Goal: Task Accomplishment & Management: Manage account settings

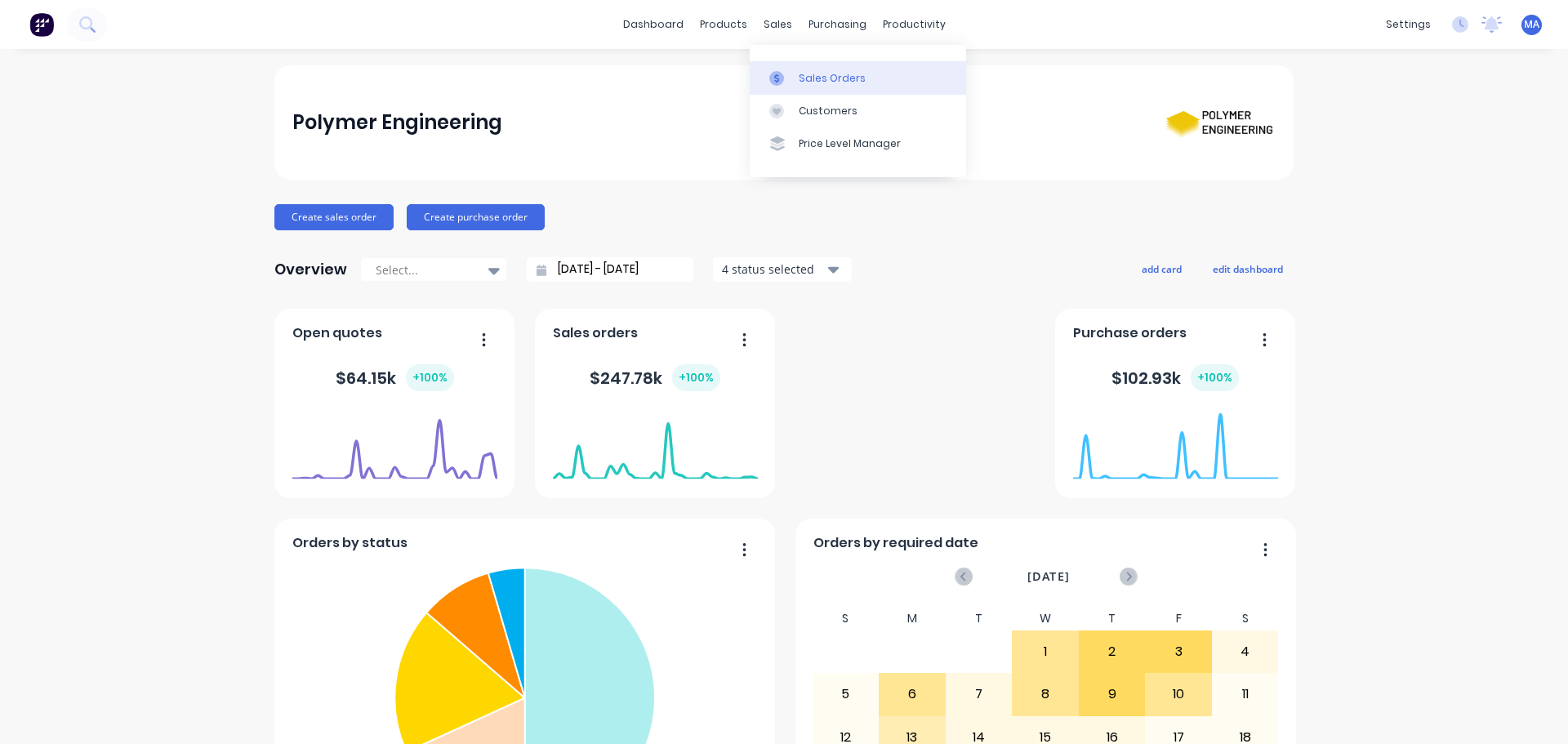
drag, startPoint x: 774, startPoint y: 39, endPoint x: 788, endPoint y: 68, distance: 32.2
click at [788, 68] on link "Sales Orders" at bounding box center [858, 77] width 217 height 33
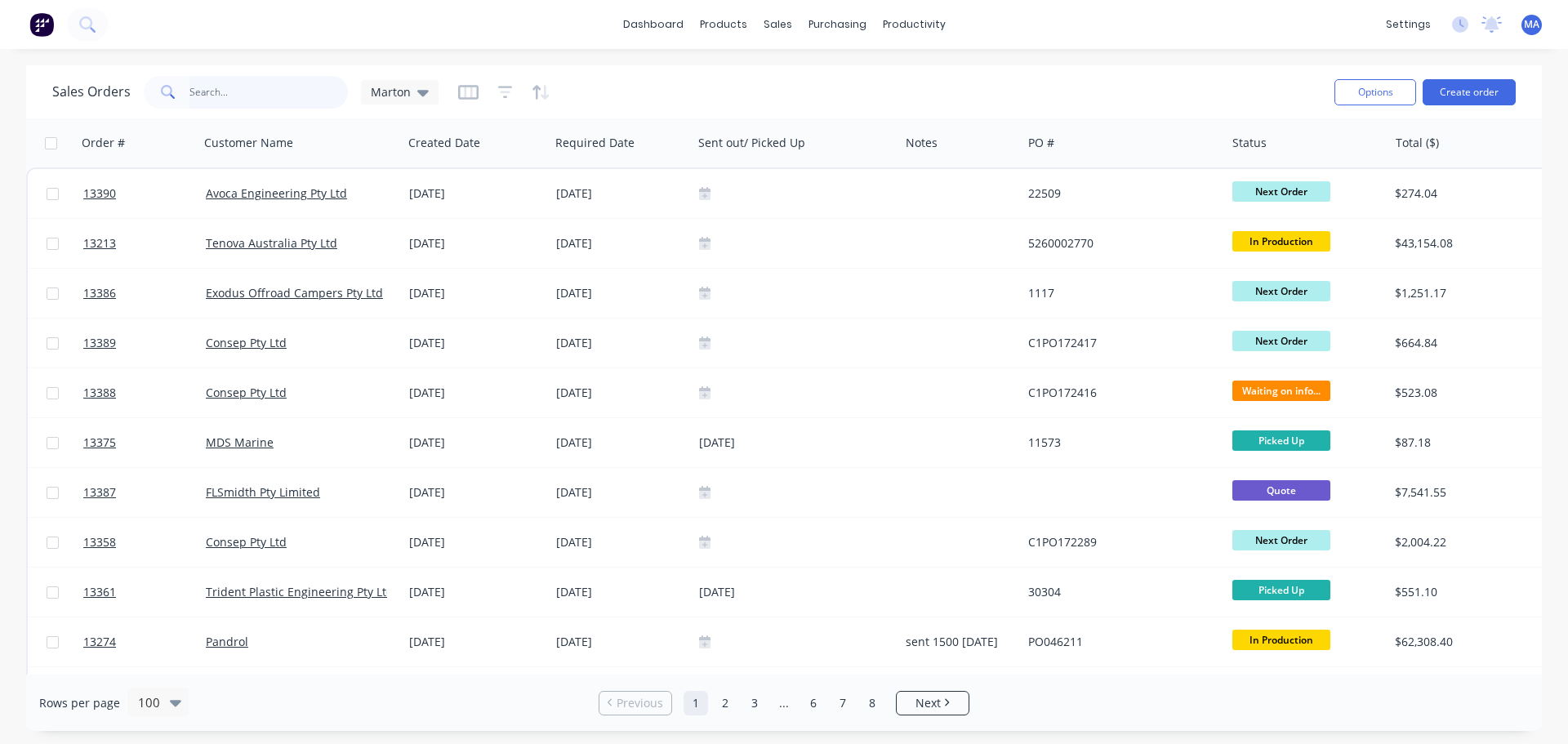
click at [261, 90] on input "text" at bounding box center [269, 92] width 159 height 33
type input "advanced"
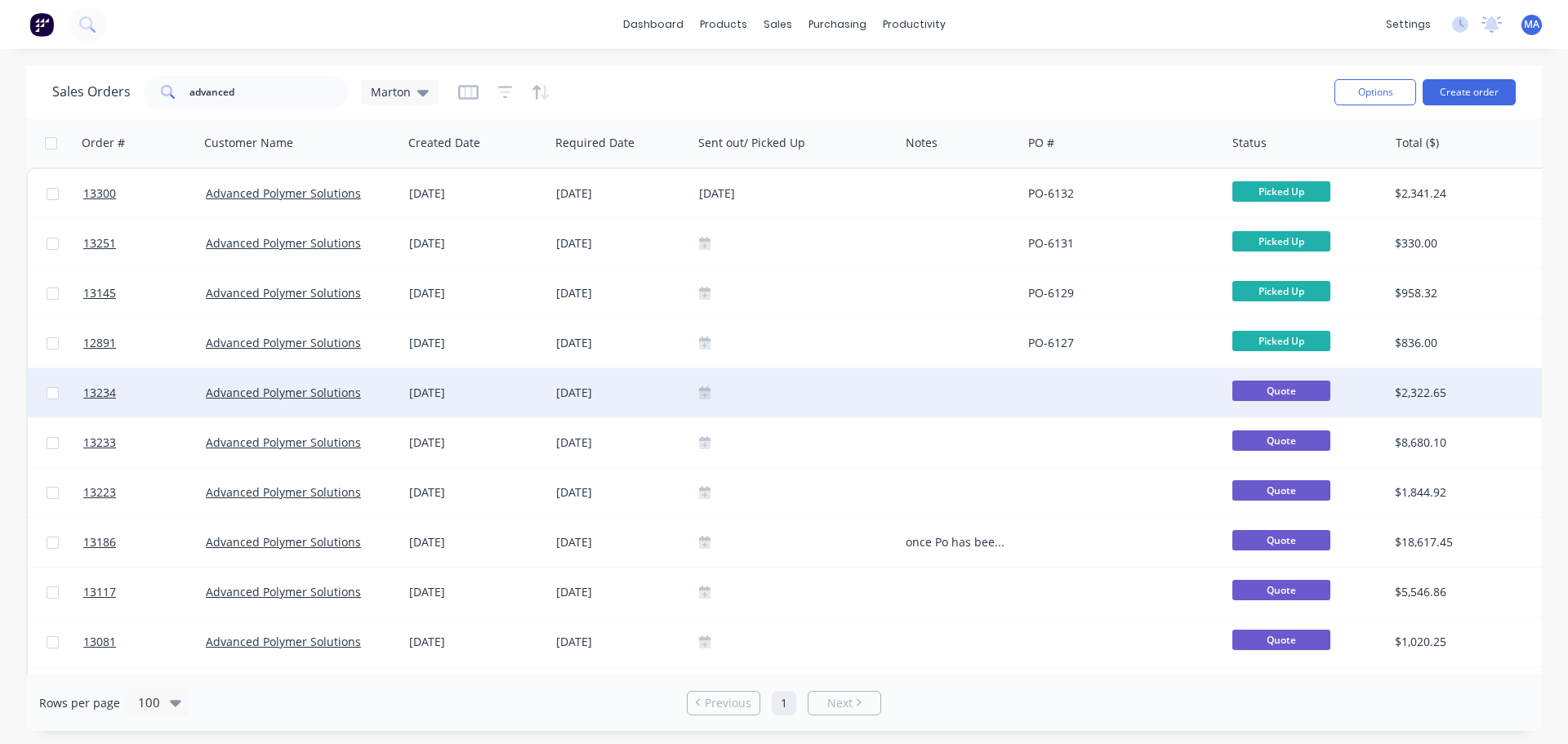
click at [658, 395] on div "[DATE]" at bounding box center [621, 393] width 130 height 16
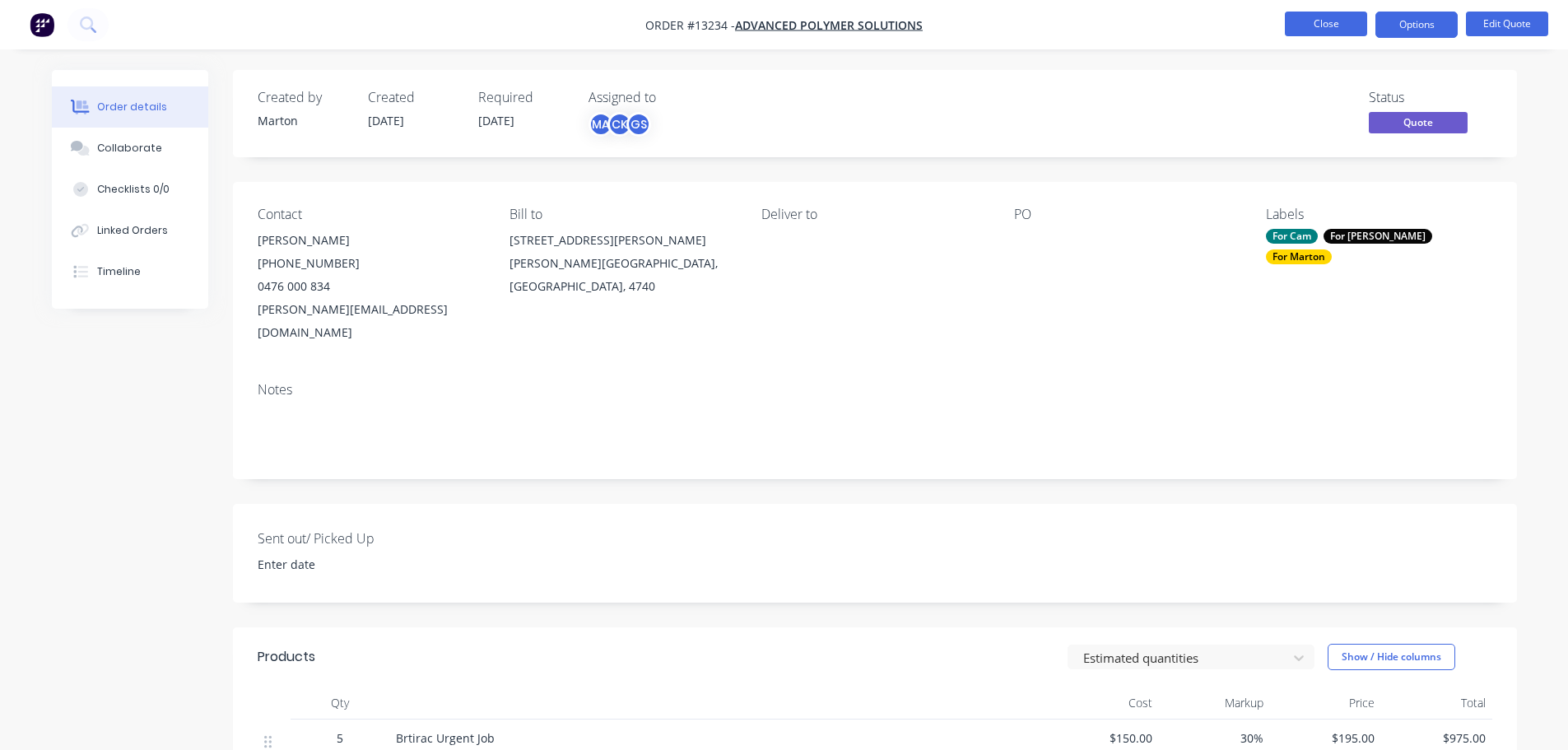
click at [1328, 20] on button "Close" at bounding box center [1325, 24] width 82 height 25
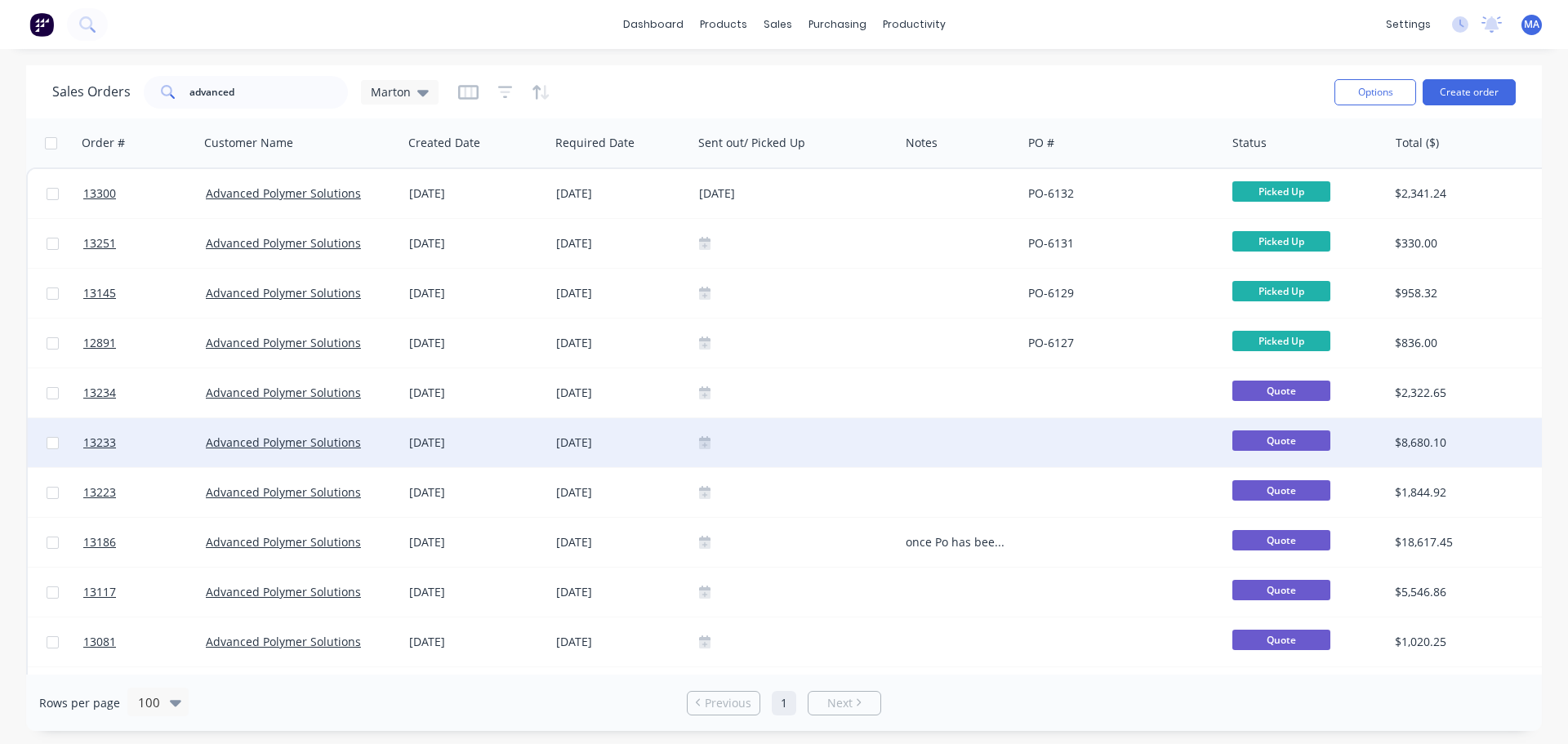
click at [659, 452] on div "05 Sep 2025" at bounding box center [620, 442] width 143 height 49
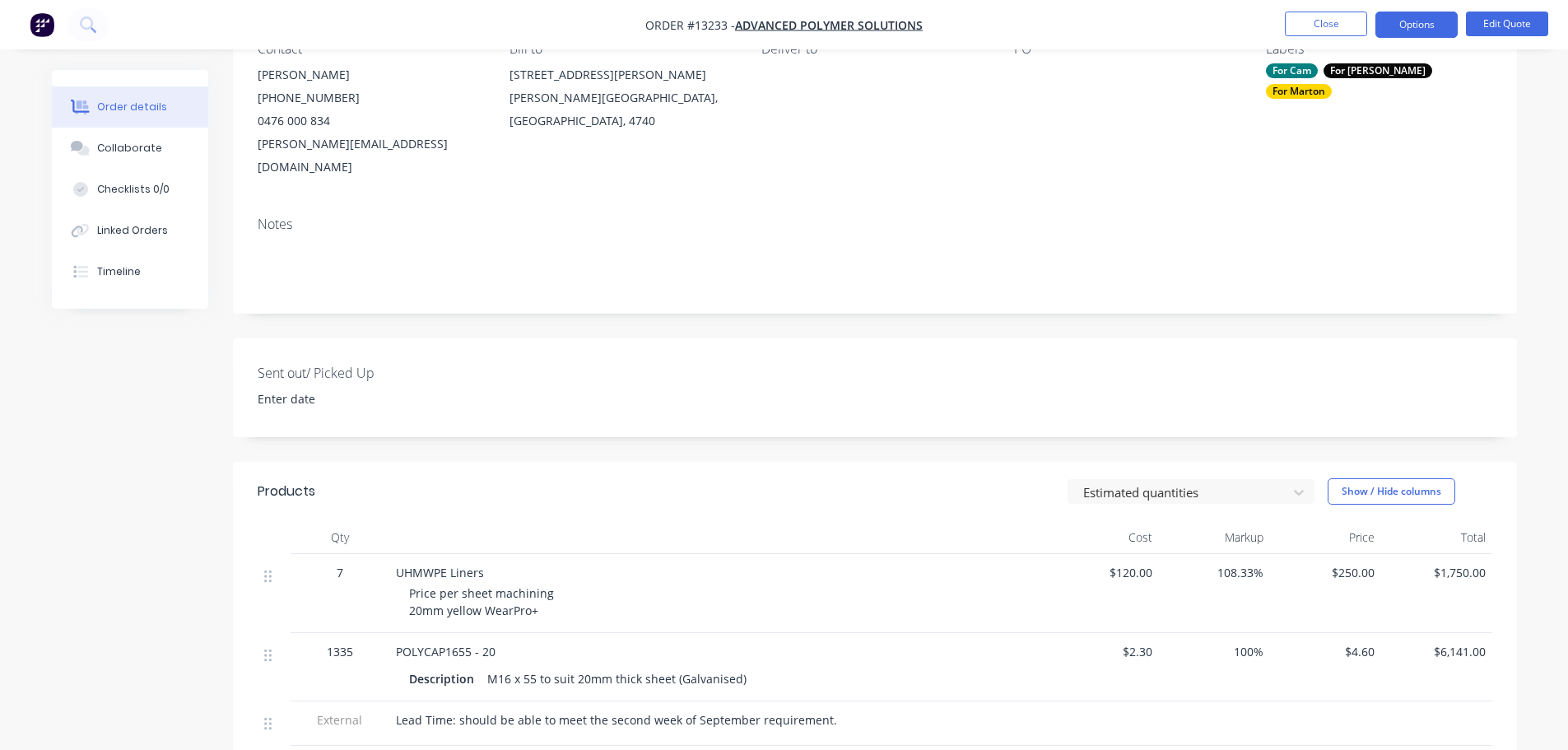
scroll to position [164, 0]
click at [1322, 24] on button "Close" at bounding box center [1325, 24] width 82 height 25
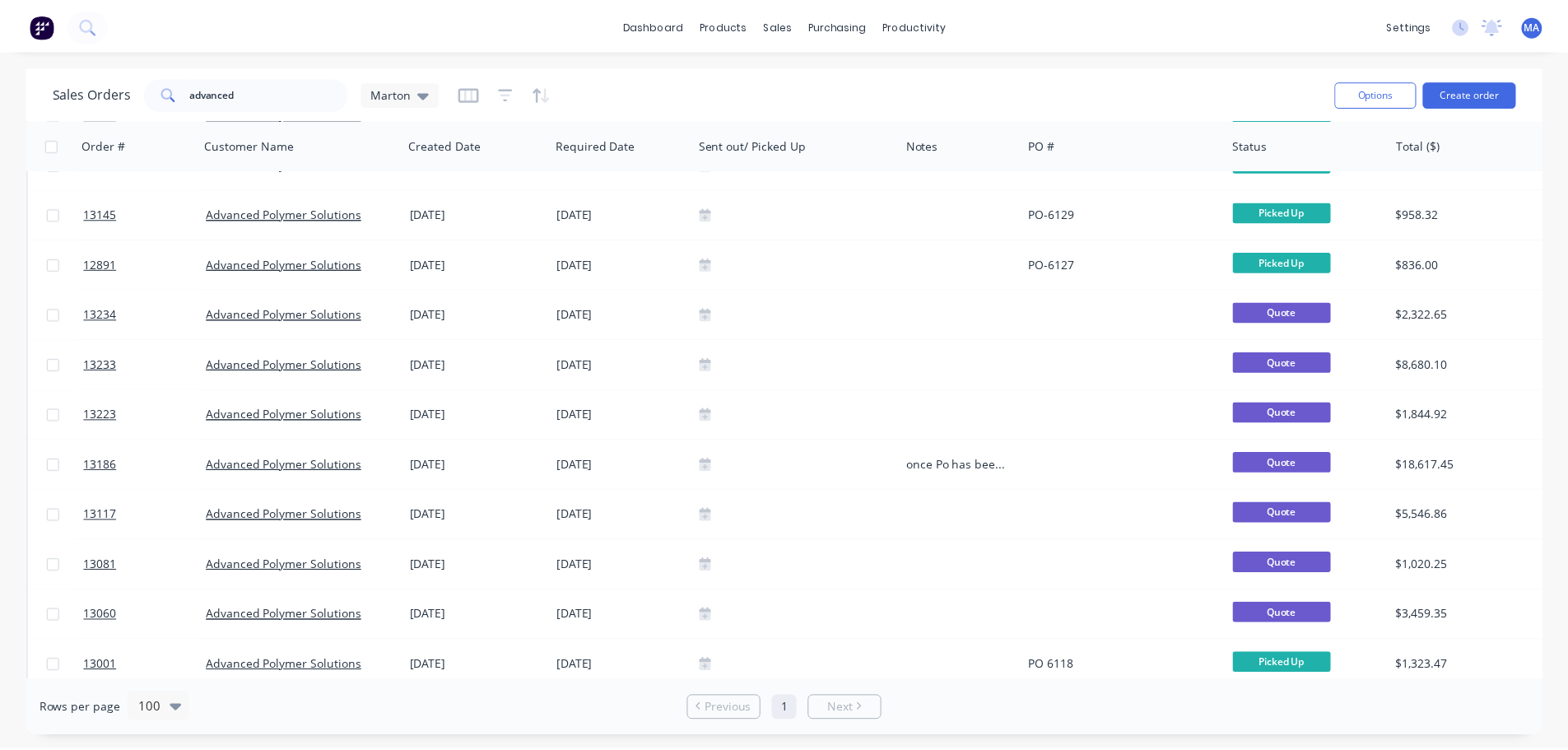
scroll to position [164, 0]
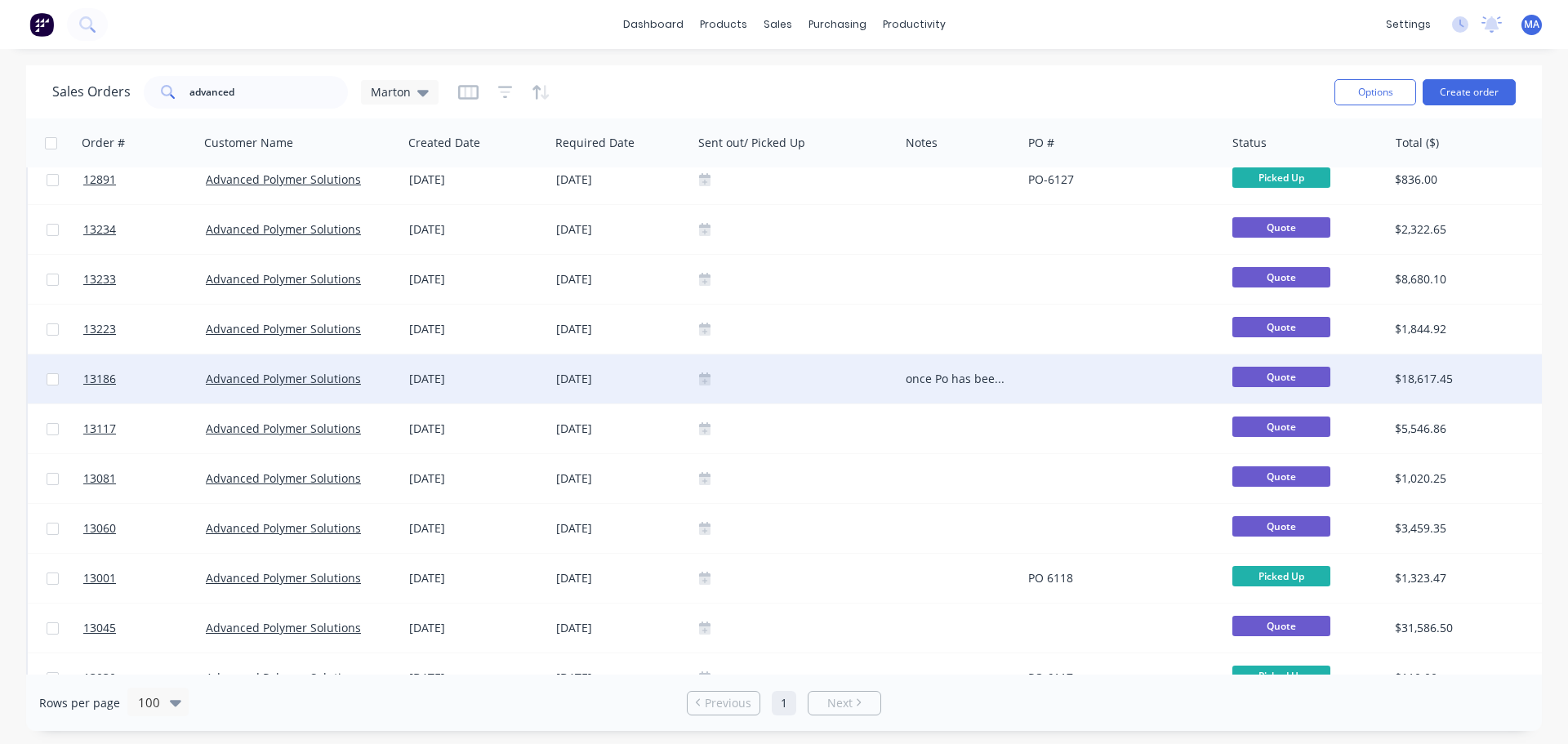
click at [645, 373] on div "[DATE]" at bounding box center [621, 379] width 130 height 16
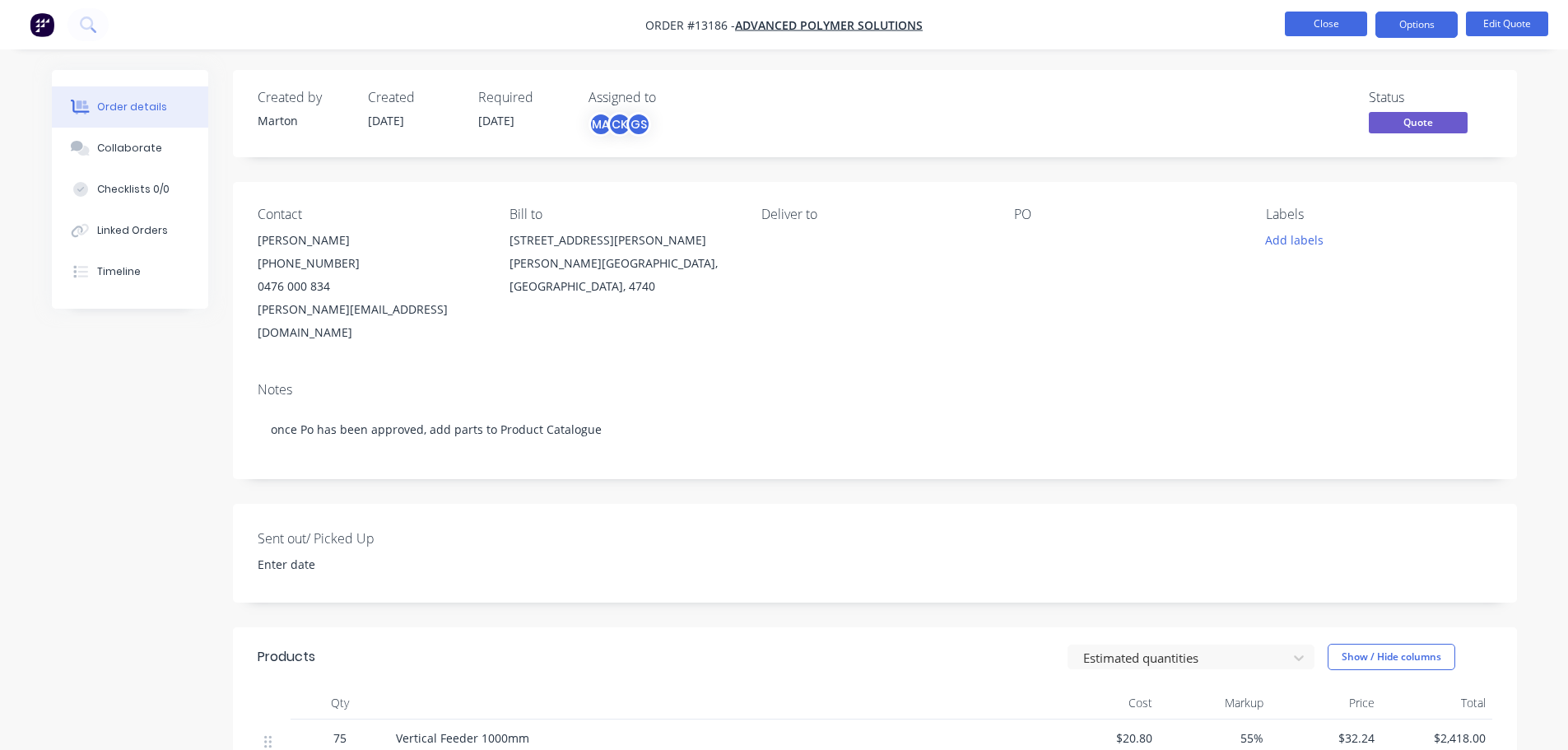
click at [1330, 30] on button "Close" at bounding box center [1325, 24] width 82 height 25
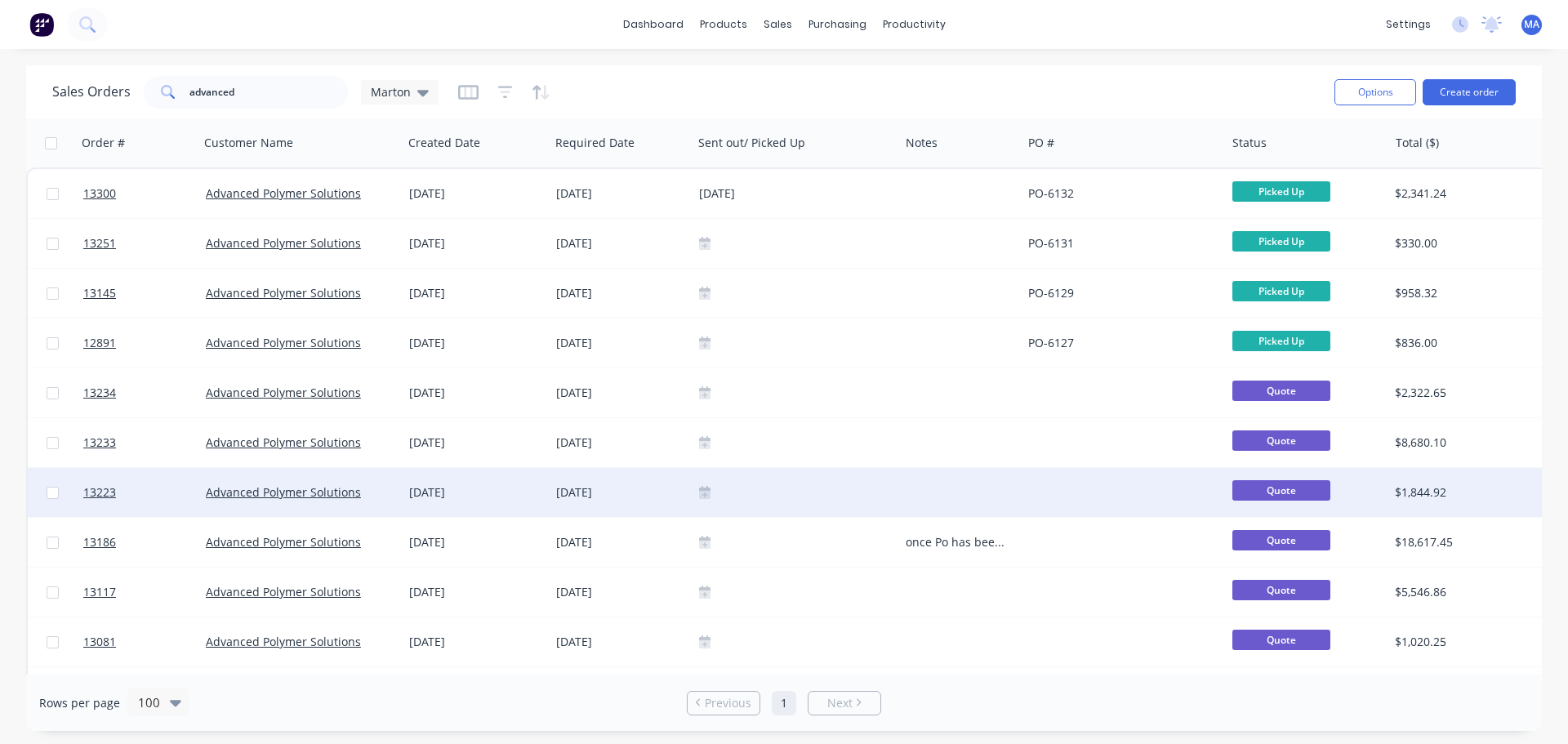
click at [656, 492] on div "22 Aug 2025" at bounding box center [621, 493] width 130 height 16
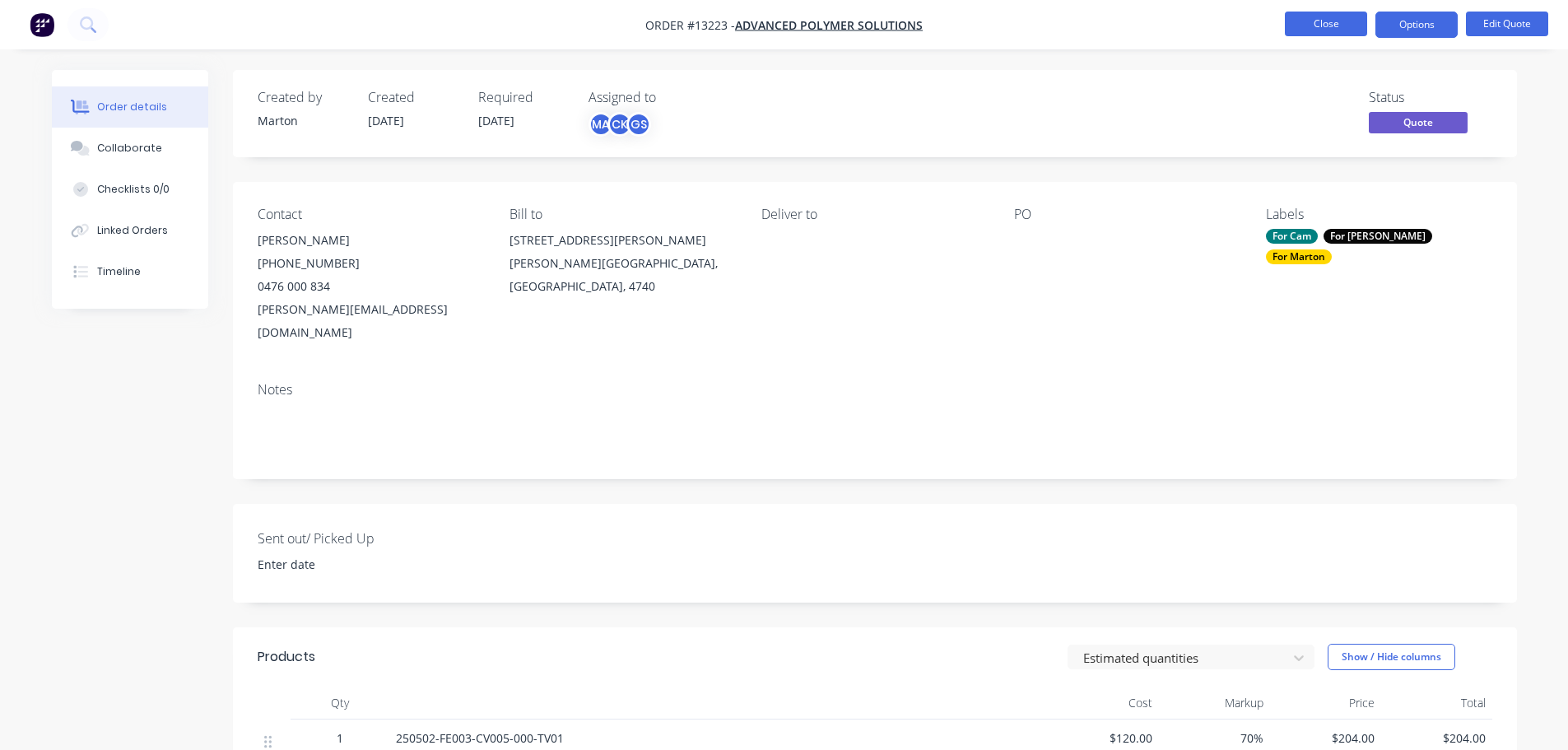
click at [1359, 26] on button "Close" at bounding box center [1325, 24] width 82 height 25
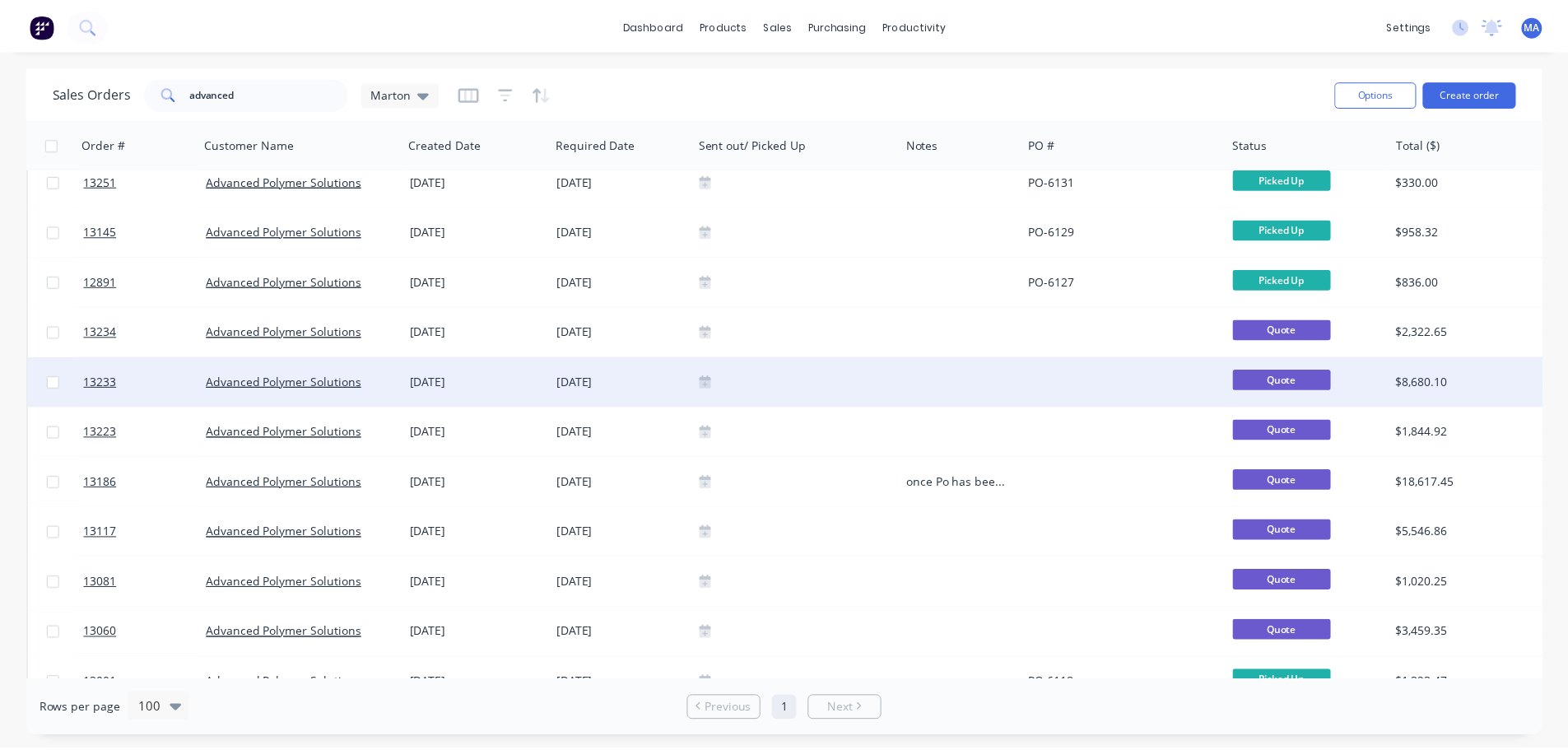
scroll to position [247, 0]
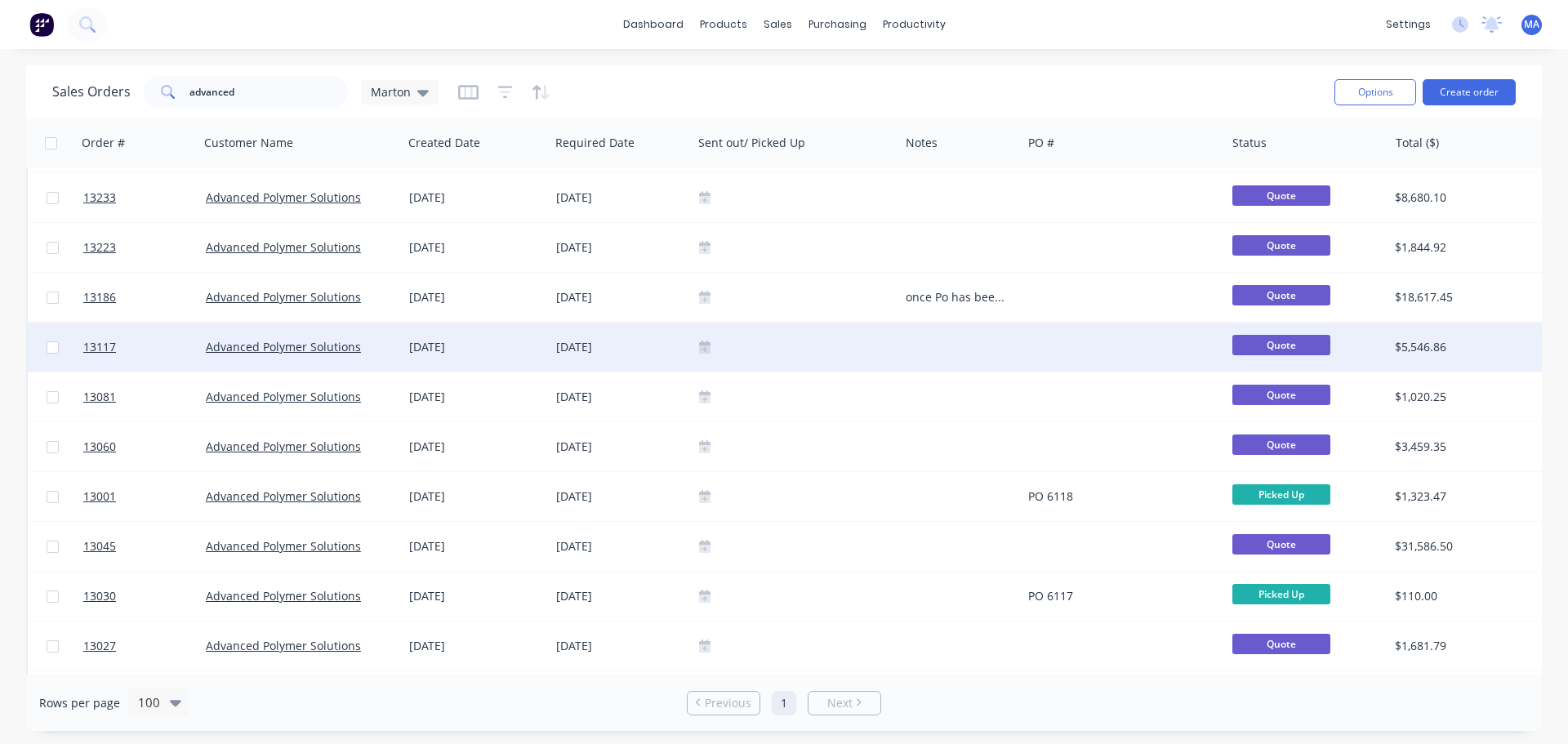
click at [674, 349] on div "07 Jul 2025" at bounding box center [621, 347] width 130 height 16
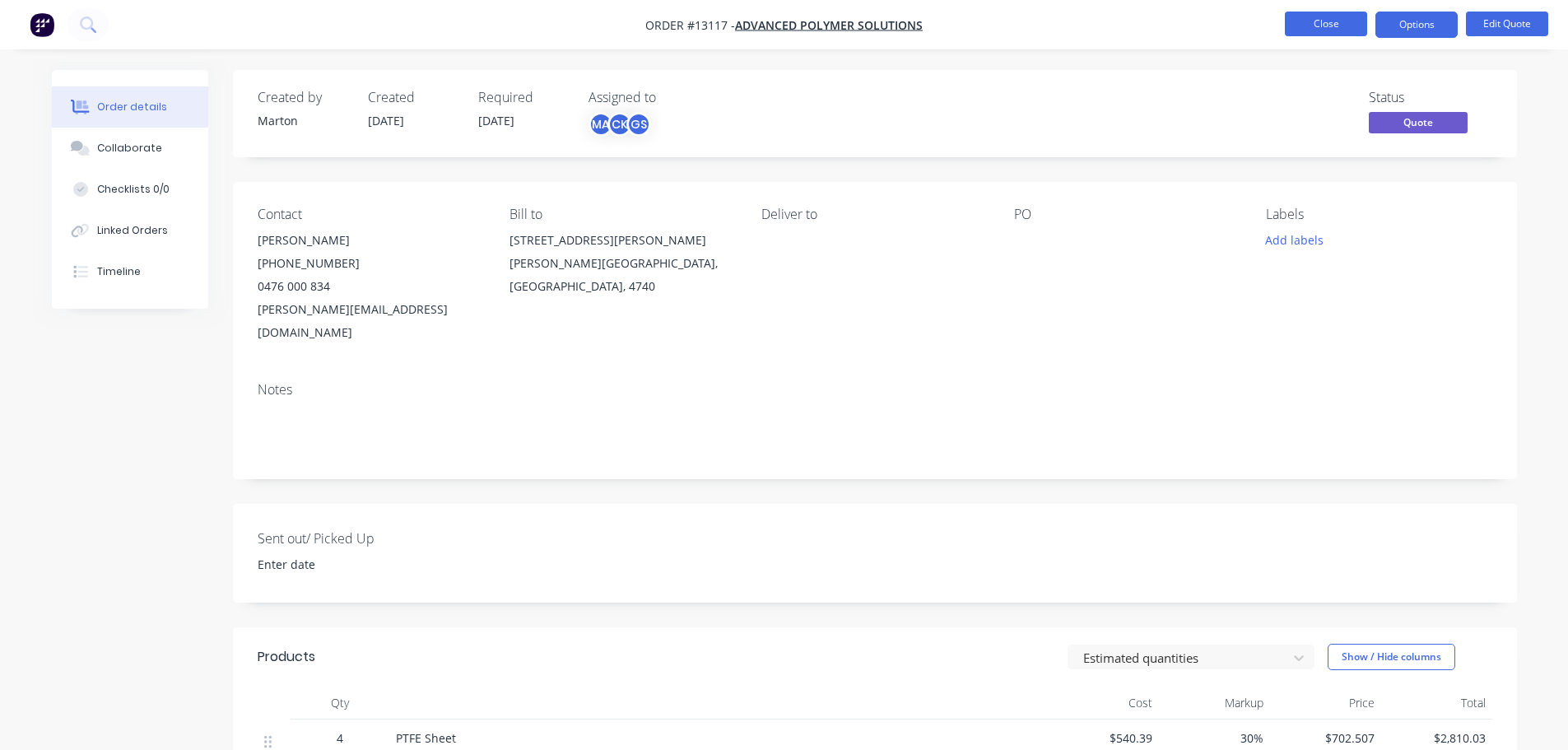
click at [1321, 35] on button "Close" at bounding box center [1325, 24] width 82 height 25
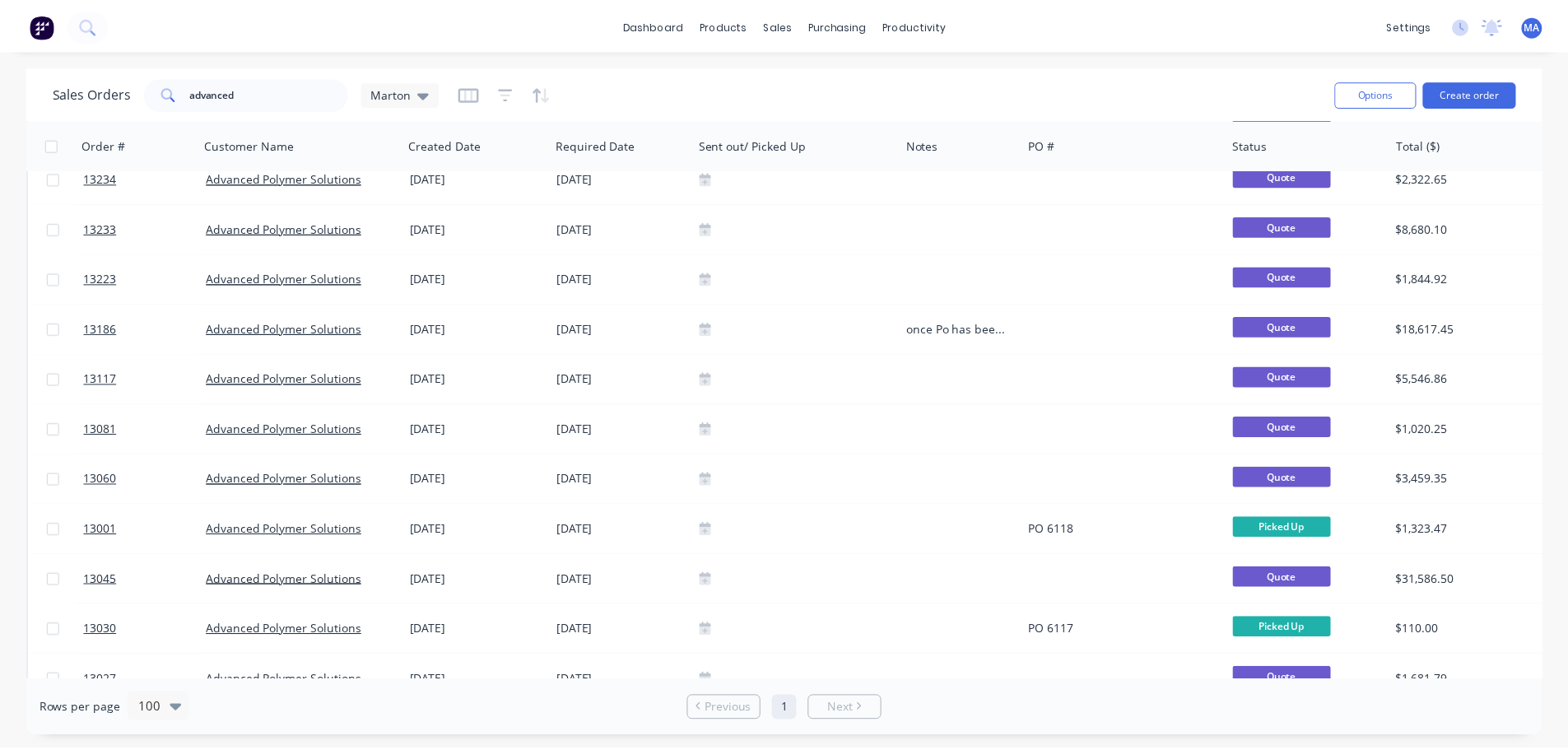
scroll to position [247, 0]
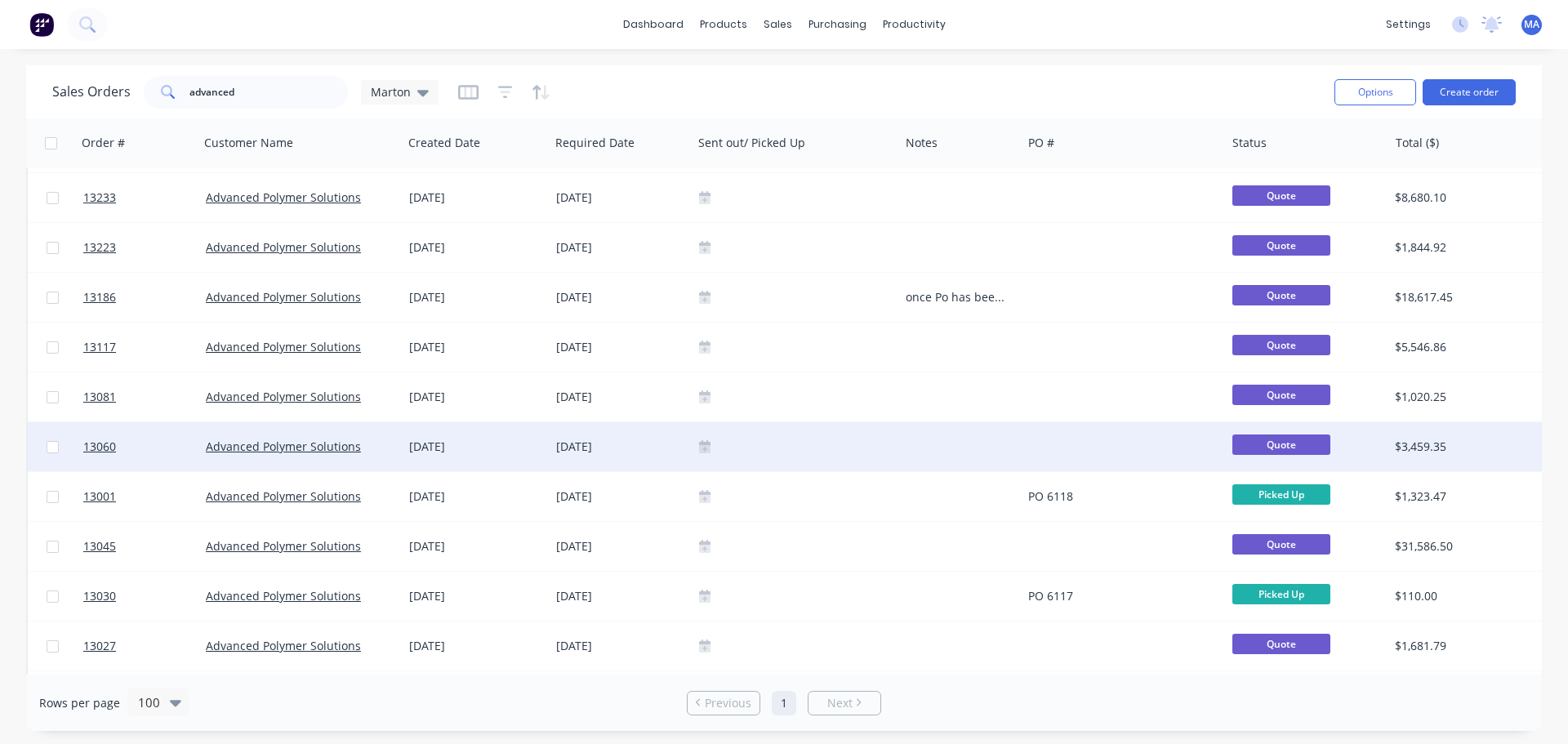
click at [636, 440] on div "03 Jul 2025" at bounding box center [621, 447] width 130 height 16
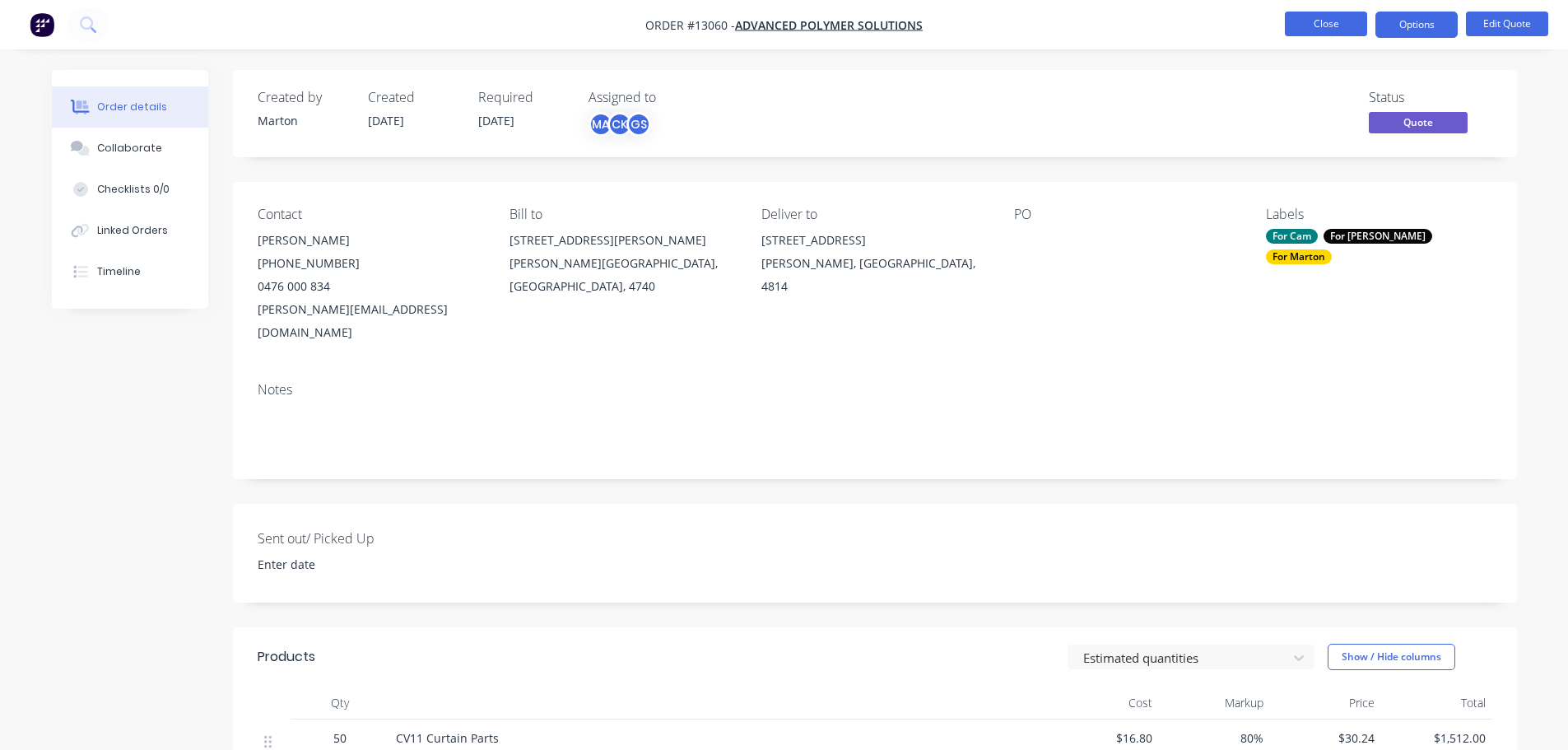
click at [1316, 28] on button "Close" at bounding box center [1325, 24] width 82 height 25
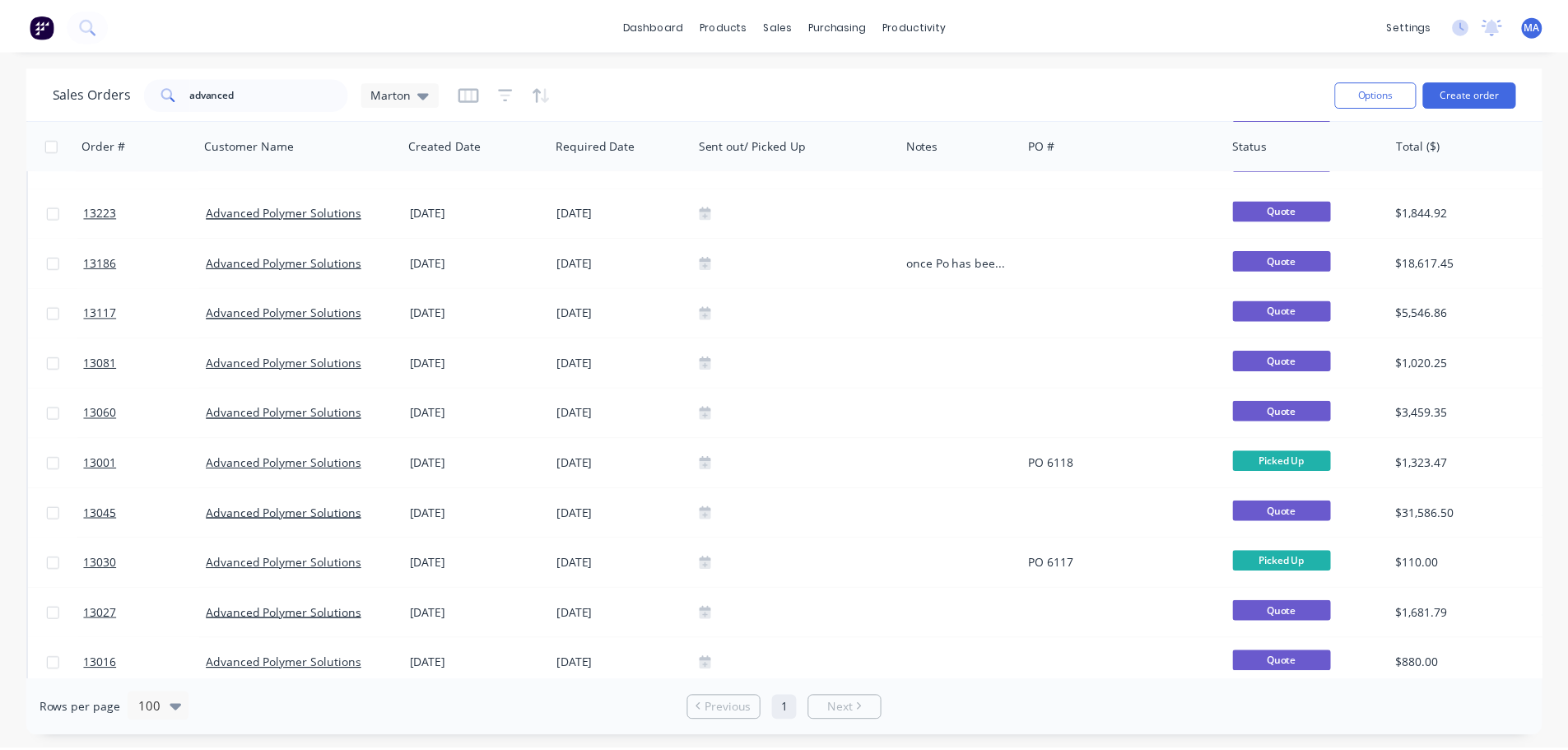
scroll to position [329, 0]
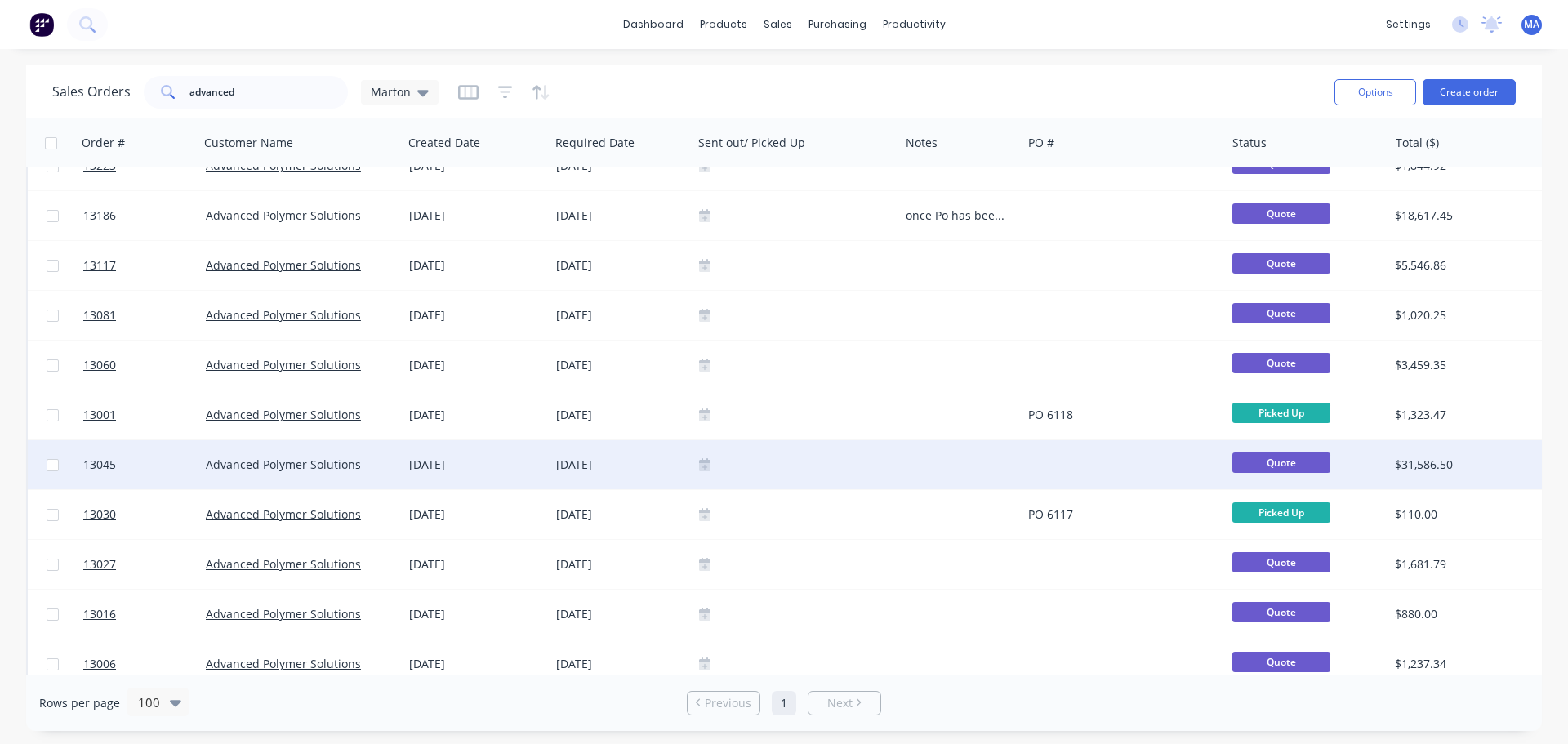
click at [673, 463] on div "12 Jun 2025" at bounding box center [621, 465] width 130 height 16
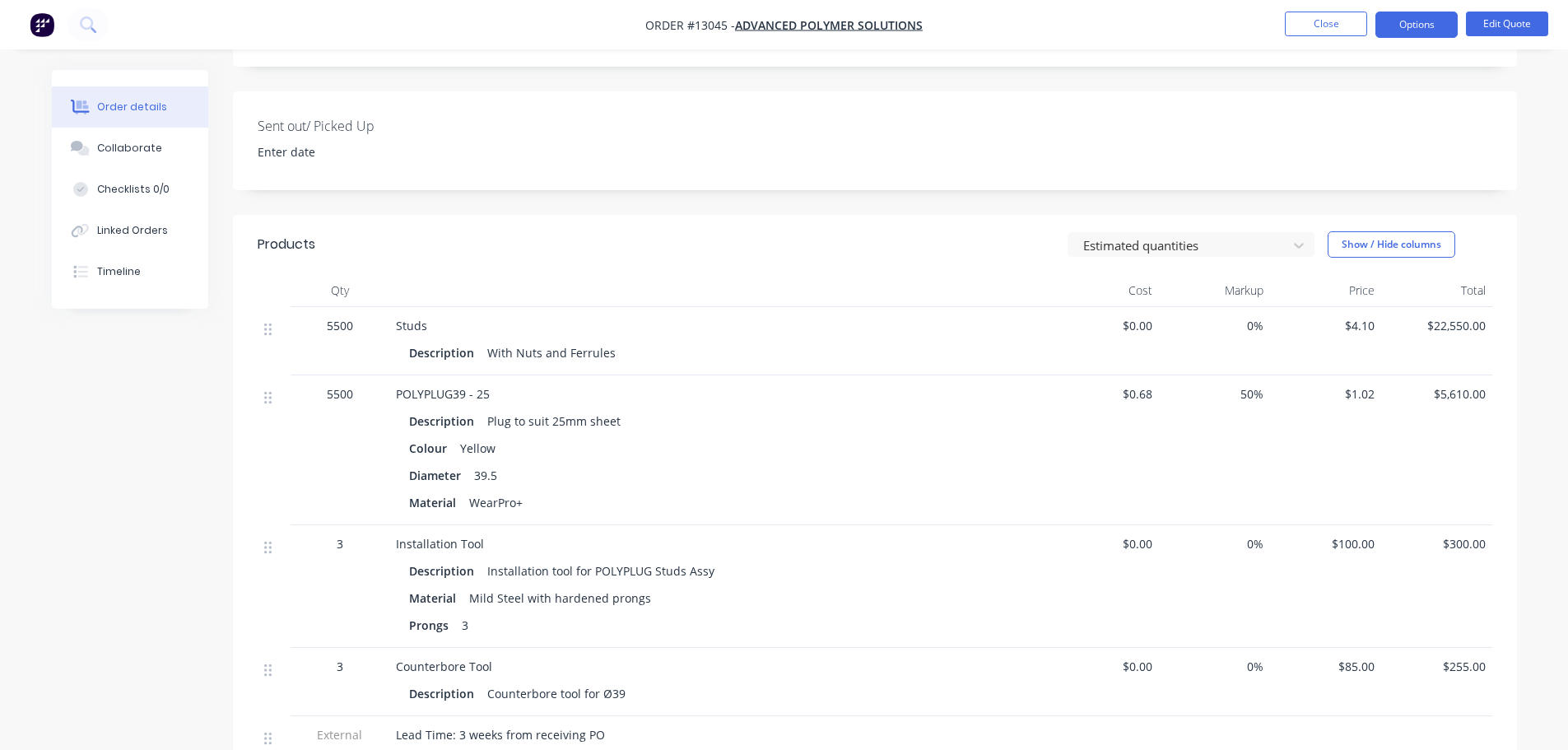
scroll to position [411, 0]
click at [1326, 22] on button "Close" at bounding box center [1325, 24] width 82 height 25
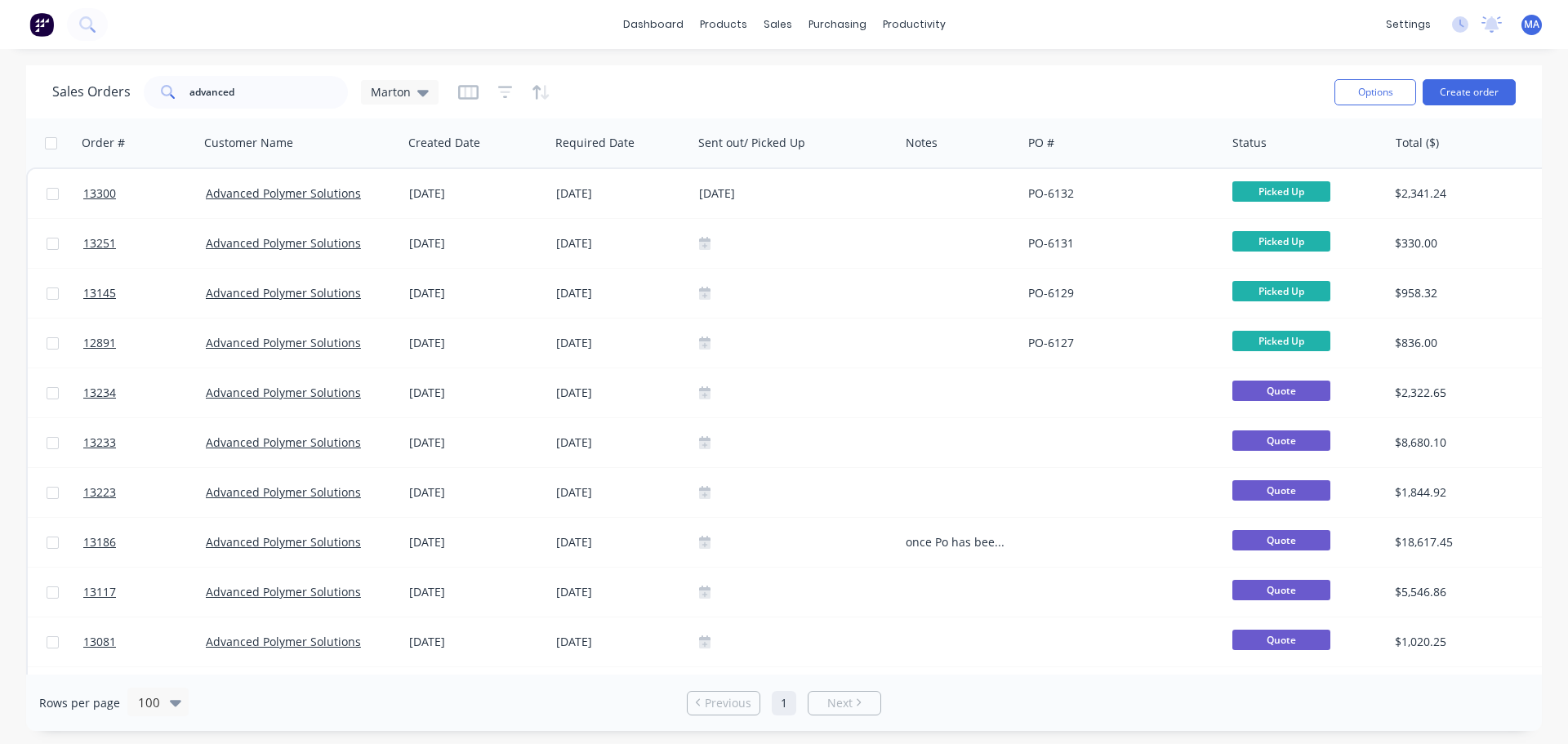
click at [794, 81] on div "Sales Orders advanced Marton" at bounding box center [686, 91] width 1269 height 40
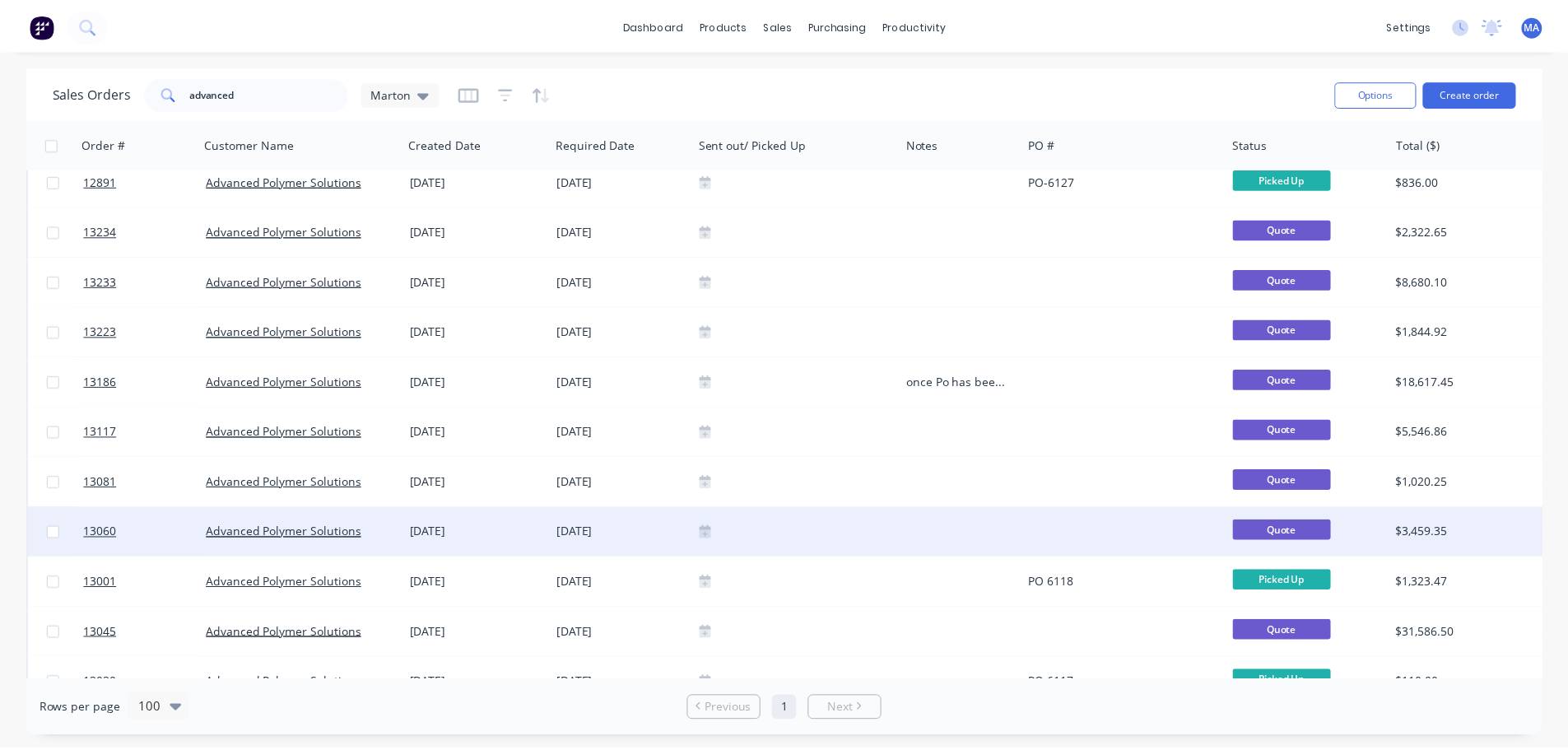
scroll to position [247, 0]
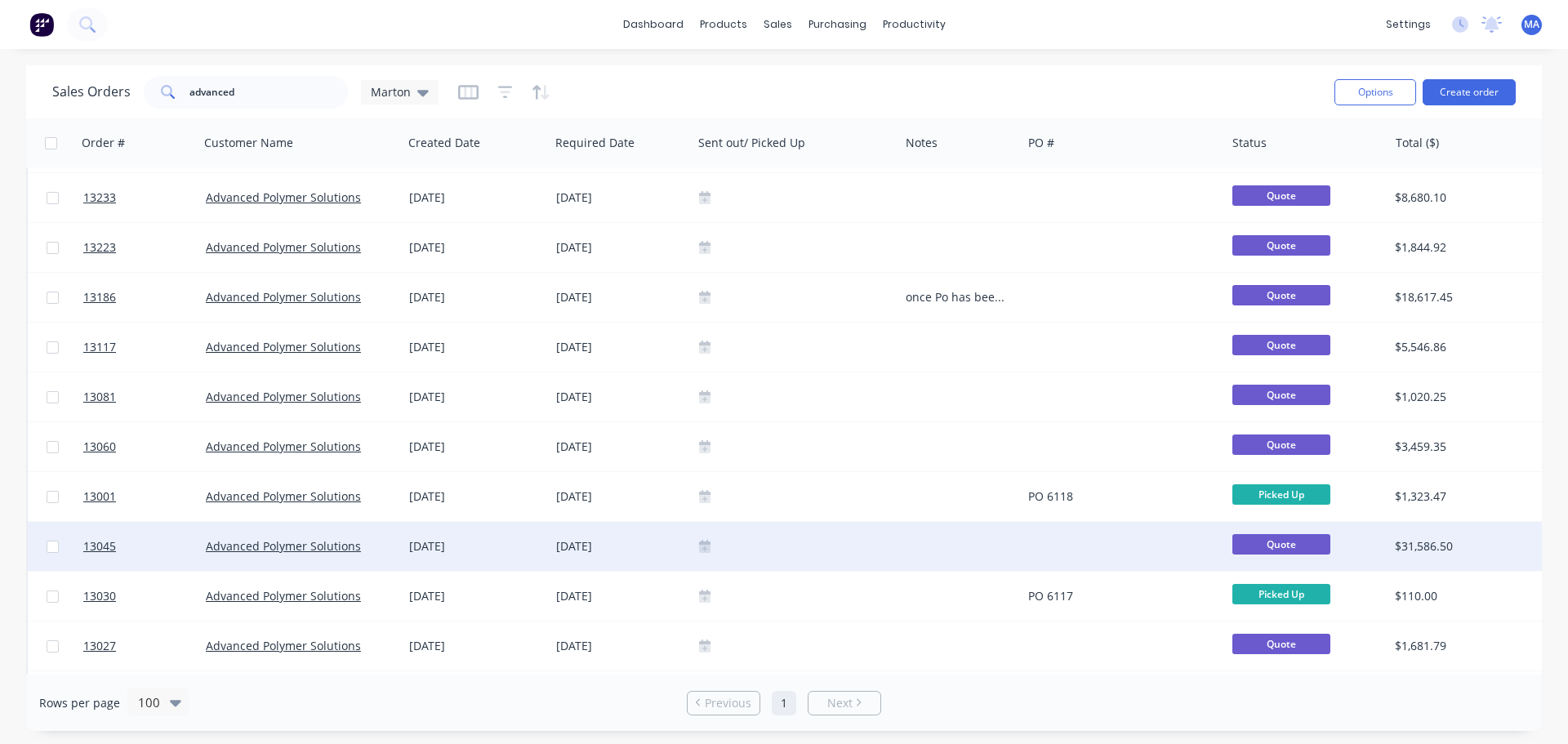
click at [656, 543] on div "12 Jun 2025" at bounding box center [621, 546] width 130 height 16
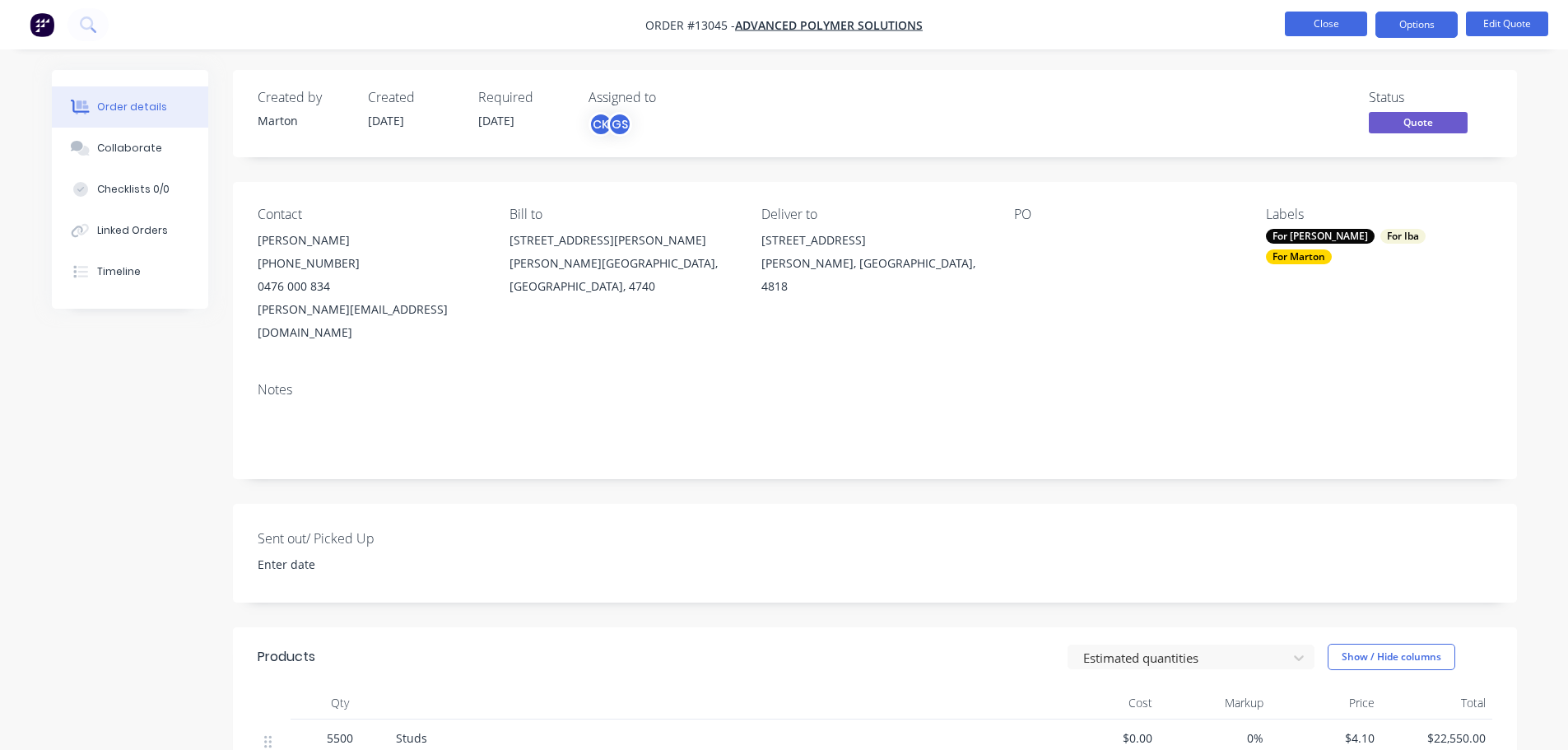
click at [1317, 31] on button "Close" at bounding box center [1325, 24] width 82 height 25
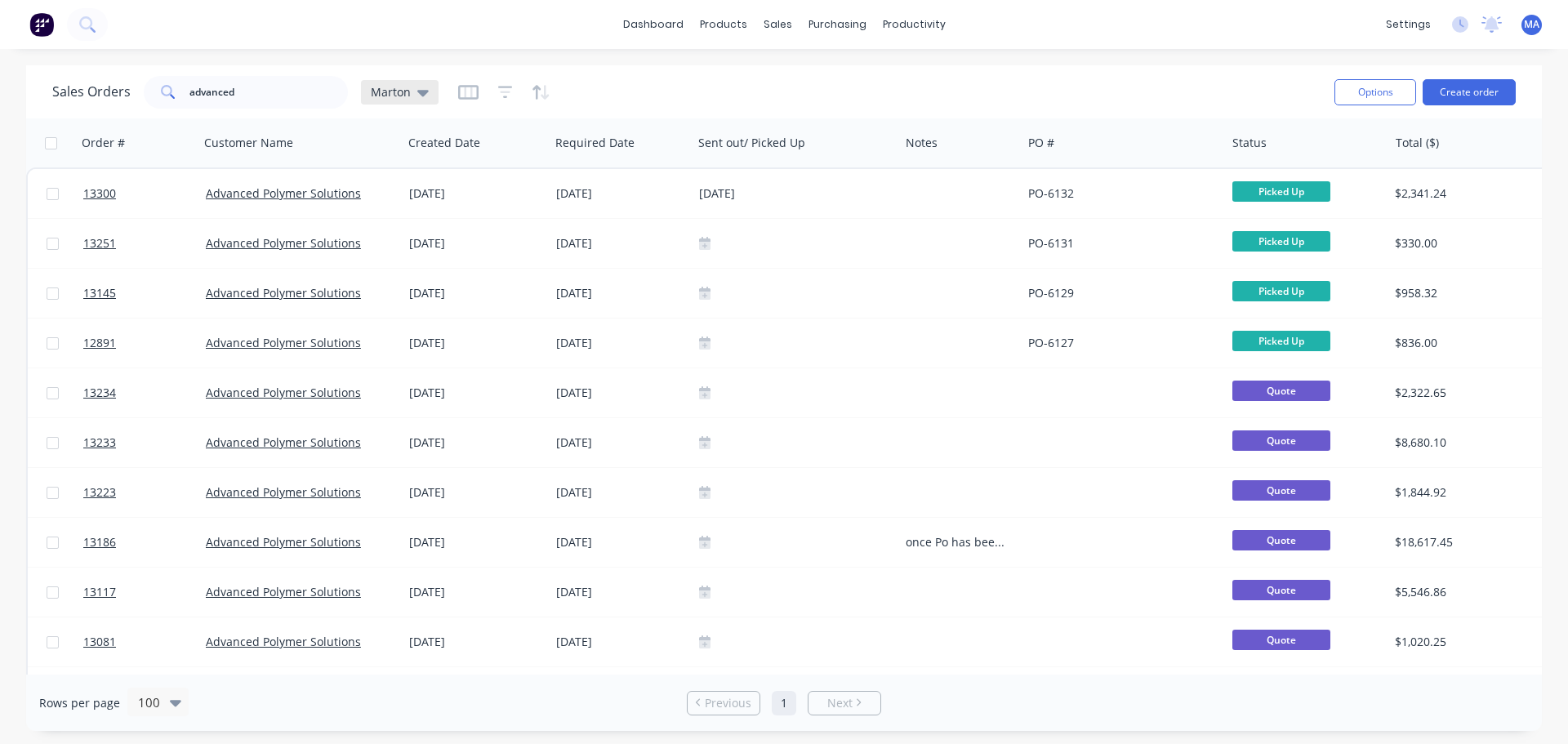
drag, startPoint x: 752, startPoint y: 76, endPoint x: 399, endPoint y: 96, distance: 353.6
click at [752, 75] on div "Sales Orders advanced Marton" at bounding box center [686, 91] width 1269 height 40
click at [269, 100] on input "advanced" at bounding box center [269, 92] width 159 height 33
click at [268, 99] on input "advanced" at bounding box center [269, 92] width 159 height 33
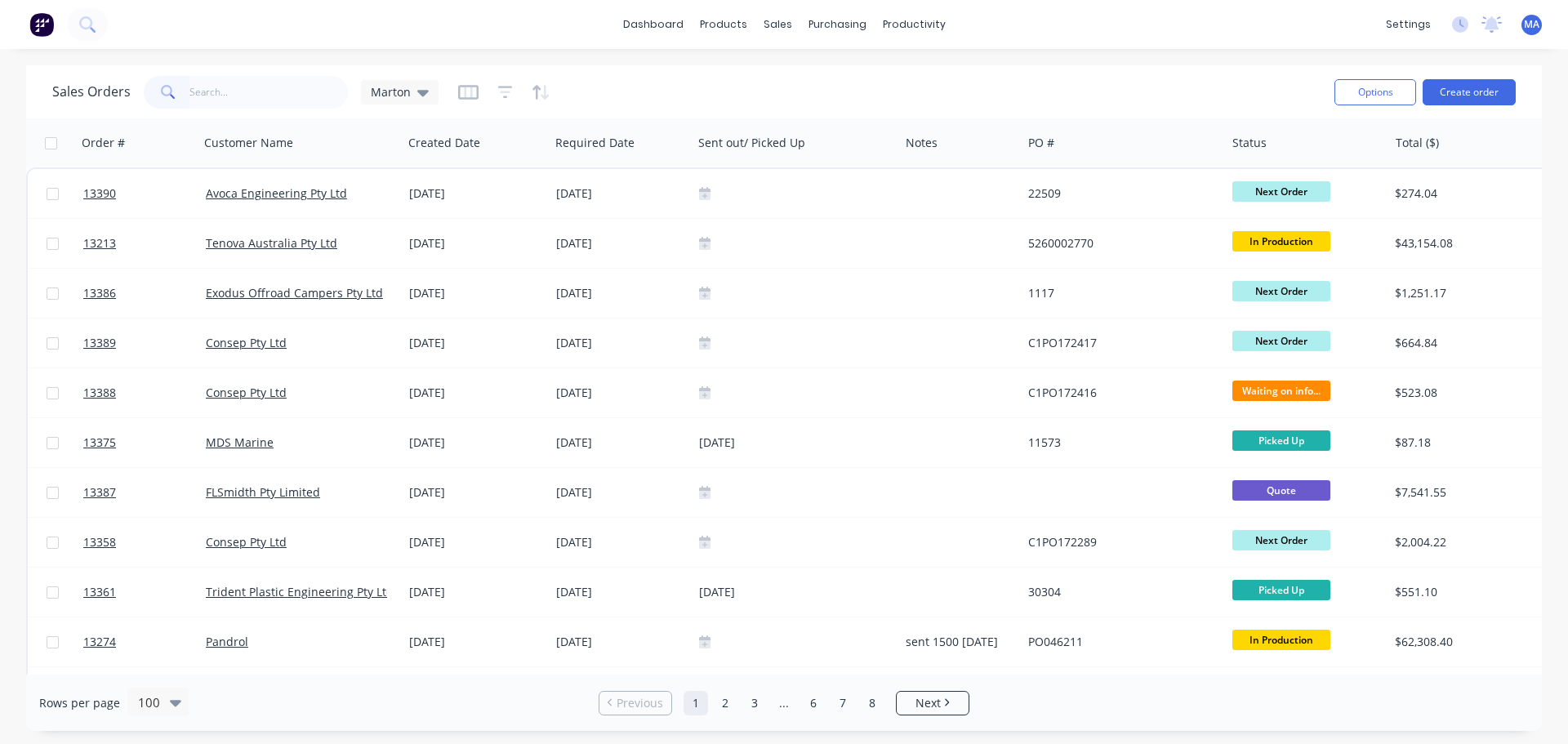
click at [667, 89] on div "Sales Orders Marton" at bounding box center [686, 91] width 1269 height 40
click at [1470, 93] on button "Create order" at bounding box center [1468, 92] width 93 height 26
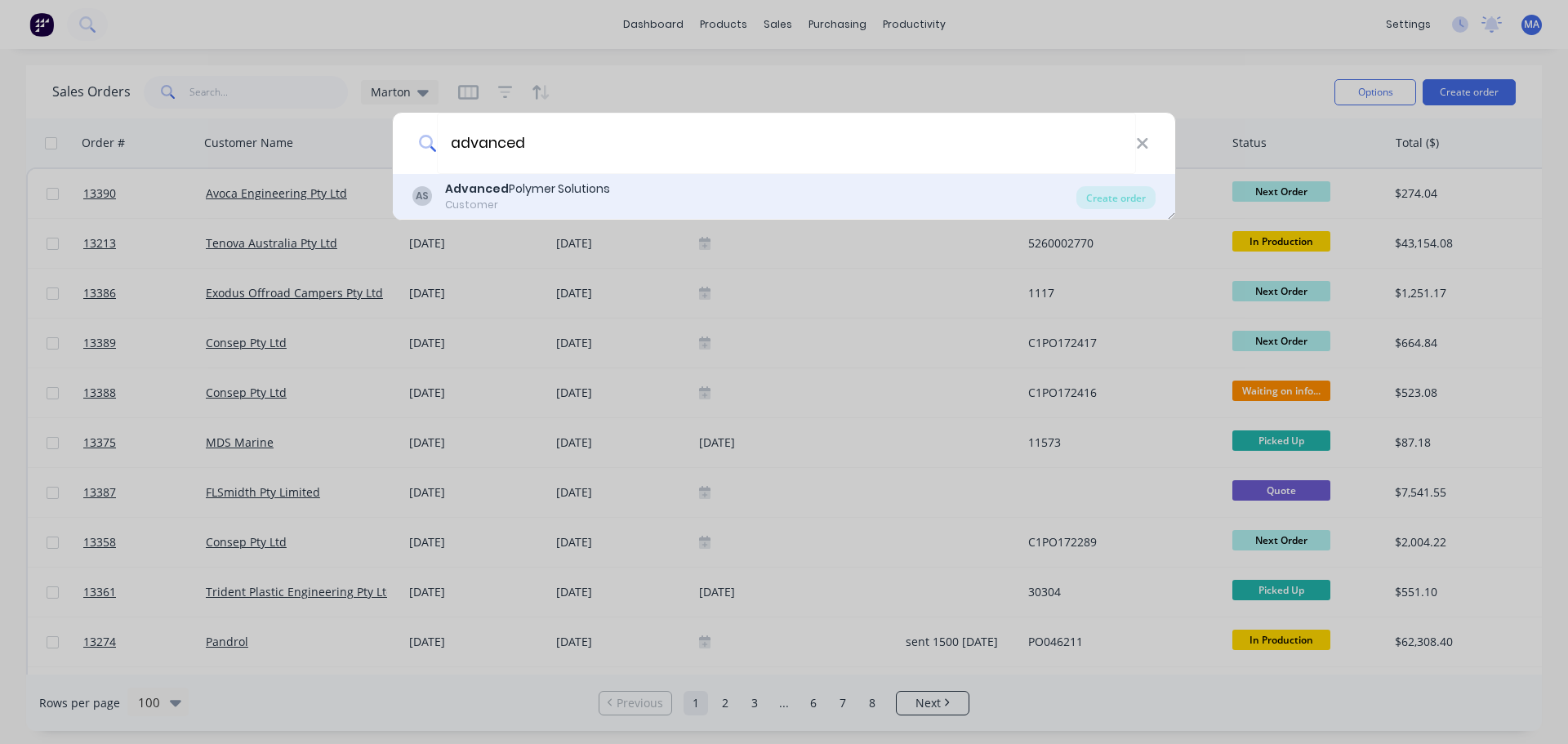
type input "advanced"
click at [676, 186] on div "AS Advanced Polymer Solutions Customer" at bounding box center [744, 196] width 664 height 32
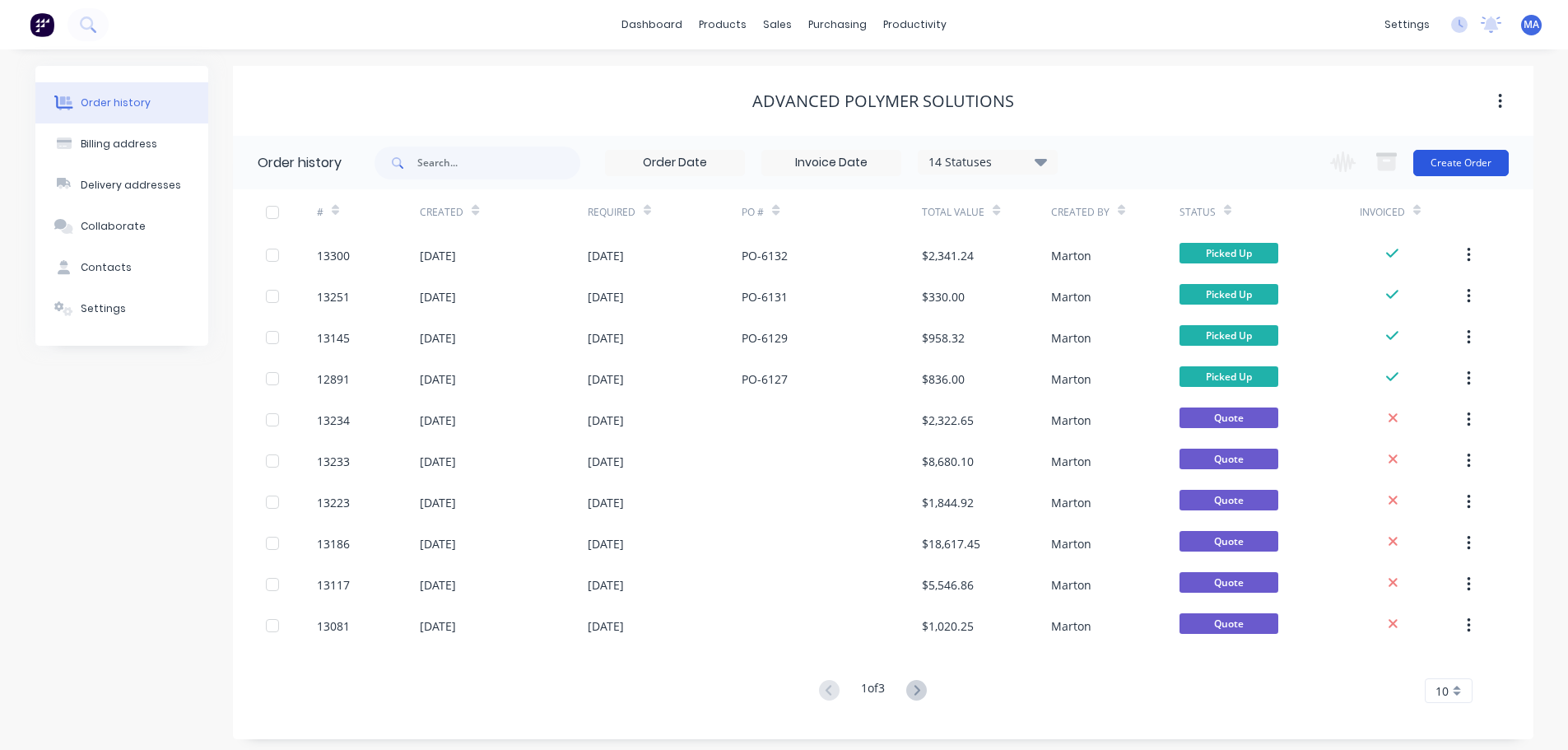
click at [1442, 154] on button "Create Order" at bounding box center [1460, 163] width 96 height 27
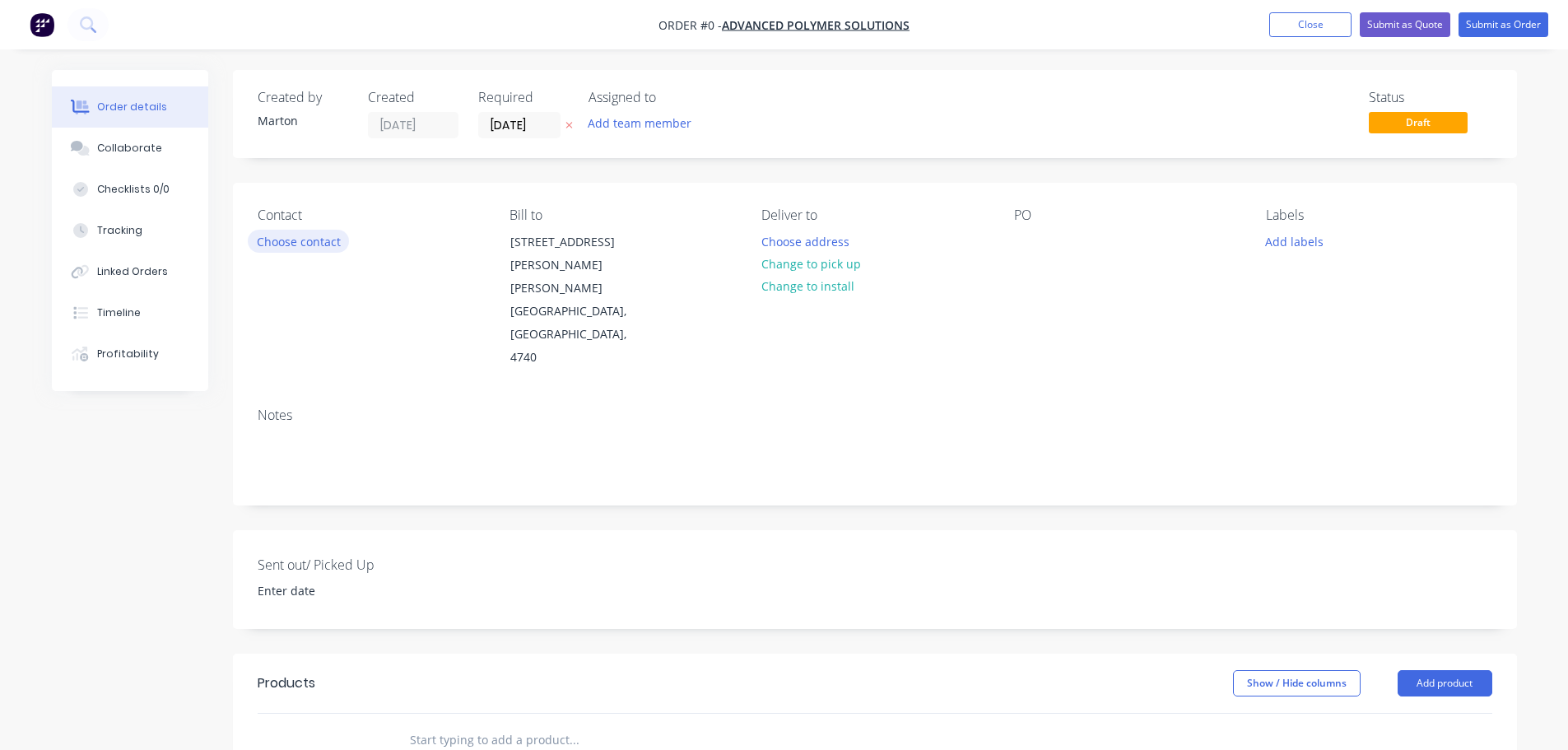
click at [332, 238] on button "Choose contact" at bounding box center [298, 240] width 101 height 22
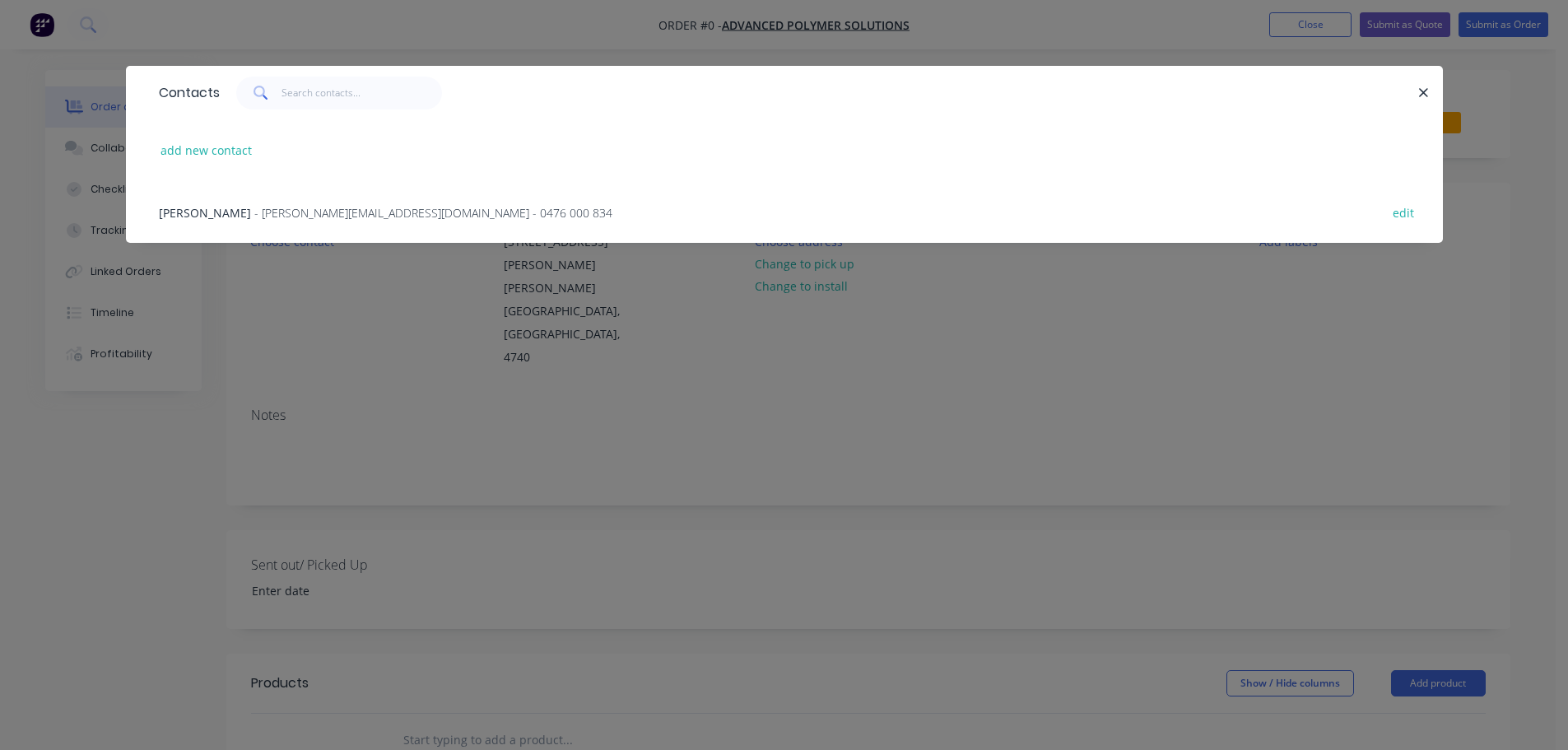
click at [264, 216] on span "- daryl@advancedpolymersolutions.com.au - 0476 000 834" at bounding box center [433, 213] width 358 height 16
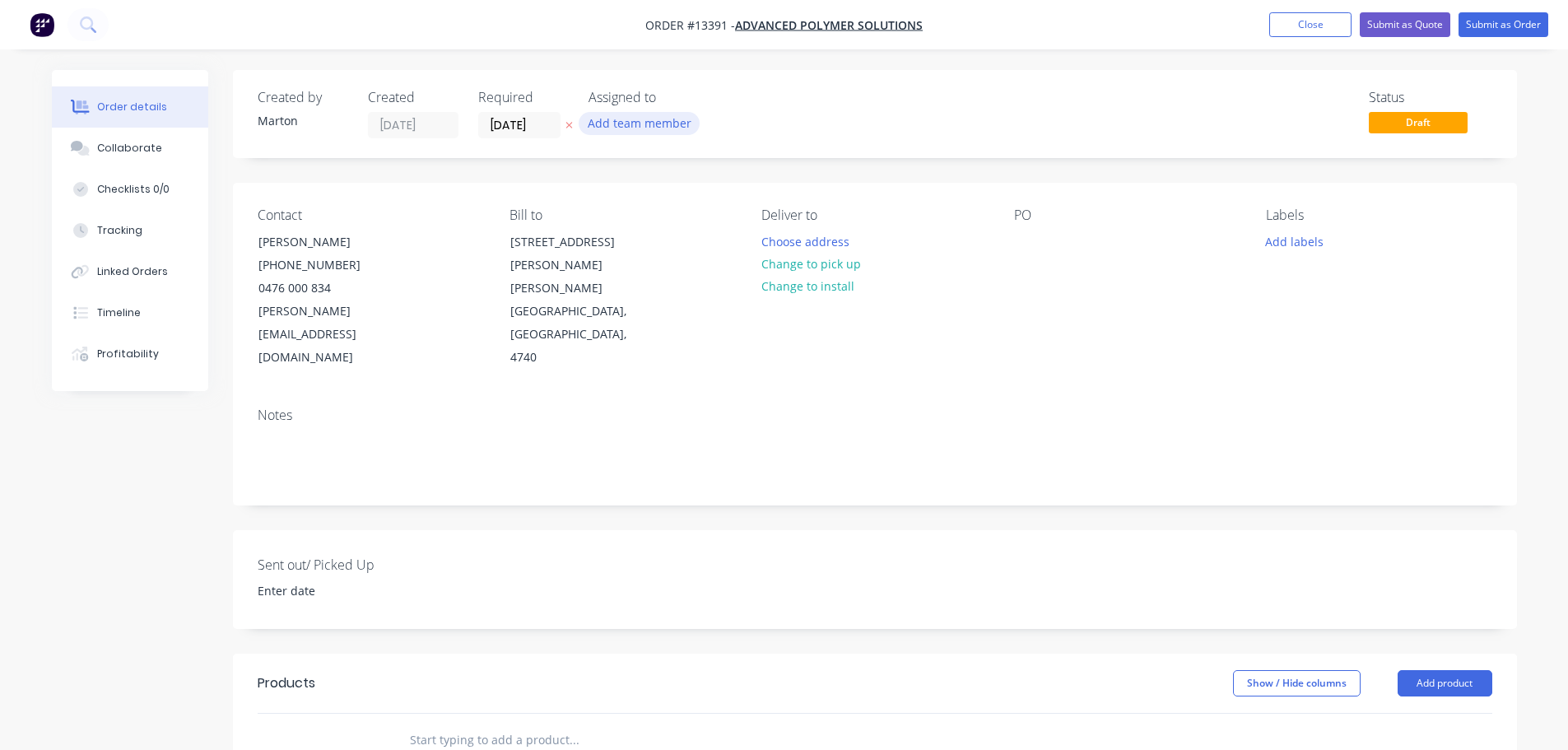
click at [644, 129] on button "Add team member" at bounding box center [639, 123] width 121 height 22
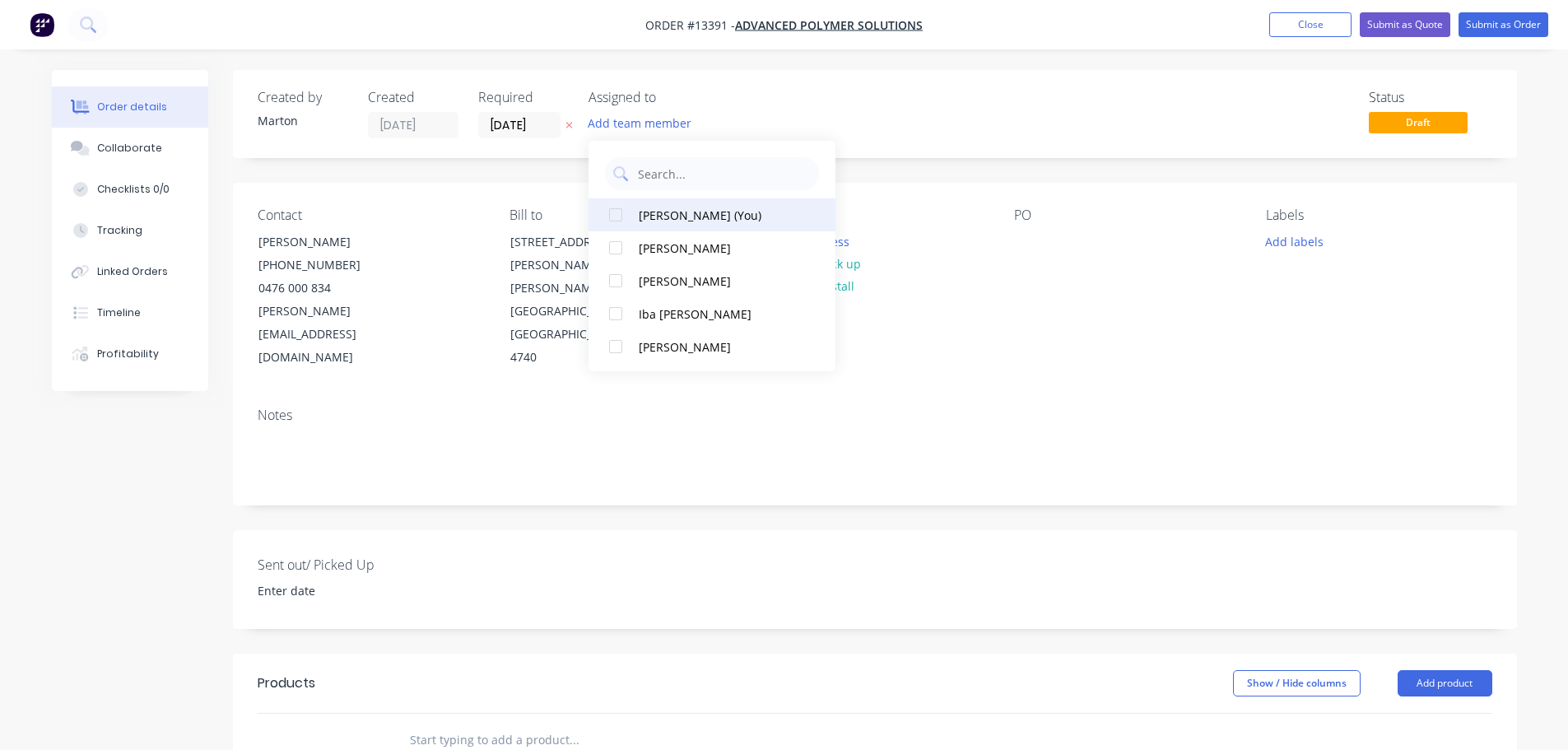
click at [613, 216] on div at bounding box center [615, 215] width 33 height 33
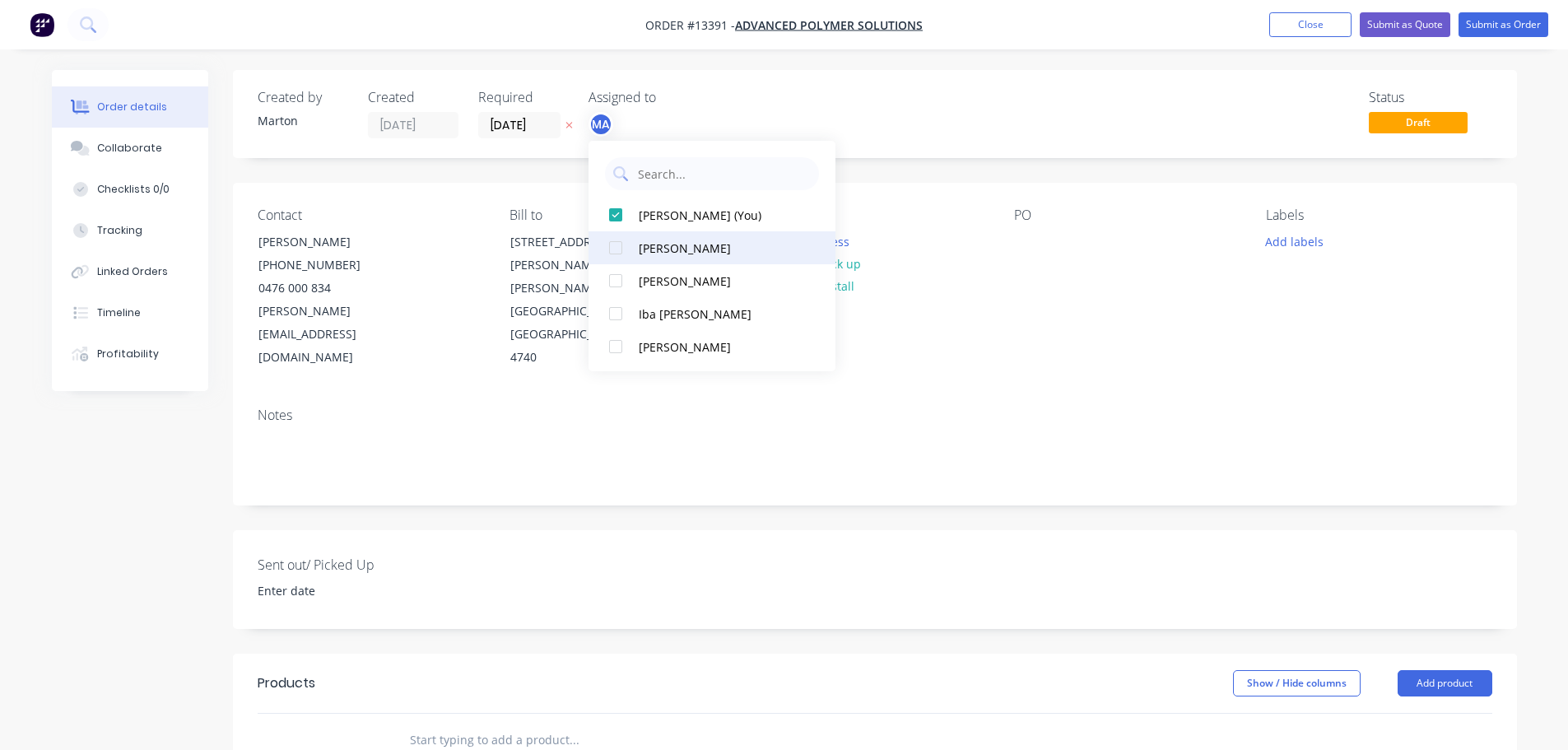
click at [616, 250] on div at bounding box center [615, 248] width 33 height 33
click at [612, 277] on div at bounding box center [615, 281] width 33 height 33
click at [932, 69] on div "Order details Collaborate Checklists 0/0 Tracking Linked Orders Timeline Profit…" at bounding box center [784, 594] width 1568 height 1188
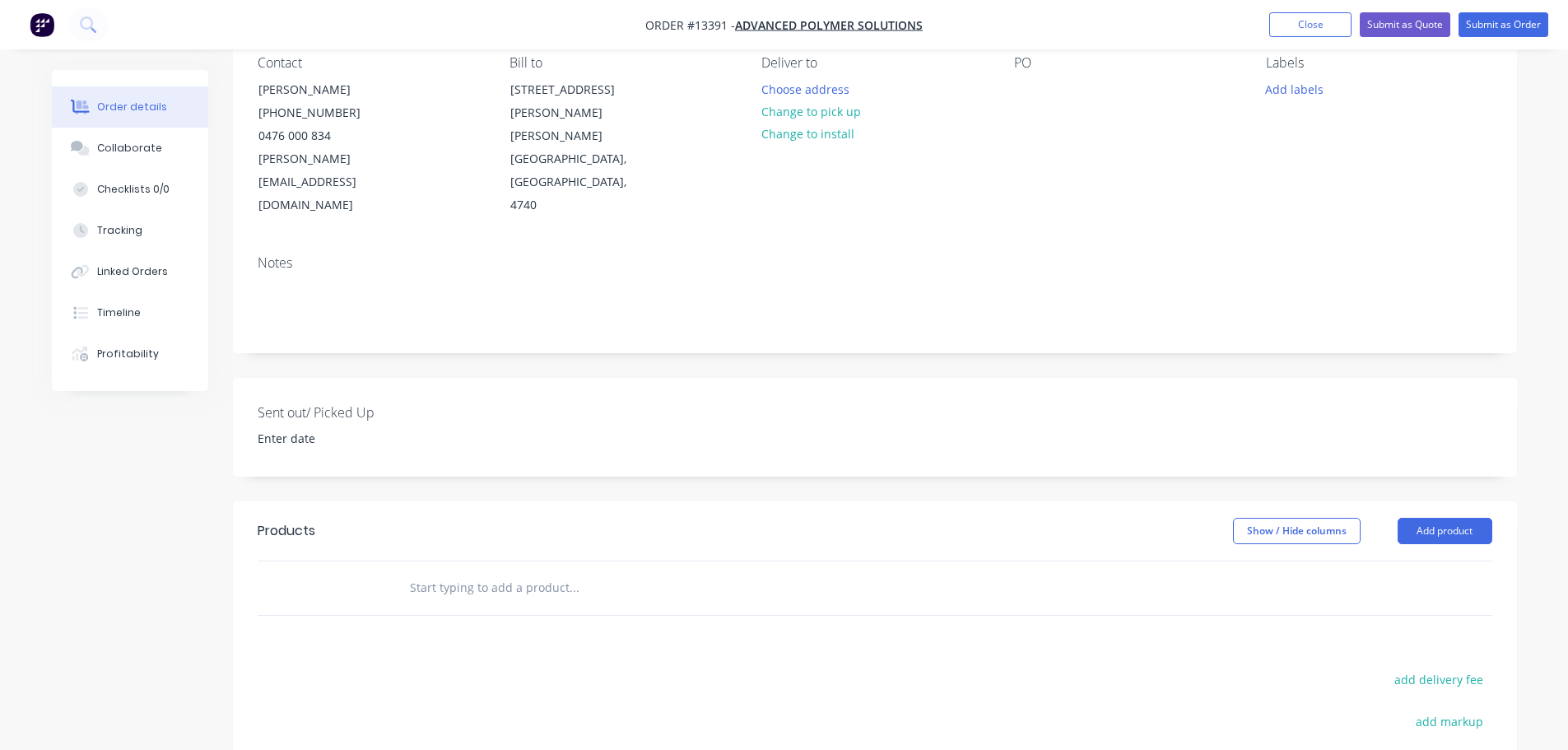
scroll to position [164, 0]
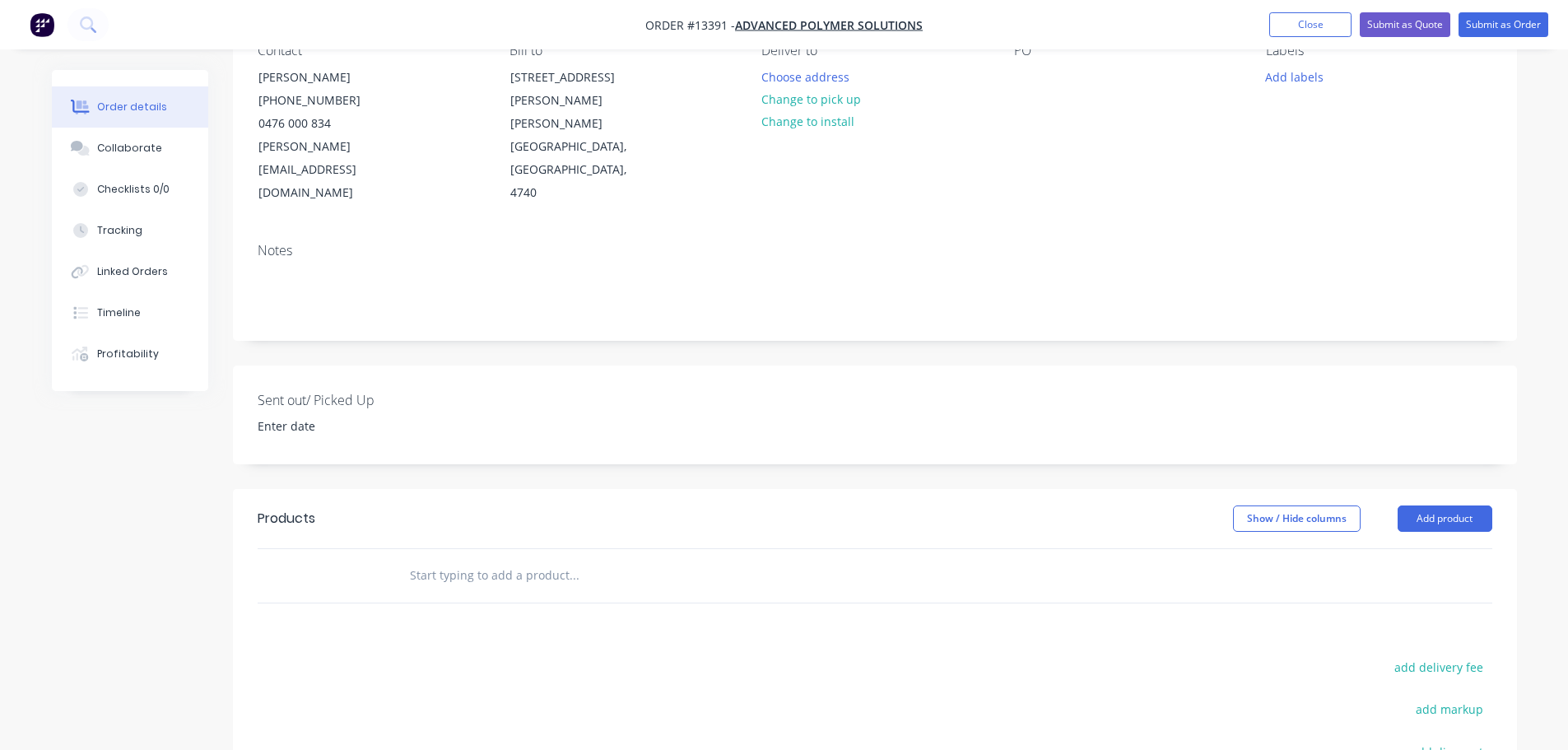
click at [505, 559] on input "text" at bounding box center [574, 576] width 329 height 33
click at [540, 559] on input "text" at bounding box center [574, 576] width 329 height 33
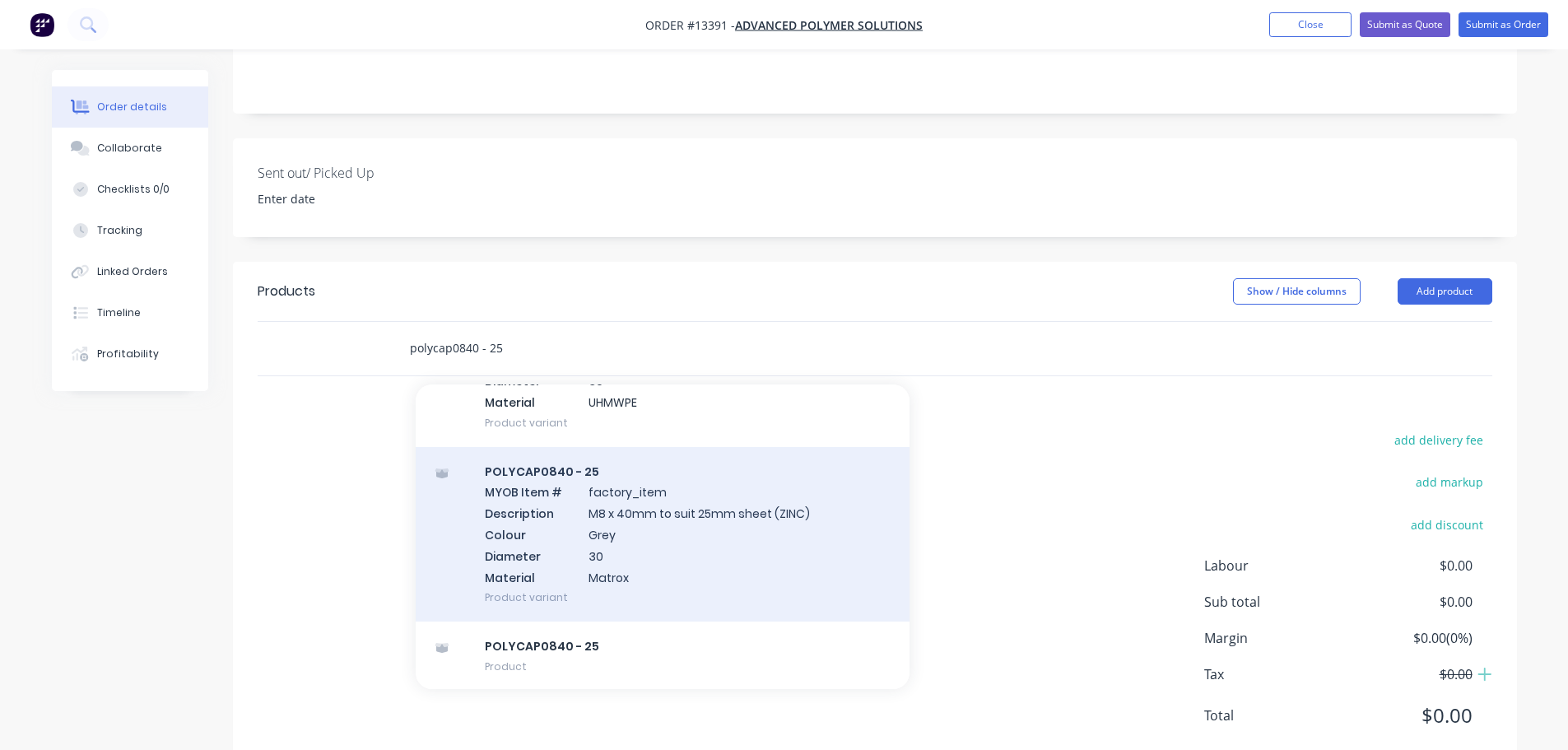
scroll to position [692, 0]
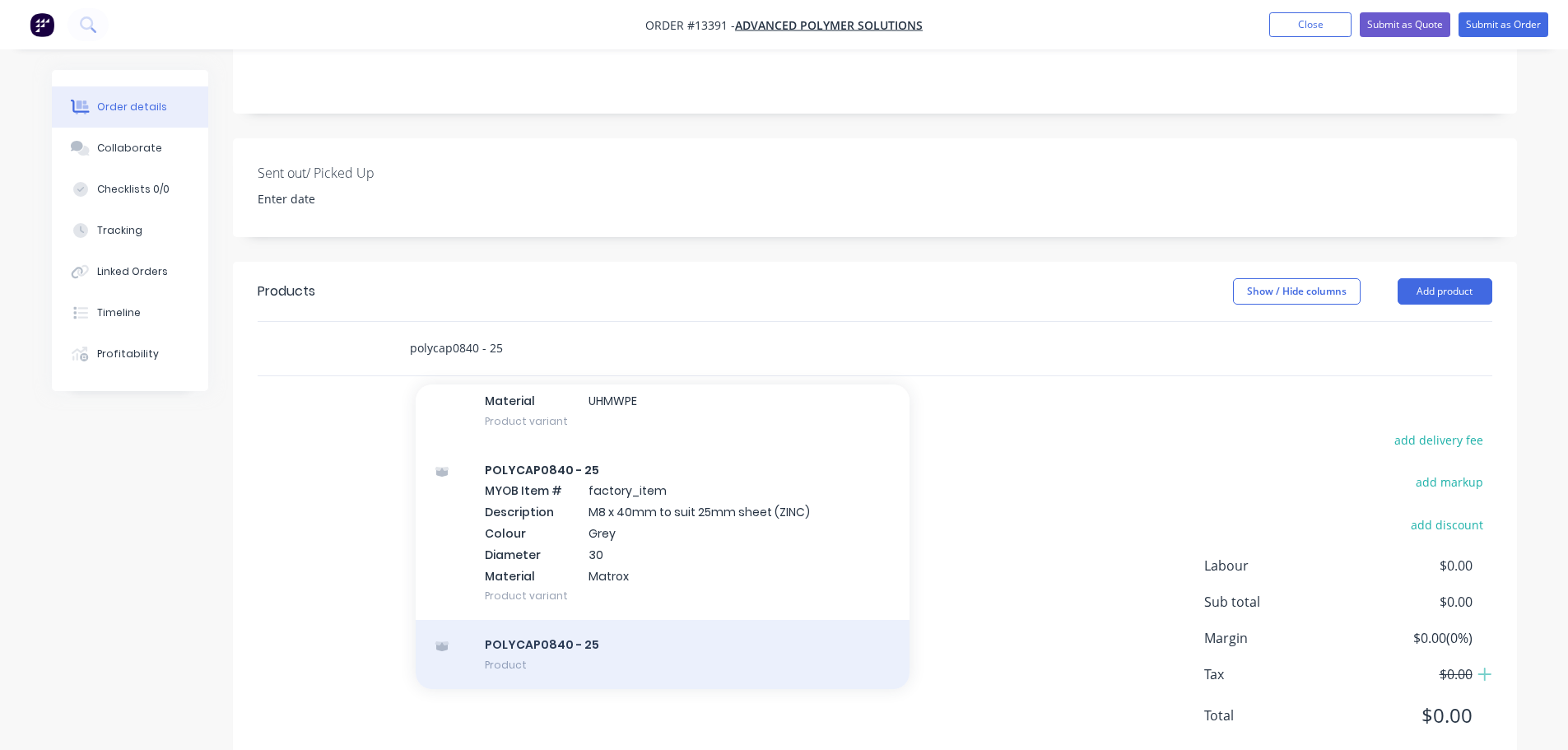
type input "polycap0840 - 25"
click at [604, 620] on div "POLYCAP0840 - 25 Product" at bounding box center [662, 654] width 494 height 69
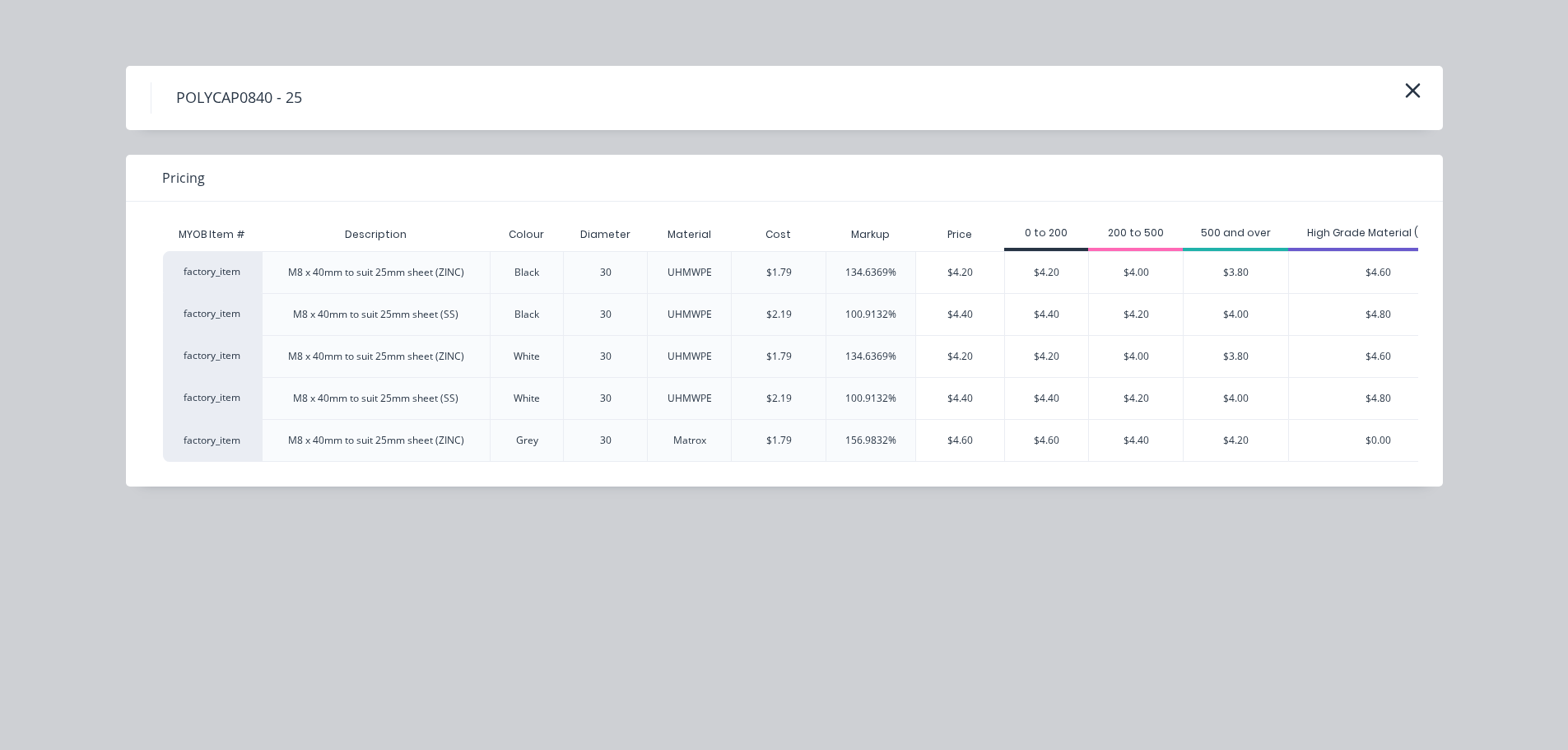
scroll to position [414, 0]
click at [1276, 280] on div "$3.80" at bounding box center [1236, 272] width 105 height 42
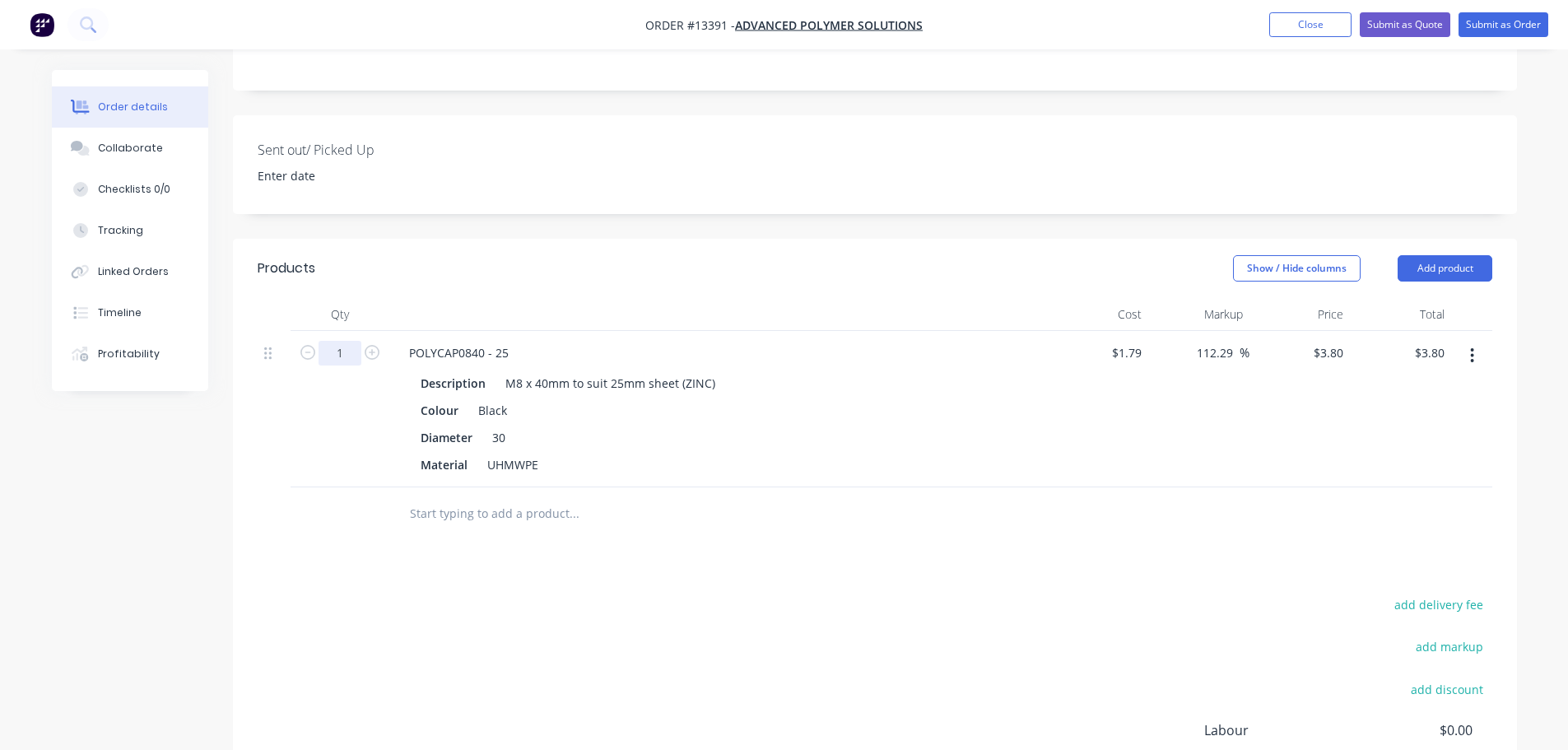
click at [343, 341] on input "1" at bounding box center [340, 353] width 43 height 25
type input "4422"
type input "$16,803.60"
click at [492, 540] on div "Products Show / Hide columns Add product Qty Cost Markup Price Total 4422 POLYC…" at bounding box center [875, 586] width 1284 height 697
click at [507, 399] on div "Black" at bounding box center [492, 410] width 42 height 24
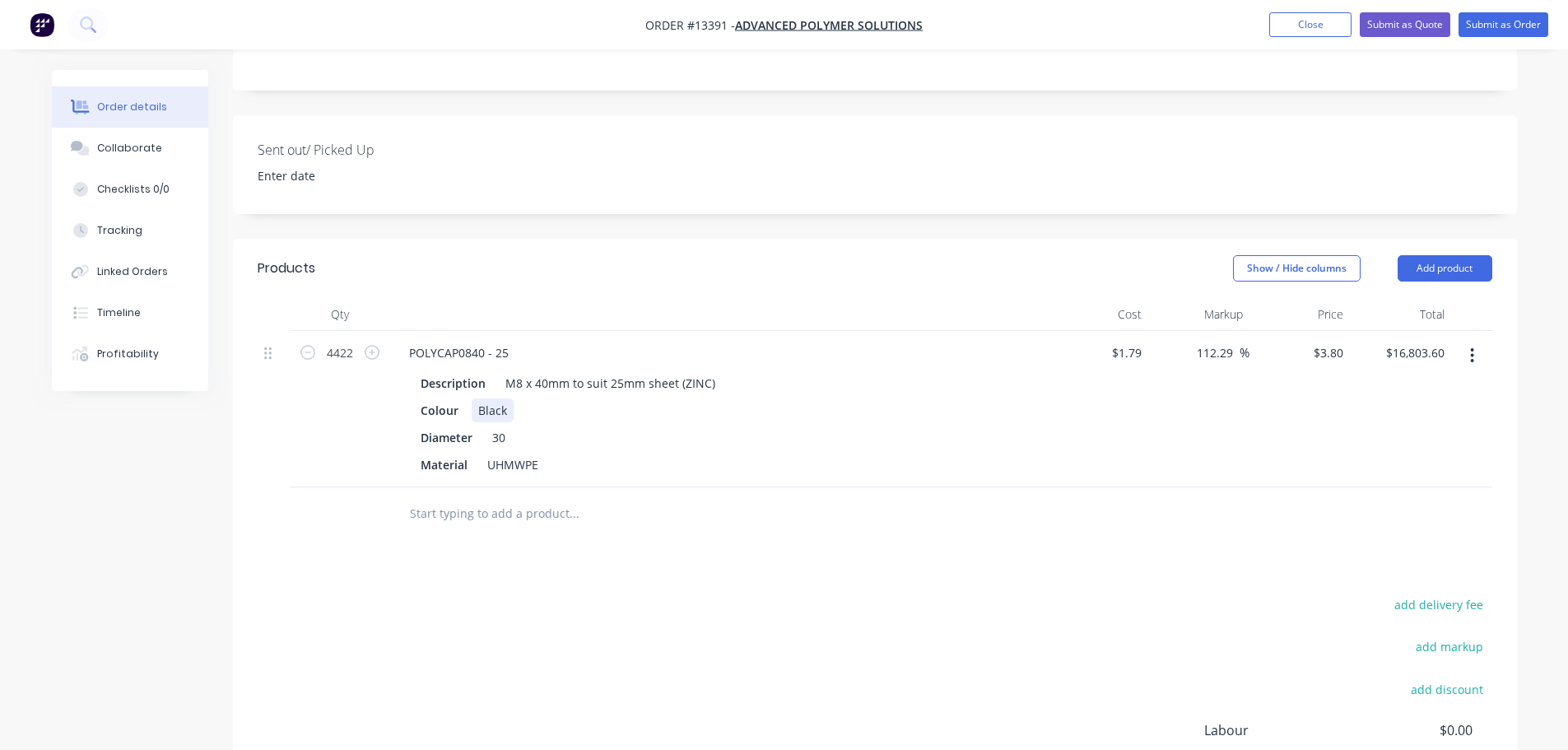
click at [507, 399] on div "Black" at bounding box center [492, 410] width 42 height 24
click at [519, 453] on div "UHMWPE" at bounding box center [512, 464] width 64 height 24
click at [590, 624] on div "add delivery fee add markup add discount Labour $0.00 Sub total $16,803.60 Marg…" at bounding box center [875, 752] width 1234 height 318
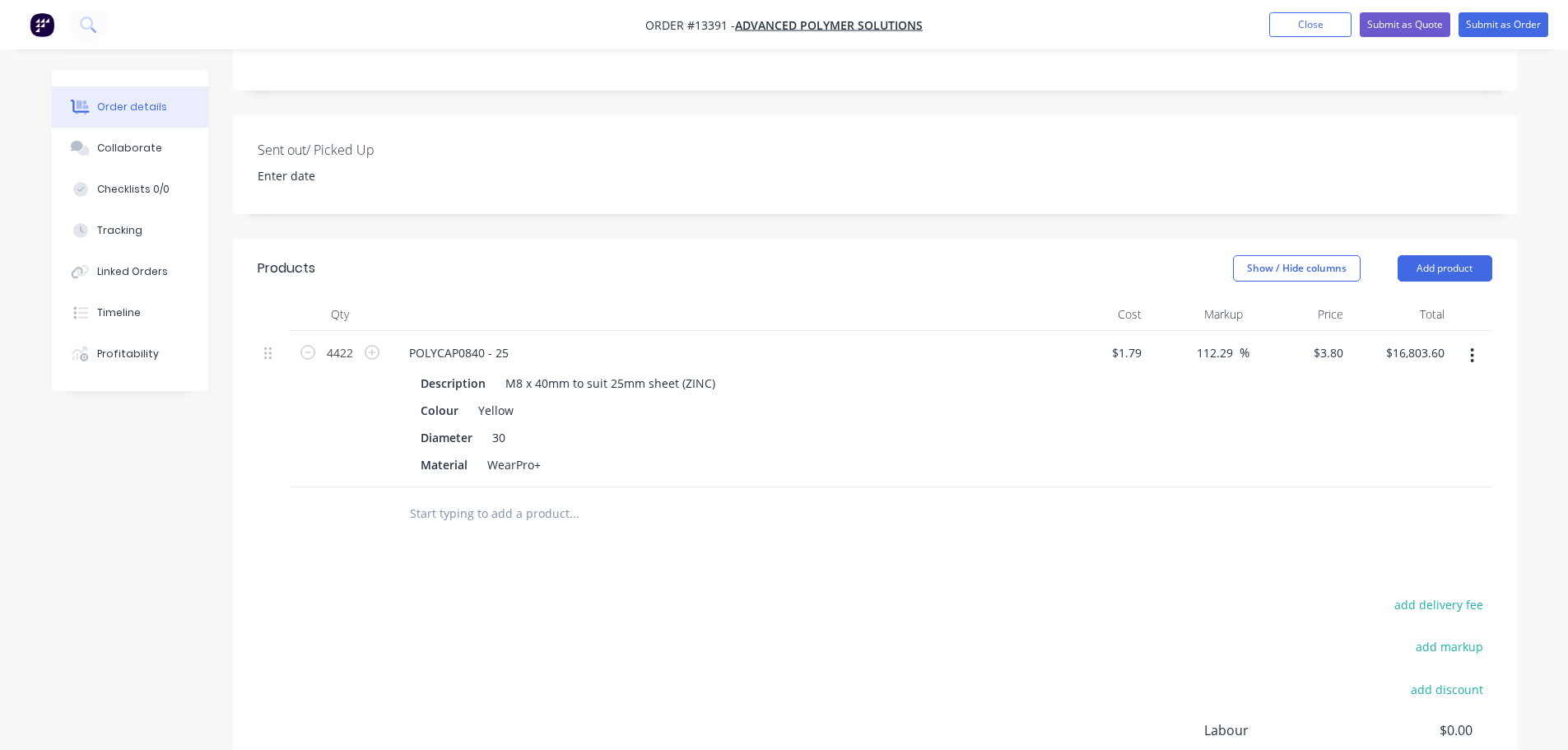
click at [526, 527] on div "Products Show / Hide columns Add product Qty Cost Markup Price Total 4422 POLYC…" at bounding box center [875, 586] width 1284 height 697
click at [528, 498] on input "text" at bounding box center [574, 514] width 329 height 33
click at [1466, 341] on button "button" at bounding box center [1472, 355] width 39 height 30
click at [1415, 419] on div "Duplicate" at bounding box center [1414, 431] width 127 height 24
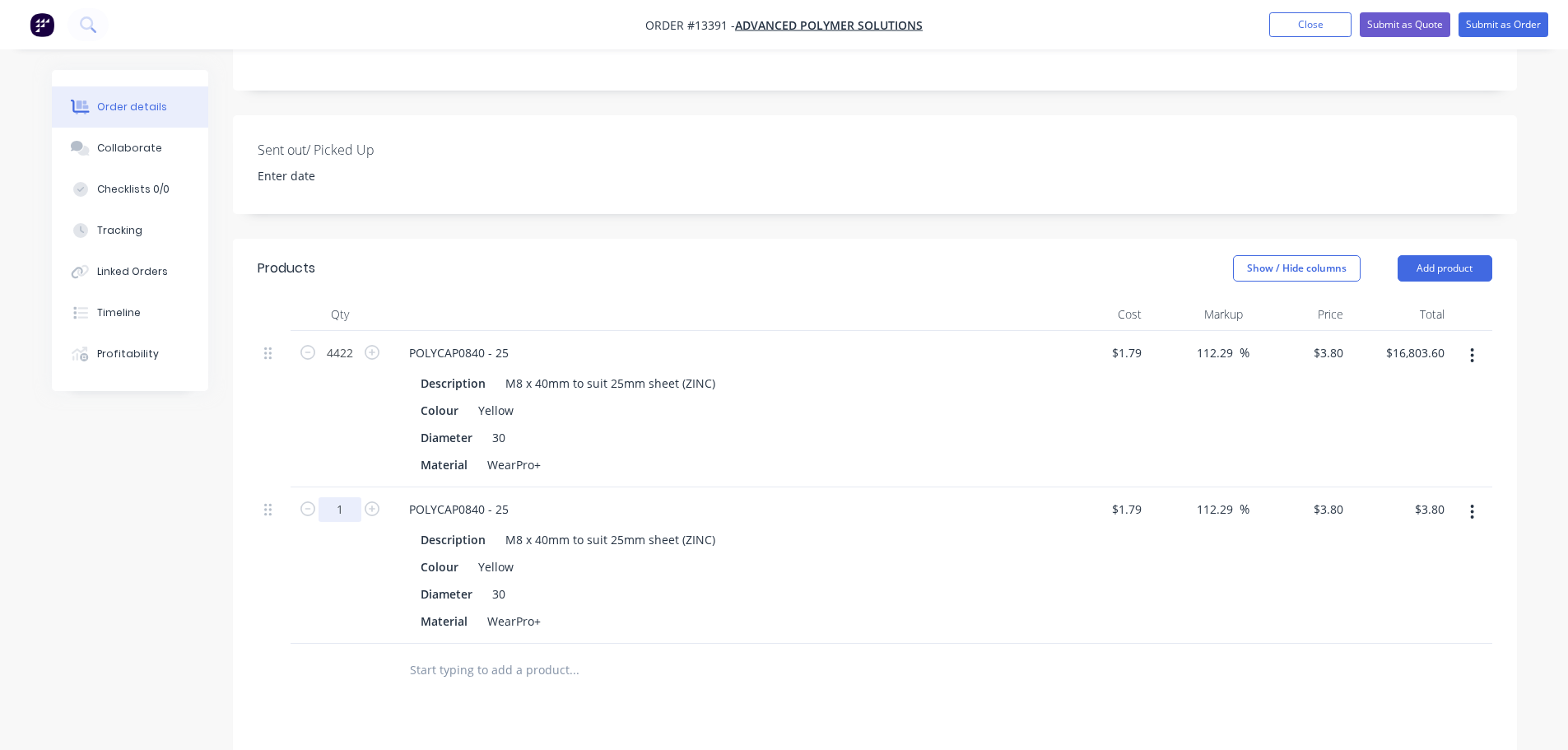
click at [348, 498] on input "1" at bounding box center [340, 510] width 43 height 25
click at [345, 498] on input "1" at bounding box center [340, 510] width 43 height 25
type input "5922"
type input "$22,503.60"
click at [353, 524] on div "5922" at bounding box center [340, 566] width 99 height 156
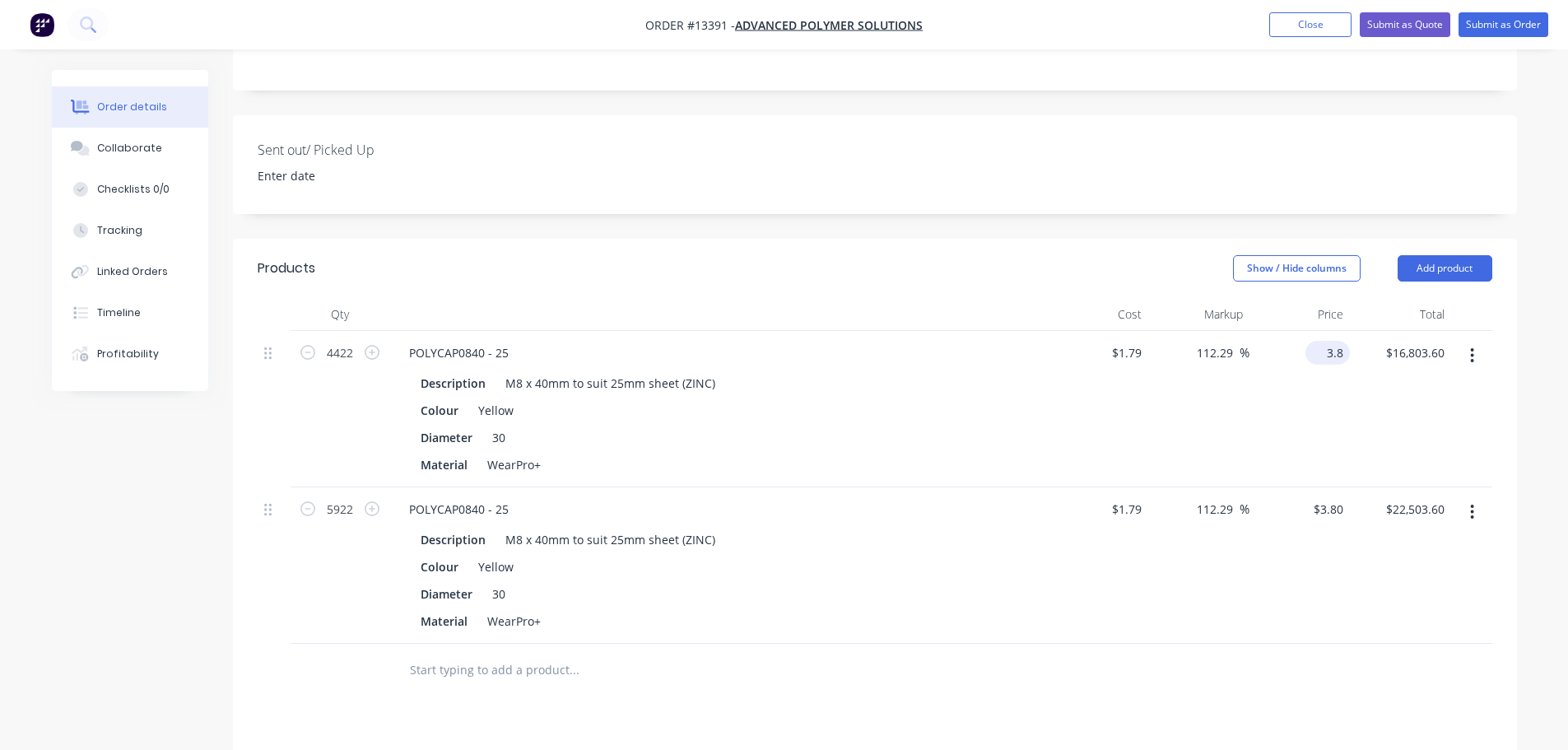
click at [1328, 341] on input "3.8" at bounding box center [1331, 352] width 38 height 24
type input "$3.80"
click at [751, 331] on div "POLYCAP0840 - 25 Description M8 x 40mm to suit 25mm sheet (ZINC) Colour Yellow …" at bounding box center [718, 409] width 659 height 156
click at [1223, 341] on input "112.29" at bounding box center [1218, 352] width 45 height 24
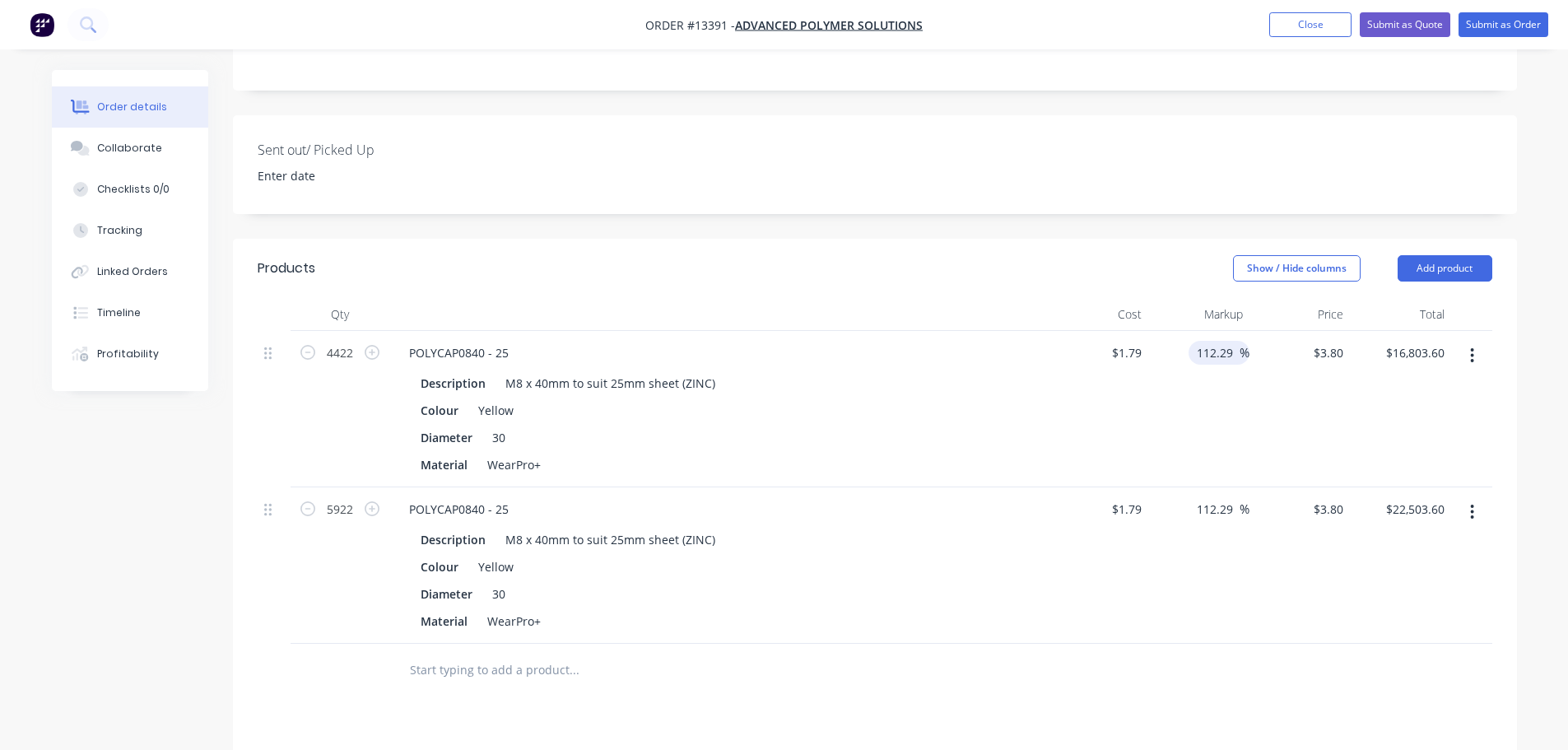
click at [1223, 341] on input "112.29" at bounding box center [1218, 352] width 45 height 24
type input "3.3"
type input "1.8491"
type input "$8,176.72"
click at [1336, 341] on input "1.8491" at bounding box center [1331, 352] width 38 height 24
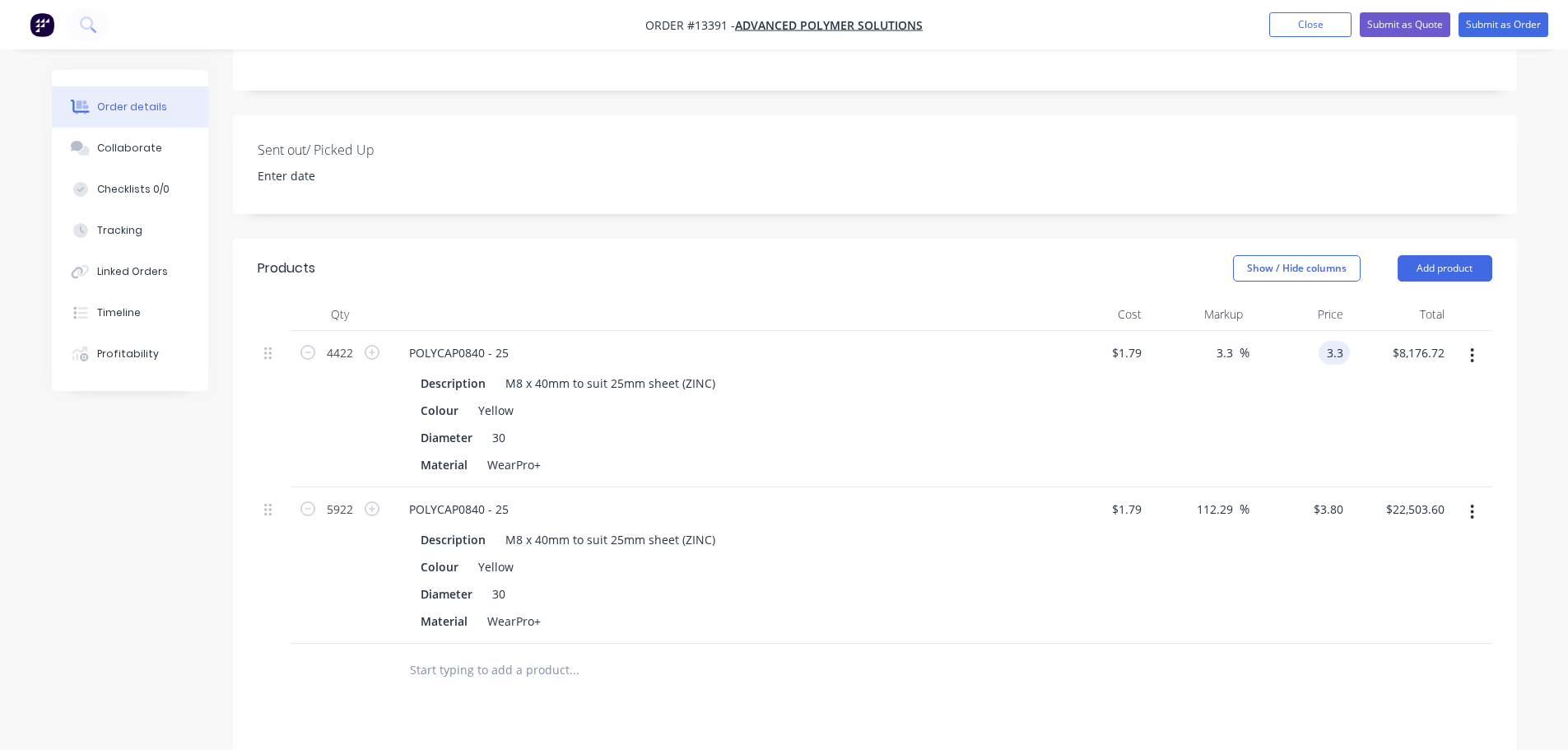
type input "3.3"
type input "84.36"
type input "$3.30"
type input "$14,592.60"
click at [1262, 378] on div "$3.30 3.3" at bounding box center [1300, 409] width 101 height 156
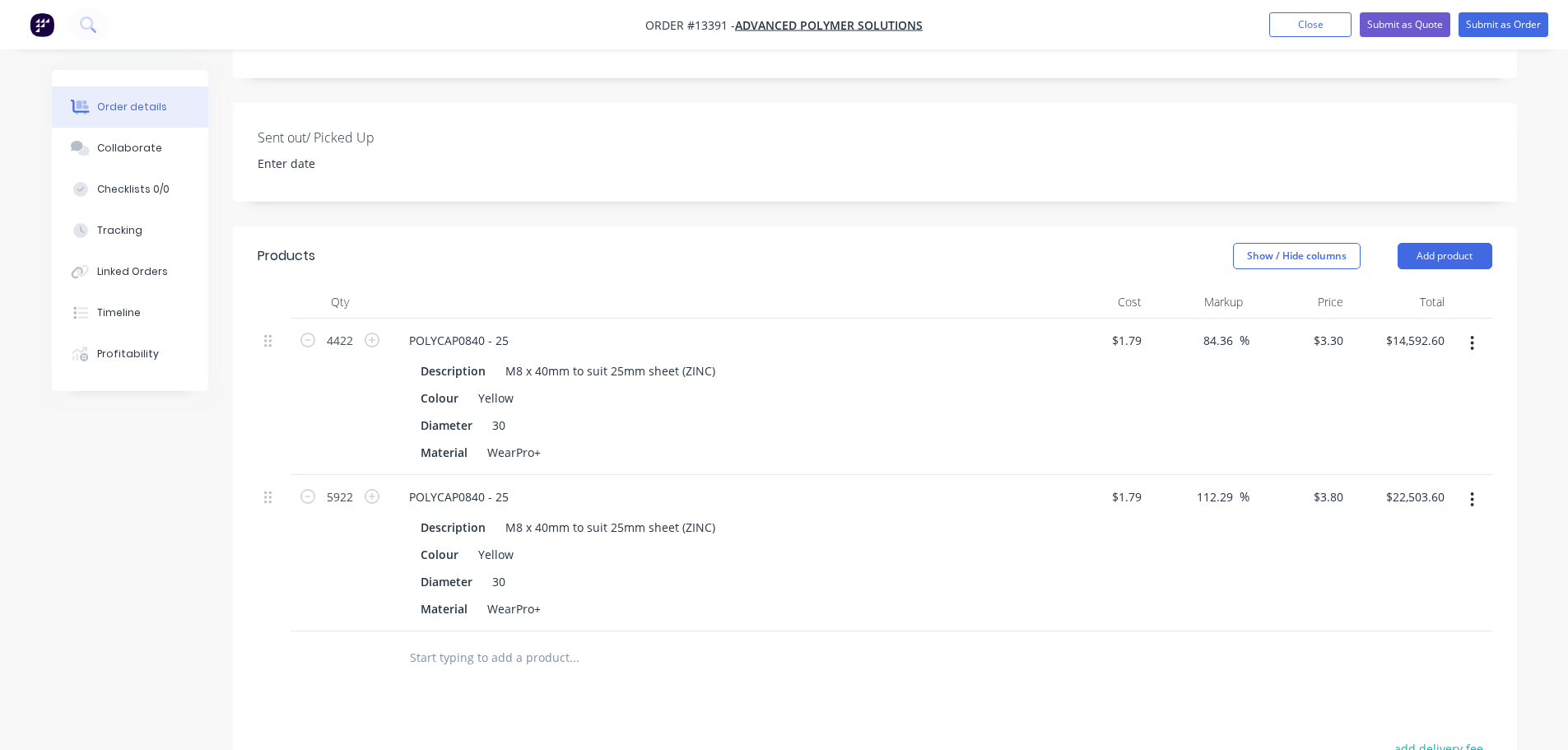
scroll to position [426, 0]
click at [1336, 329] on input "3.3" at bounding box center [1331, 341] width 38 height 24
click at [1338, 329] on input "3.2" at bounding box center [1337, 341] width 25 height 24
type input "3.5"
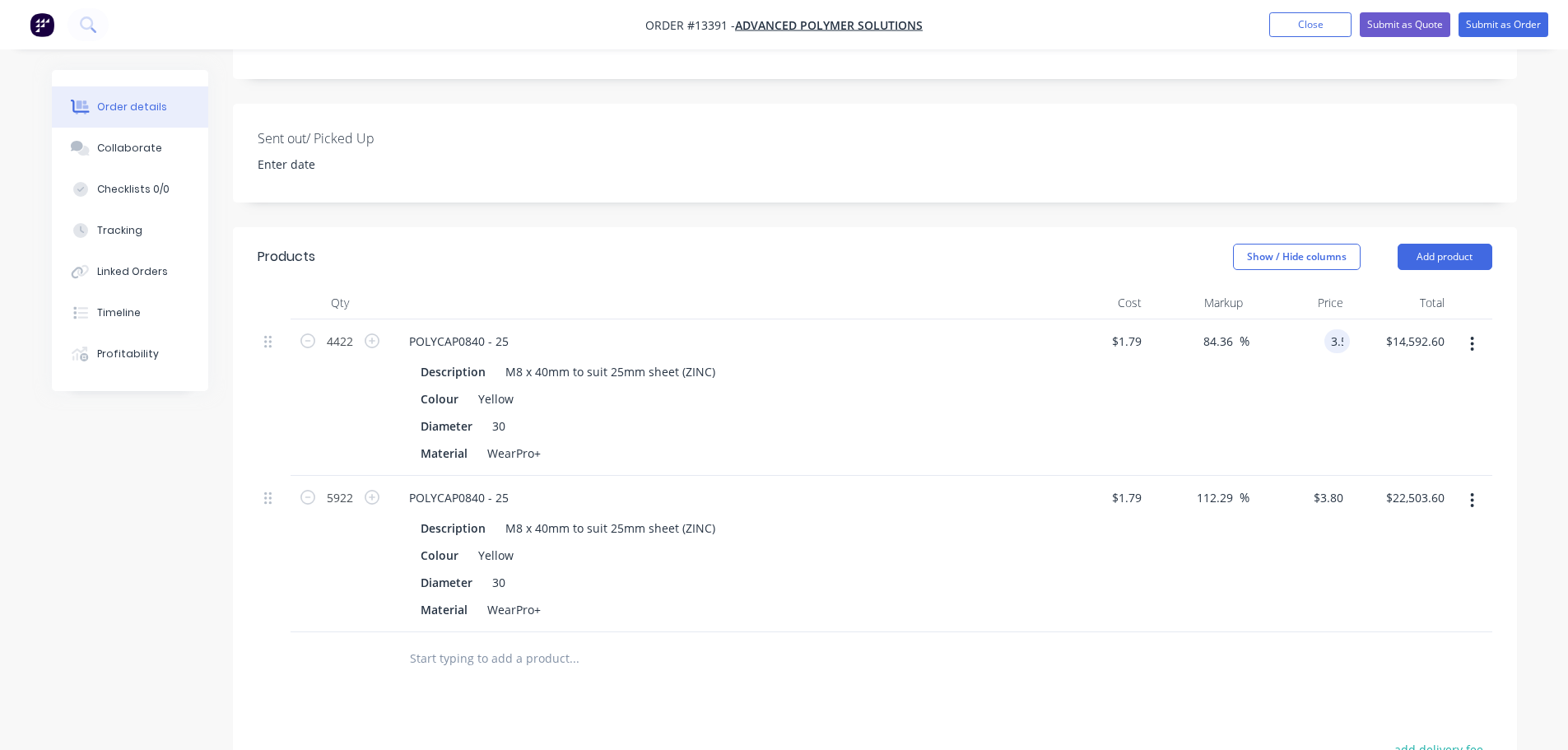
type input "95.53"
type input "$3.50"
type input "$15,477.00"
click at [1322, 350] on div "$3.50 $3.50" at bounding box center [1300, 397] width 101 height 156
click at [1325, 486] on input "3.8" at bounding box center [1331, 498] width 38 height 24
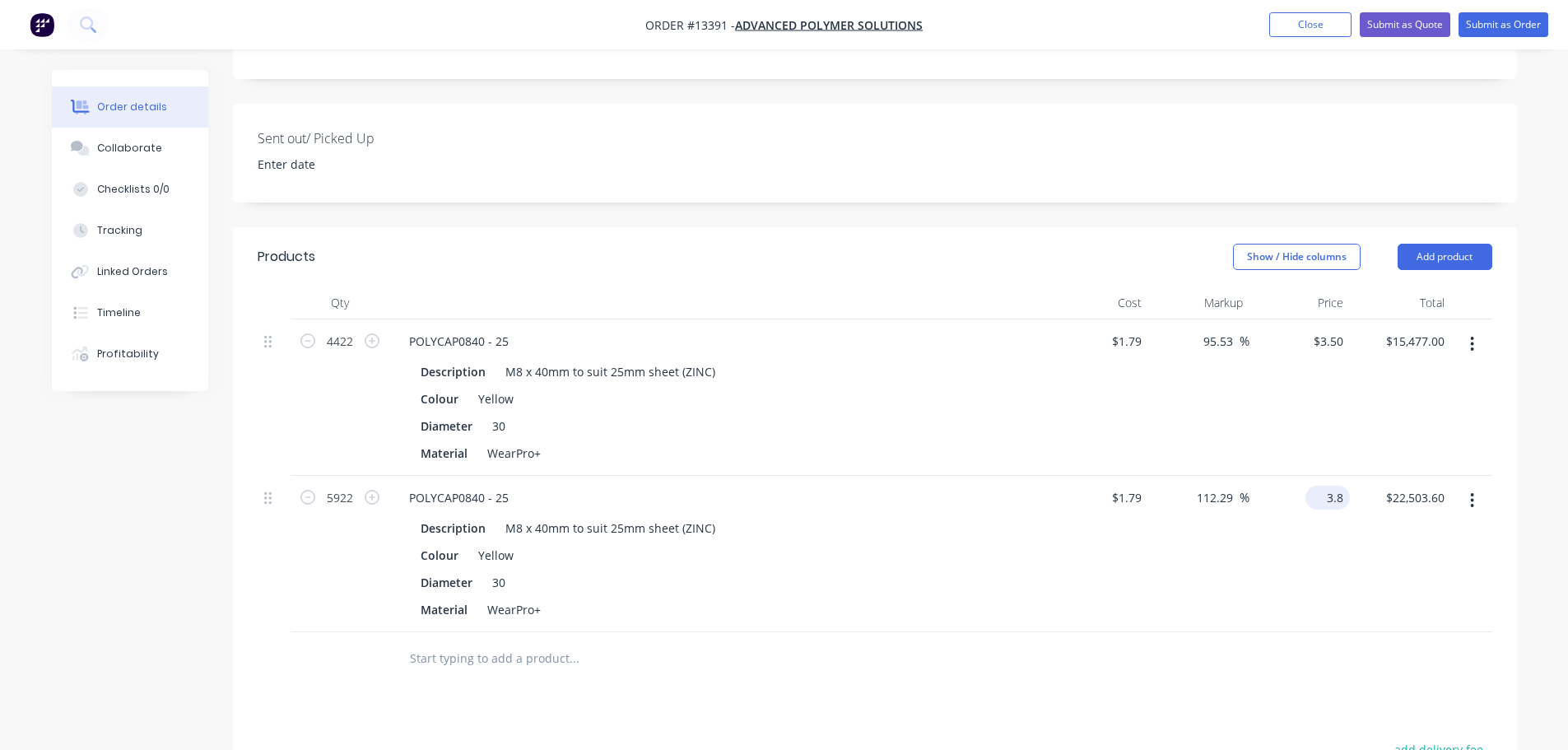
click at [1325, 486] on input "3.8" at bounding box center [1331, 498] width 38 height 24
type input "3.2"
type input "78.77"
type input "$3.20"
type input "$18,950.40"
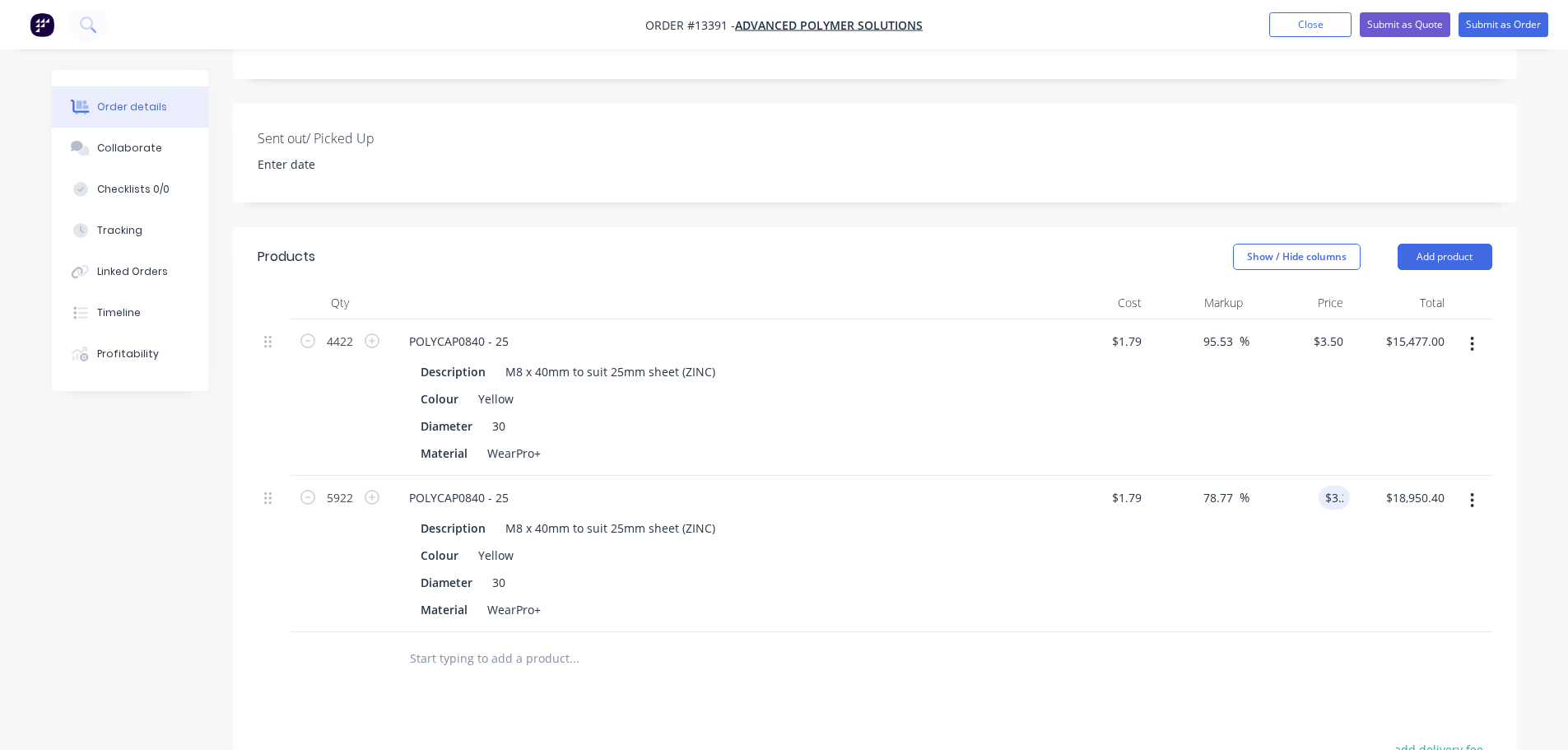
click at [1270, 517] on div "$3.20 3.2" at bounding box center [1300, 554] width 101 height 156
click at [1338, 486] on input "3.2" at bounding box center [1331, 498] width 38 height 24
type input "$3.20"
click at [1356, 536] on div "$18,950.40 $18,950.40" at bounding box center [1400, 554] width 101 height 156
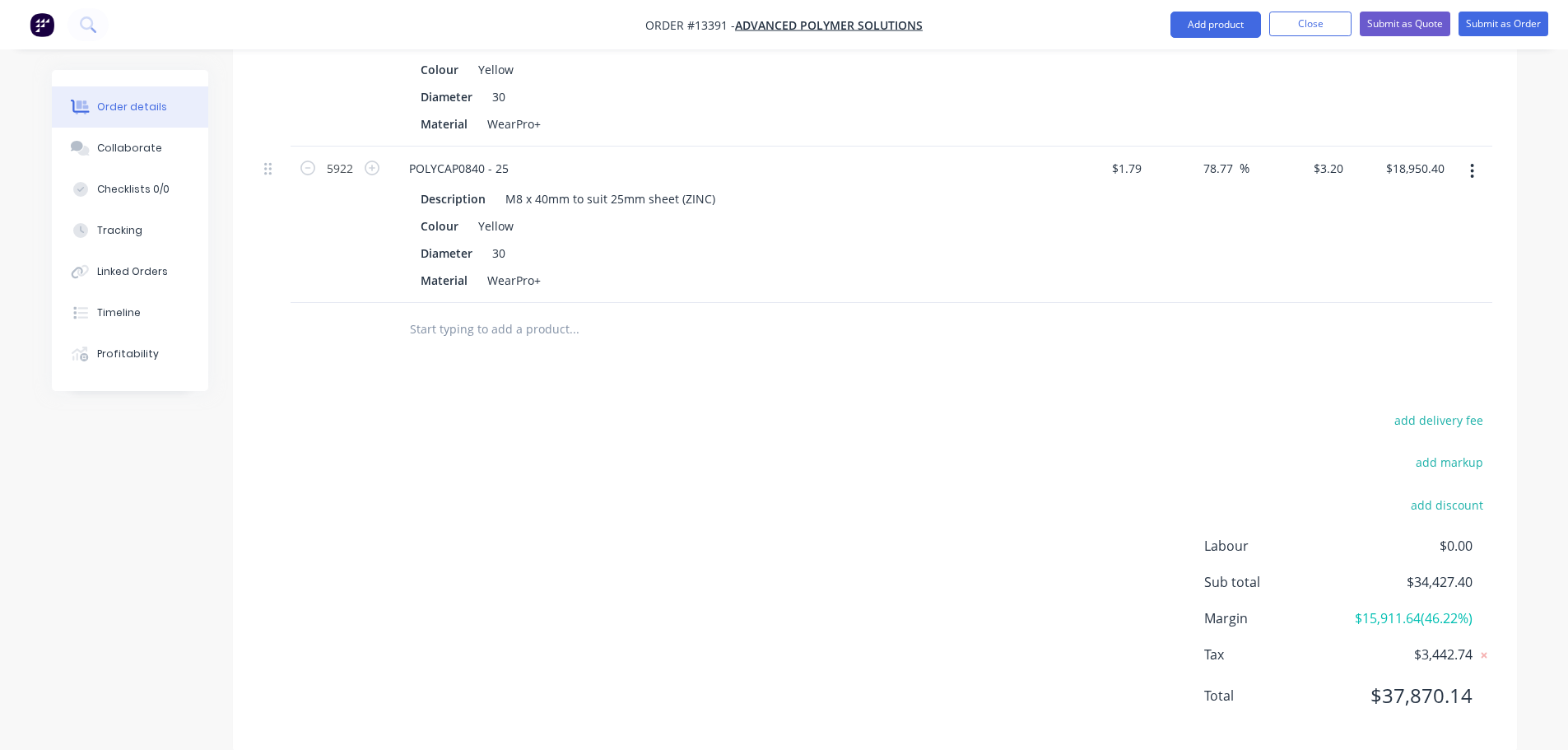
scroll to position [674, 0]
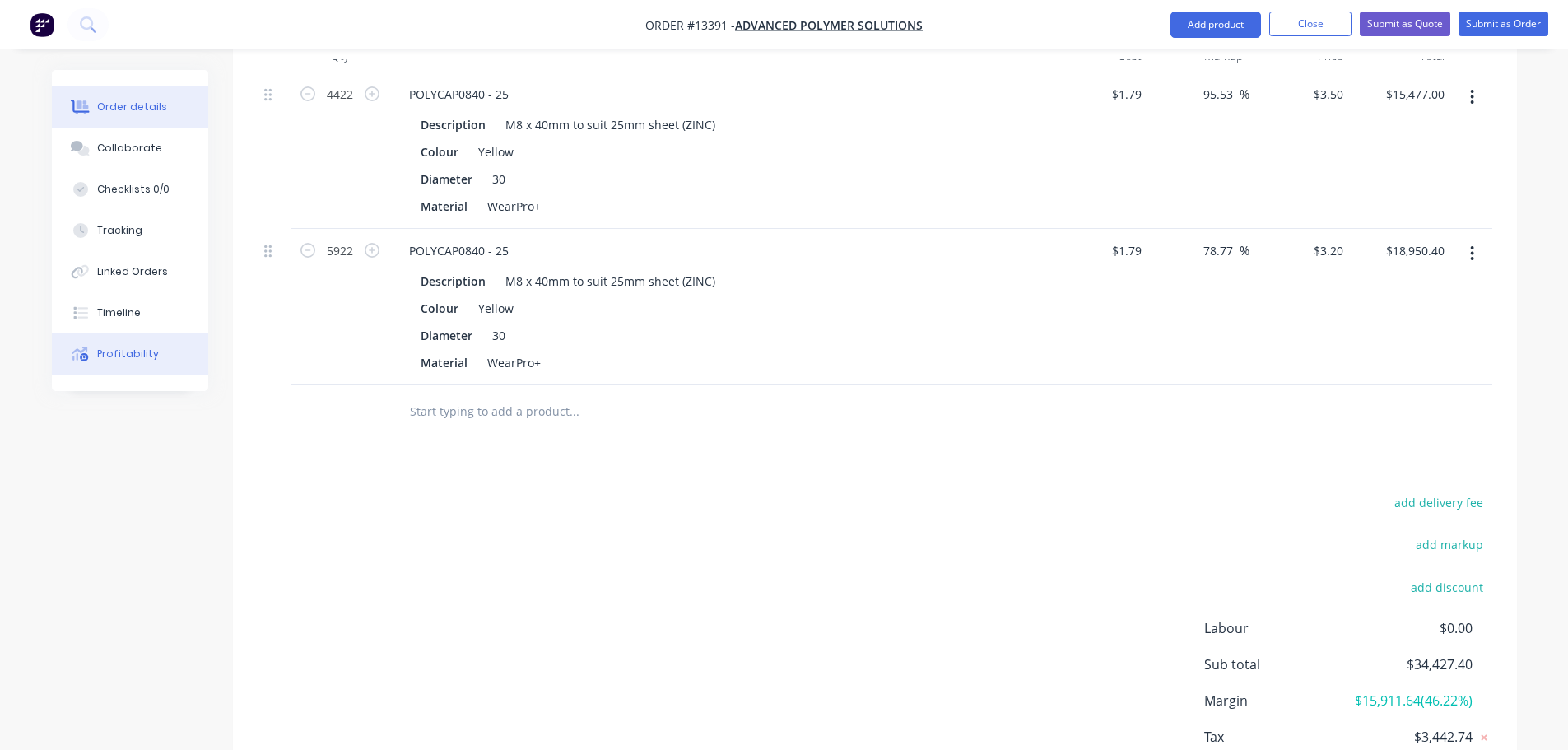
click at [110, 351] on div "Profitability" at bounding box center [128, 354] width 61 height 15
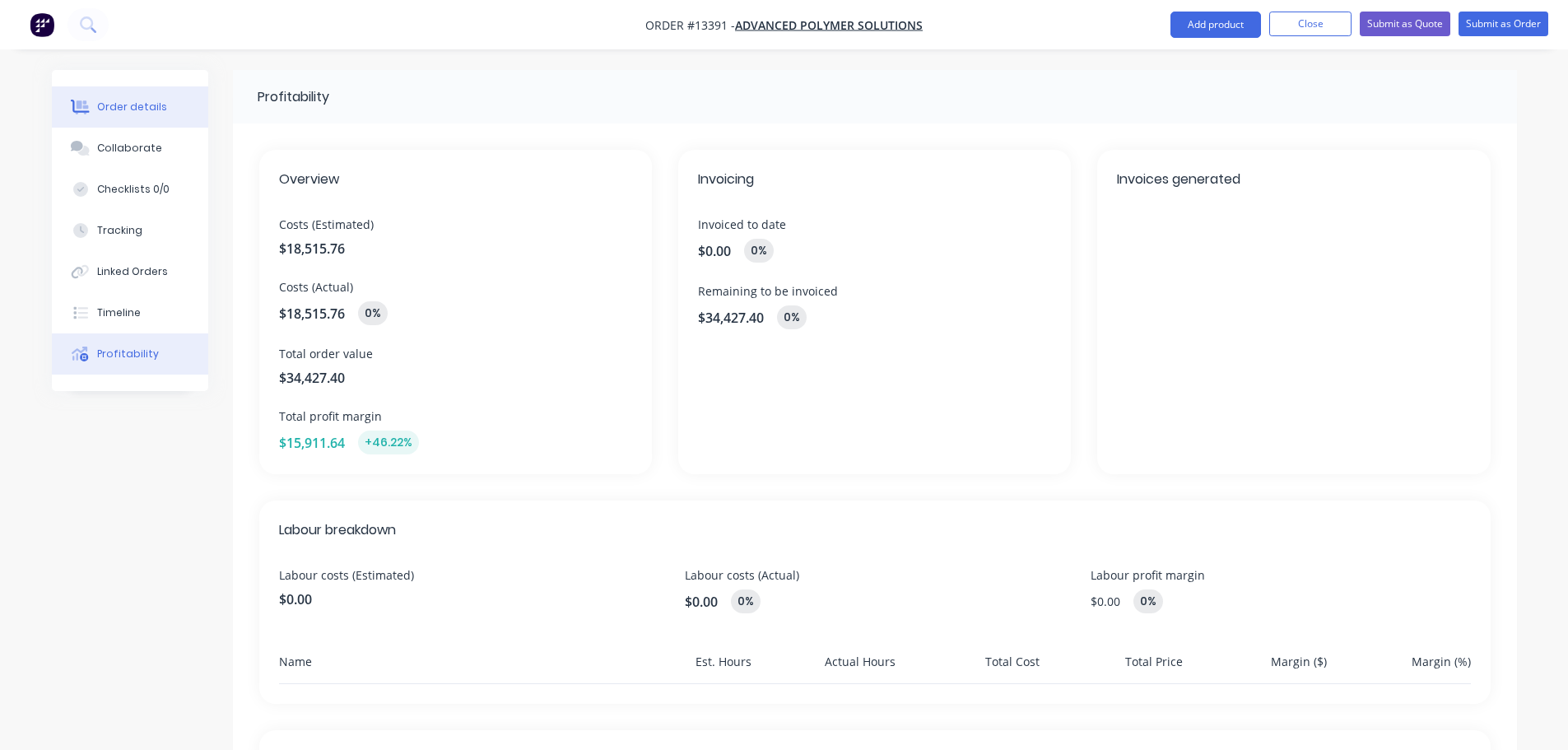
click at [162, 120] on button "Order details" at bounding box center [130, 107] width 156 height 42
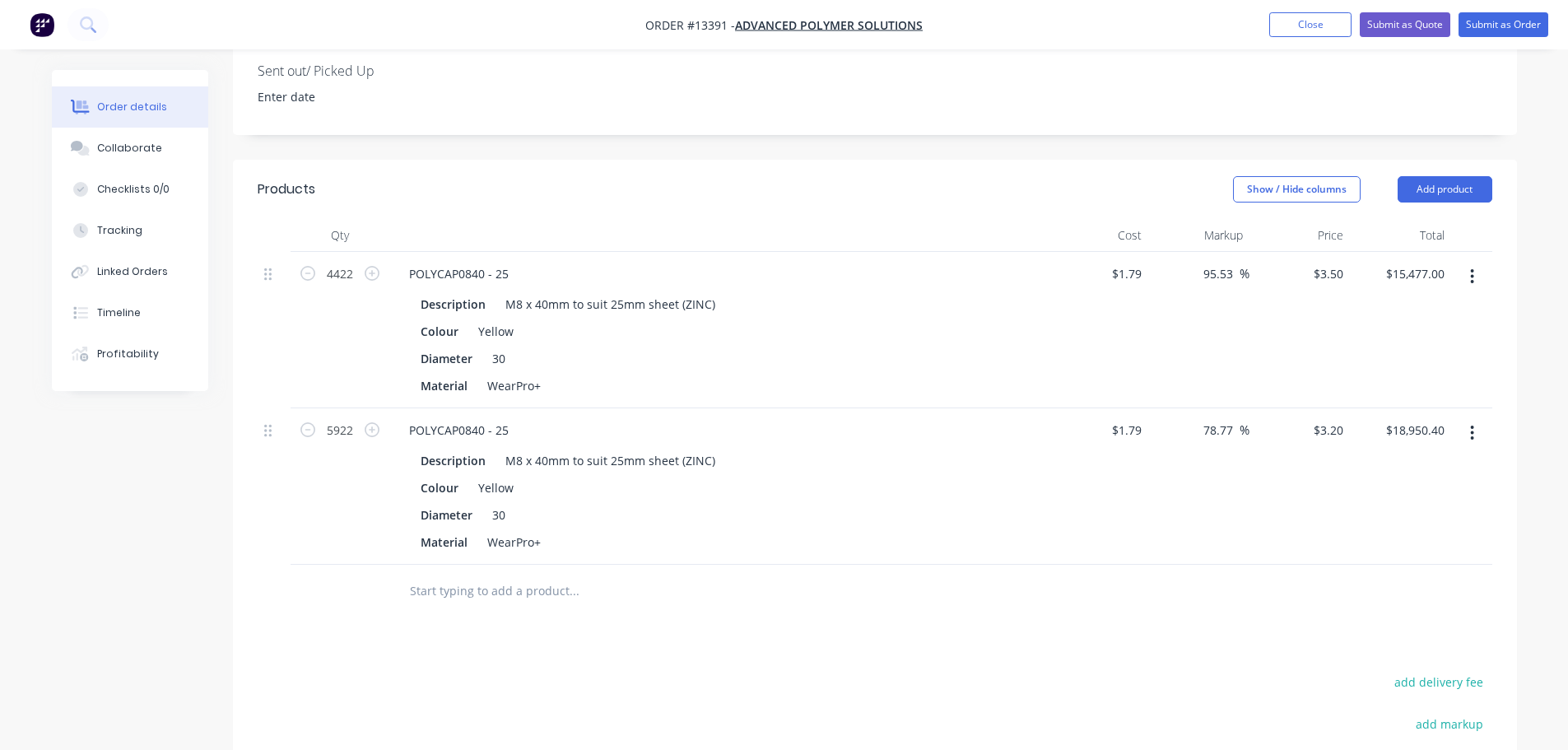
scroll to position [329, 0]
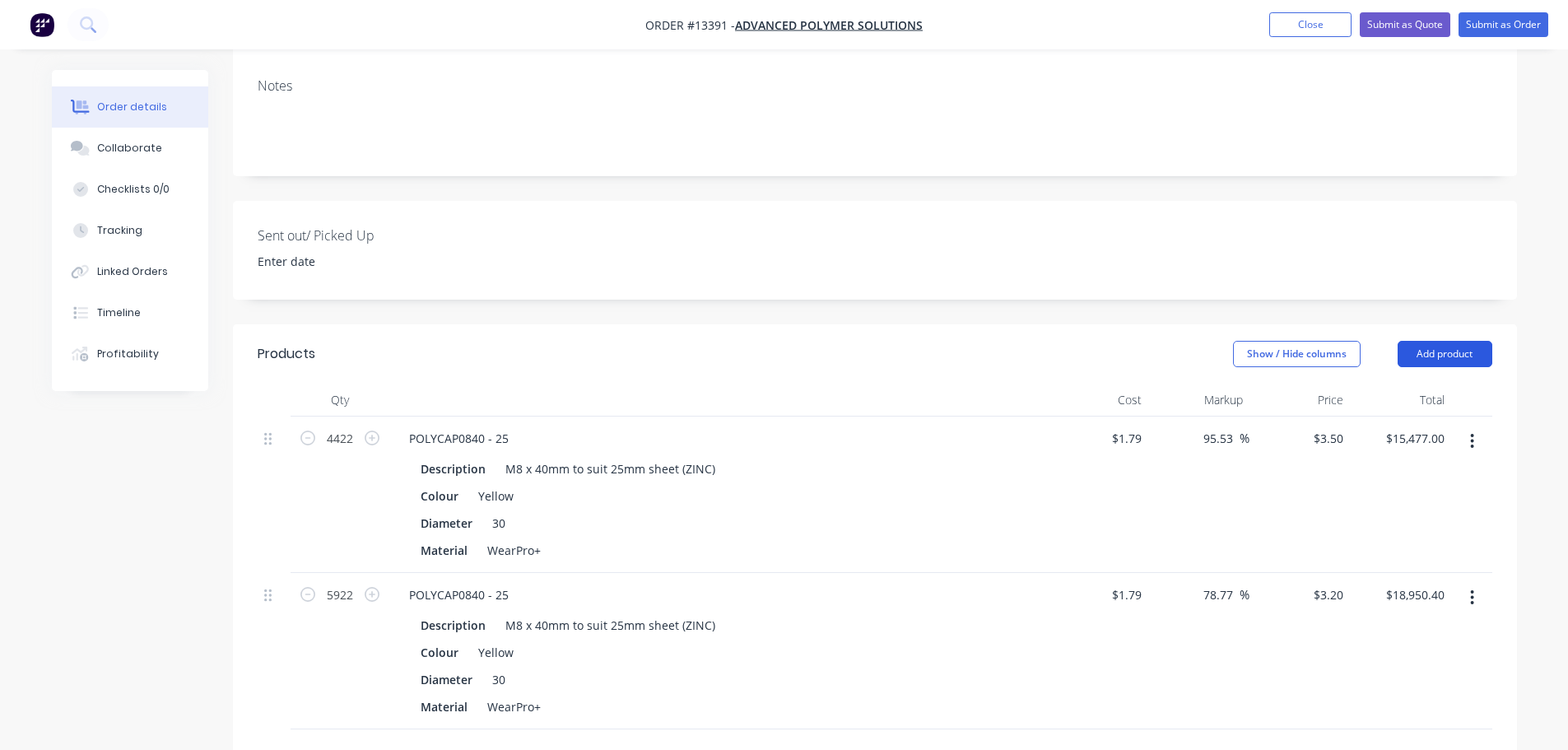
click at [1411, 341] on button "Add product" at bounding box center [1445, 354] width 95 height 27
click at [1267, 493] on div "$3.50 $3.50" at bounding box center [1300, 494] width 101 height 156
click at [1326, 583] on div "3.2 $3.20" at bounding box center [1331, 595] width 38 height 24
type input "3.10"
type input "73.18"
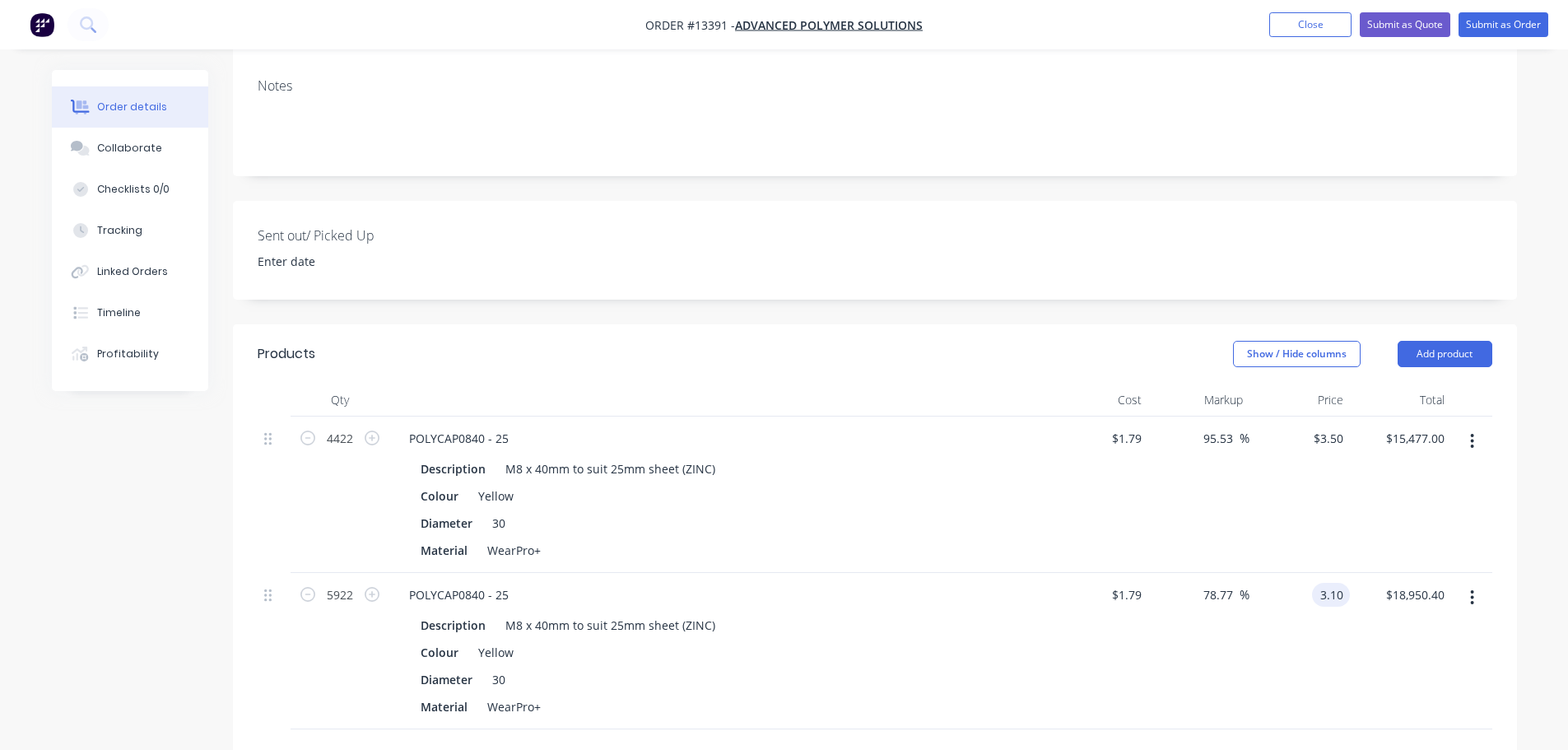
type input "$3.10"
type input "$18,358.20"
click at [1289, 647] on div "$3.10 $3.10" at bounding box center [1300, 651] width 101 height 156
click at [1419, 341] on button "Add product" at bounding box center [1445, 354] width 95 height 27
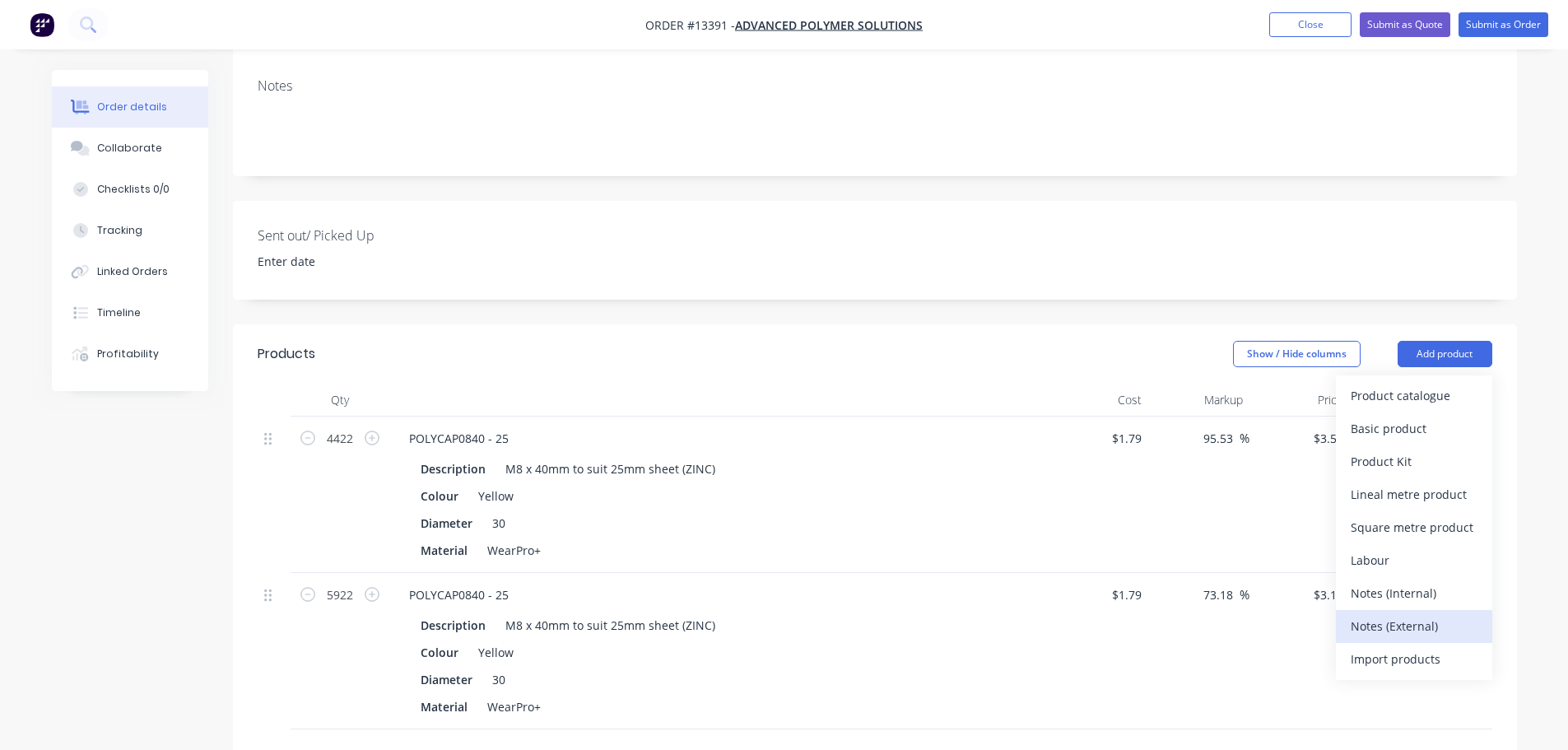
click at [1409, 614] on div "Notes (External)" at bounding box center [1414, 625] width 127 height 24
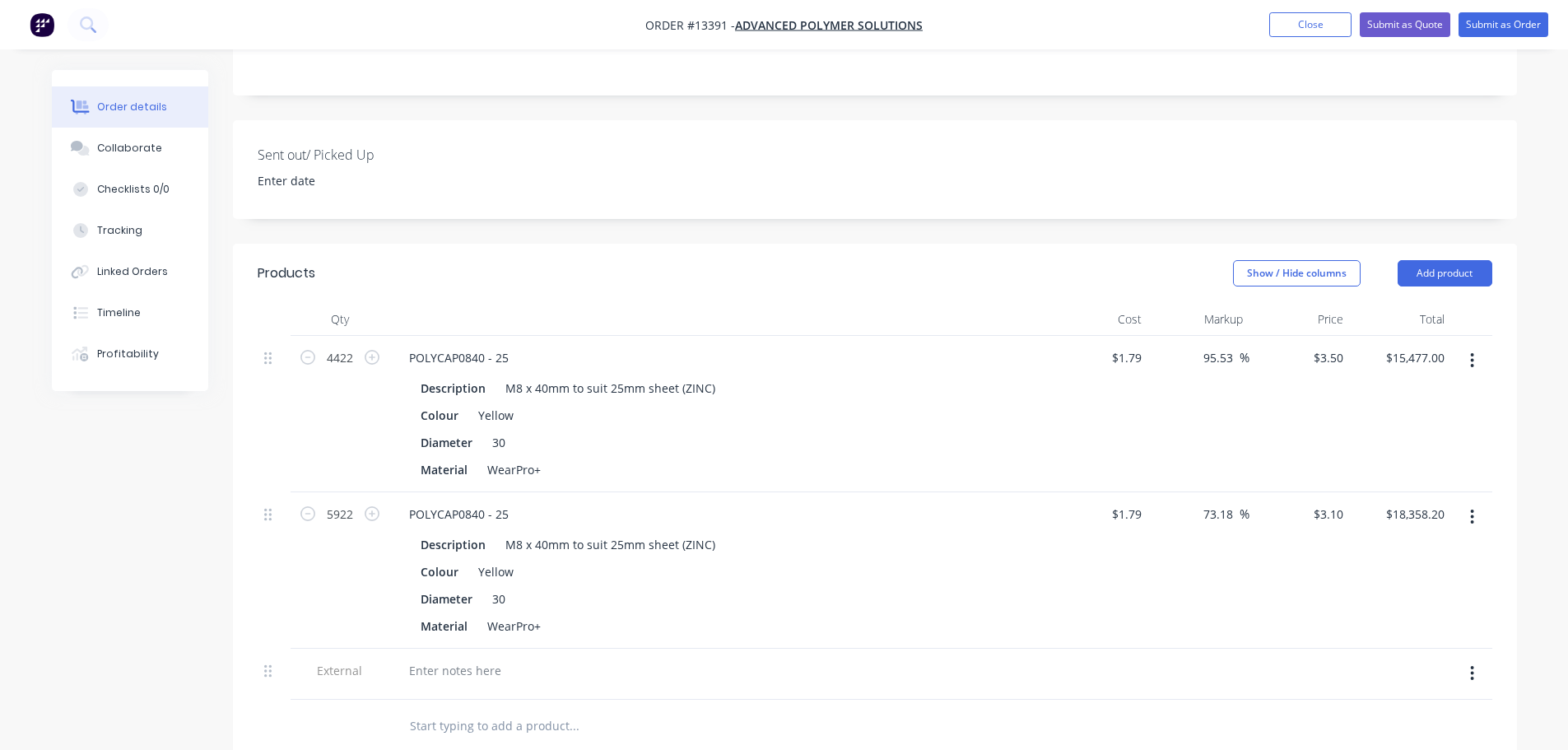
scroll to position [411, 0]
click at [475, 657] on div at bounding box center [455, 669] width 119 height 24
click at [678, 708] on input "text" at bounding box center [574, 724] width 329 height 33
click at [1407, 21] on button "Submit as Quote" at bounding box center [1404, 25] width 91 height 25
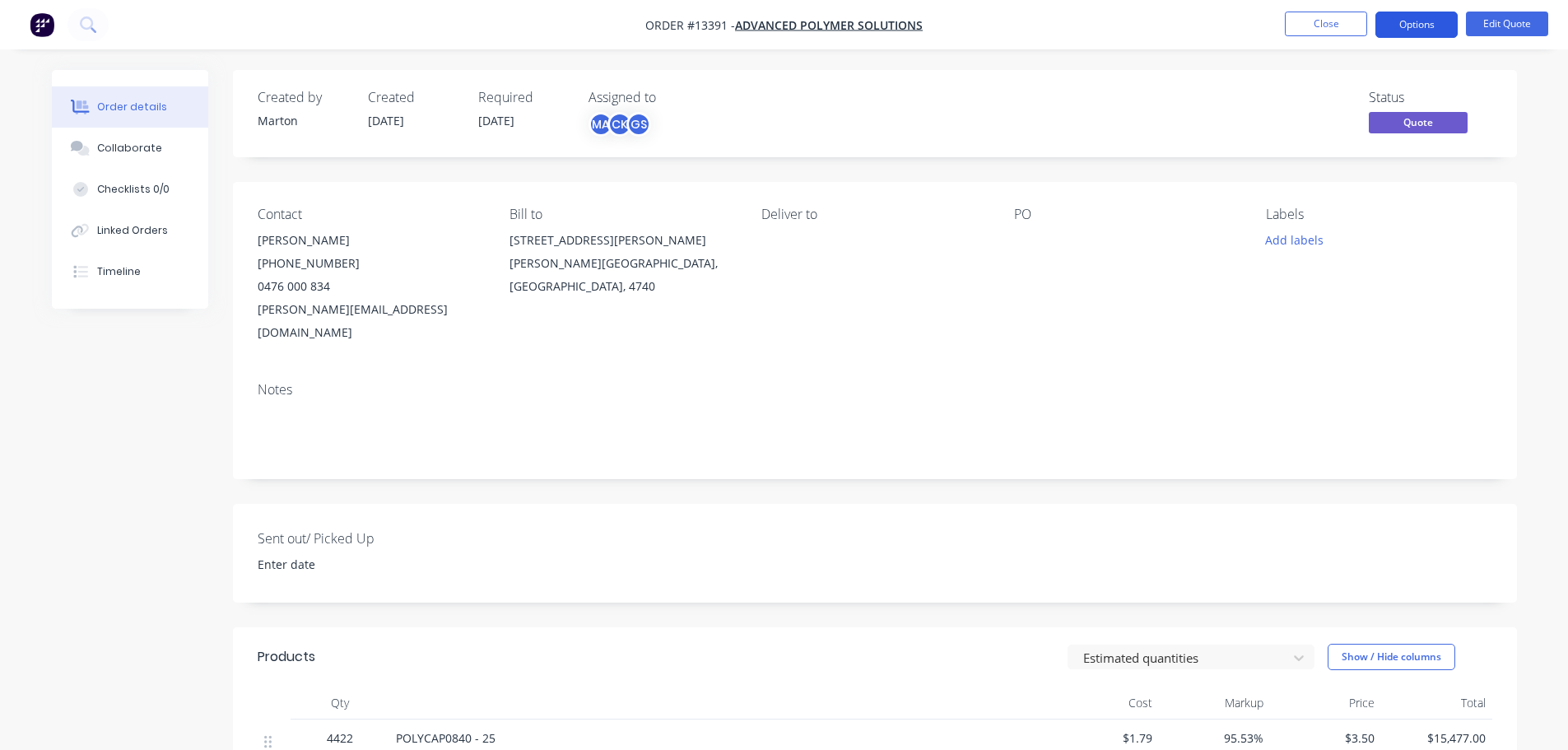
click at [1404, 19] on button "Options" at bounding box center [1416, 25] width 82 height 27
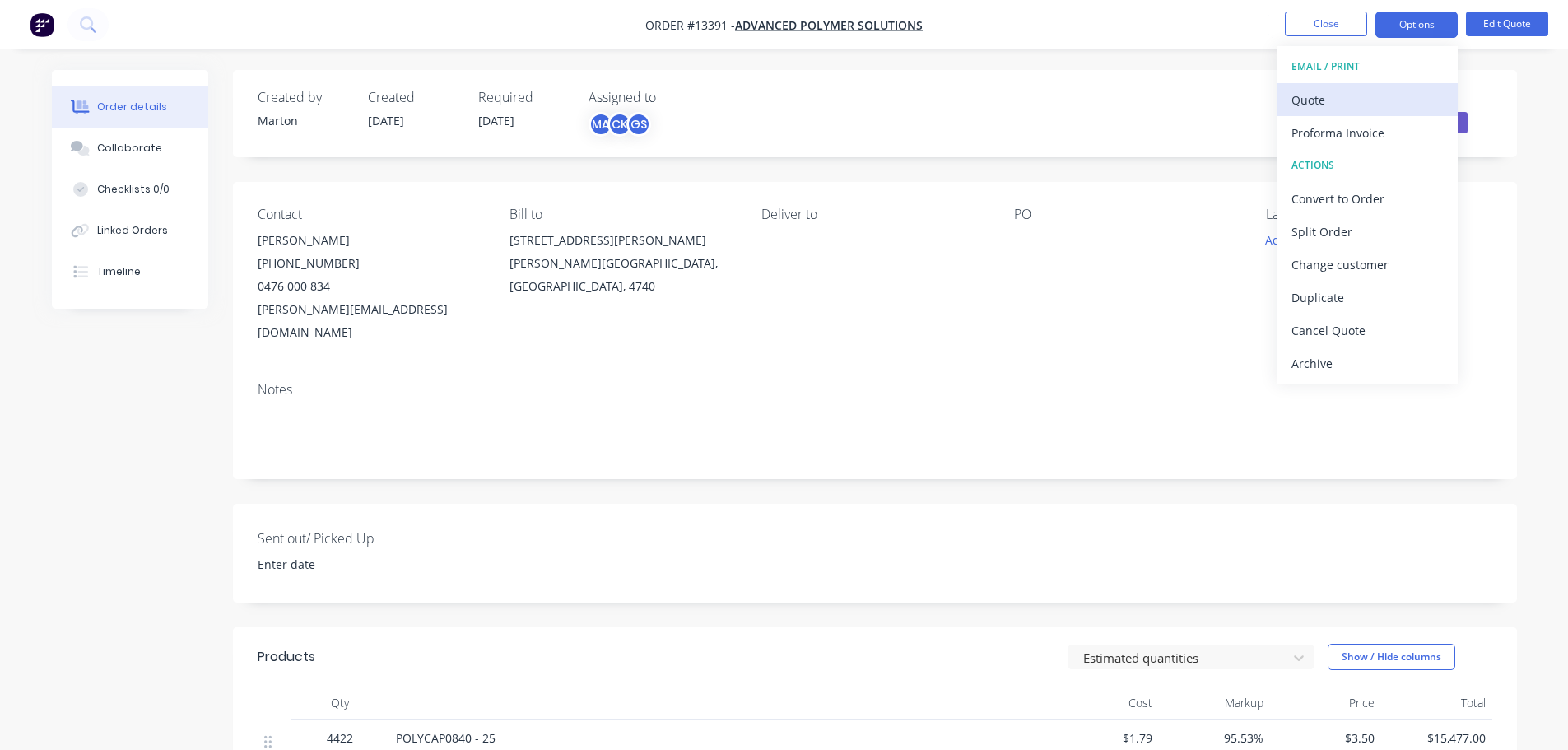
click at [1345, 106] on div "Quote" at bounding box center [1367, 100] width 151 height 24
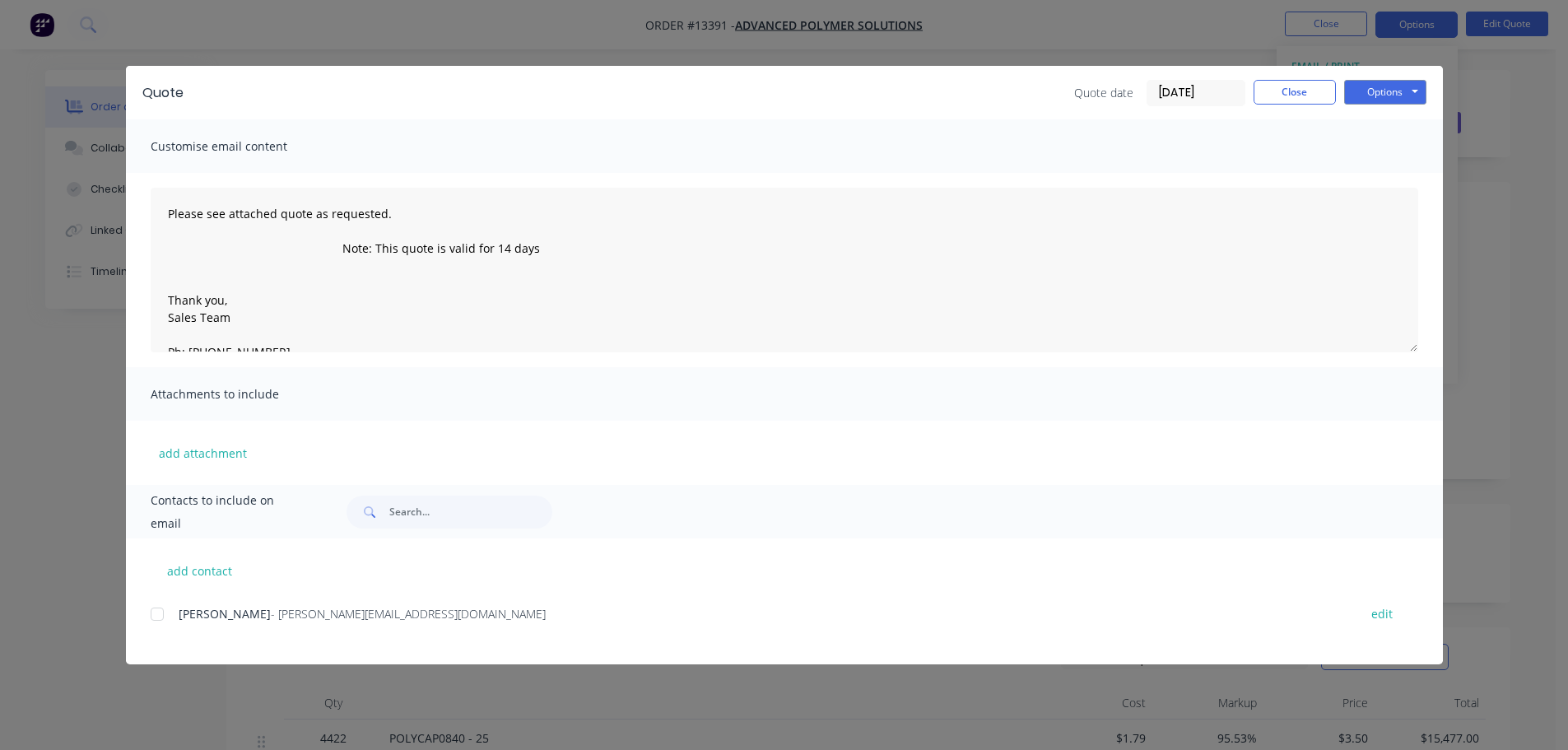
click at [160, 618] on div at bounding box center [157, 614] width 33 height 33
click at [1403, 86] on button "Options" at bounding box center [1384, 92] width 82 height 25
click at [1375, 181] on button "Email" at bounding box center [1396, 175] width 105 height 27
type textarea "Please see attached quote as requested. Note: This quote is valid for 14 days T…"
click at [1282, 96] on button "Close" at bounding box center [1294, 92] width 82 height 25
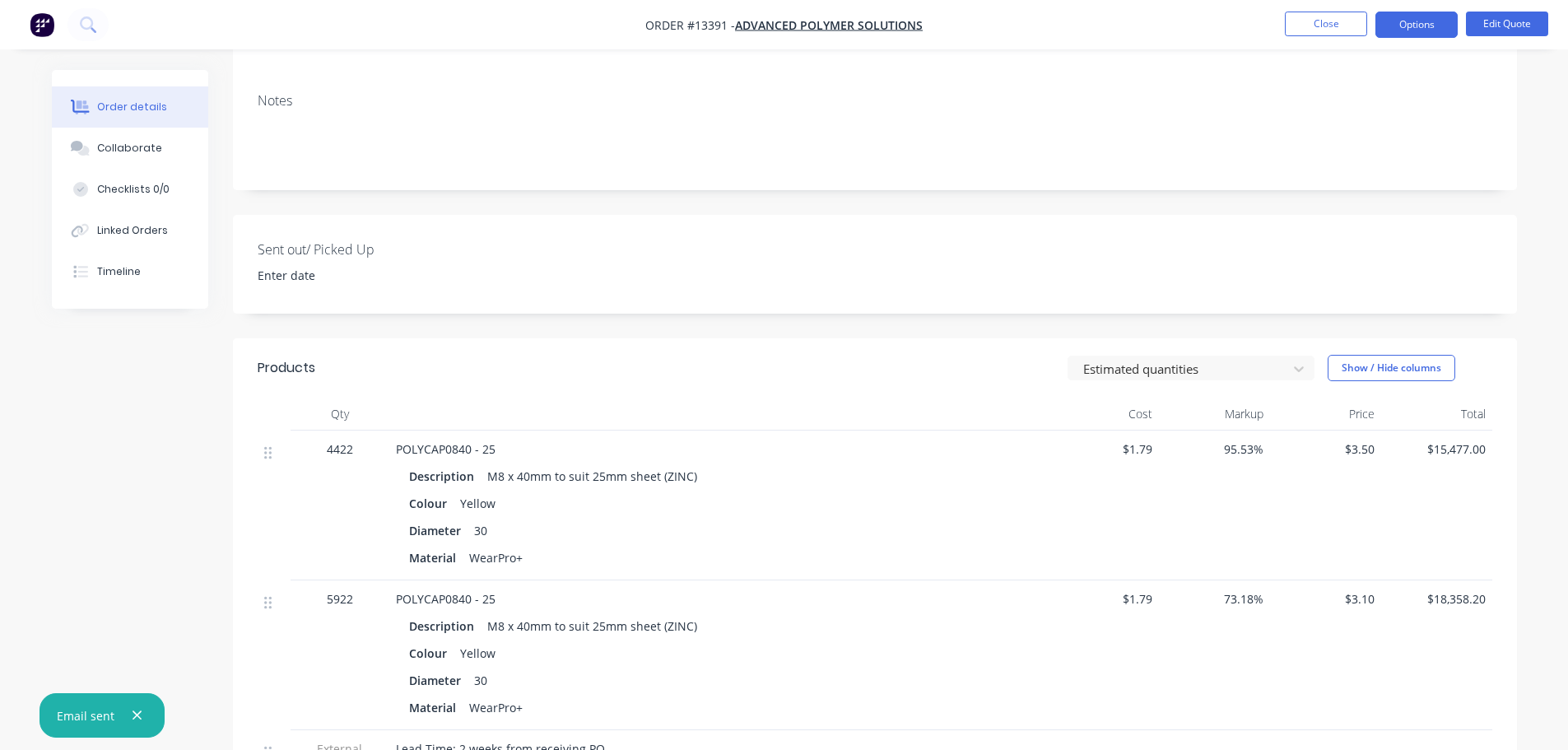
scroll to position [329, 0]
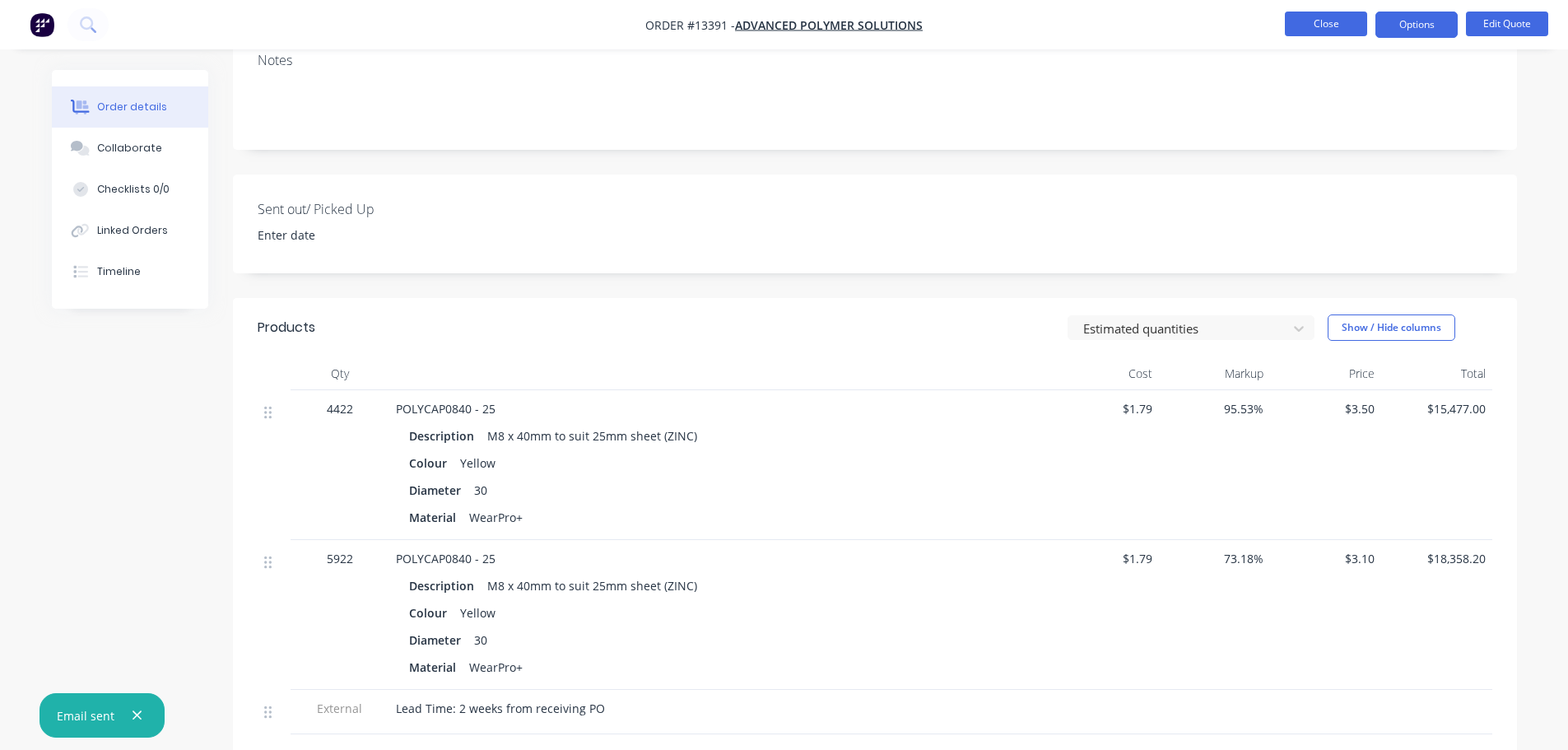
click at [1291, 24] on button "Close" at bounding box center [1325, 24] width 82 height 25
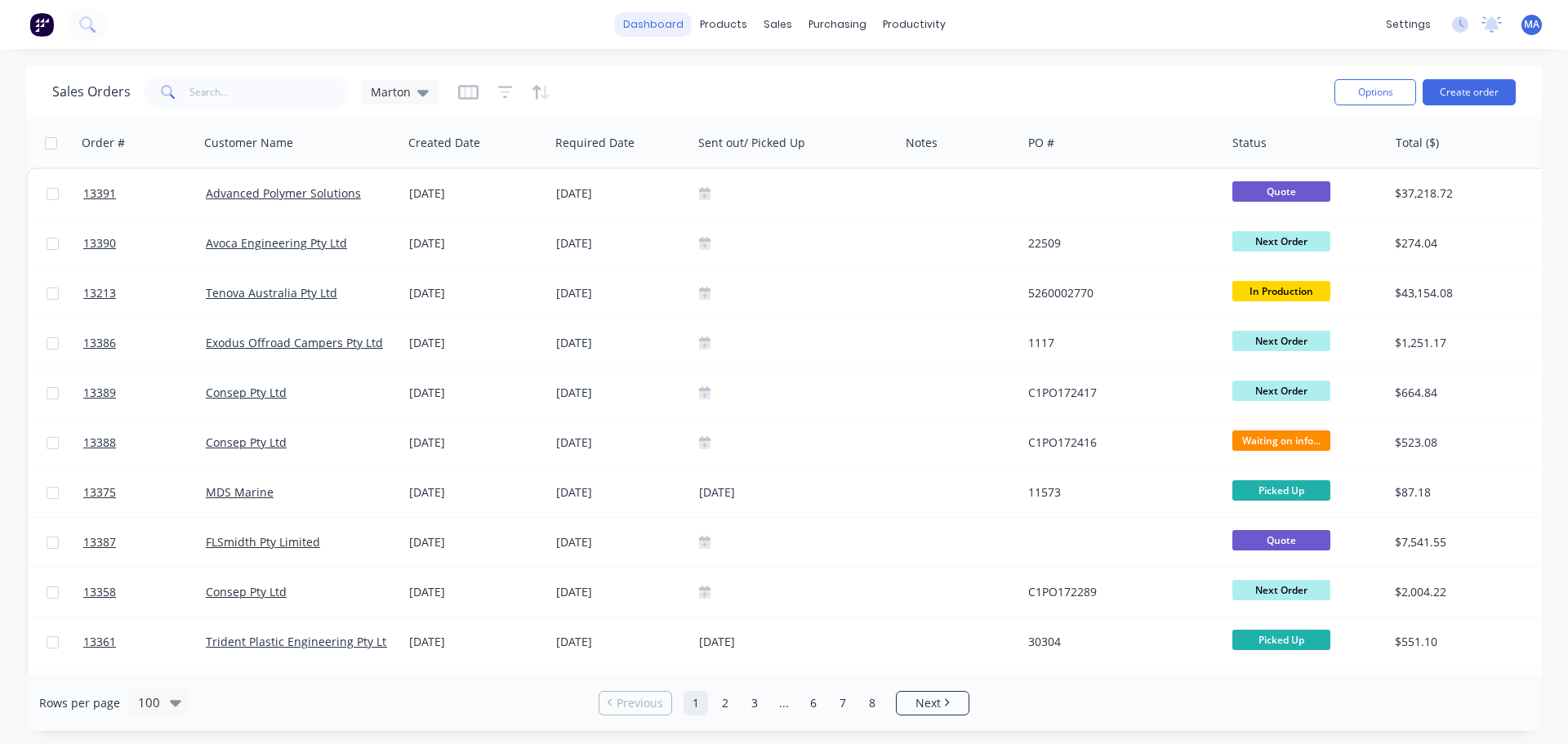
click at [653, 26] on link "dashboard" at bounding box center [653, 25] width 77 height 25
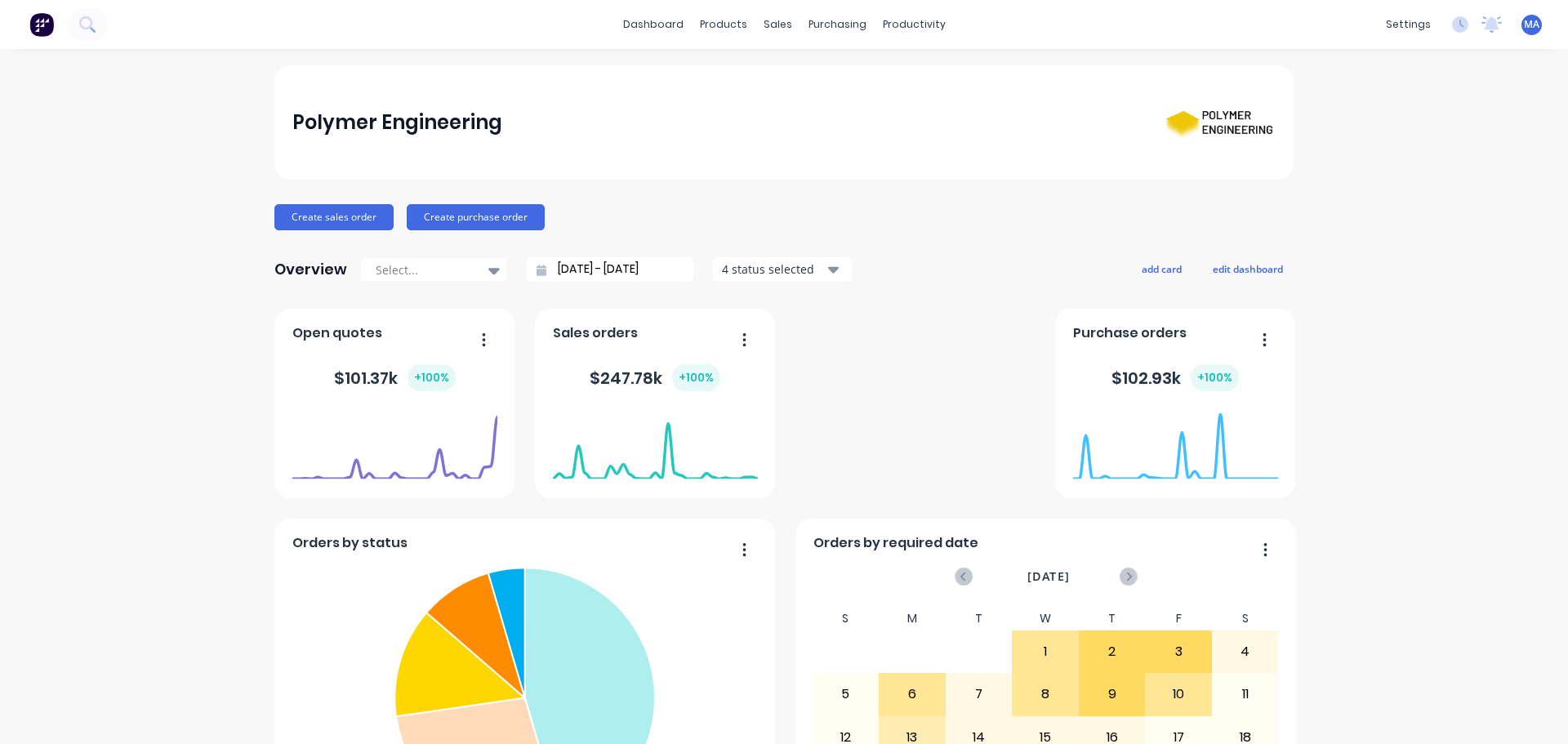
click at [772, 197] on div "Polymer Engineering Create sales order Create purchase order Overview Select...…" at bounding box center [784, 701] width 1019 height 1272
click at [786, 58] on div "Sales Orders Customers Price Level Manager" at bounding box center [858, 111] width 217 height 132
click at [791, 71] on div at bounding box center [781, 78] width 25 height 15
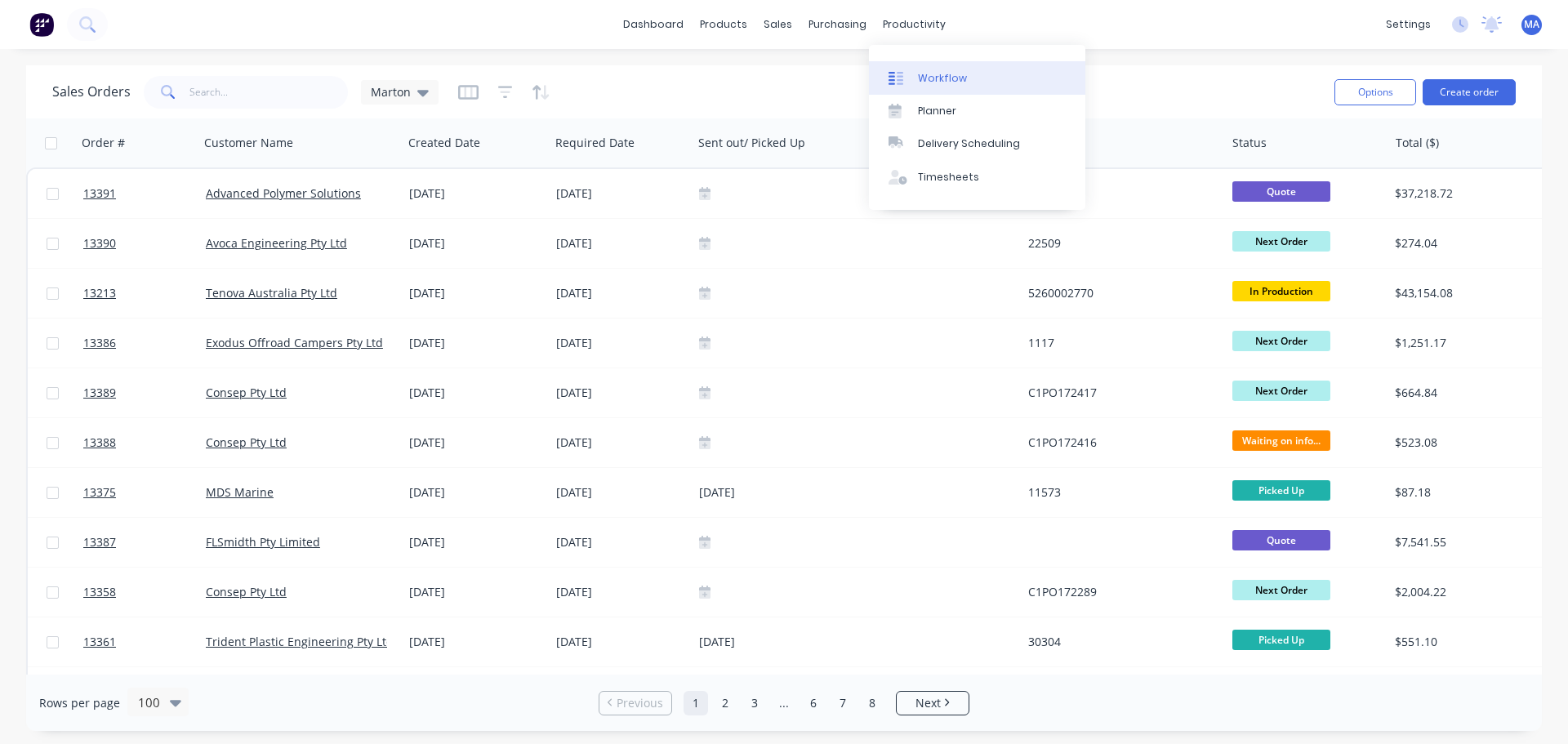
click at [927, 77] on div "Workflow" at bounding box center [942, 78] width 49 height 15
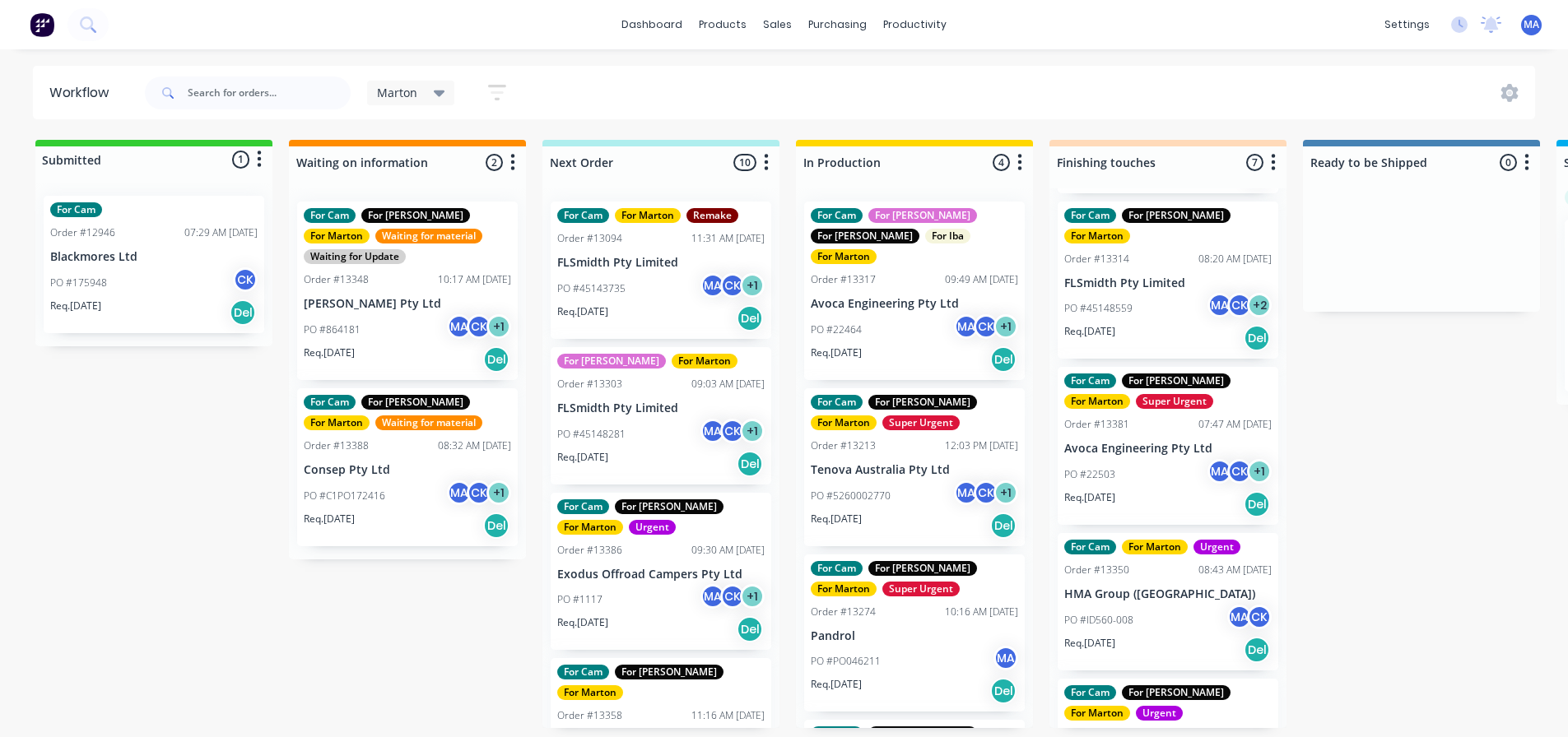
scroll to position [329, 0]
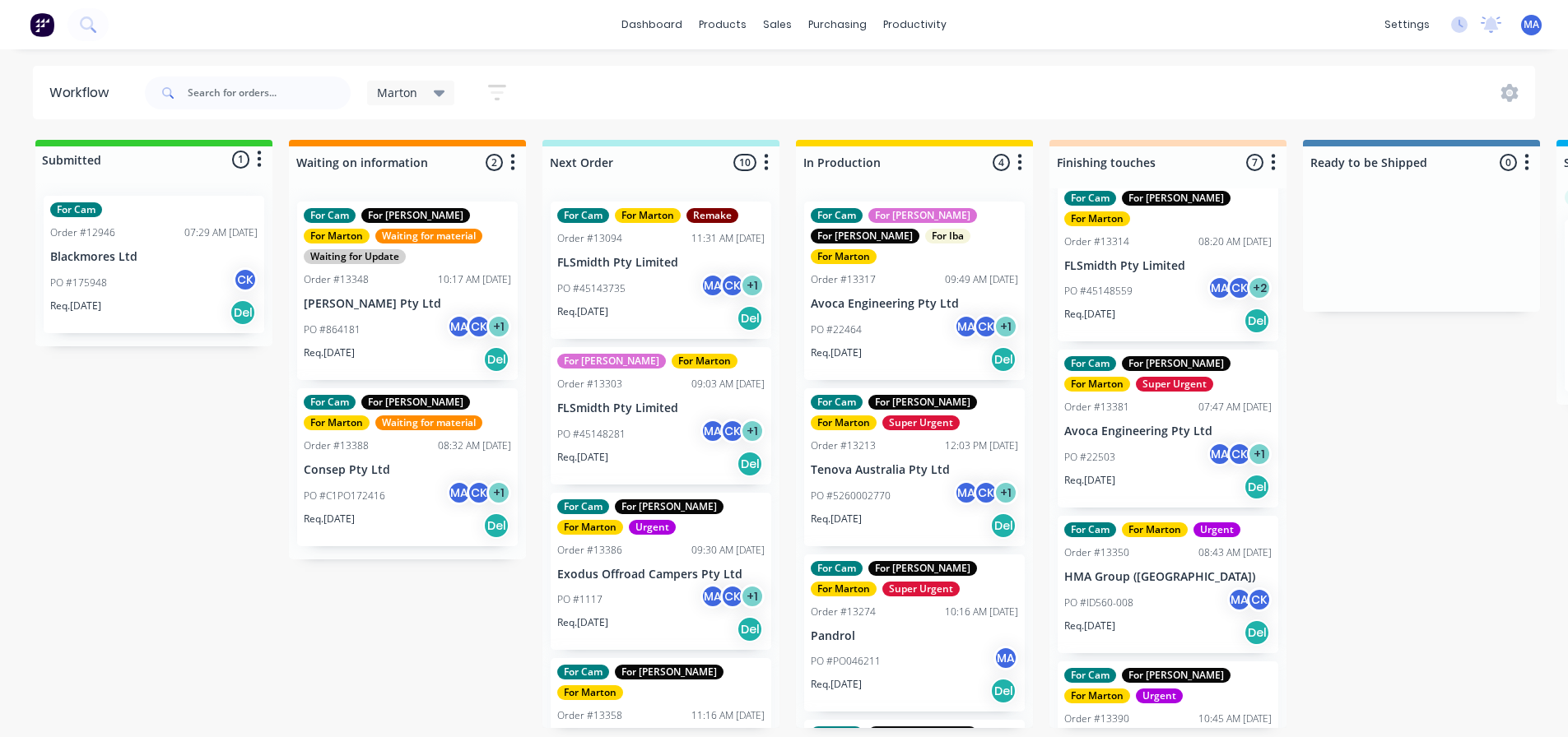
click at [1154, 442] on div "PO #22503 MA CK + 1" at bounding box center [1168, 457] width 208 height 32
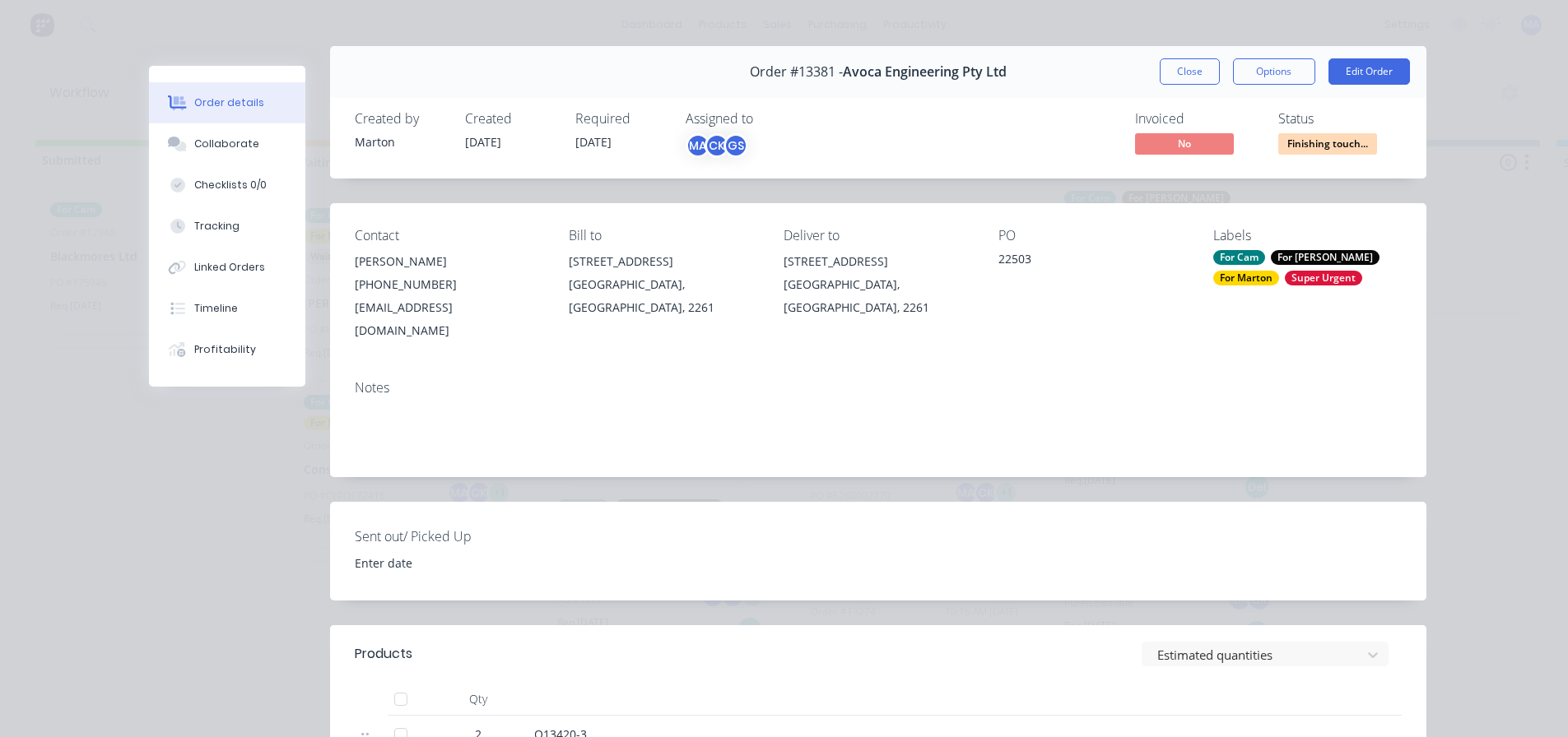
scroll to position [0, 0]
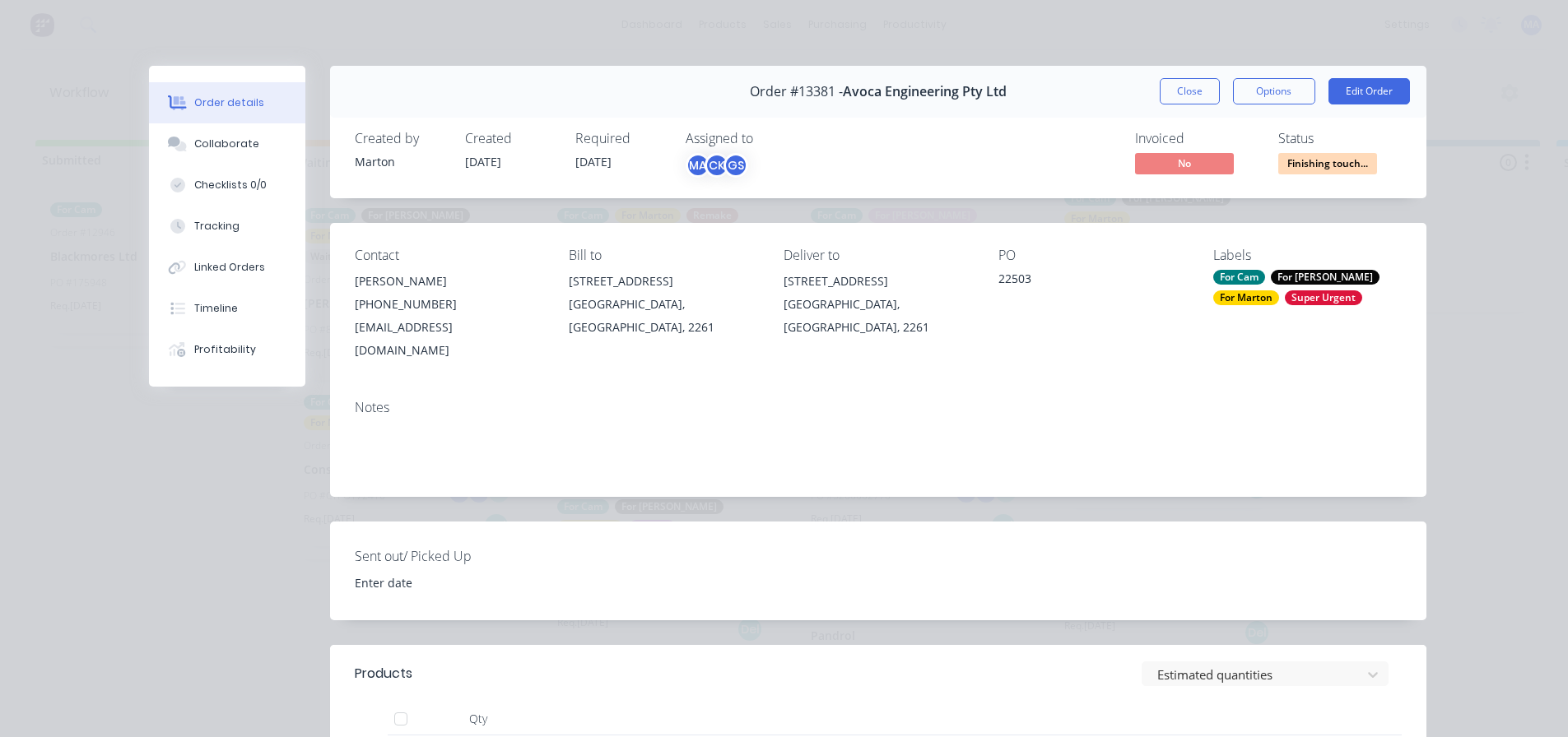
click at [1185, 84] on button "Close" at bounding box center [1189, 91] width 60 height 27
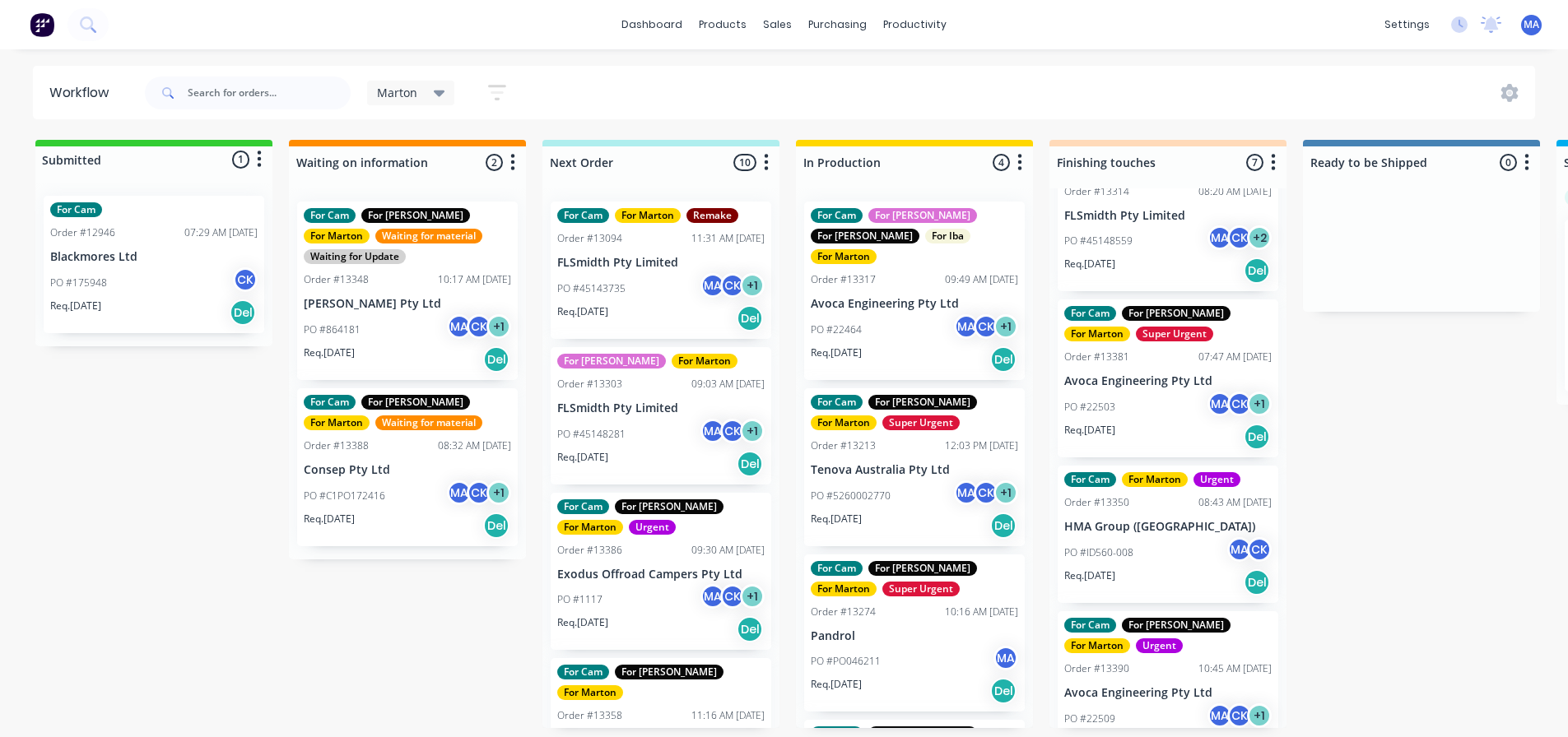
scroll to position [382, 0]
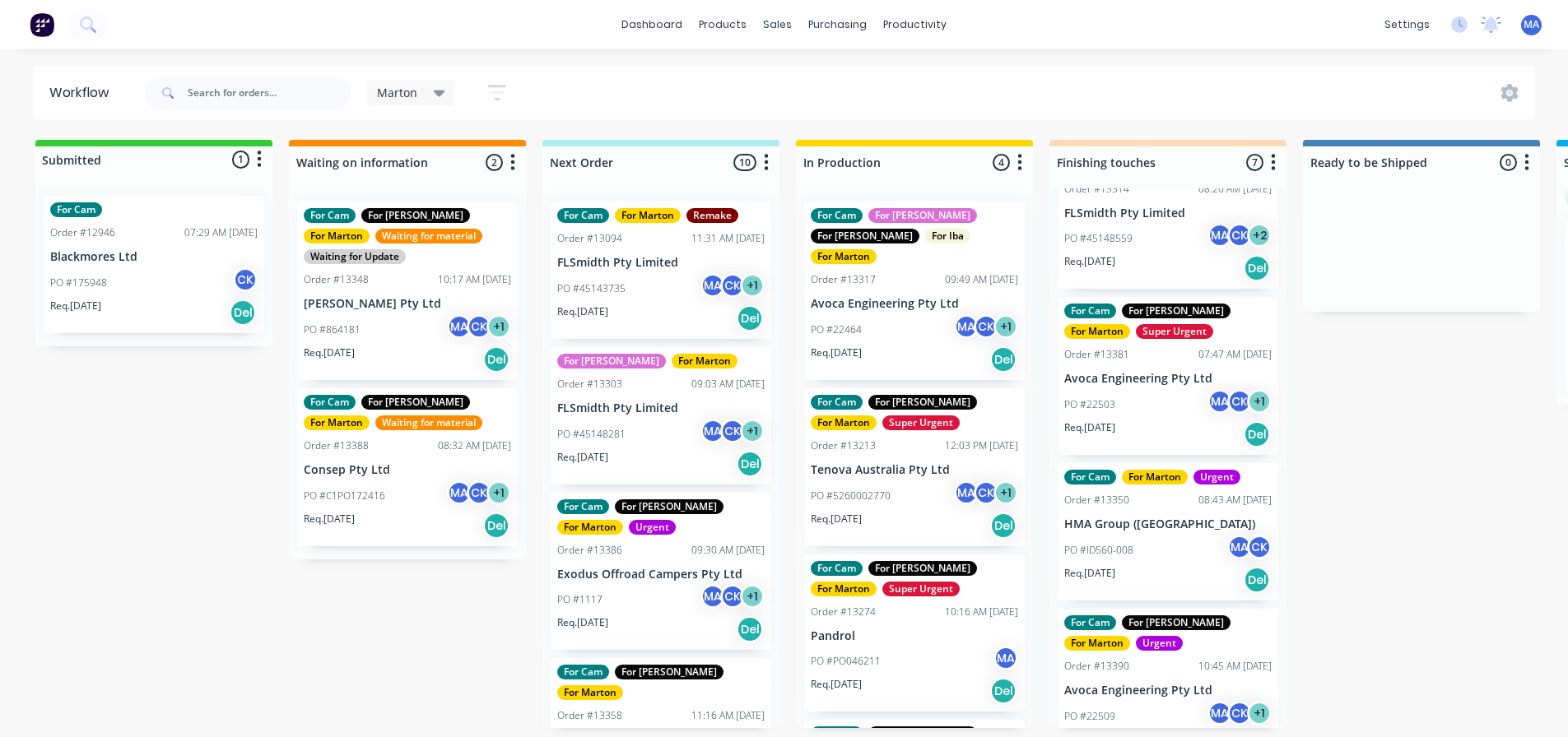
click at [1156, 683] on p "Avoca Engineering Pty Ltd" at bounding box center [1168, 690] width 208 height 14
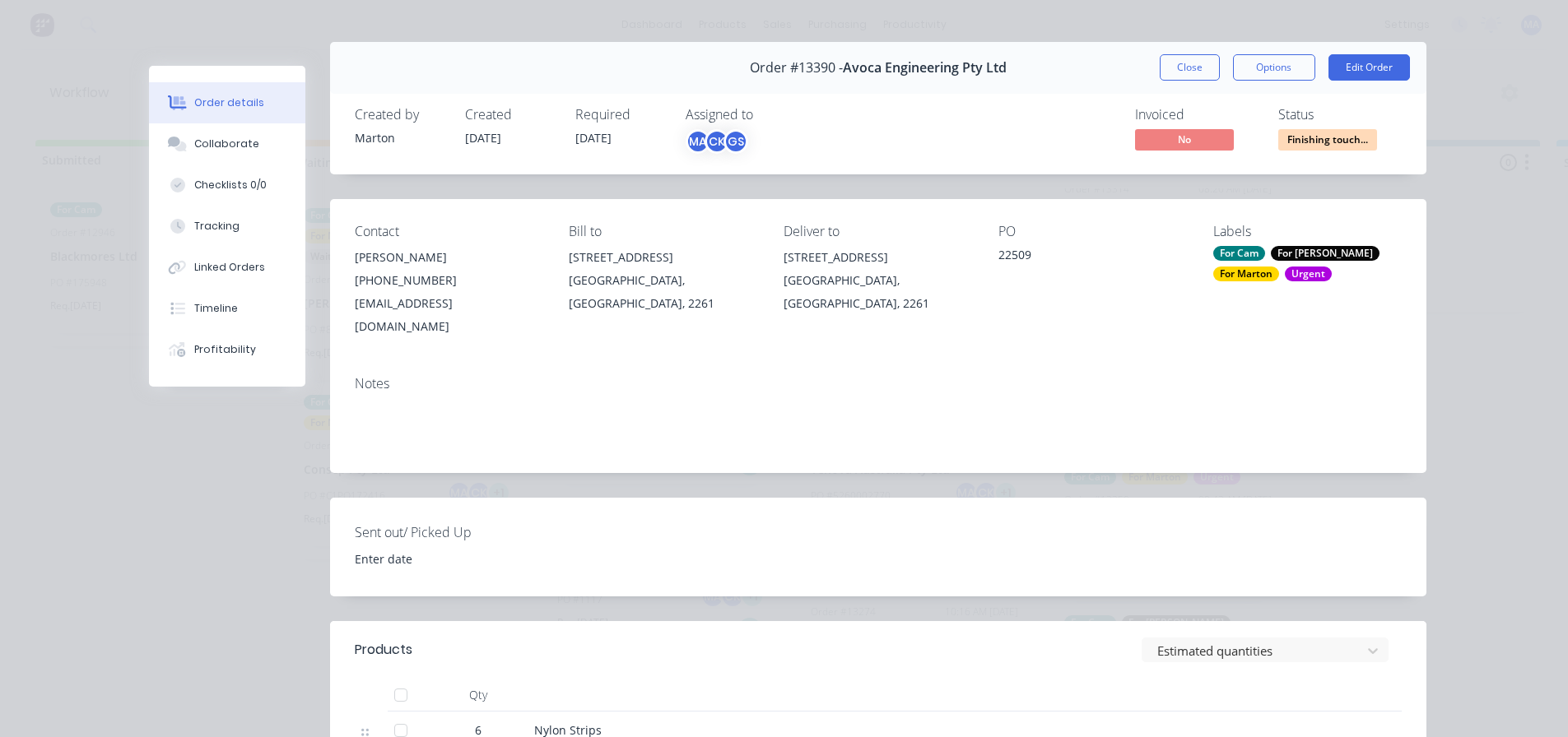
scroll to position [0, 0]
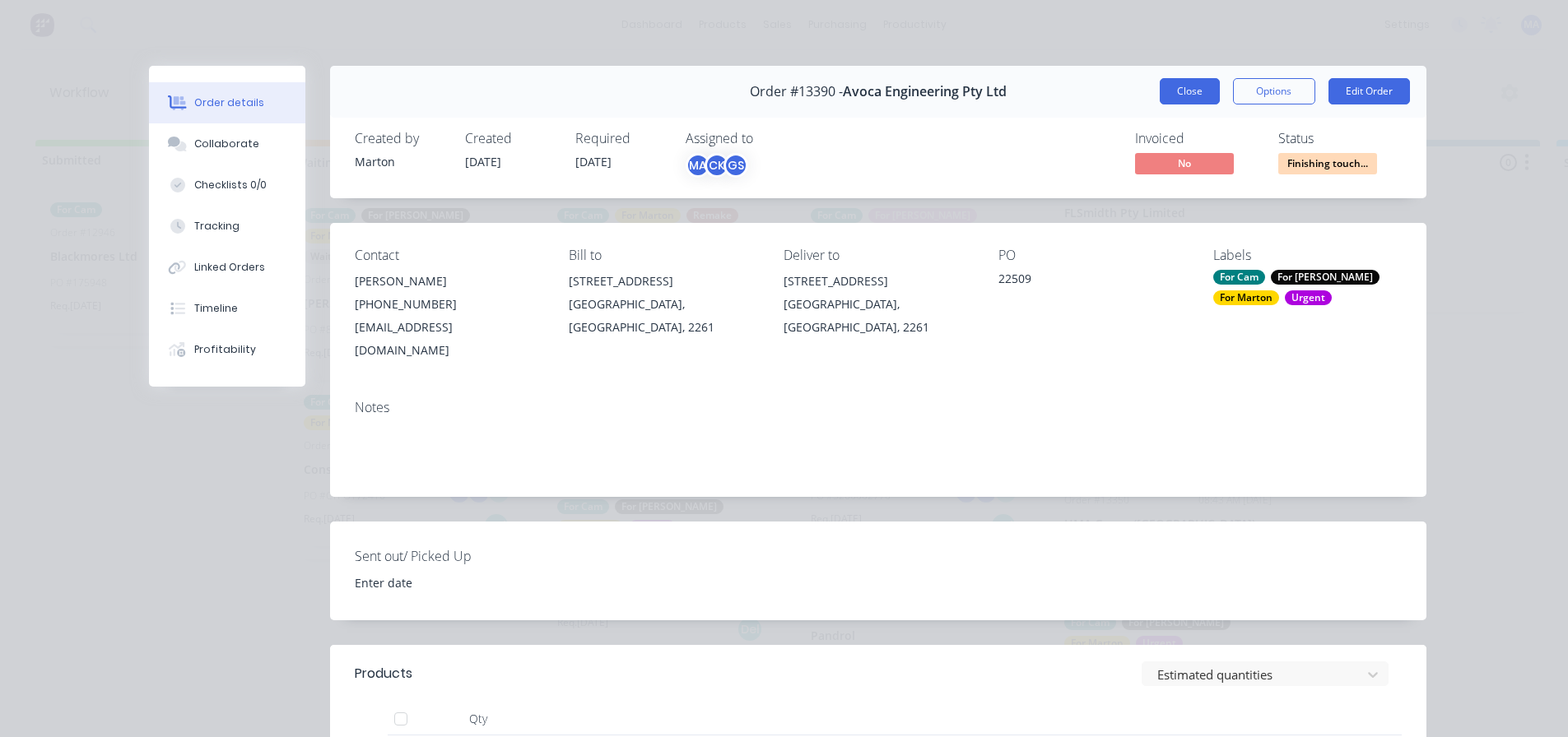
click at [1184, 91] on button "Close" at bounding box center [1189, 91] width 60 height 27
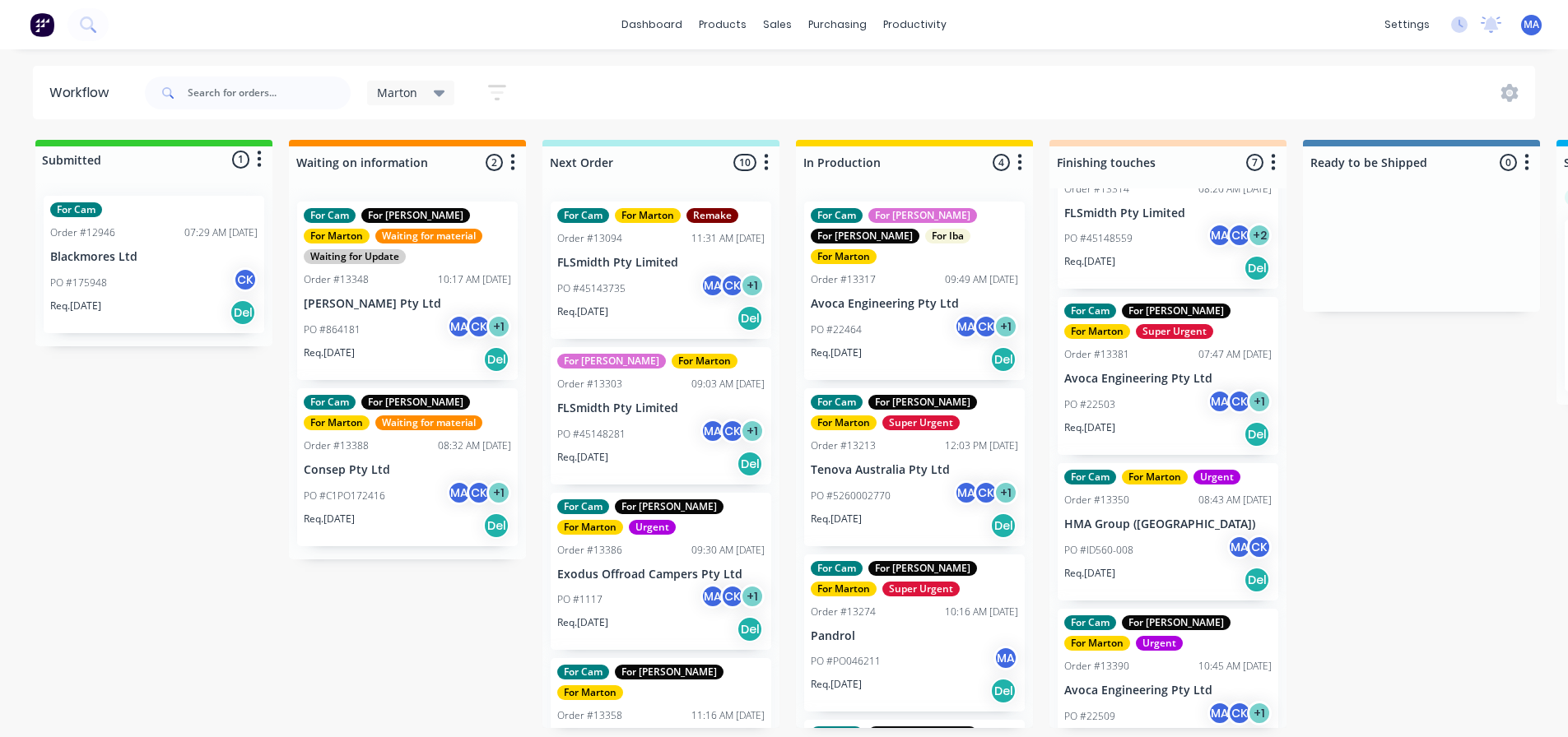
click at [1159, 389] on div "PO #22503 MA CK + 1" at bounding box center [1168, 405] width 208 height 32
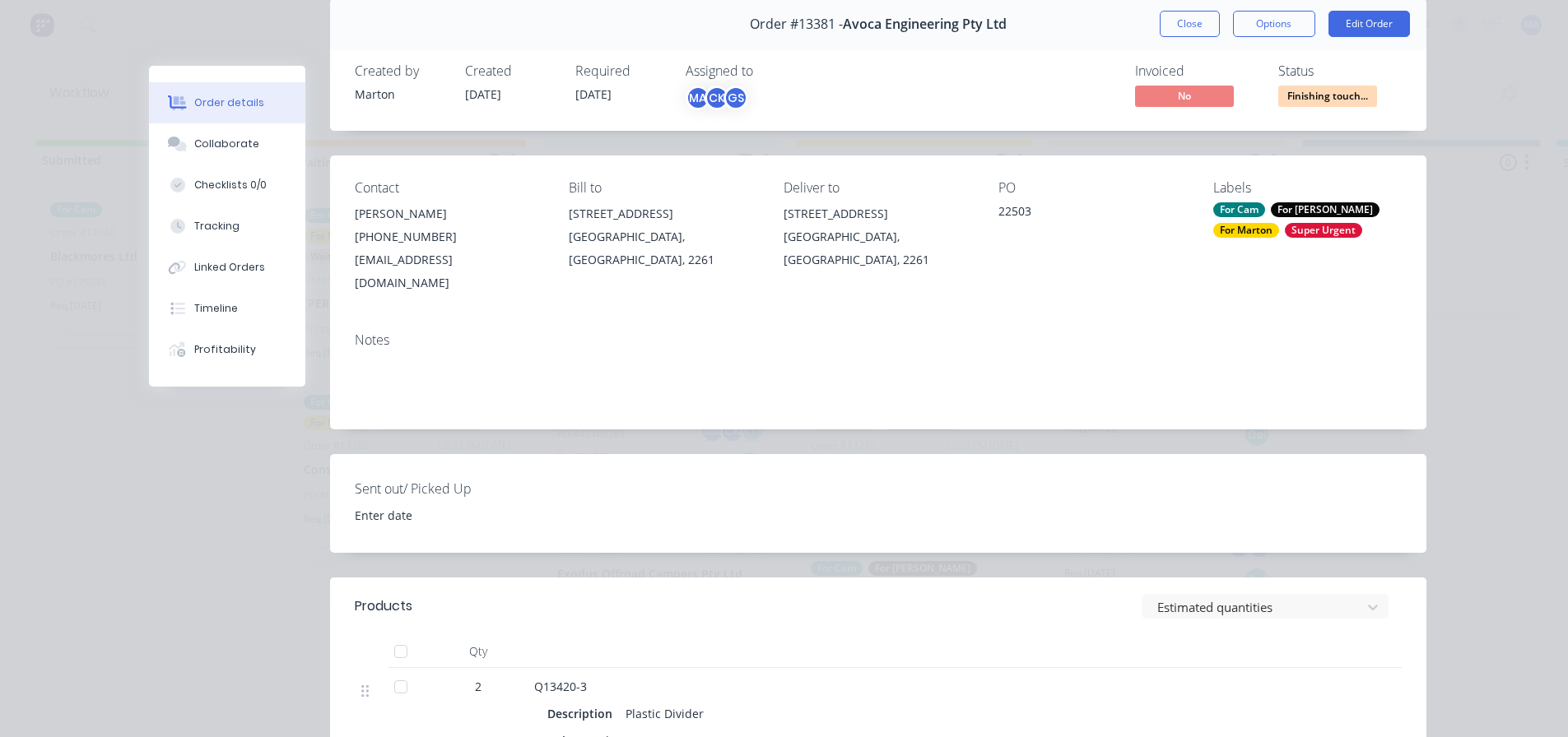
scroll to position [164, 0]
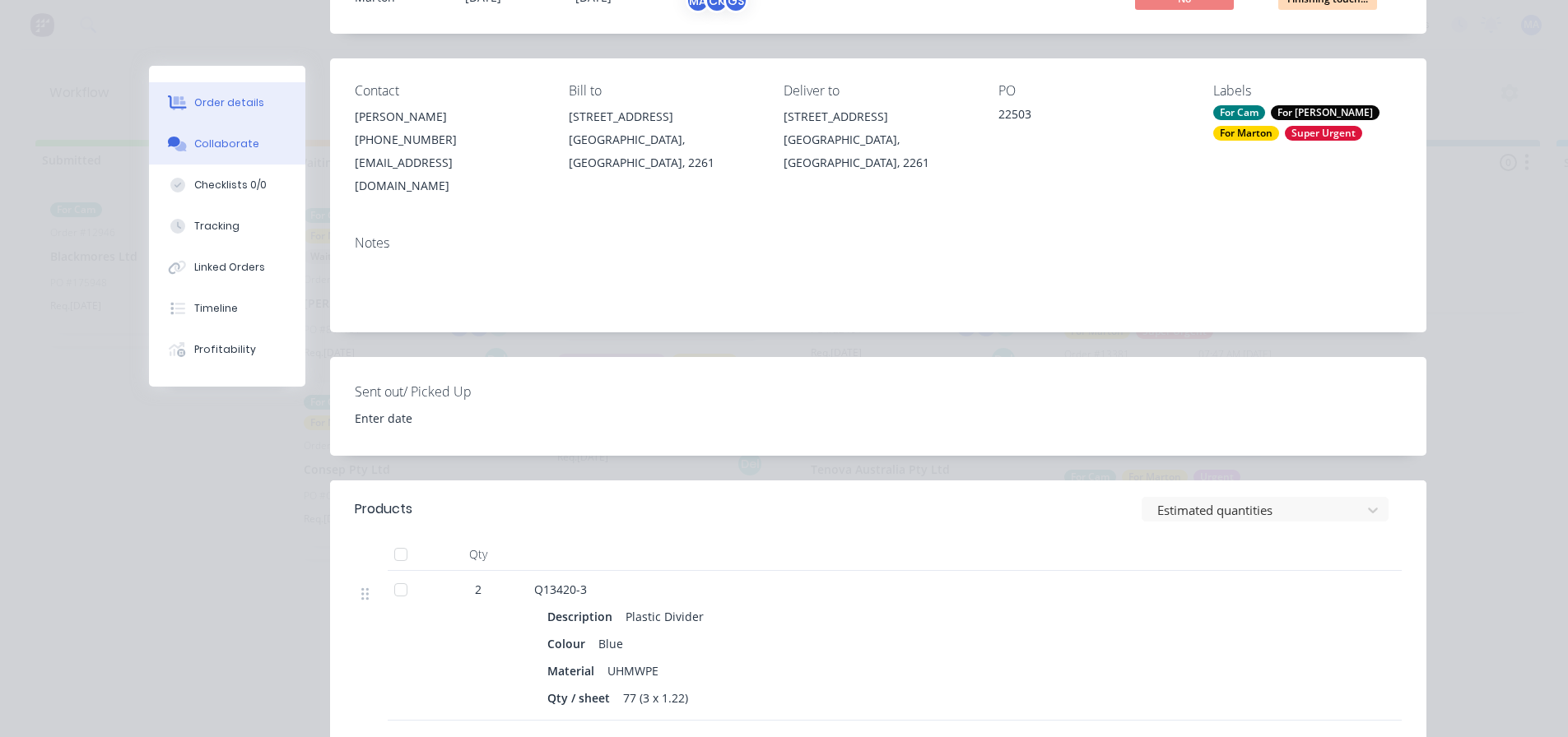
click at [234, 143] on div "Collaborate" at bounding box center [227, 144] width 65 height 15
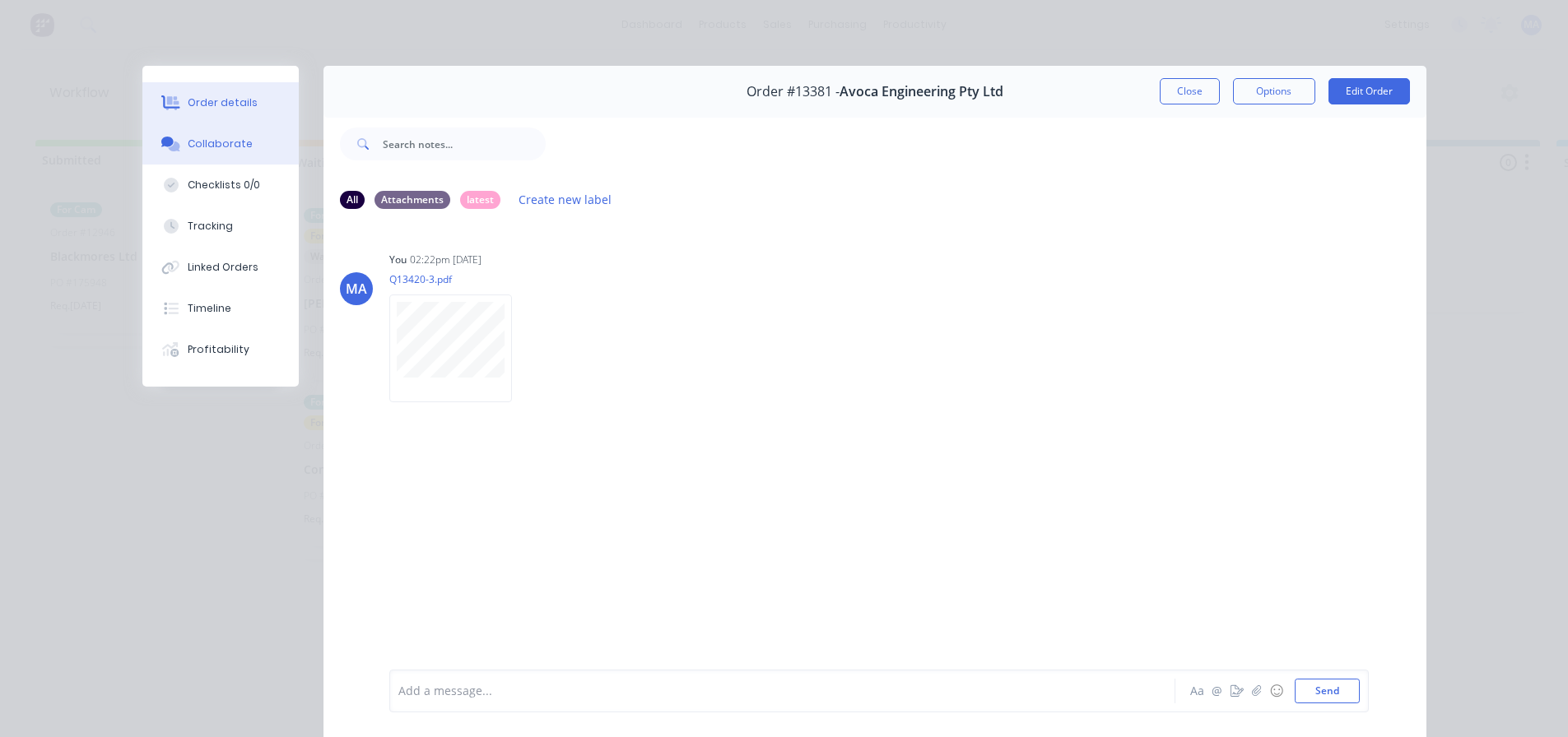
click at [234, 102] on div "Order details" at bounding box center [223, 103] width 70 height 15
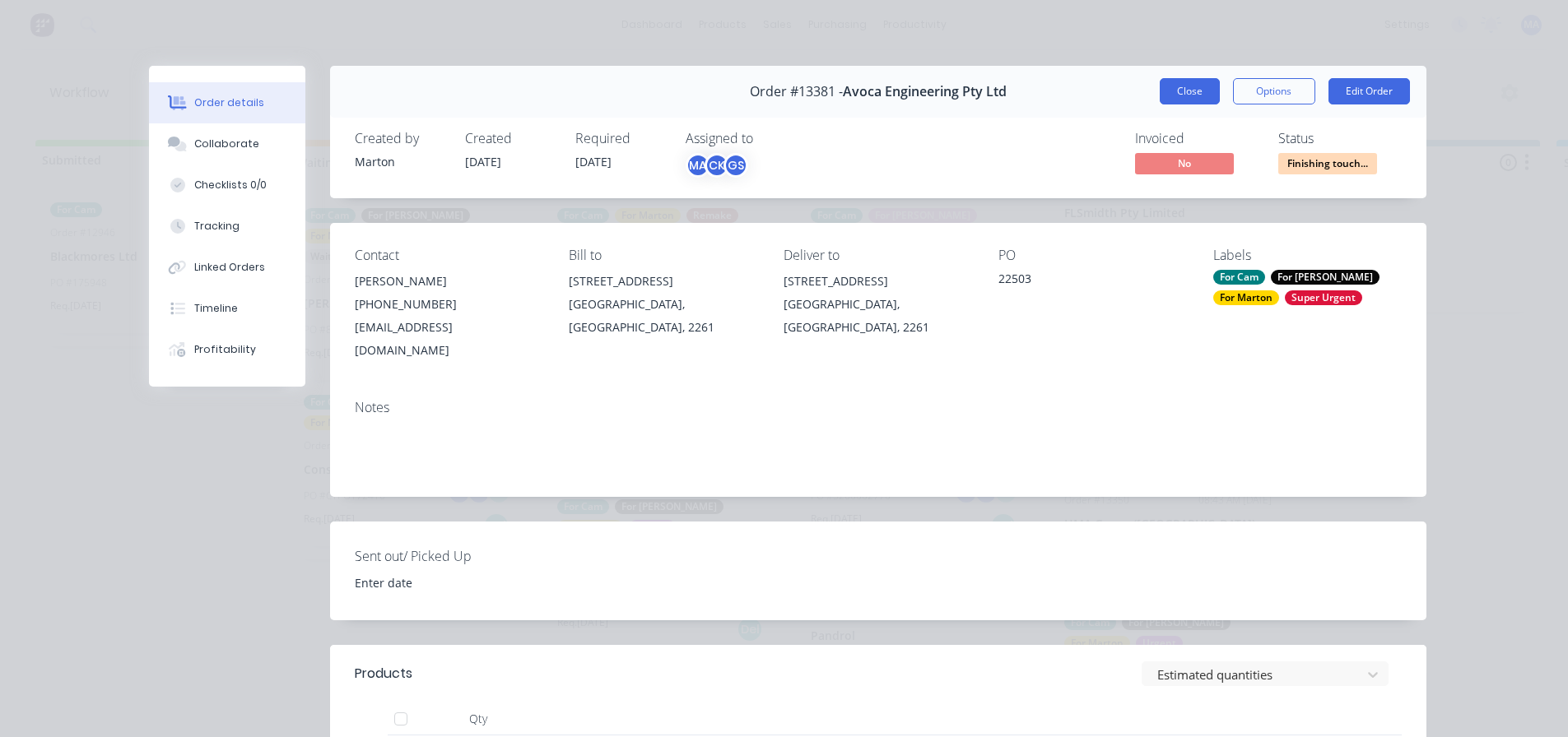
click at [1159, 89] on button "Close" at bounding box center [1189, 91] width 60 height 27
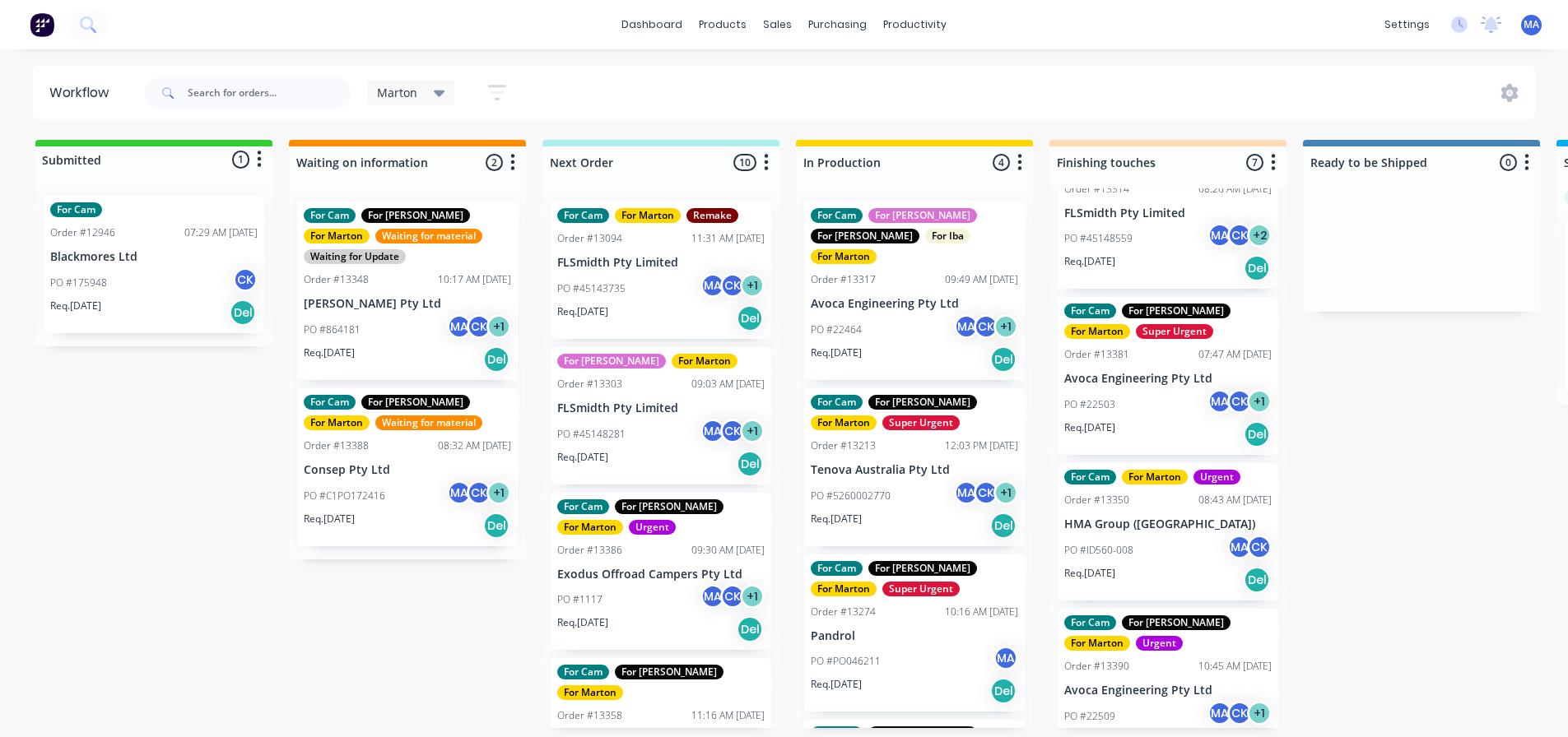
click at [1120, 372] on p "Avoca Engineering Pty Ltd" at bounding box center [1168, 378] width 208 height 14
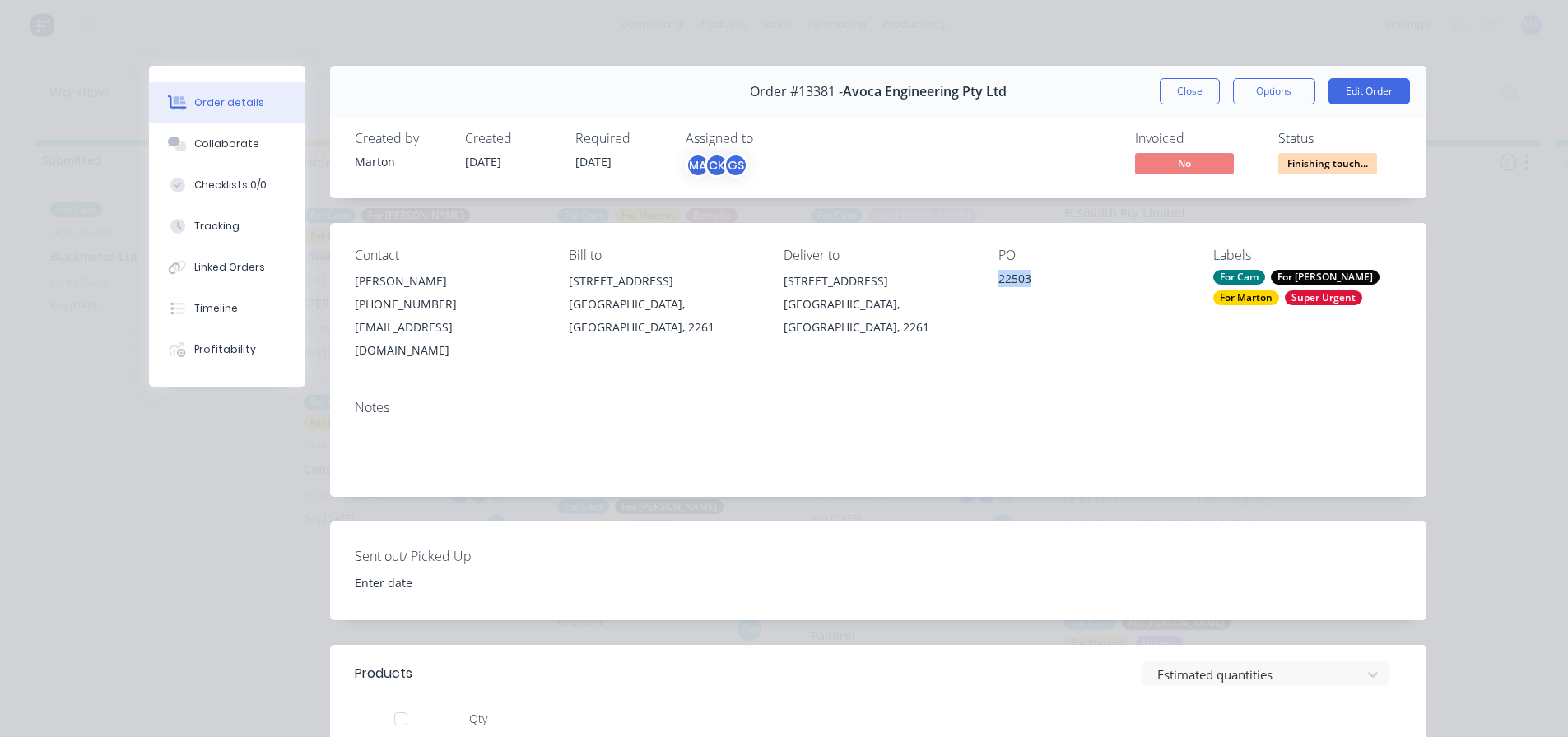
drag, startPoint x: 1039, startPoint y: 276, endPoint x: 987, endPoint y: 278, distance: 52.0
click at [987, 278] on div "Contact Leanne Marr (02) 4388 2853 reception@avocaengineering.com.au Bill to Un…" at bounding box center [878, 305] width 1096 height 164
copy div "22503"
click at [1276, 98] on button "Options" at bounding box center [1273, 91] width 82 height 27
click at [1226, 210] on div "Delivery Docket" at bounding box center [1228, 199] width 143 height 24
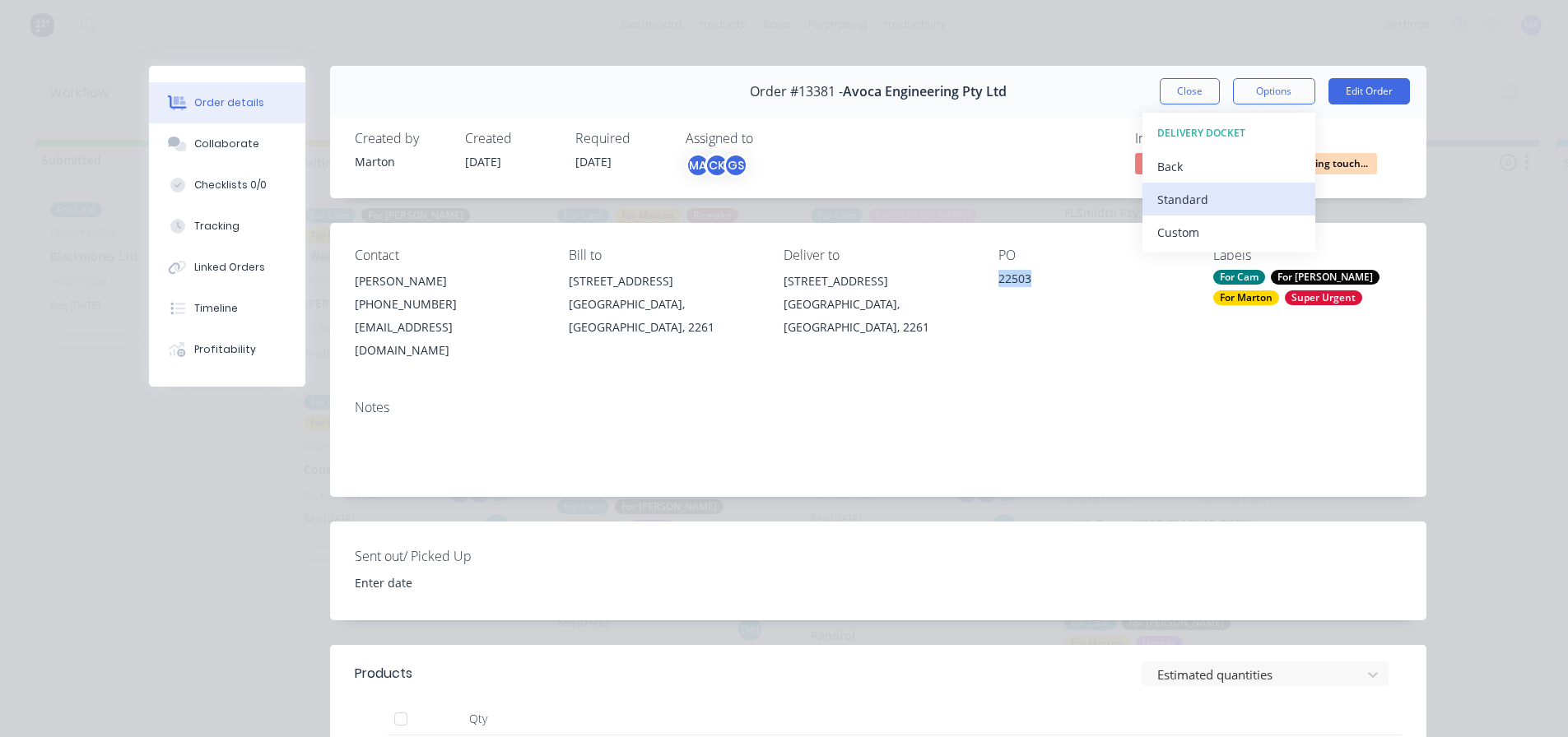
click at [1224, 208] on div "Standard" at bounding box center [1228, 199] width 143 height 24
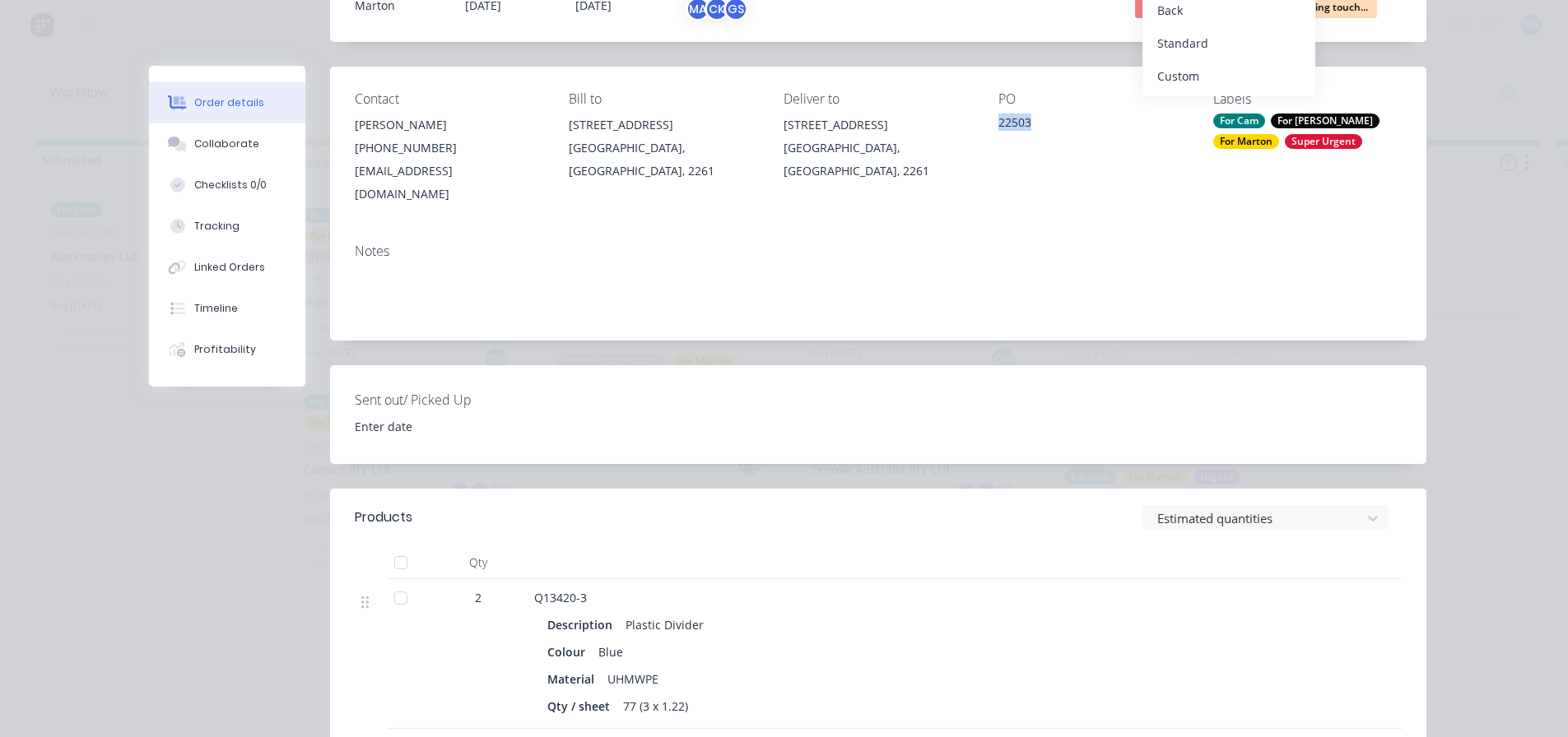
scroll to position [82, 0]
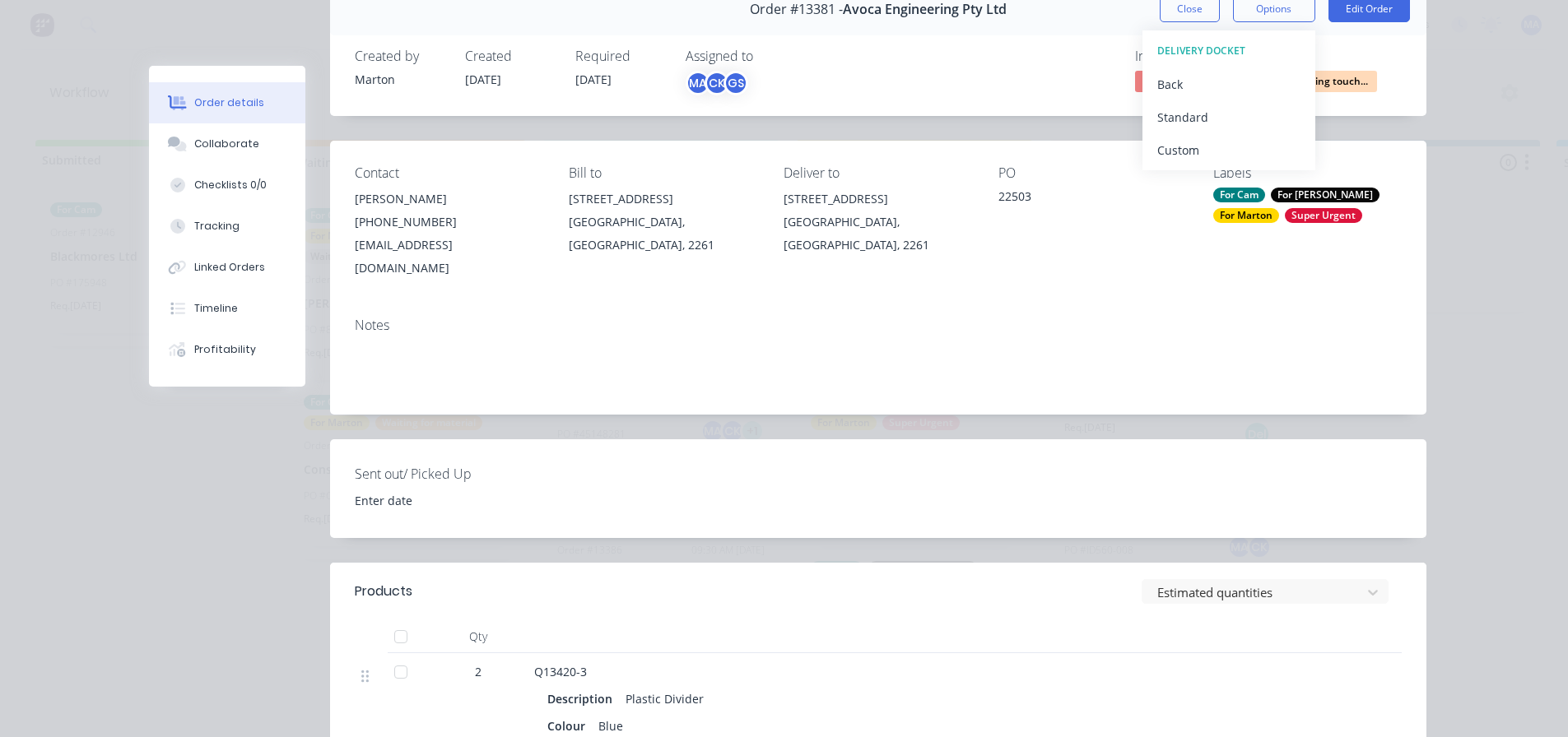
click at [839, 402] on div "Order #13381 - Avoca Engineering Pty Ltd Close Options DELIVERY DOCKET Back Sta…" at bounding box center [787, 539] width 1277 height 1112
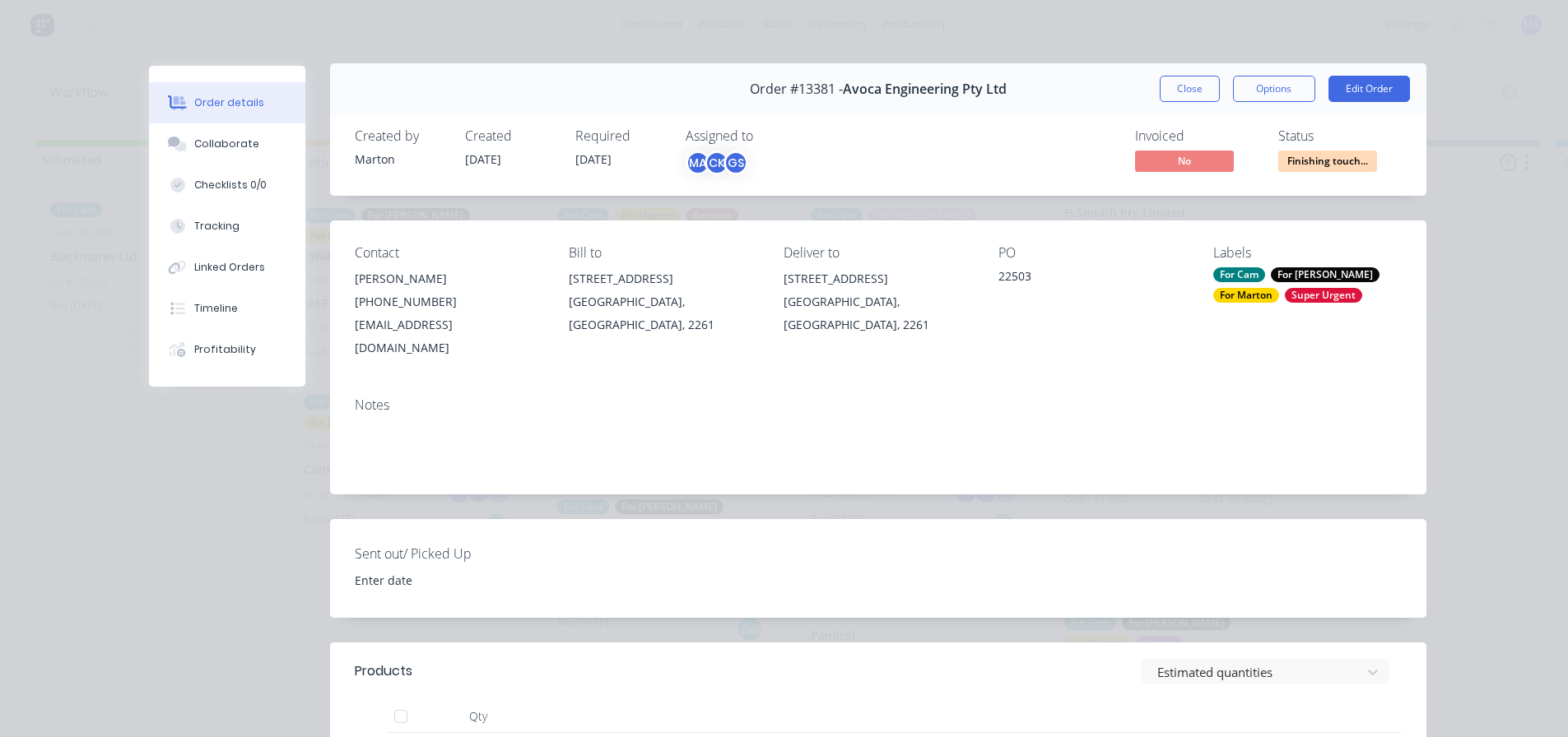
scroll to position [0, 0]
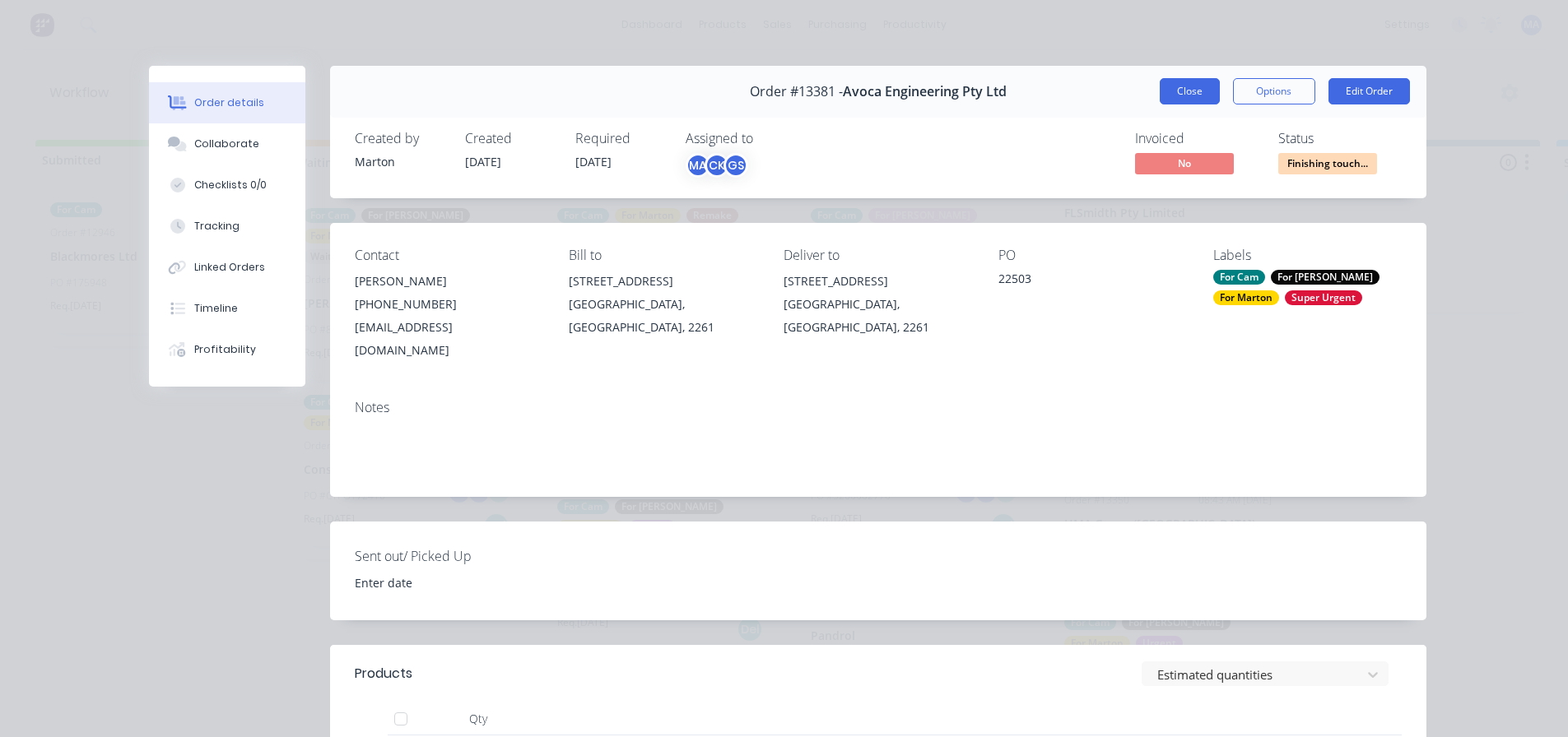
click at [1190, 83] on button "Close" at bounding box center [1189, 91] width 60 height 27
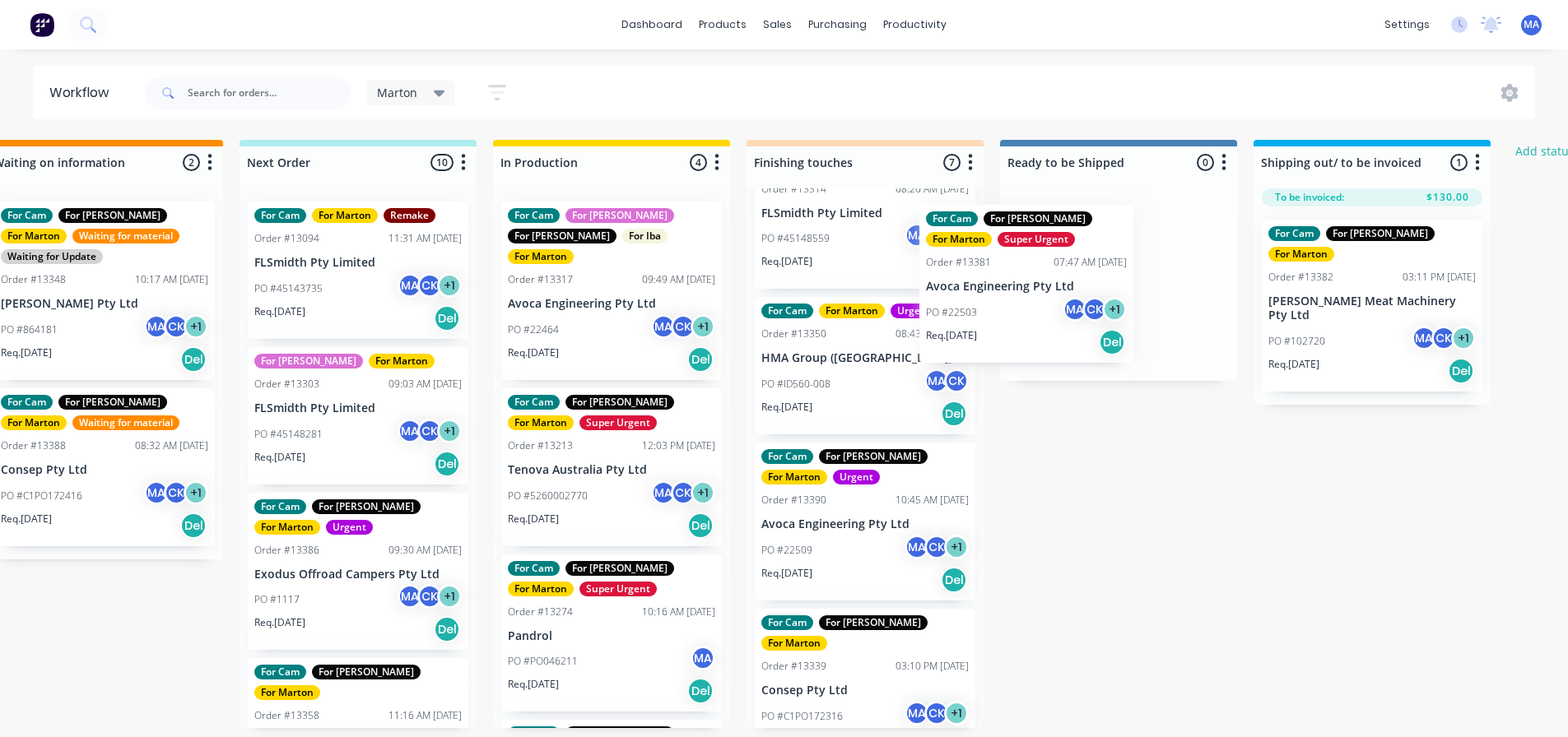
scroll to position [380, 0]
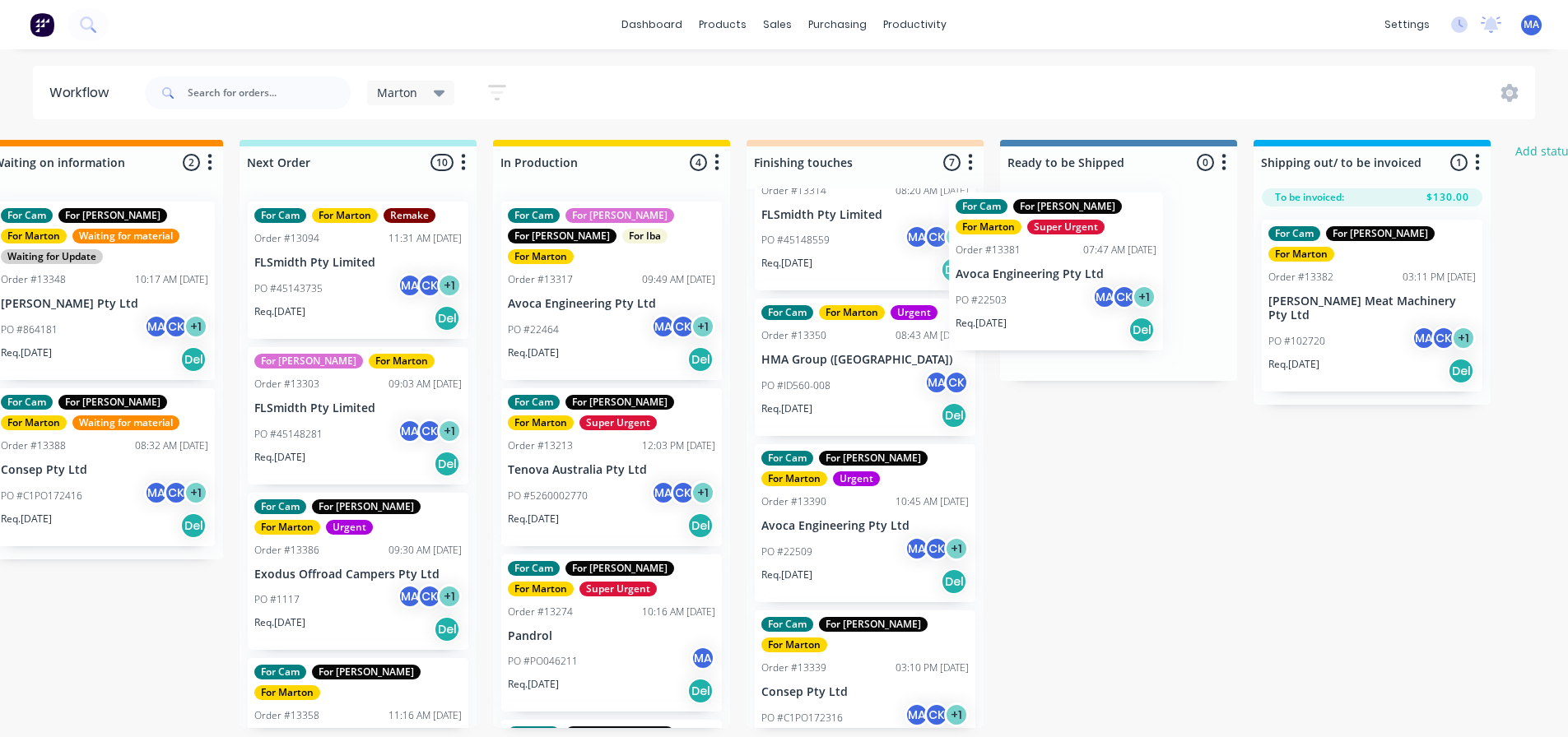
drag, startPoint x: 851, startPoint y: 378, endPoint x: 1056, endPoint y: 290, distance: 223.1
click at [1056, 290] on div "Submitted 1 Status colour #32CD32 hex #32CD32 Save Cancel Summaries Total order…" at bounding box center [818, 433] width 2267 height 588
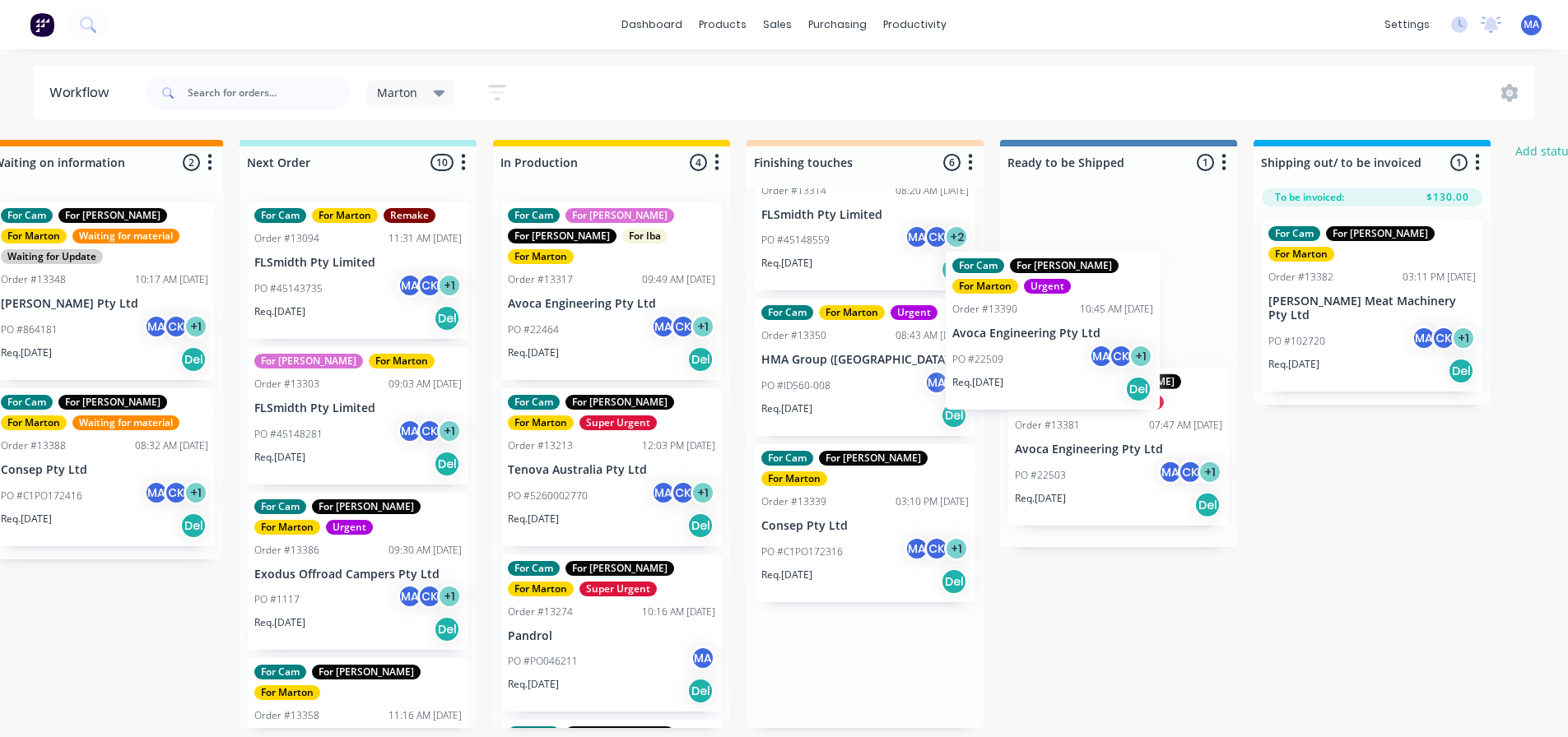
drag, startPoint x: 965, startPoint y: 411, endPoint x: 1035, endPoint y: 348, distance: 94.2
click at [1035, 348] on div "Submitted 1 Status colour #32CD32 hex #32CD32 Save Cancel Summaries Total order…" at bounding box center [818, 433] width 2267 height 588
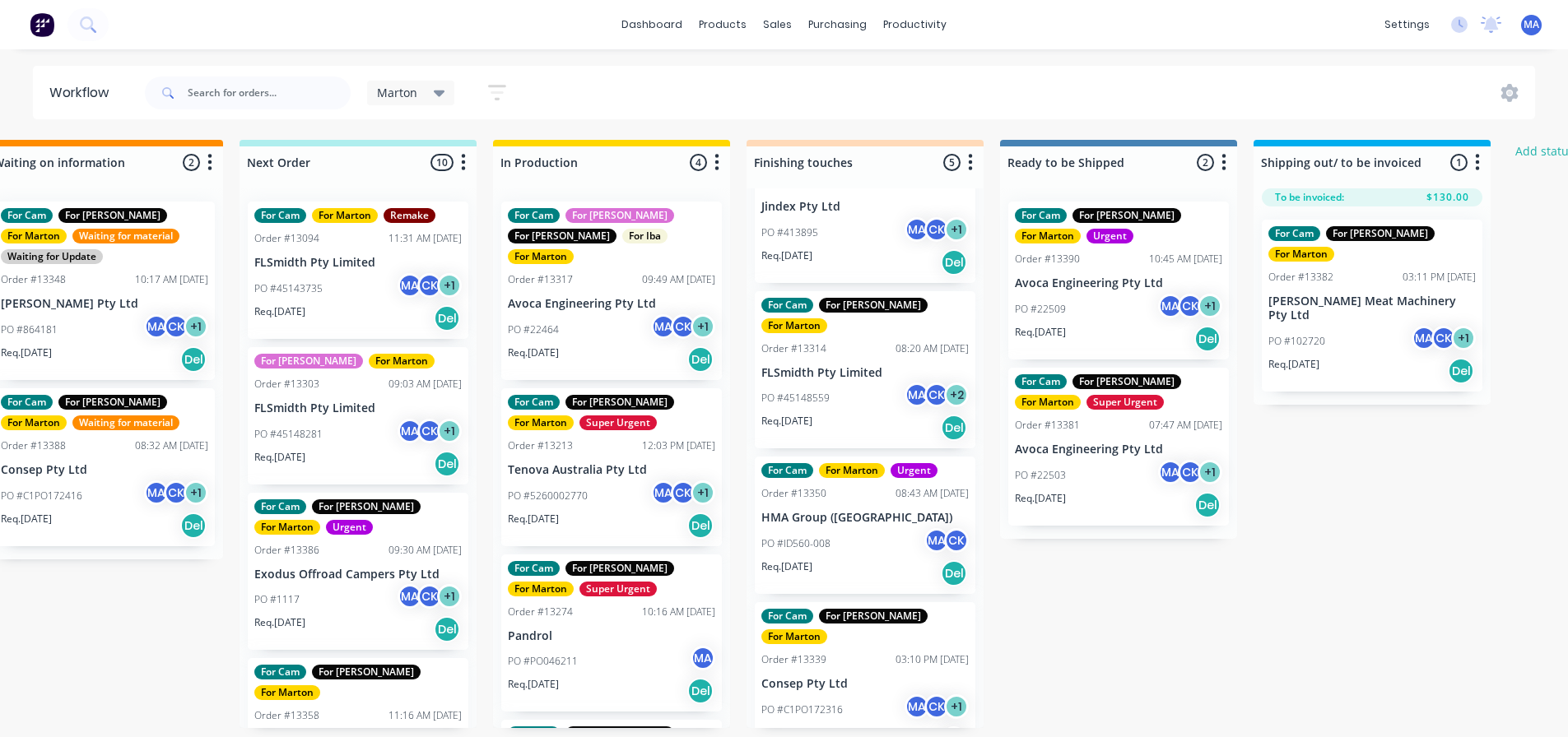
click at [1086, 292] on div "For Cam For Gary For Marton Urgent Order #13390 10:45 AM 08/10/25 Avoca Enginee…" at bounding box center [1119, 281] width 221 height 158
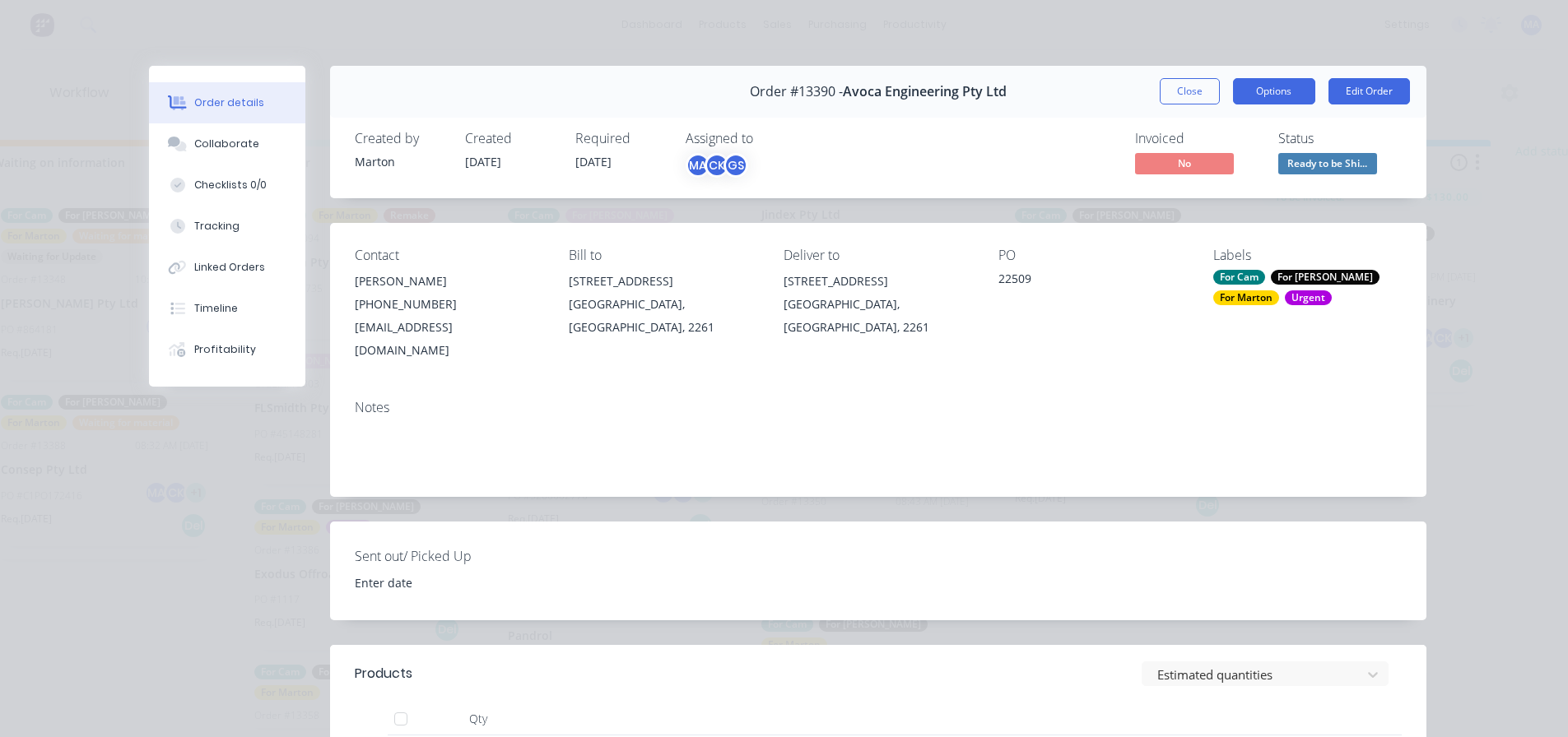
click at [1283, 100] on button "Options" at bounding box center [1273, 91] width 82 height 27
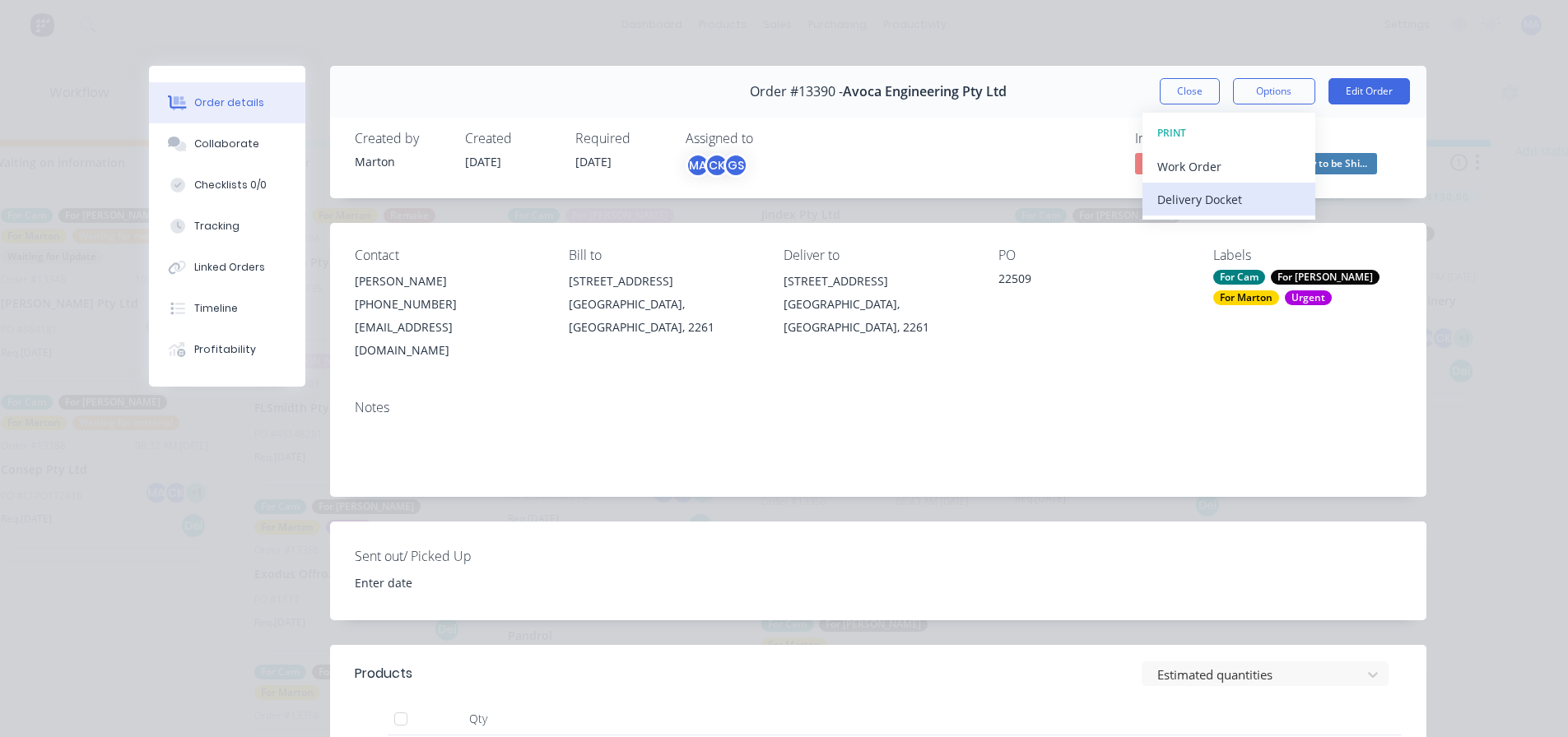
click at [1194, 201] on div "Delivery Docket" at bounding box center [1228, 199] width 143 height 24
click at [1194, 201] on div "Standard" at bounding box center [1228, 199] width 143 height 24
click at [1215, 90] on div "Close Options Edit Order" at bounding box center [1284, 91] width 250 height 27
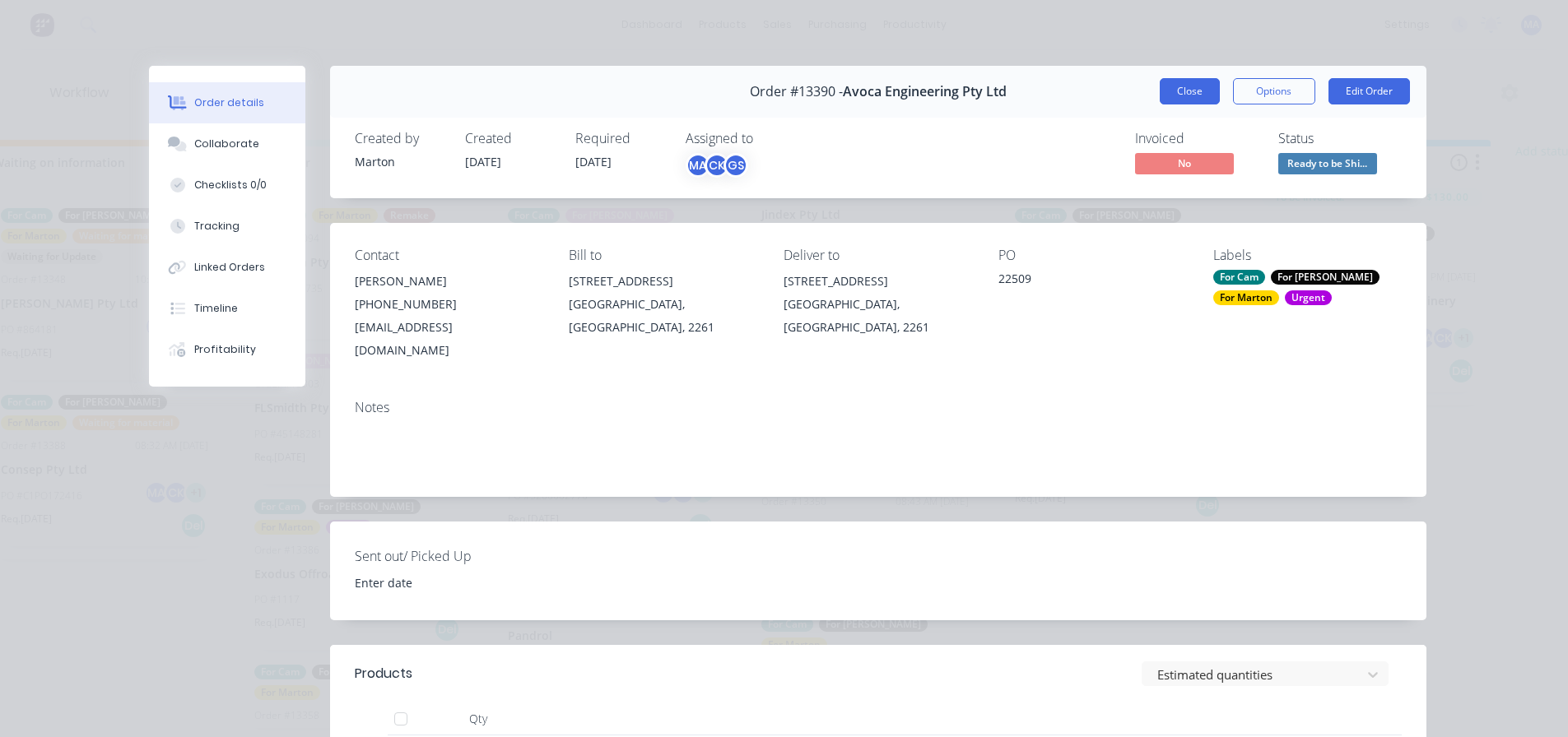
click at [1198, 85] on button "Close" at bounding box center [1189, 91] width 60 height 27
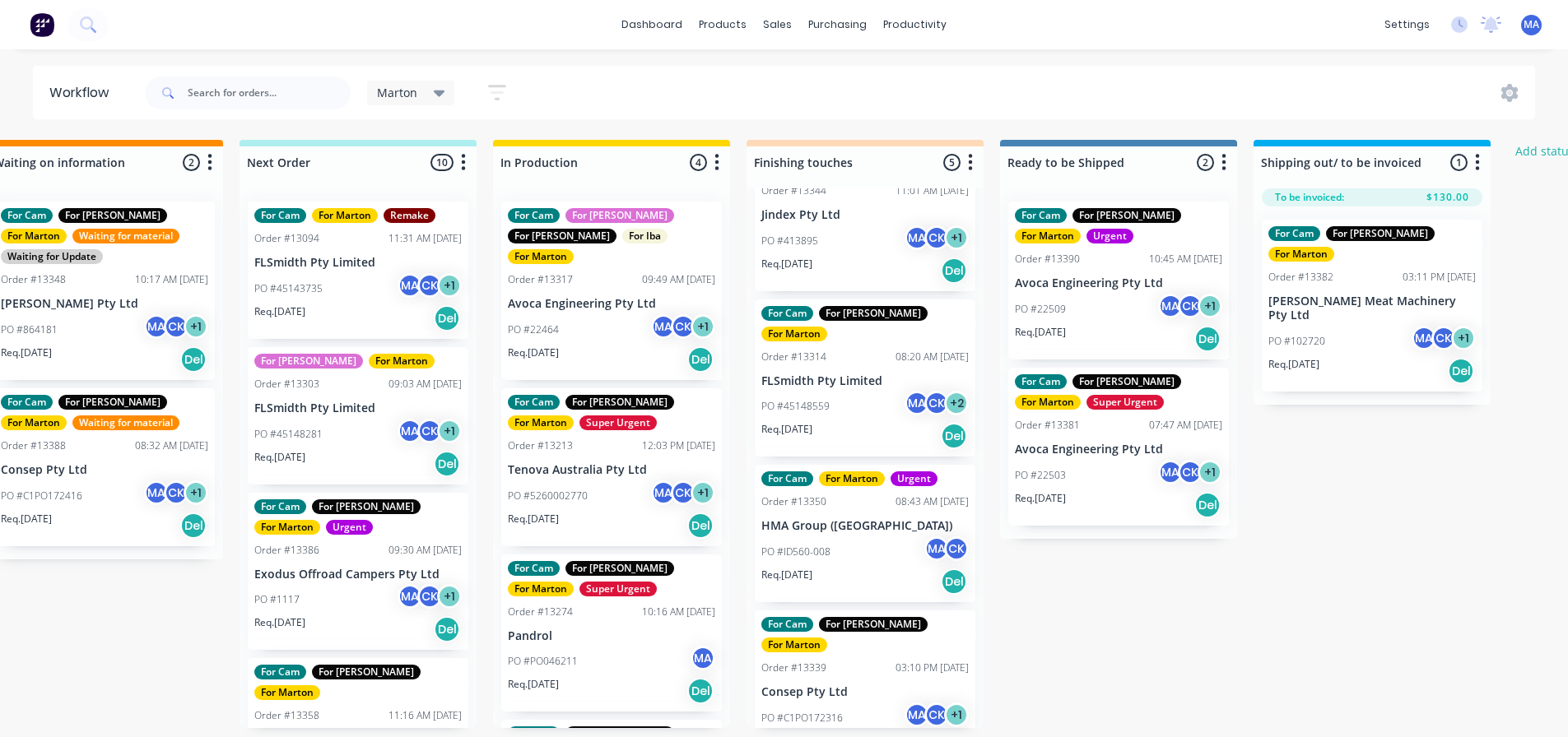
click at [845, 702] on div "PO #C1PO172316 MA CK + 1" at bounding box center [865, 718] width 208 height 32
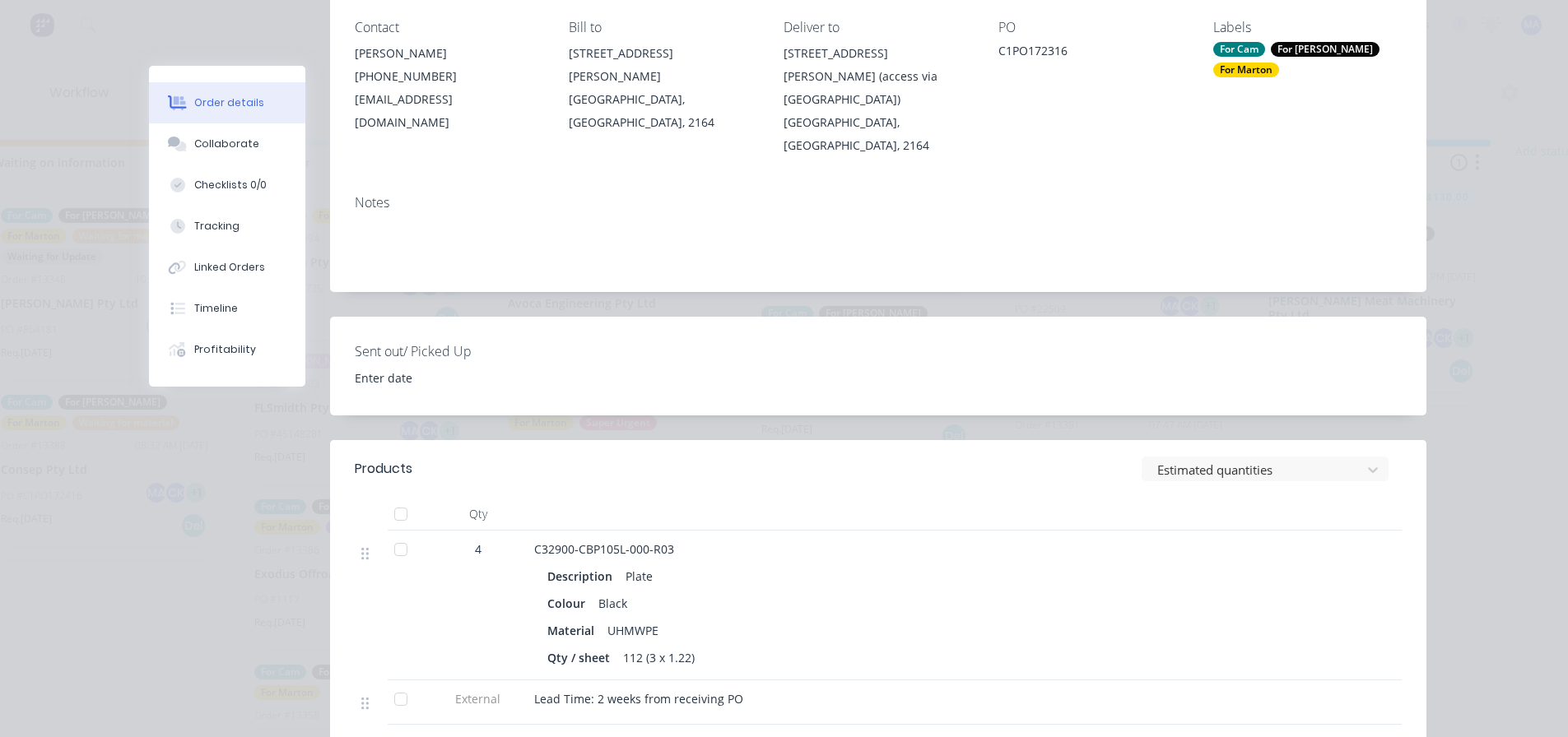
scroll to position [246, 0]
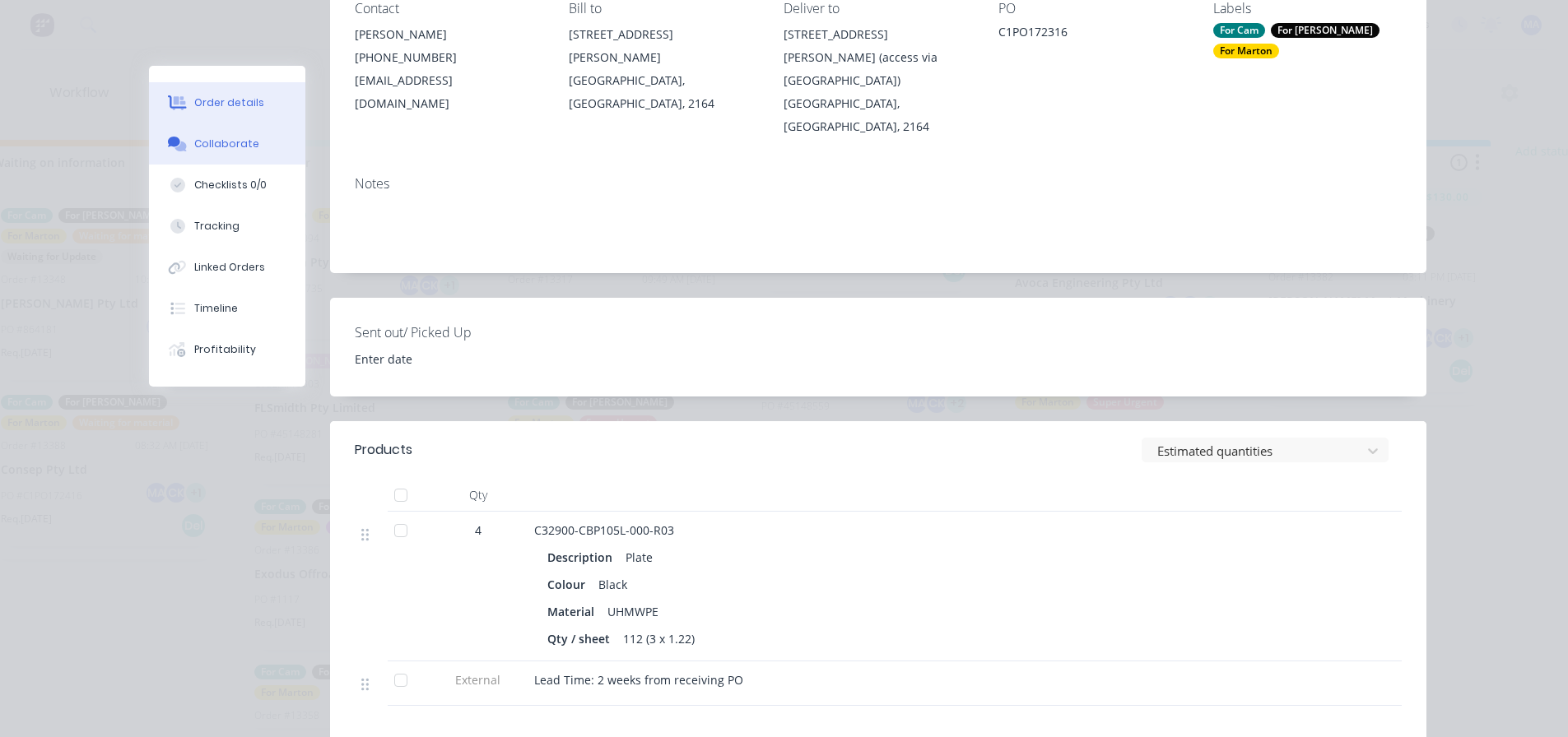
click at [256, 139] on button "Collaborate" at bounding box center [227, 144] width 156 height 41
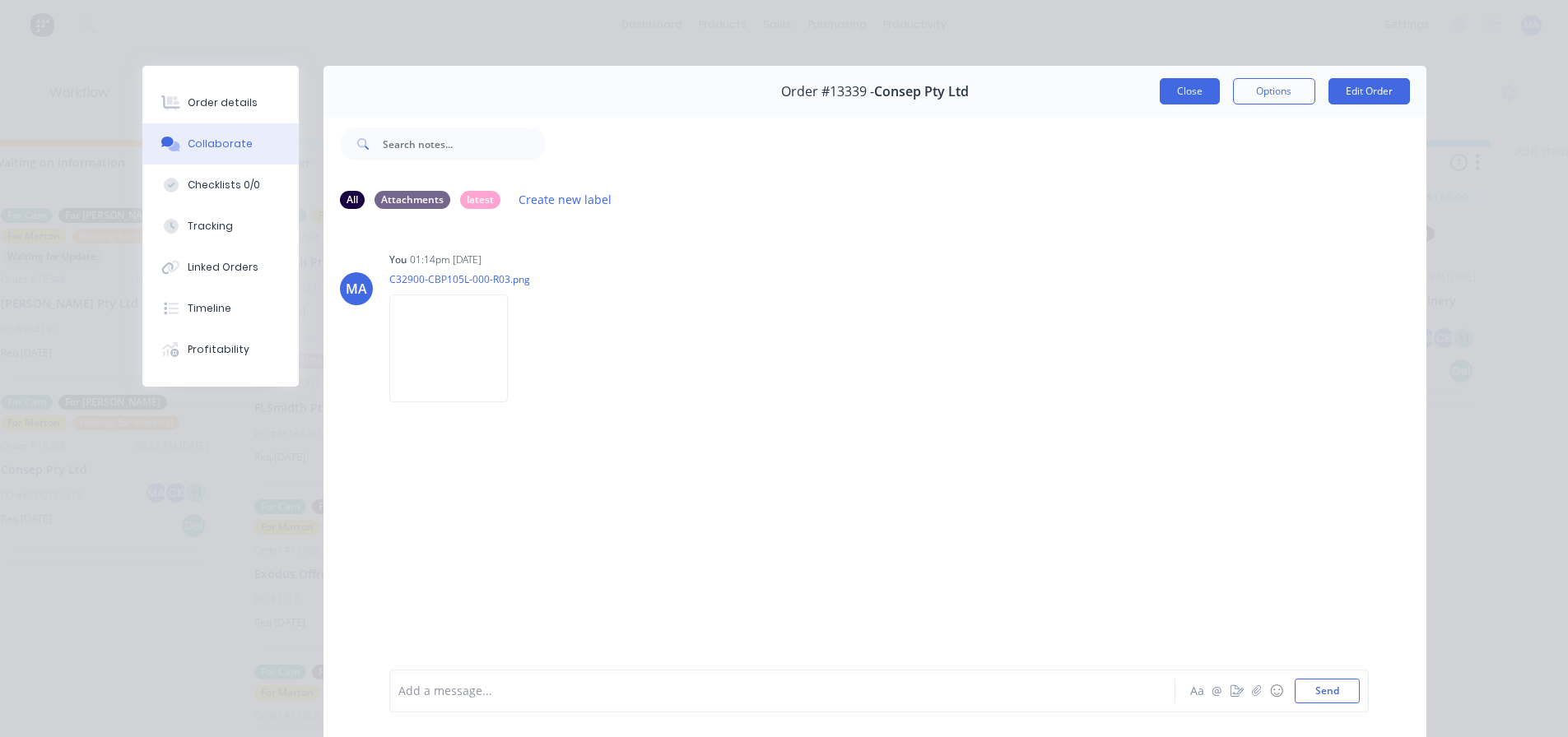
click at [1188, 86] on button "Close" at bounding box center [1189, 91] width 60 height 27
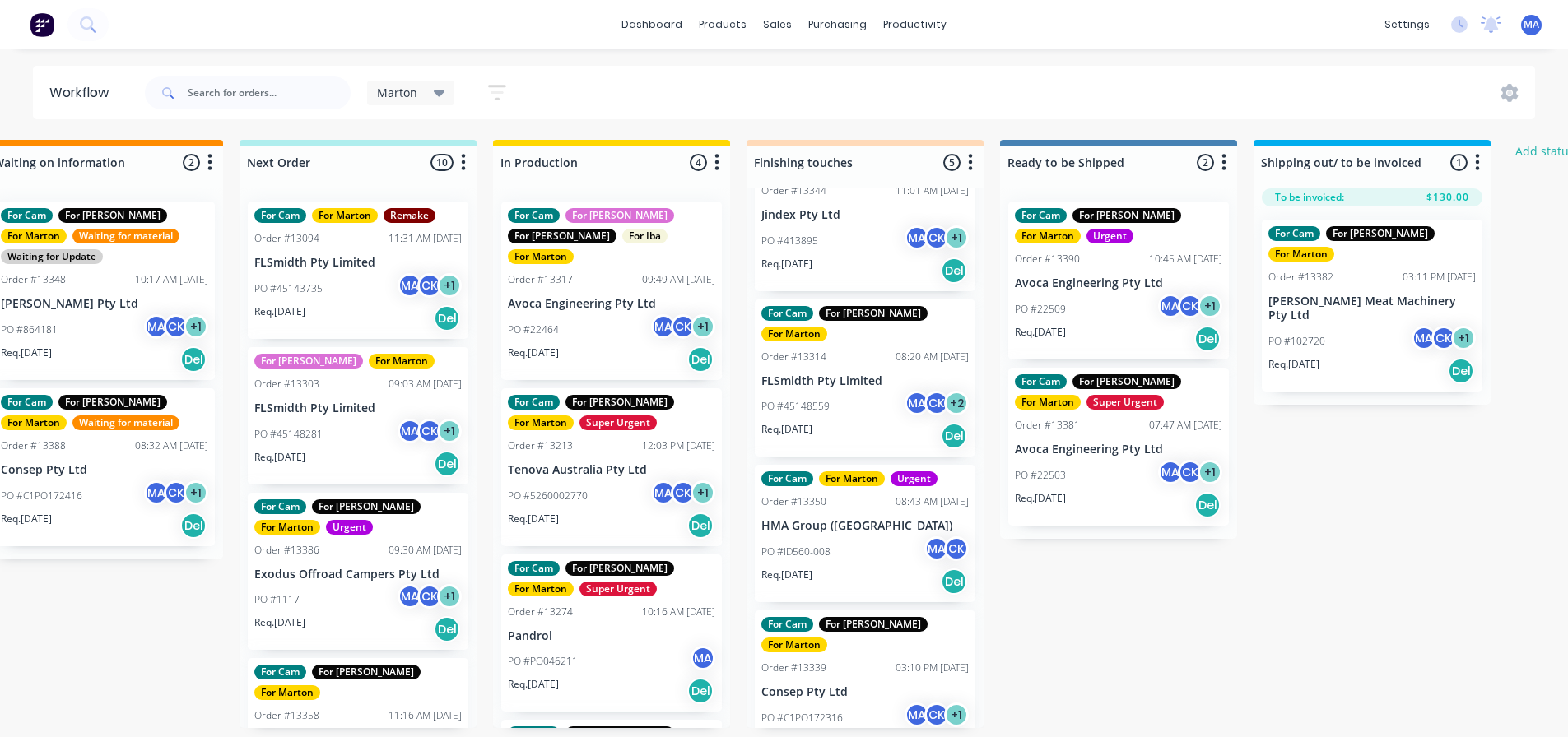
scroll to position [3, 303]
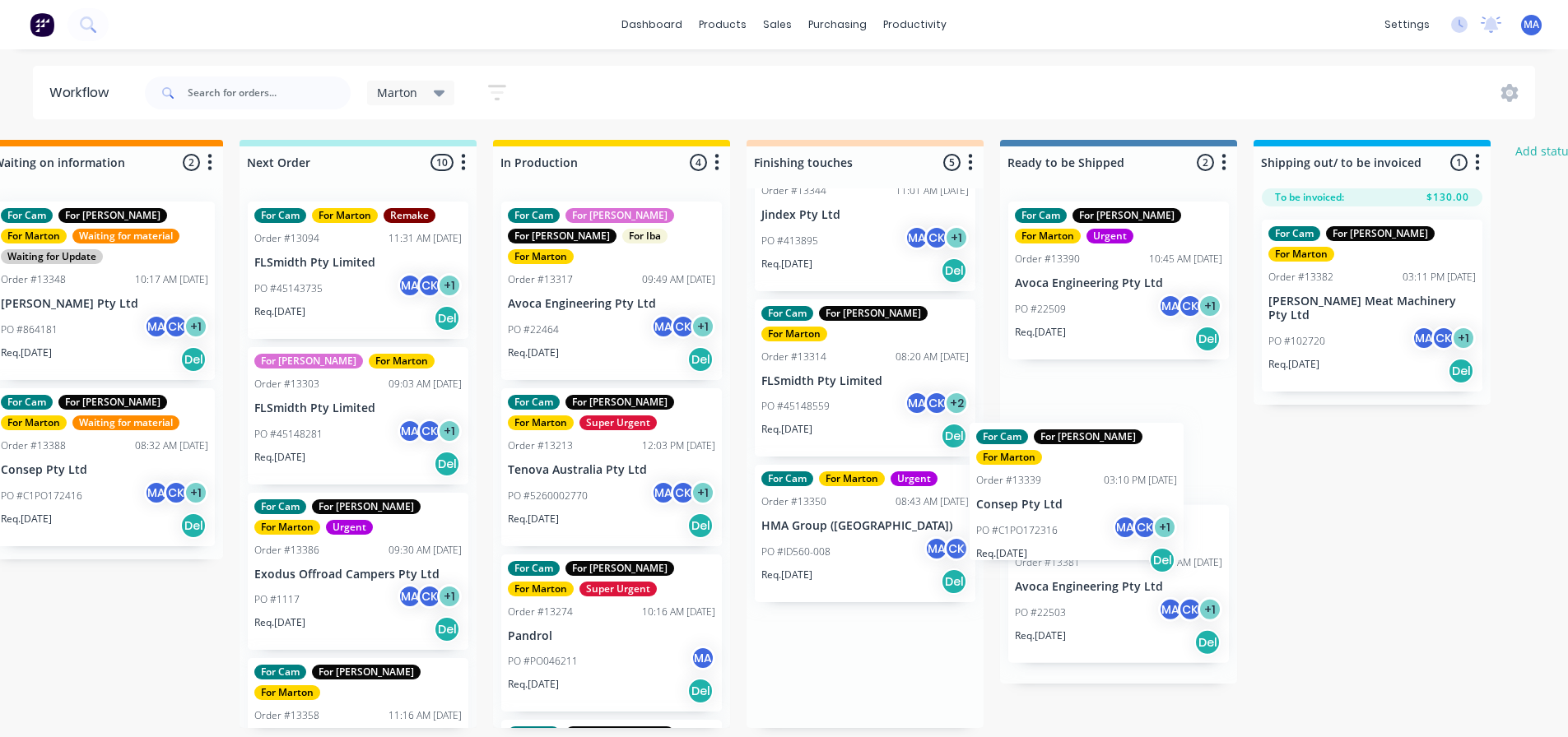
drag, startPoint x: 855, startPoint y: 662, endPoint x: 1073, endPoint y: 495, distance: 274.6
click at [1073, 495] on div "Submitted 1 Status colour #32CD32 hex #32CD32 Save Cancel Summaries Total order…" at bounding box center [818, 433] width 2267 height 588
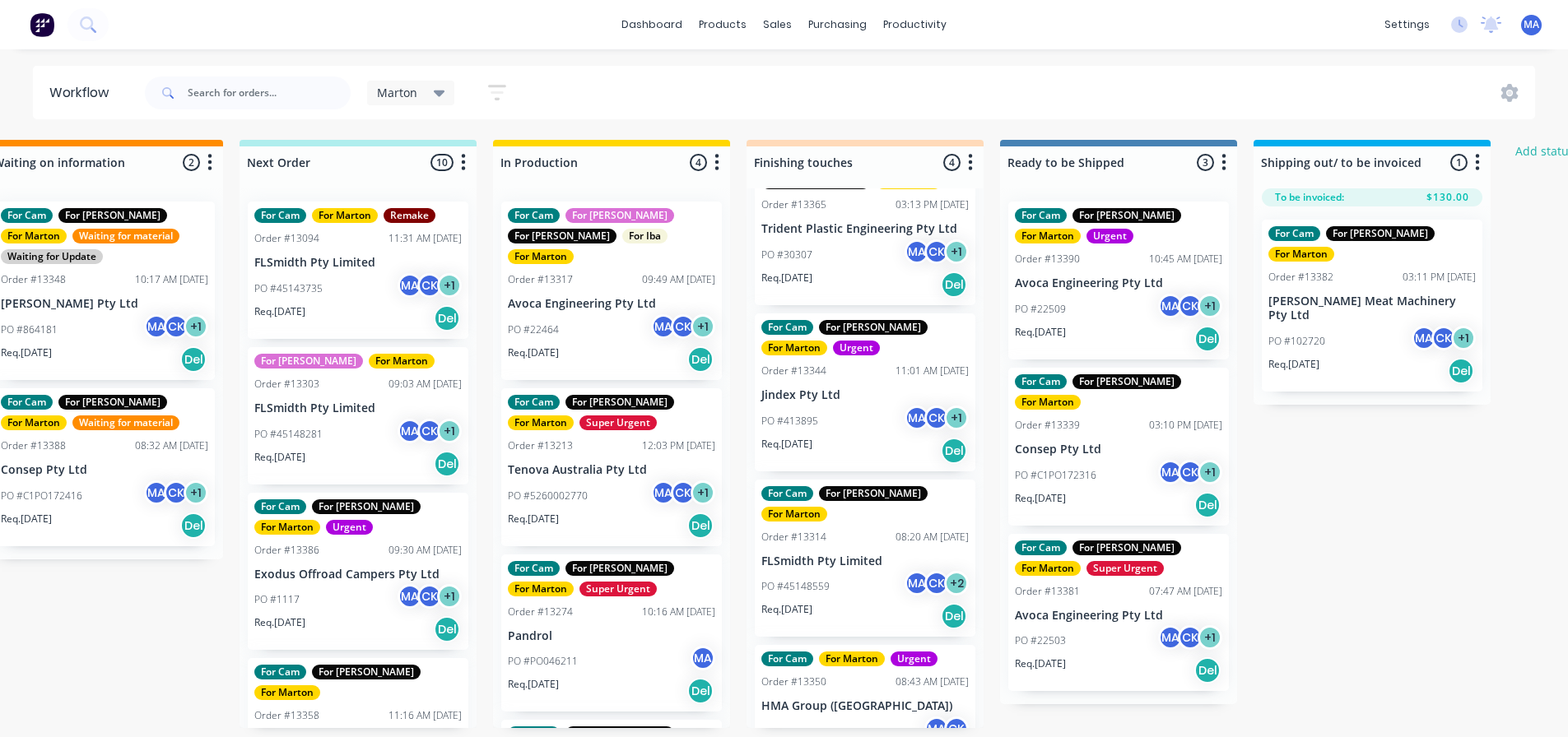
scroll to position [0, 0]
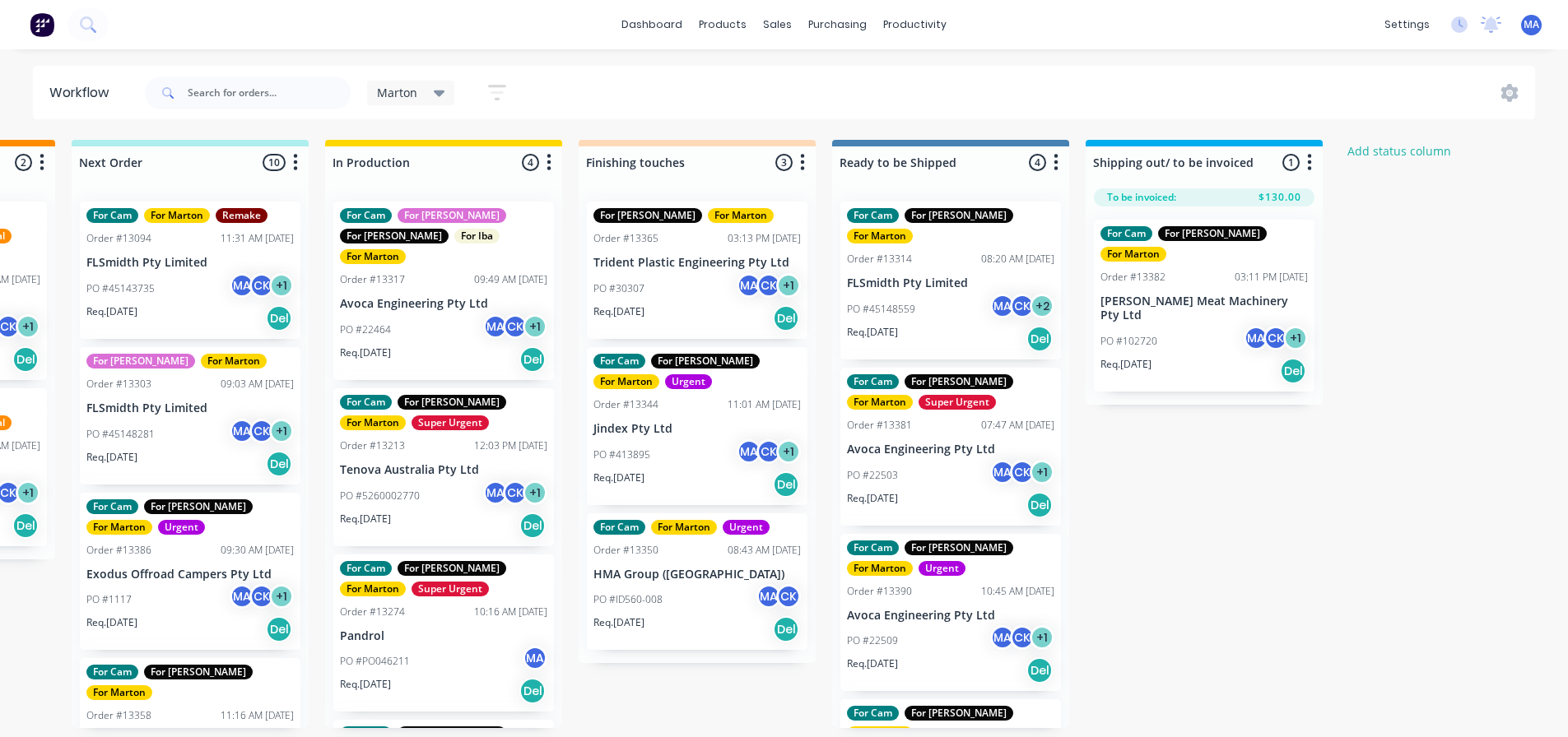
scroll to position [0, 482]
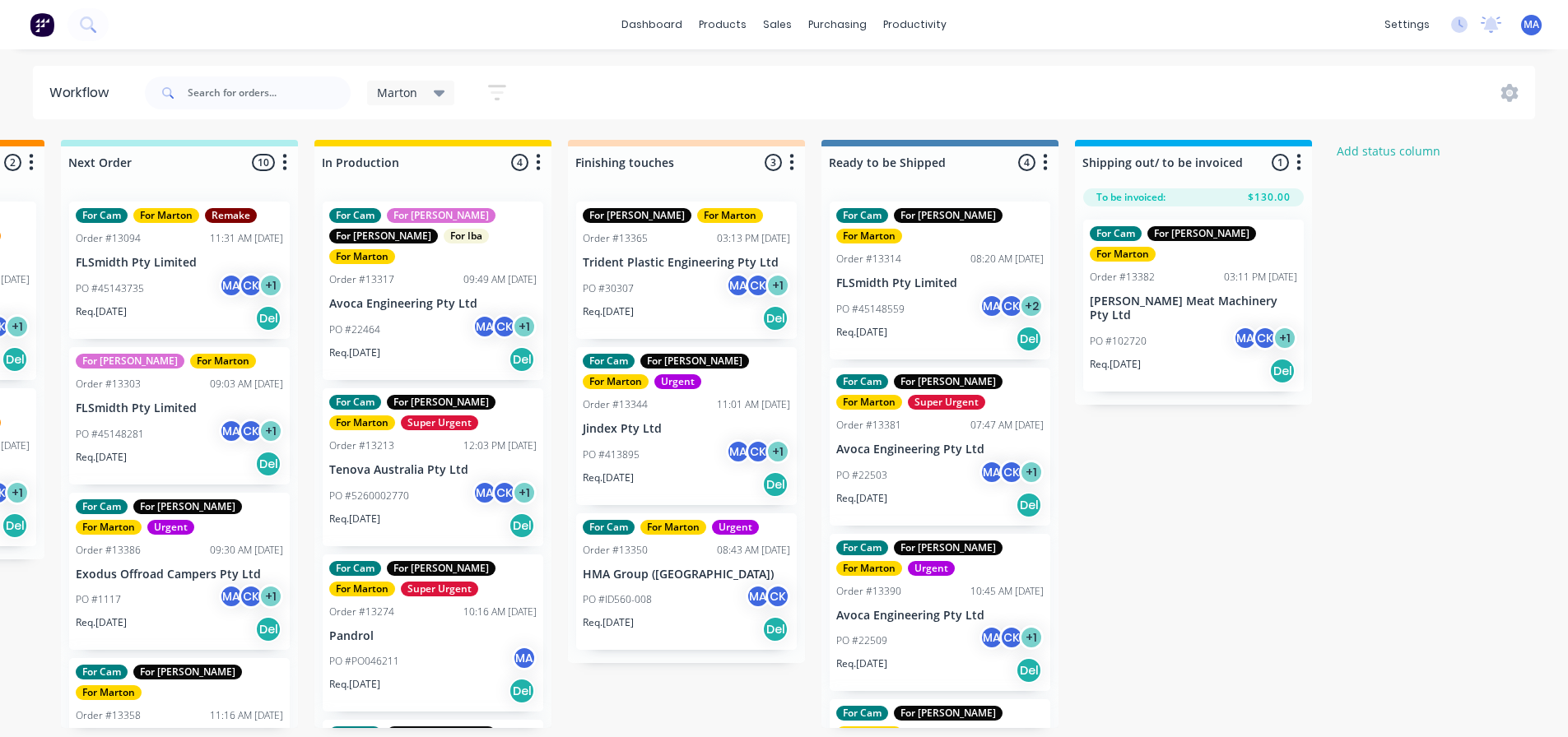
click at [935, 294] on div "PO #45148559 MA CK + 2" at bounding box center [940, 310] width 208 height 32
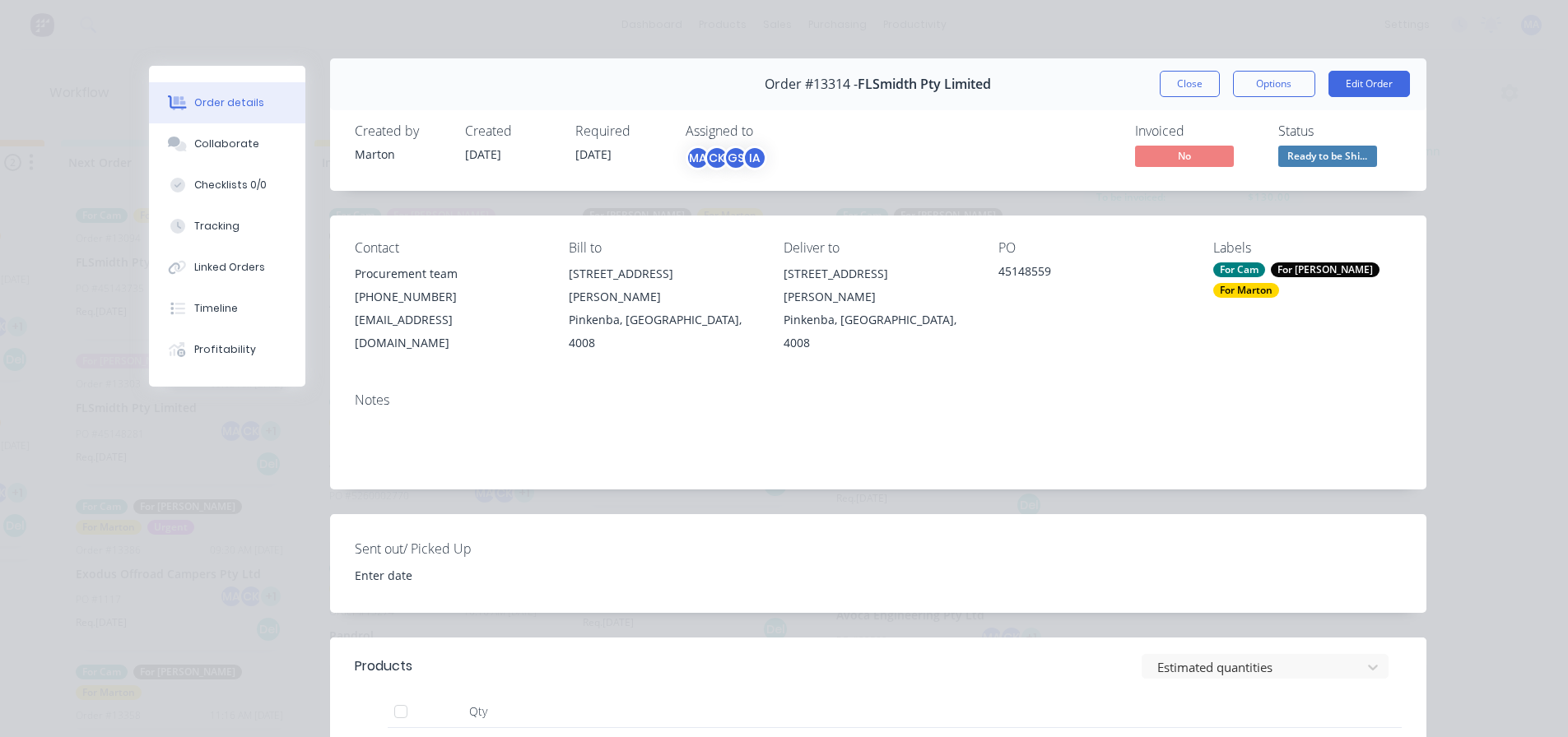
scroll to position [0, 0]
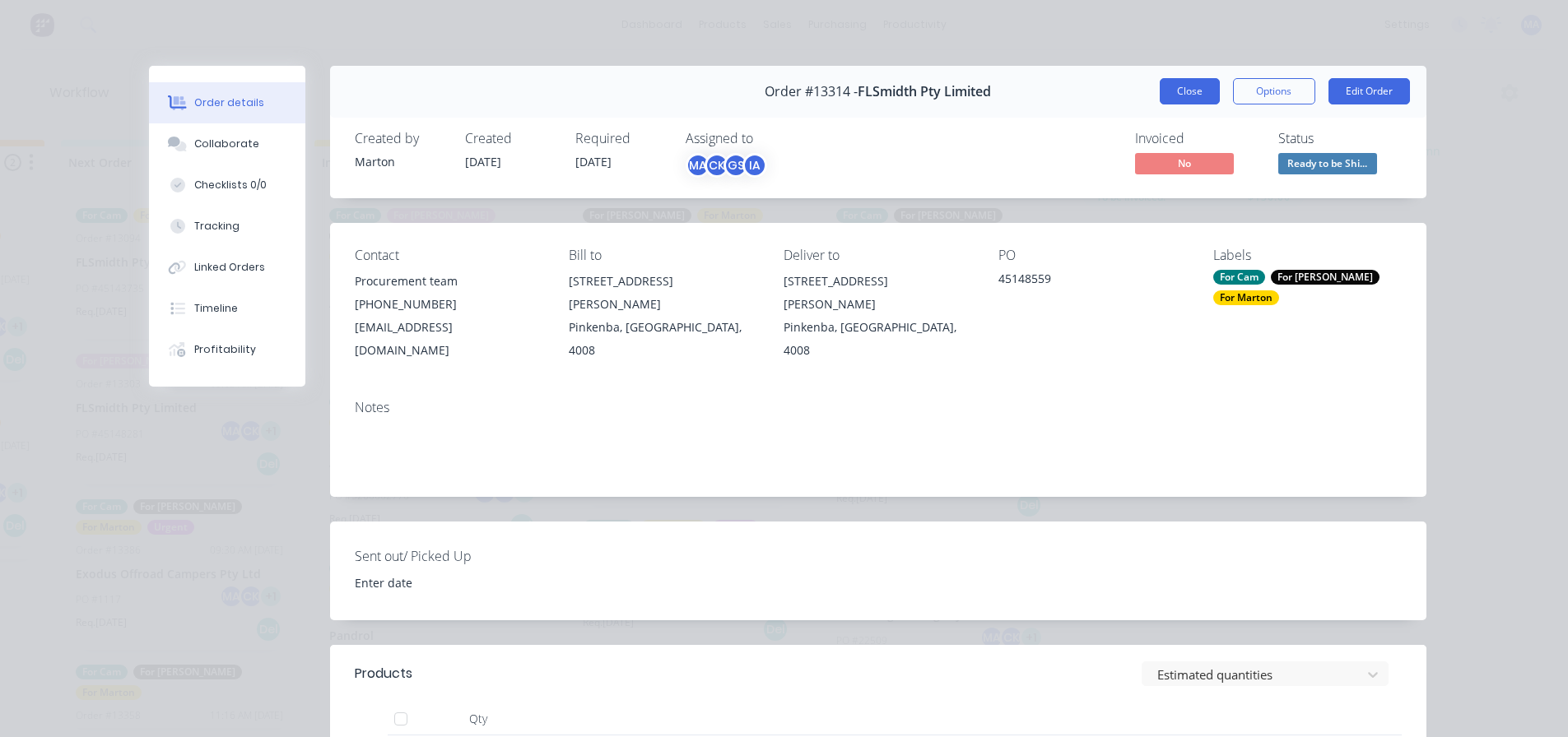
click at [1192, 81] on button "Close" at bounding box center [1189, 91] width 60 height 27
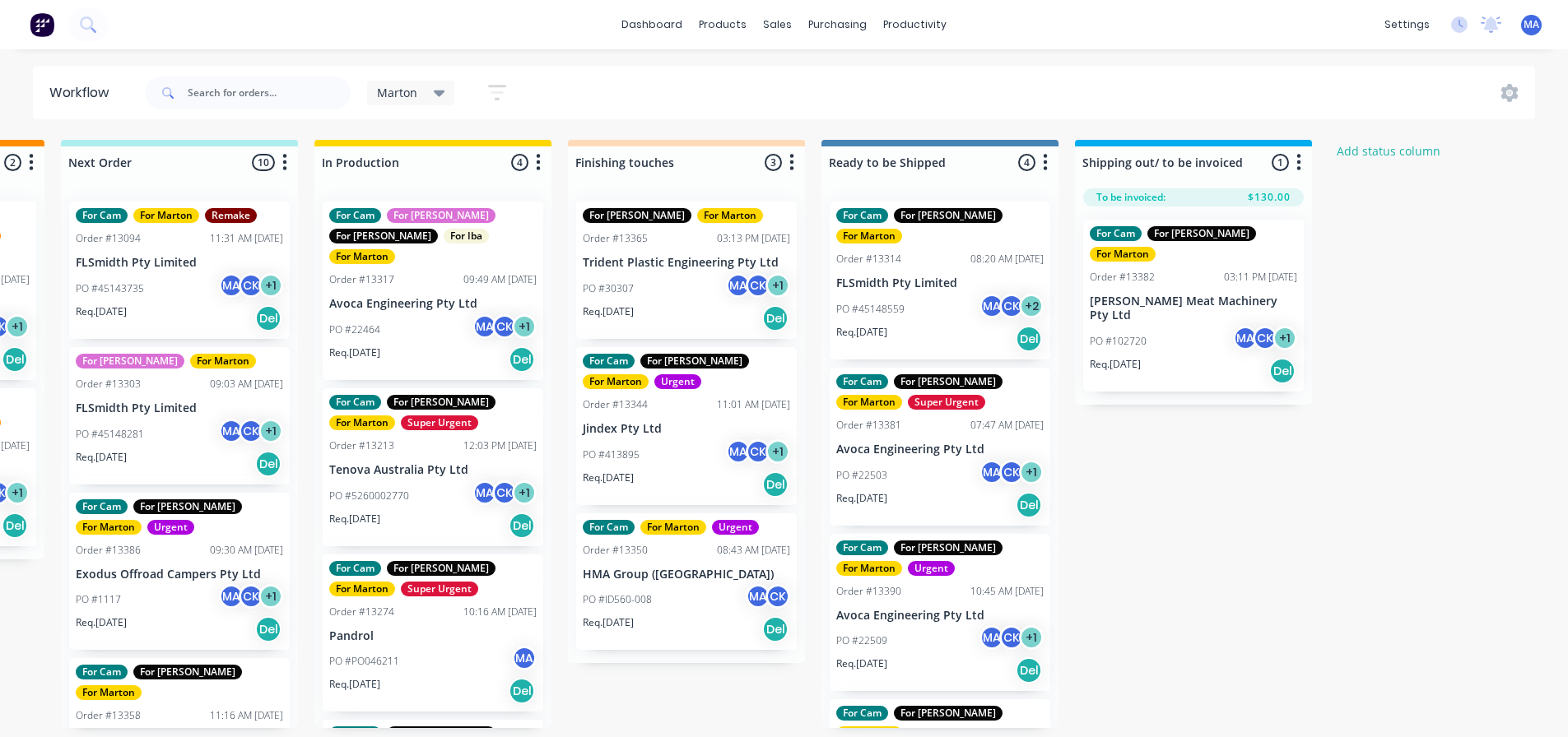
click at [943, 294] on div "PO #45148559 MA CK + 2" at bounding box center [940, 310] width 208 height 32
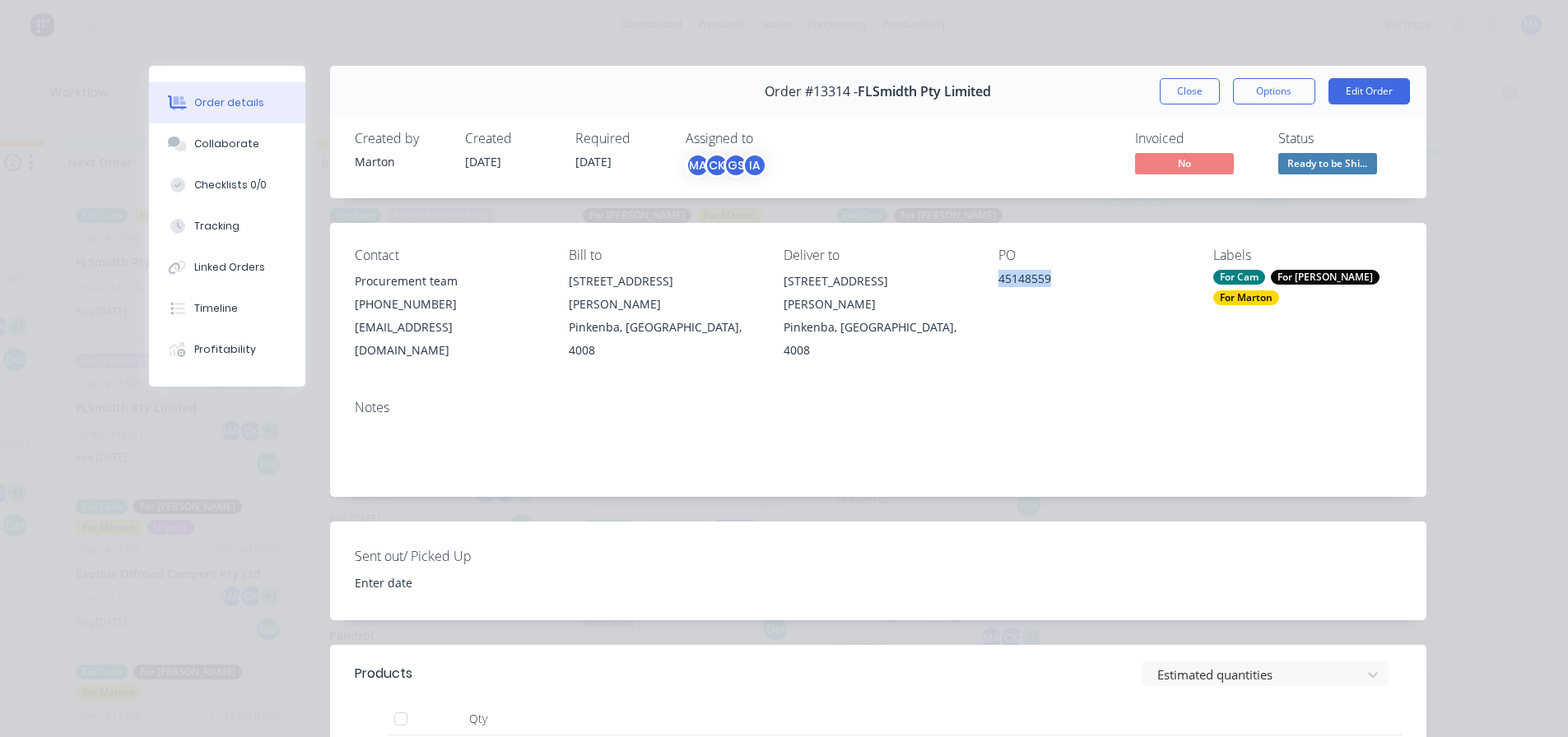
drag, startPoint x: 1048, startPoint y: 281, endPoint x: 983, endPoint y: 279, distance: 65.0
click at [983, 279] on div "Contact Procurement team [PHONE_NUMBER] [EMAIL_ADDRESS][DOMAIN_NAME] Bill to [S…" at bounding box center [878, 305] width 1096 height 164
copy div "45148559"
click at [1070, 150] on div "Invoiced No Status Ready to be Shi..." at bounding box center [1126, 154] width 551 height 47
click at [1183, 93] on button "Close" at bounding box center [1189, 91] width 60 height 27
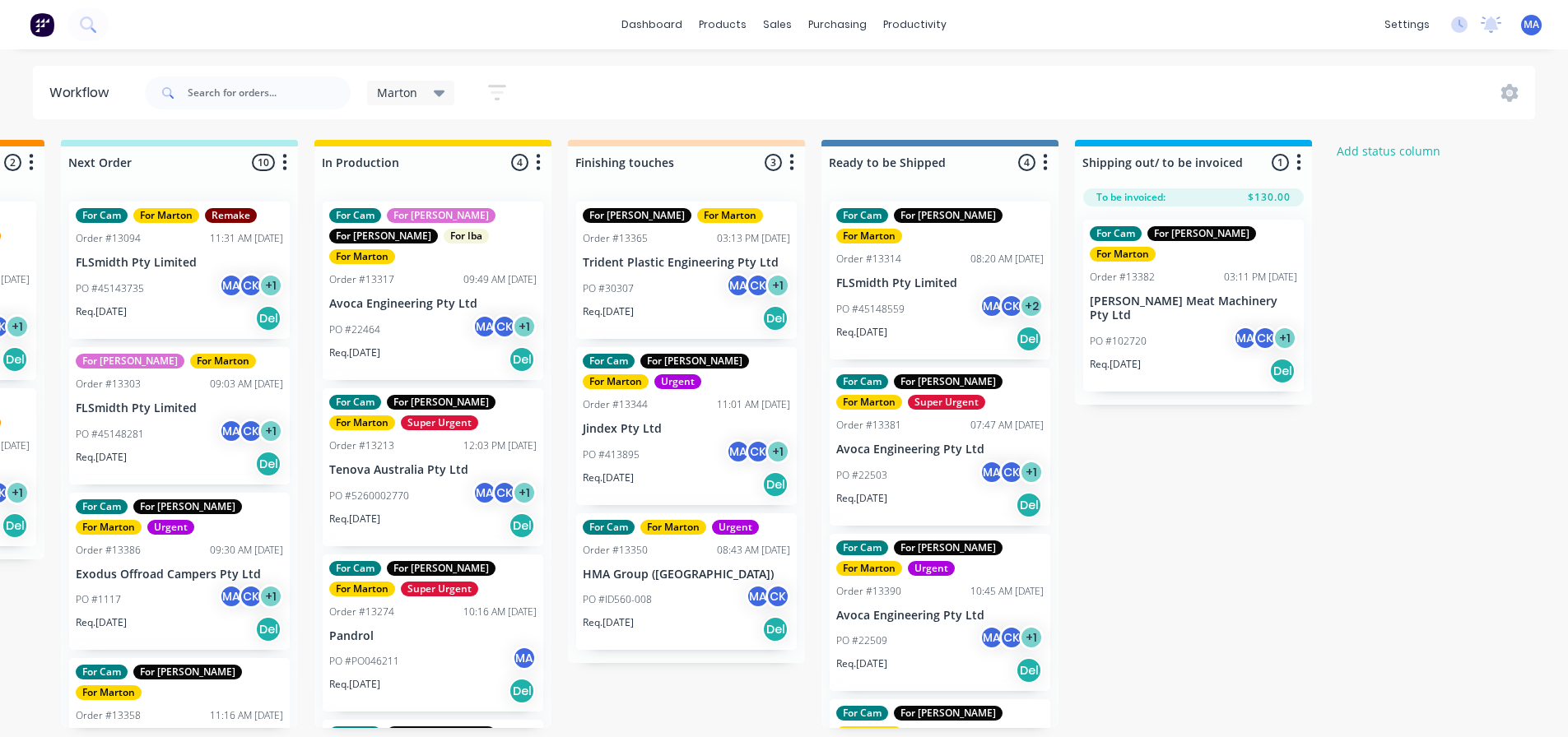
click at [1166, 441] on div "Submitted 1 Status colour #32CD32 hex #32CD32 Save Cancel Summaries Total order…" at bounding box center [639, 433] width 2267 height 588
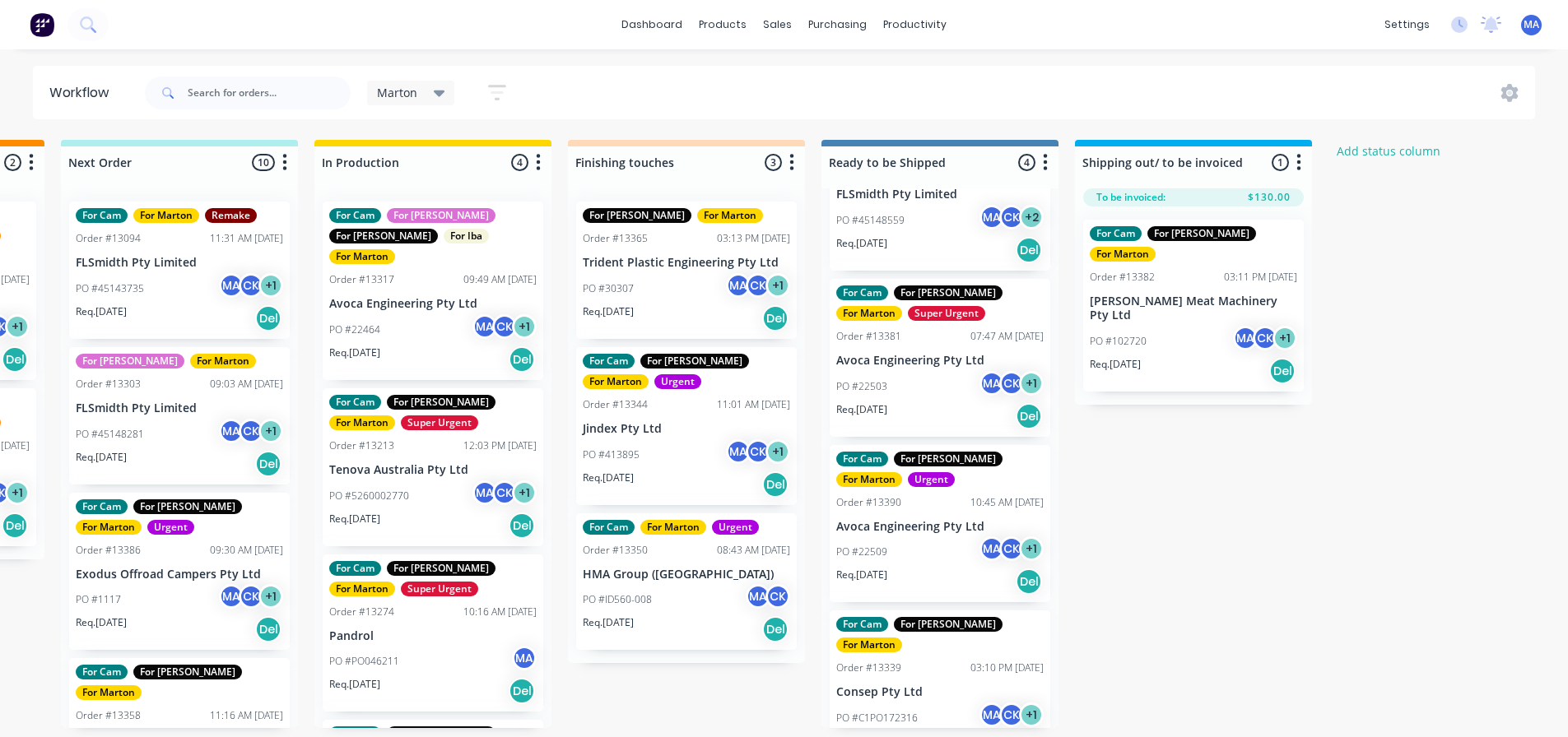
scroll to position [3, 482]
click at [945, 702] on div "PO #C1PO172316 MA CK + 1" at bounding box center [940, 718] width 208 height 32
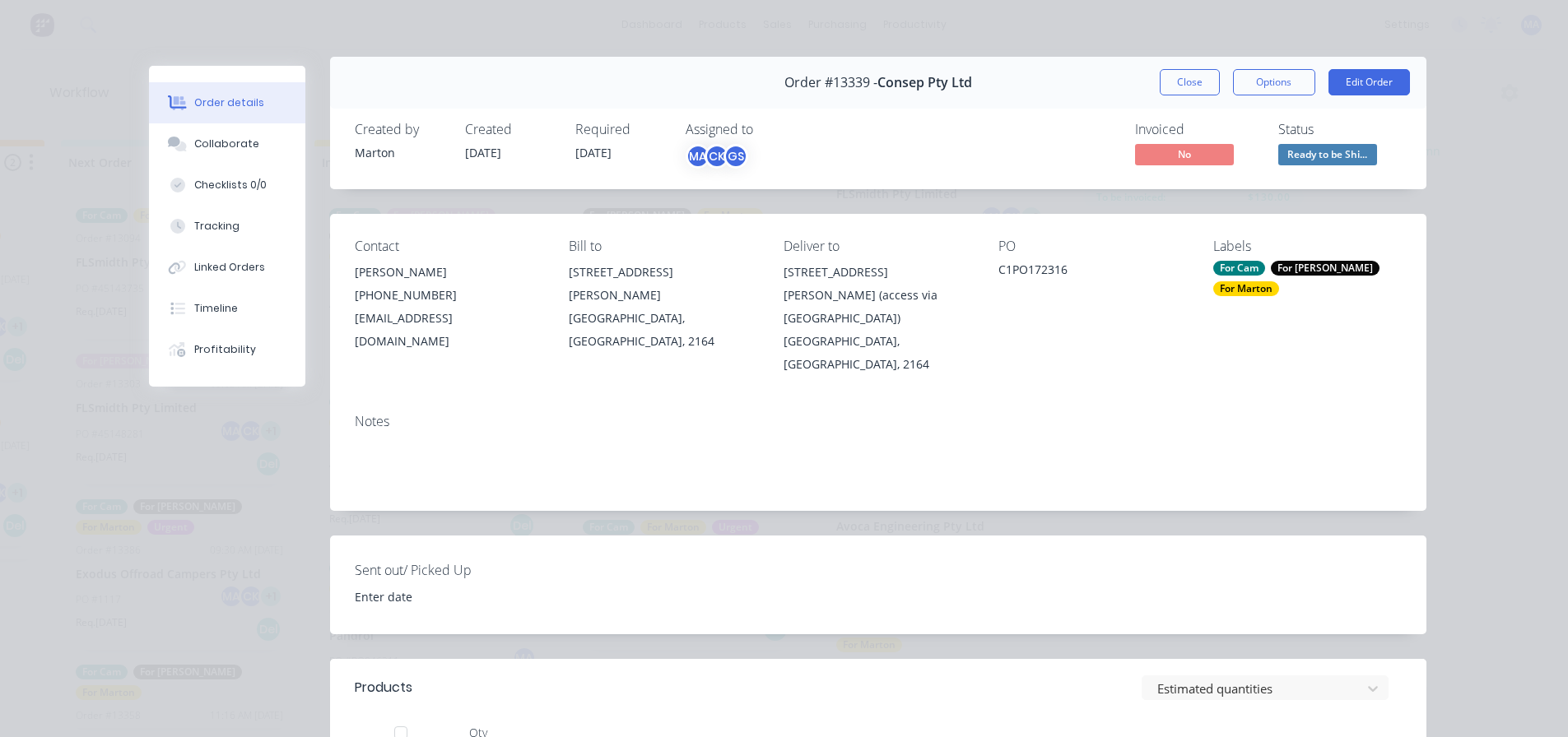
scroll to position [0, 0]
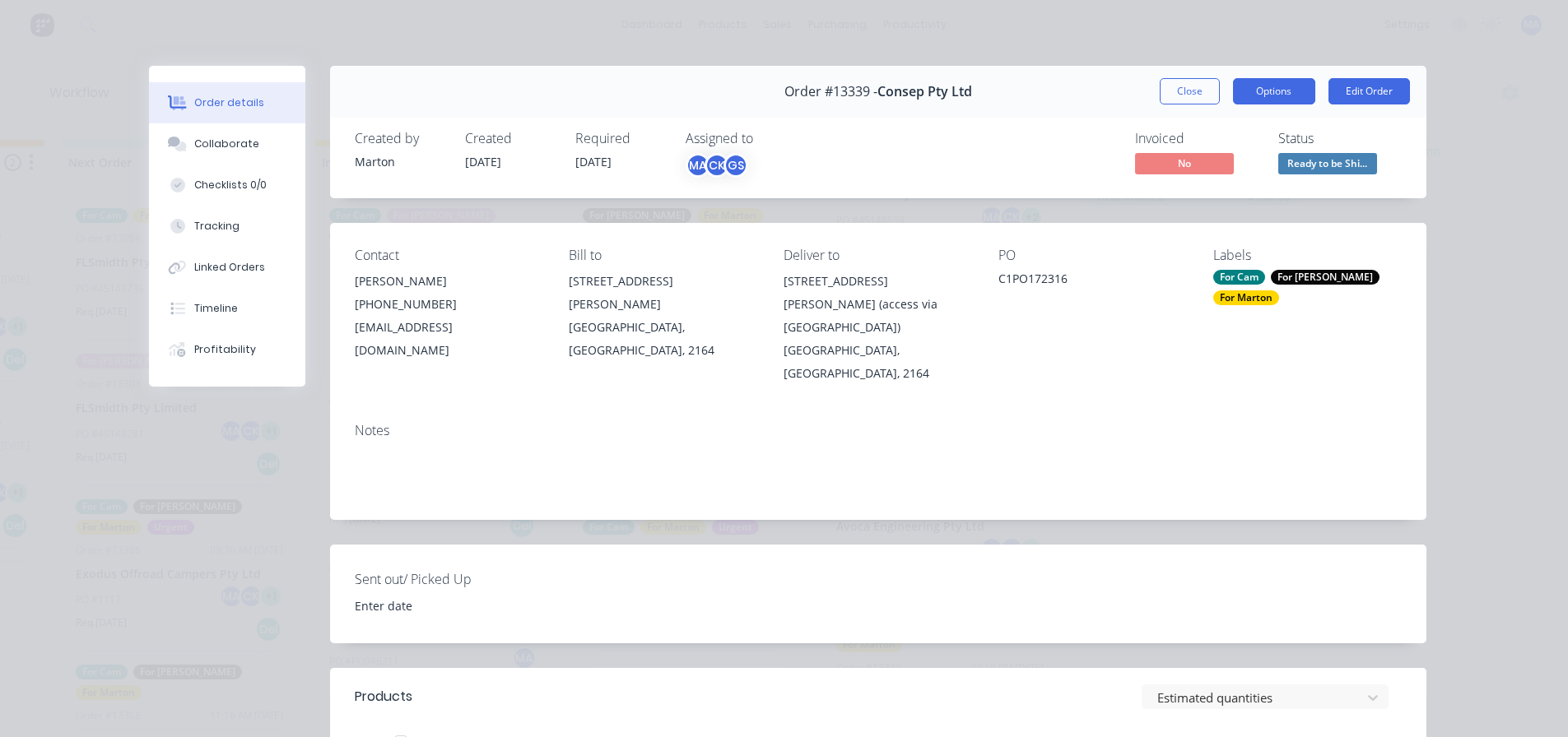
click at [1242, 81] on button "Options" at bounding box center [1273, 91] width 82 height 27
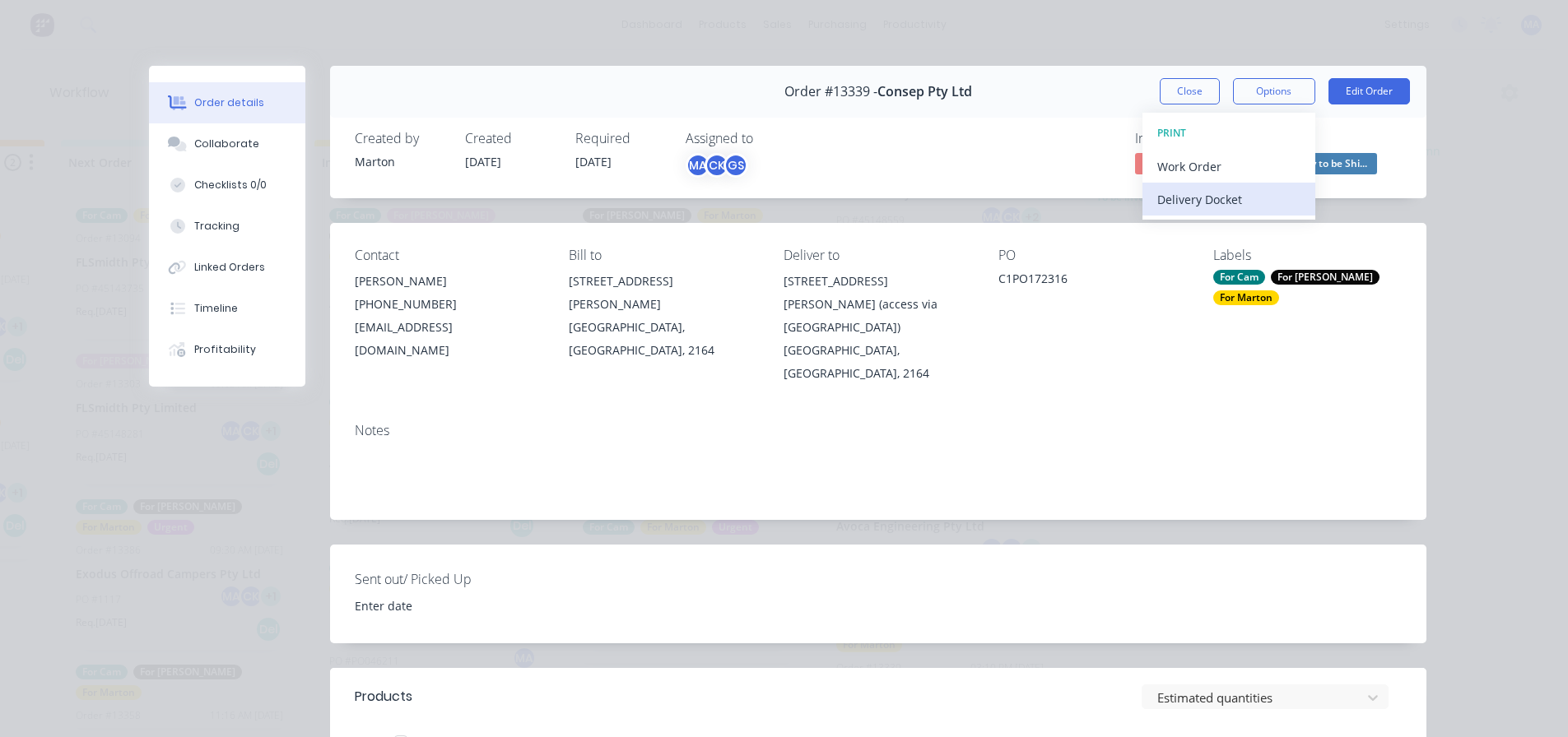
click at [1196, 206] on div "Delivery Docket" at bounding box center [1228, 199] width 143 height 24
click at [1191, 202] on div "Standard" at bounding box center [1228, 199] width 143 height 24
click at [1087, 296] on div "PO C1PO172316" at bounding box center [1092, 315] width 189 height 137
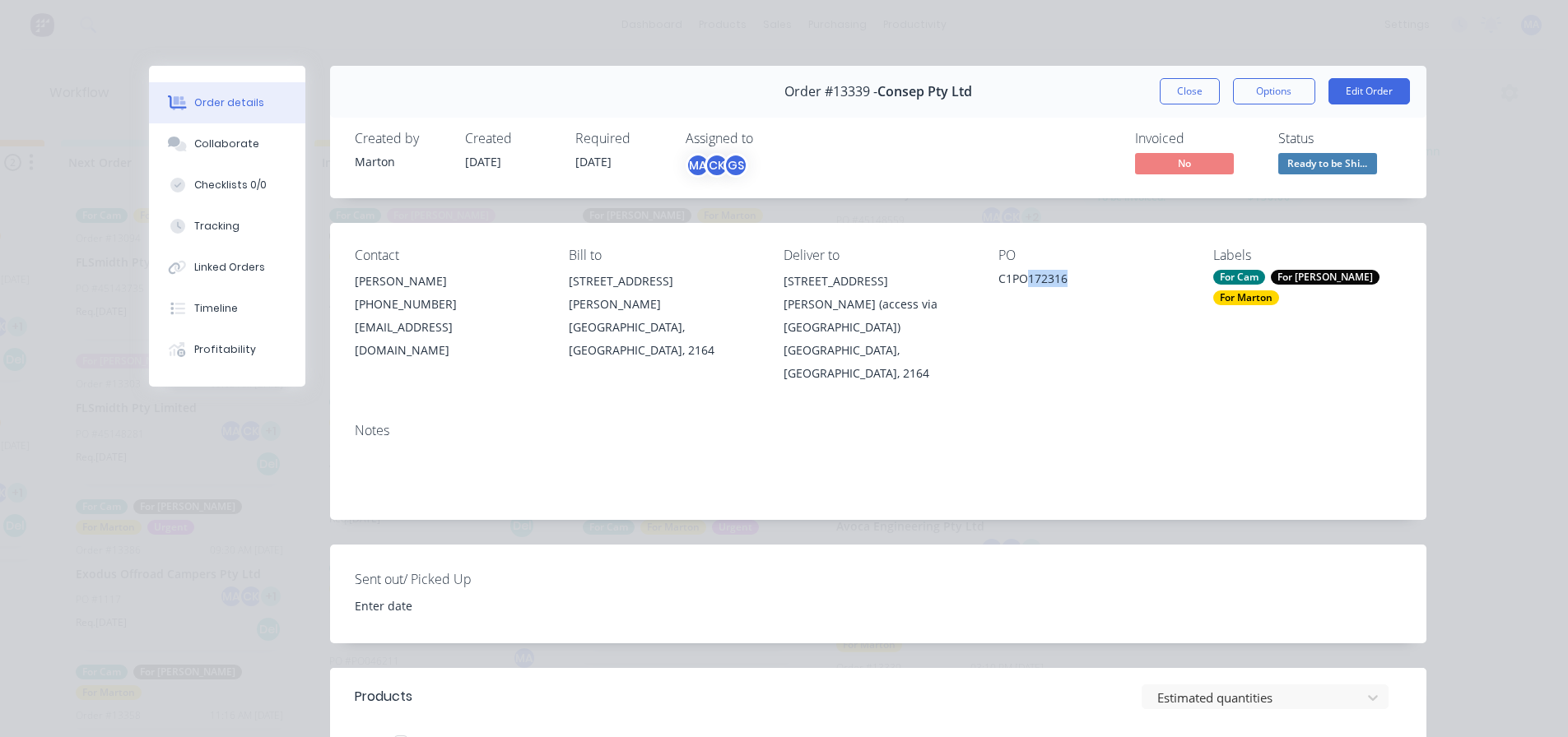
drag, startPoint x: 1043, startPoint y: 276, endPoint x: 1018, endPoint y: 281, distance: 25.5
click at [1018, 281] on div "C1PO172316" at bounding box center [1092, 281] width 189 height 23
copy div "172316"
click at [1201, 88] on button "Close" at bounding box center [1189, 91] width 60 height 27
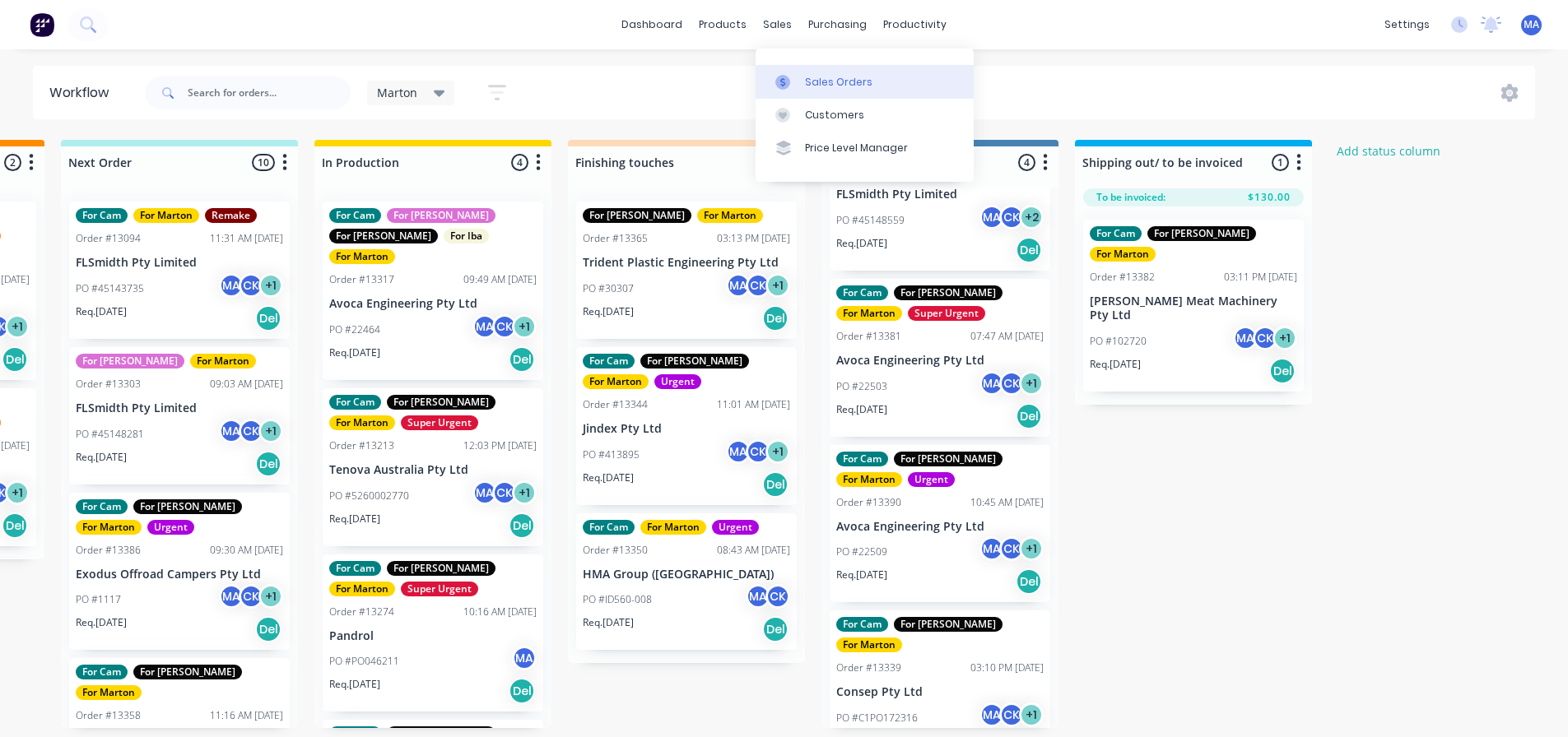
click at [810, 67] on link "Sales Orders" at bounding box center [865, 81] width 218 height 33
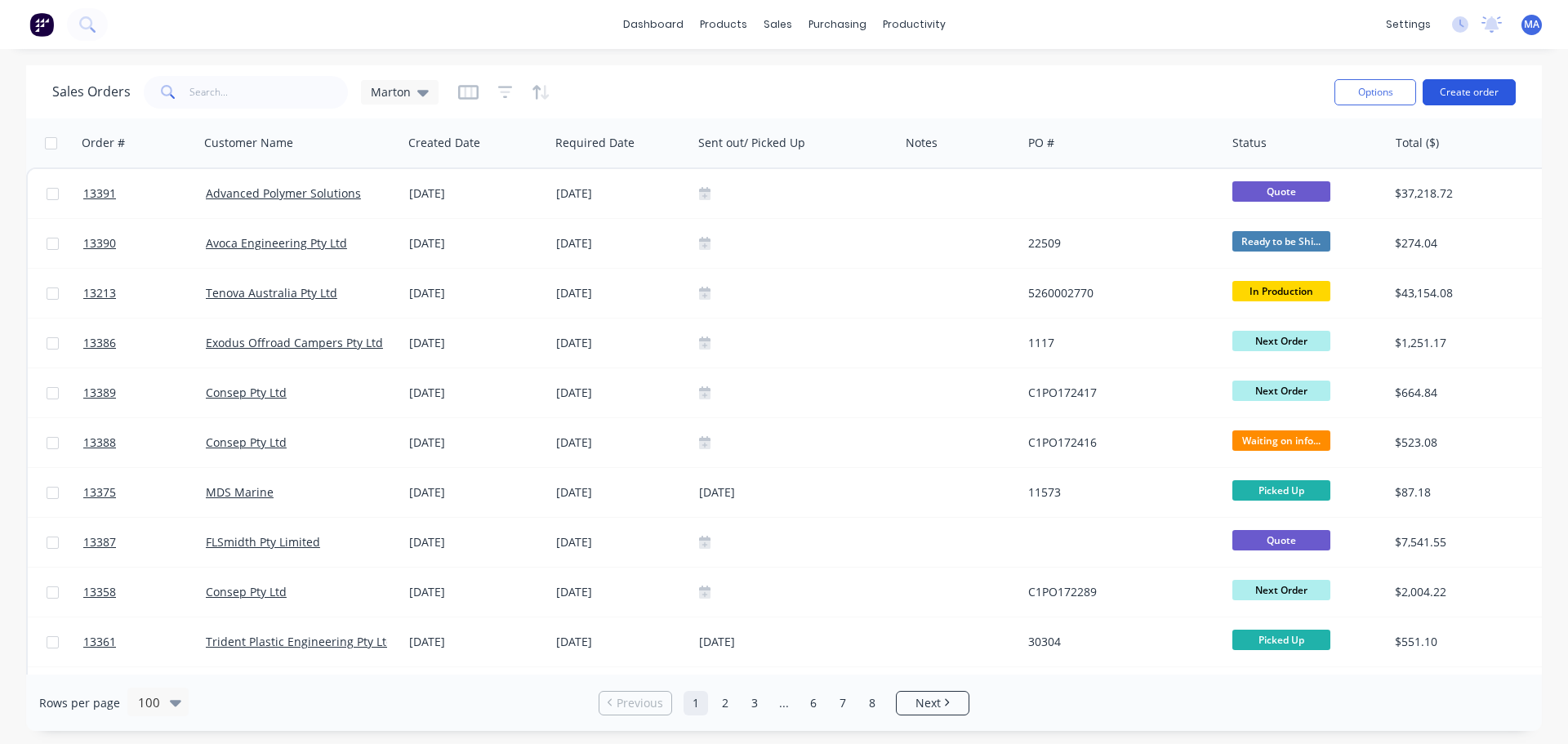
click at [1462, 91] on button "Create order" at bounding box center [1468, 92] width 93 height 26
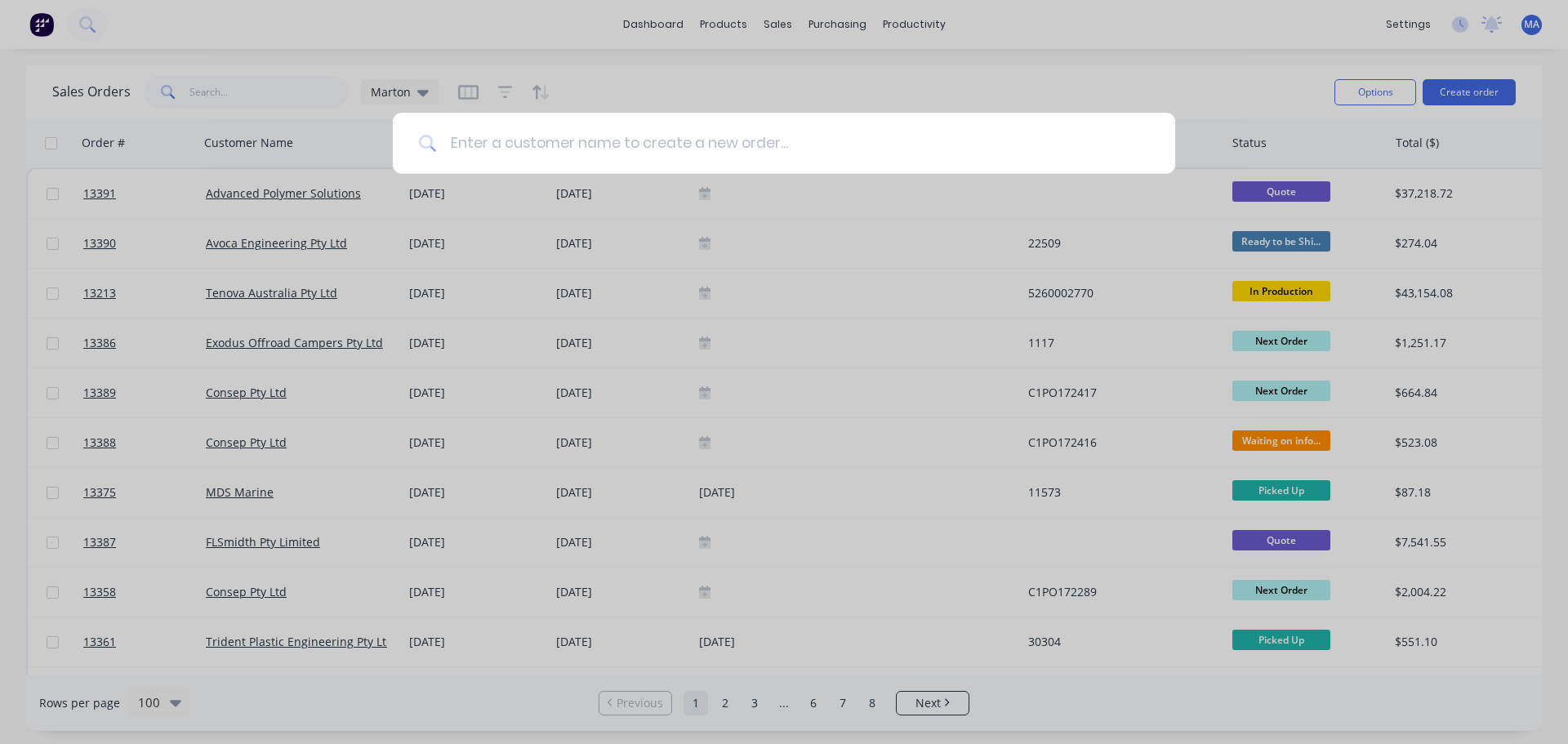
click at [755, 140] on input at bounding box center [793, 143] width 712 height 61
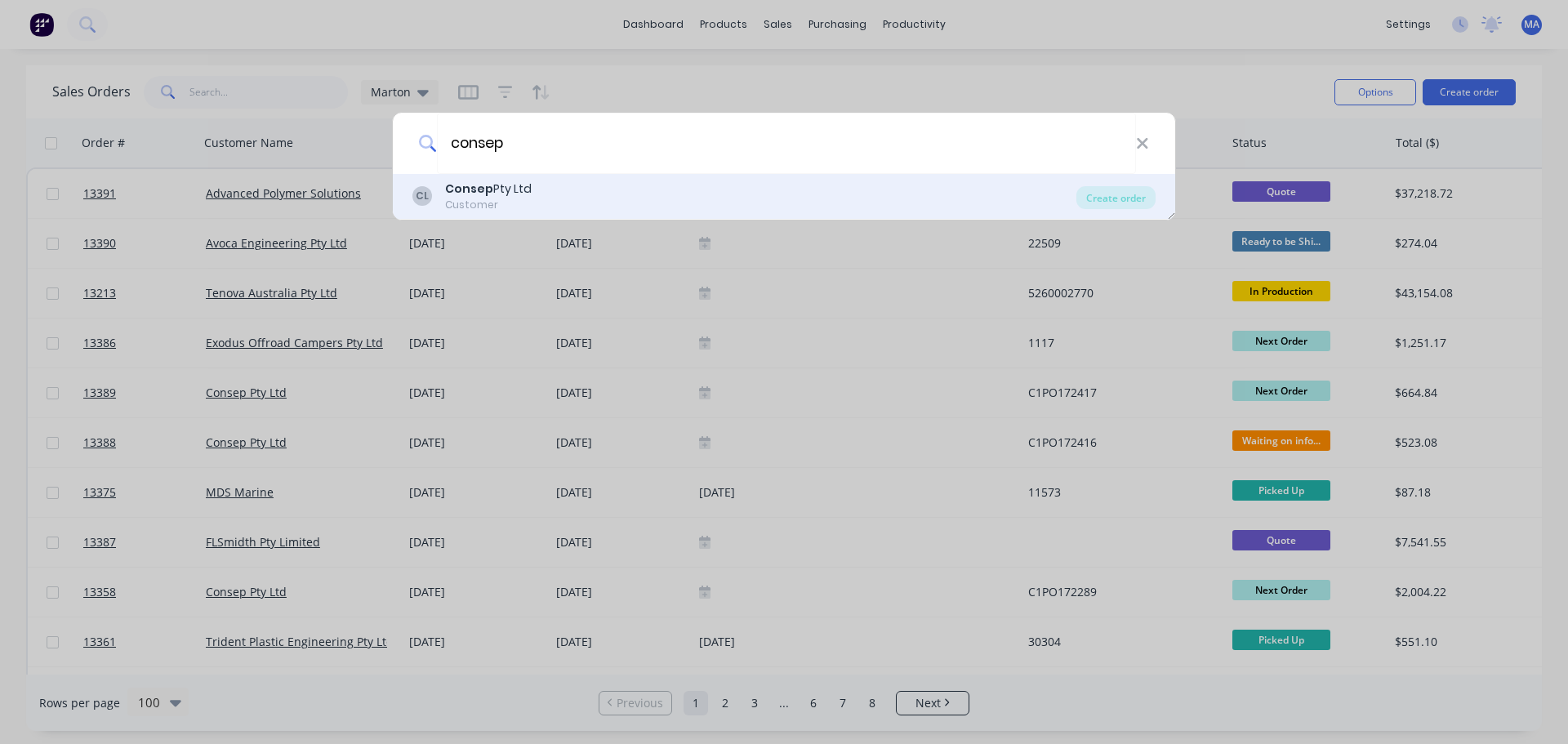
type input "consep"
click at [578, 207] on div "CL Consep Pty Ltd Customer" at bounding box center [744, 196] width 664 height 32
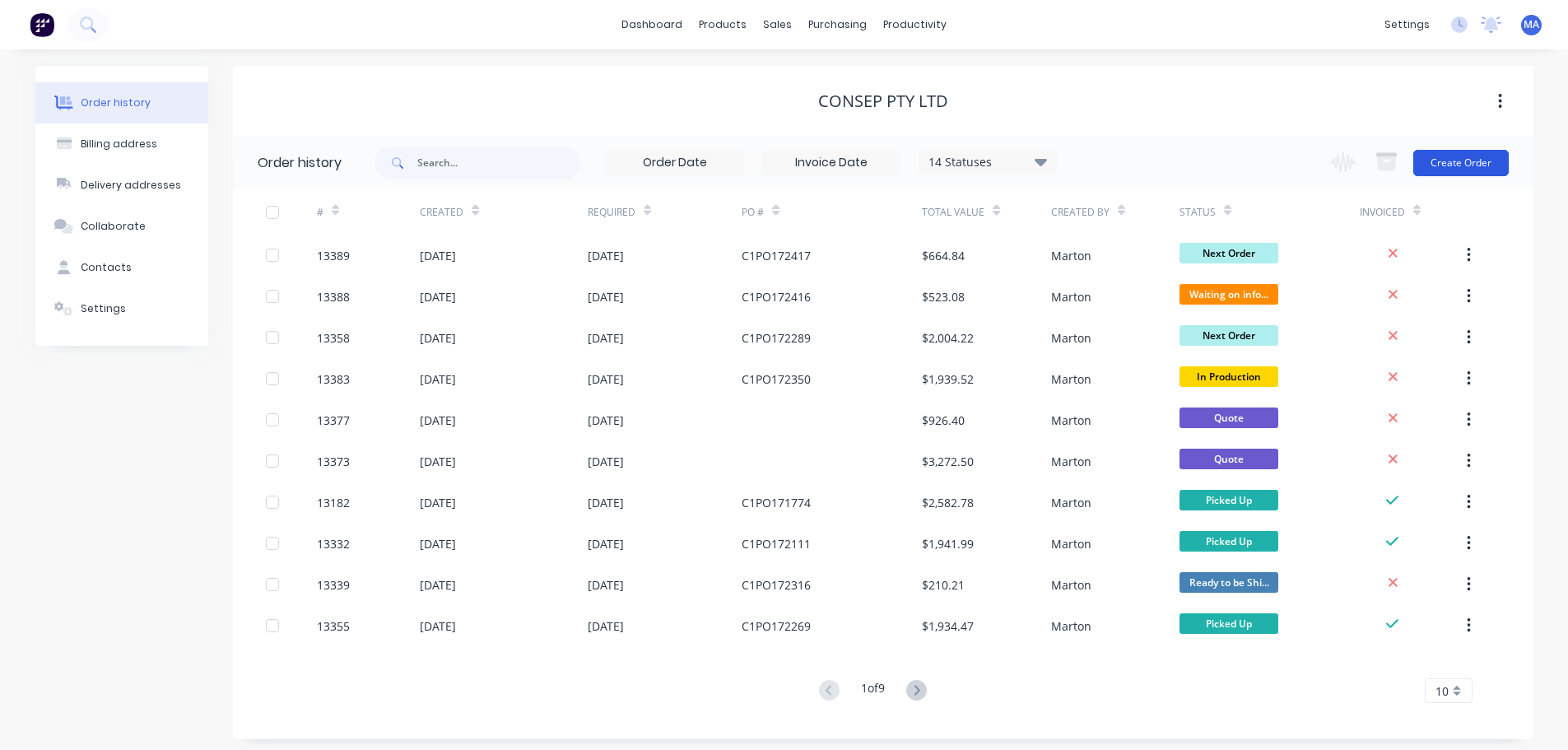
click at [1440, 167] on button "Create Order" at bounding box center [1460, 163] width 96 height 27
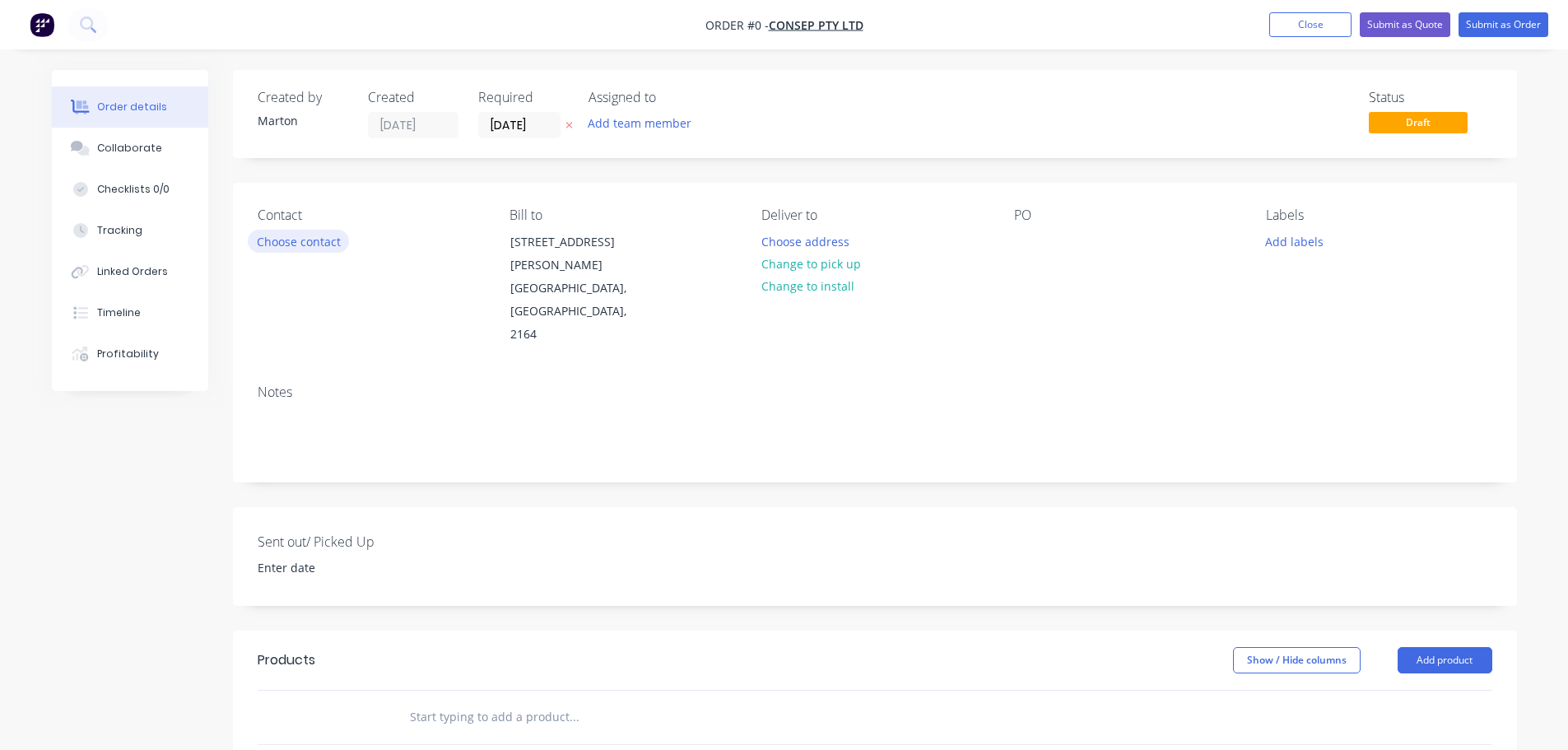
click at [326, 248] on button "Choose contact" at bounding box center [298, 240] width 101 height 22
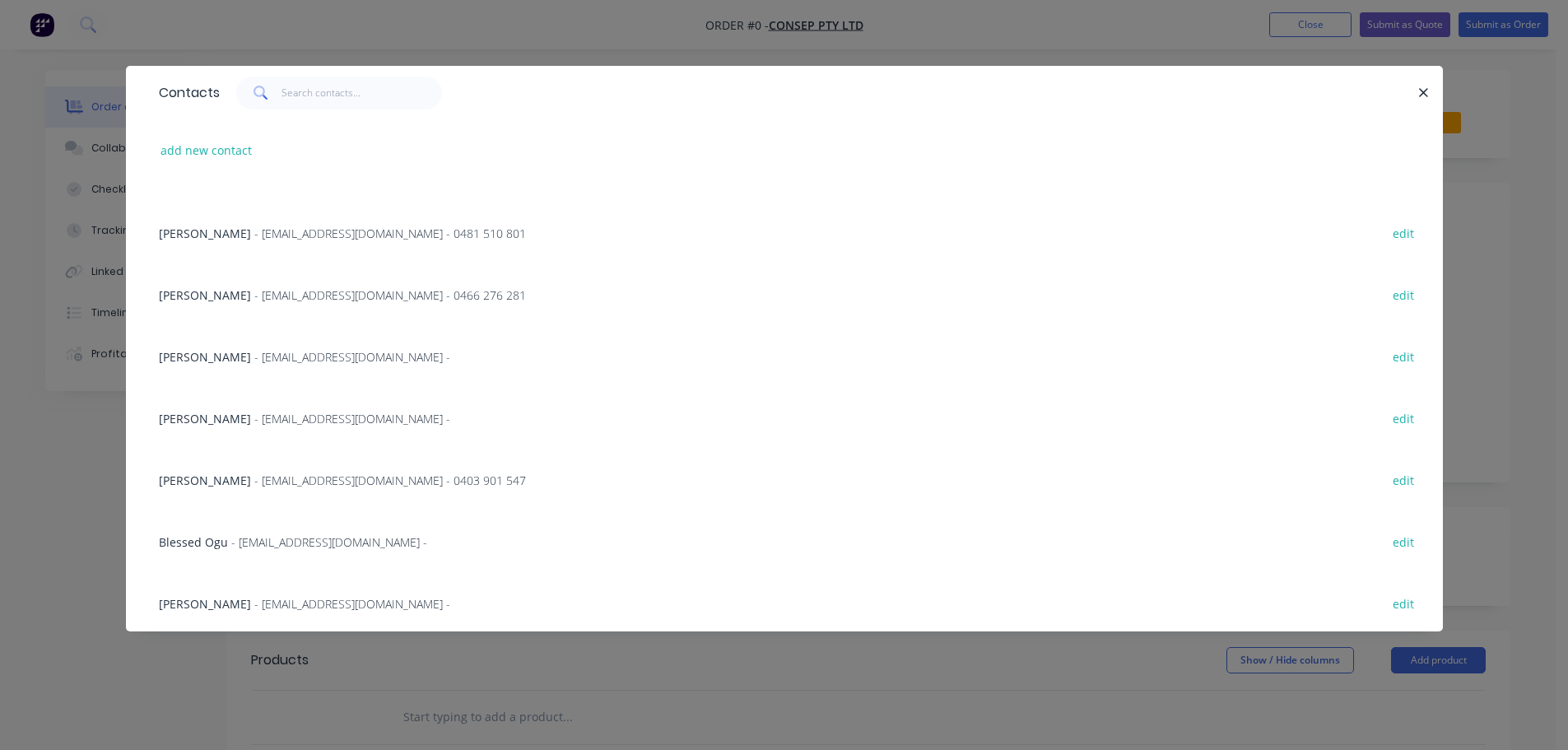
scroll to position [414, 0]
click at [254, 480] on span "- [EMAIL_ADDRESS][DOMAIN_NAME] - 0403 901 547" at bounding box center [390, 478] width 272 height 16
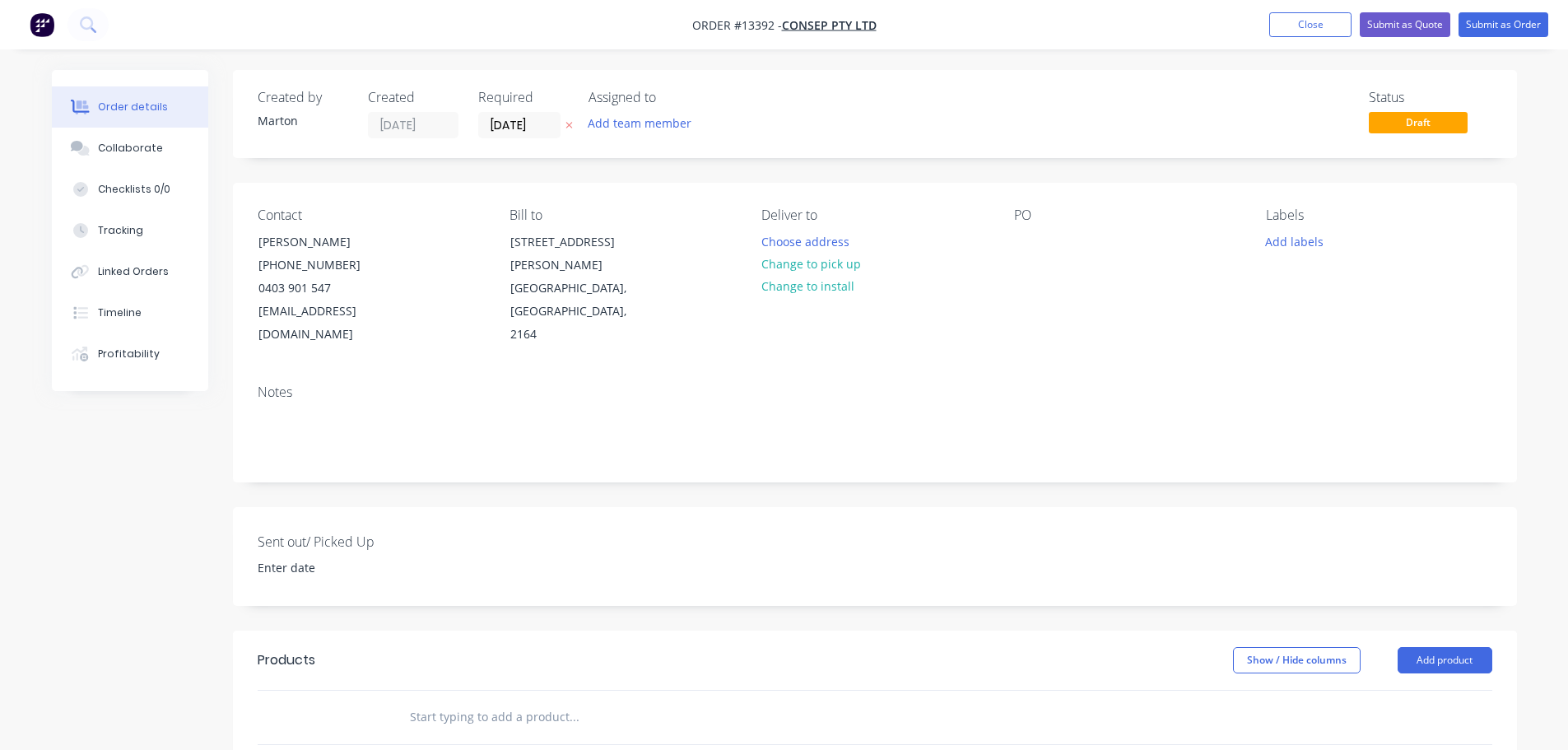
click at [609, 136] on div "Add team member" at bounding box center [671, 125] width 164 height 25
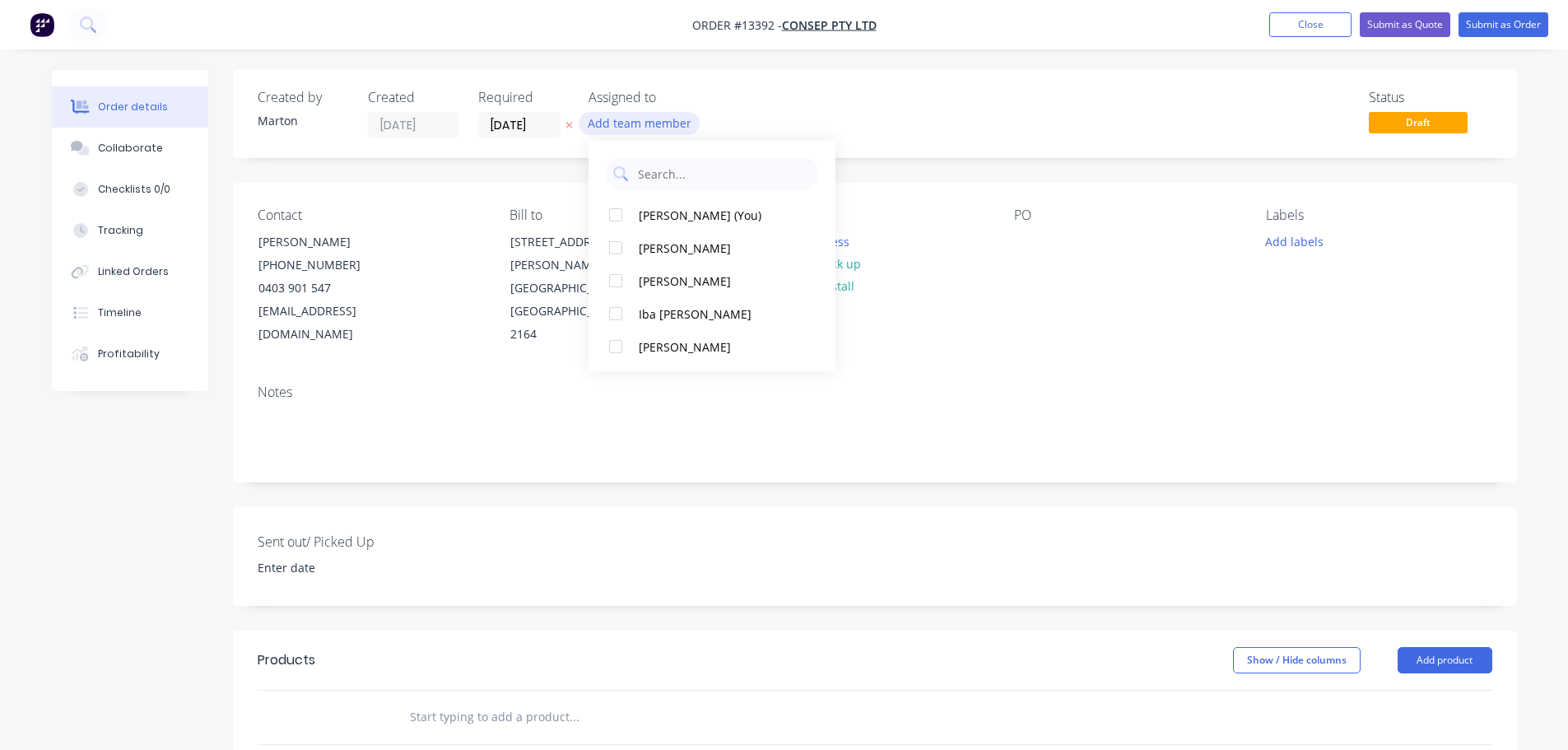
click at [615, 124] on button "Add team member" at bounding box center [639, 123] width 121 height 22
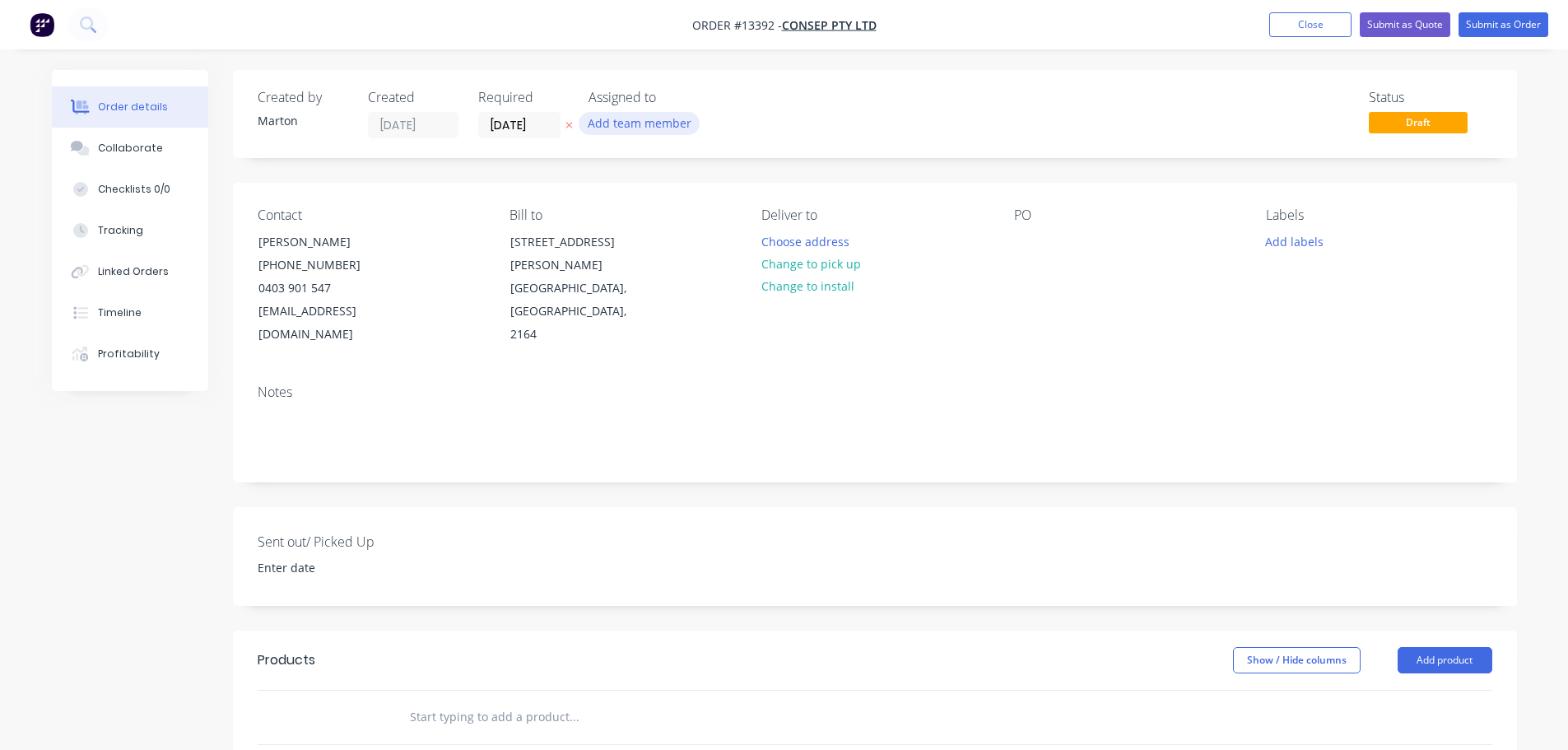
click at [620, 126] on button "Add team member" at bounding box center [639, 123] width 121 height 22
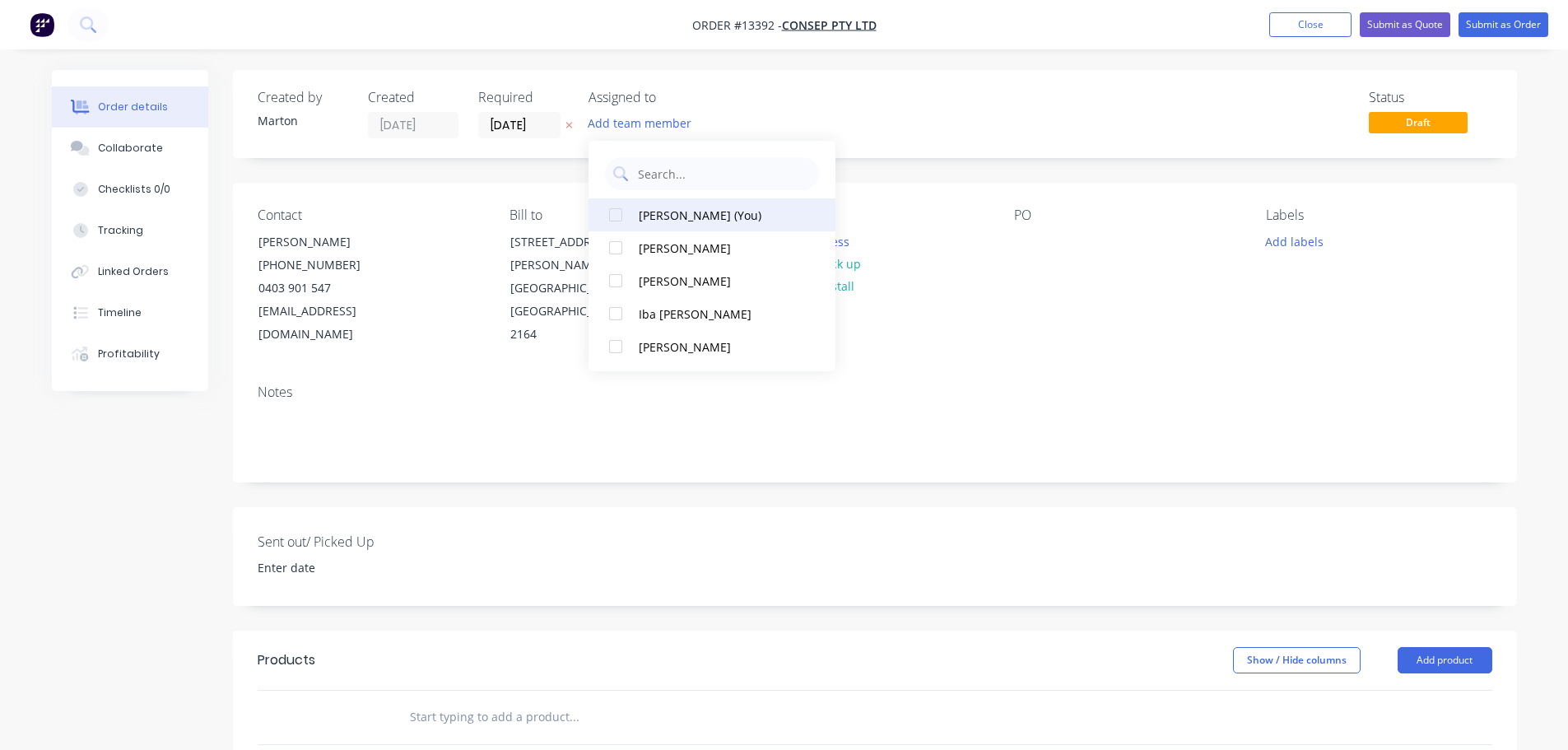
click at [620, 226] on div at bounding box center [615, 215] width 33 height 33
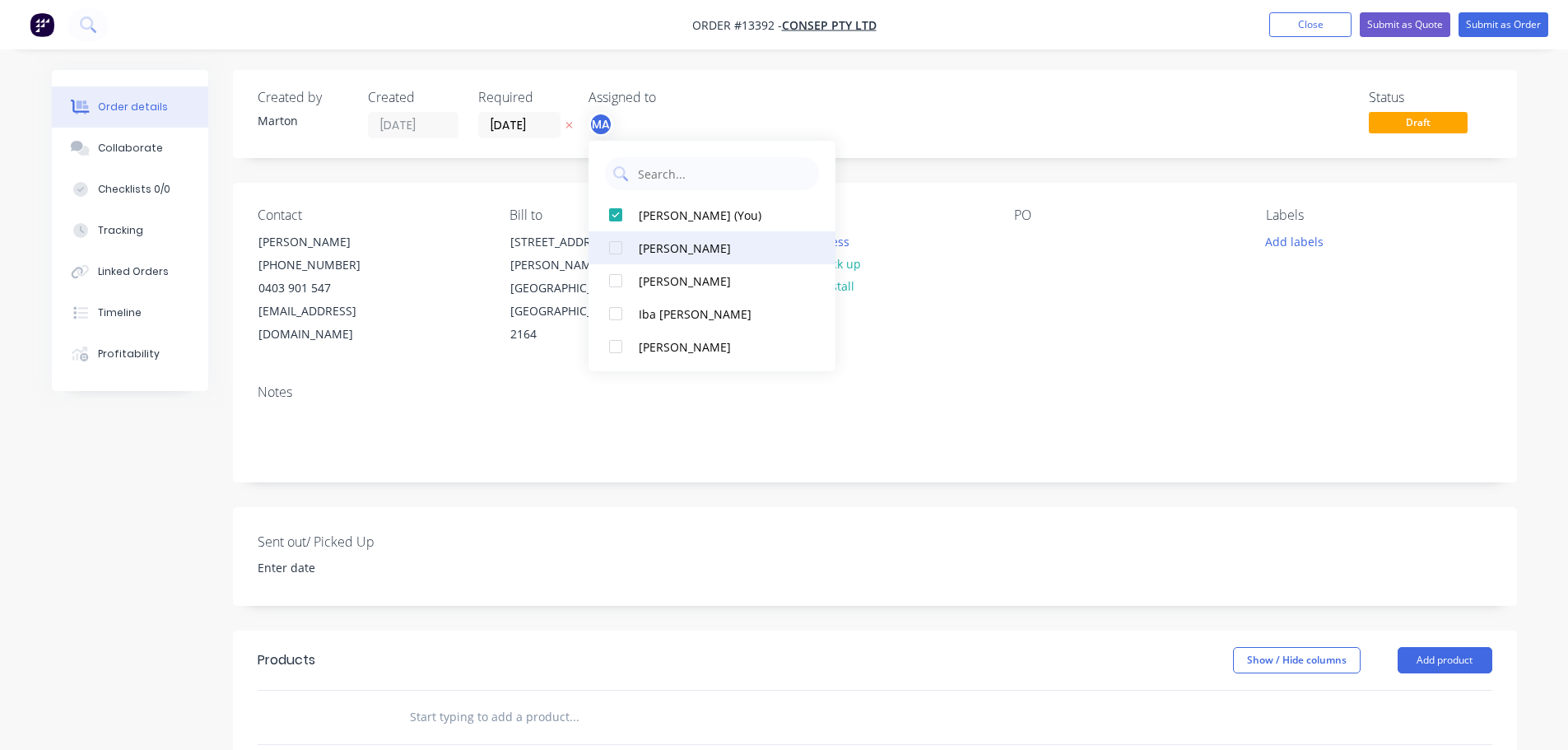
click at [620, 249] on div at bounding box center [615, 248] width 33 height 33
click at [620, 277] on div at bounding box center [615, 281] width 33 height 33
click at [762, 117] on div "Status Draft" at bounding box center [1123, 114] width 739 height 48
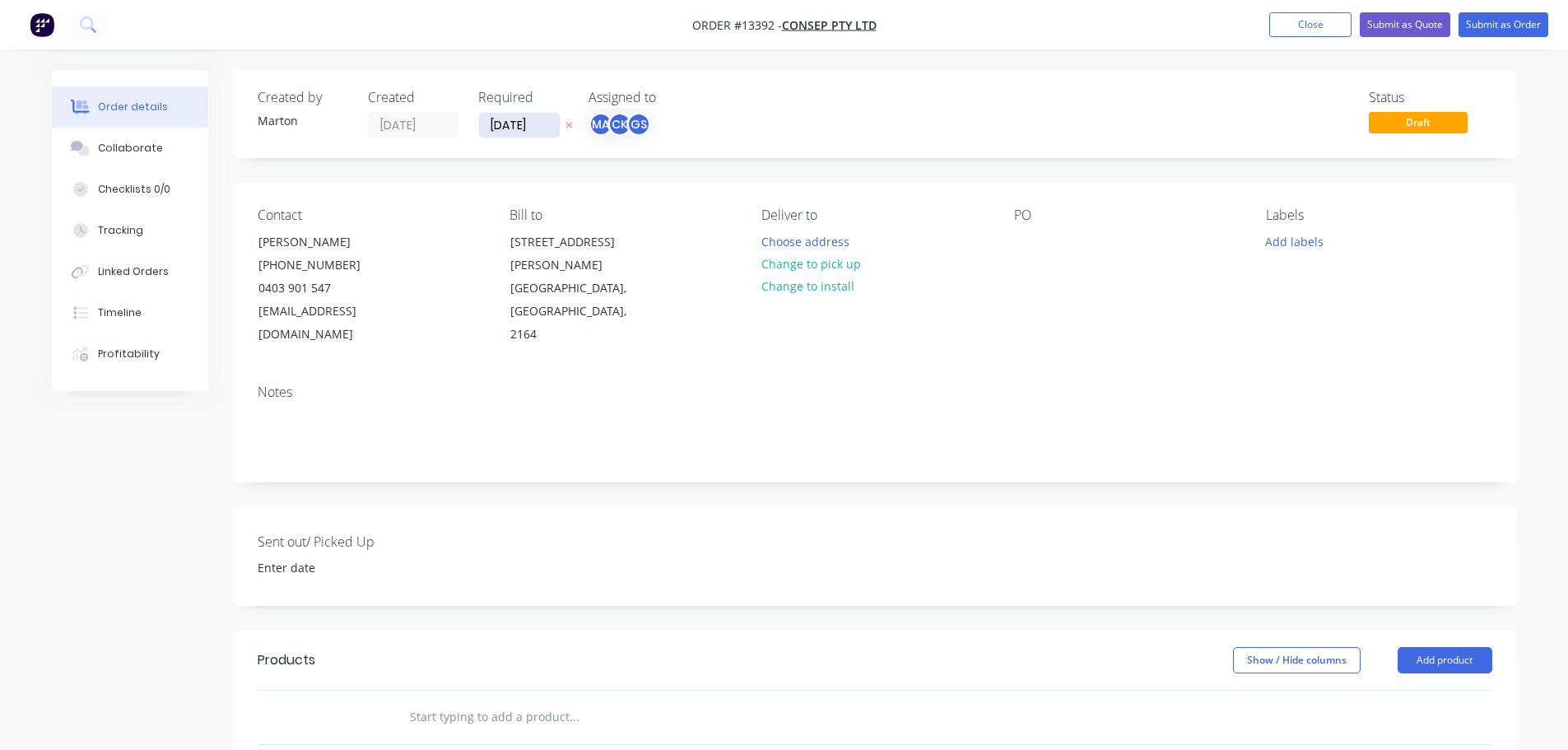
click at [525, 130] on input "[DATE]" at bounding box center [519, 125] width 81 height 25
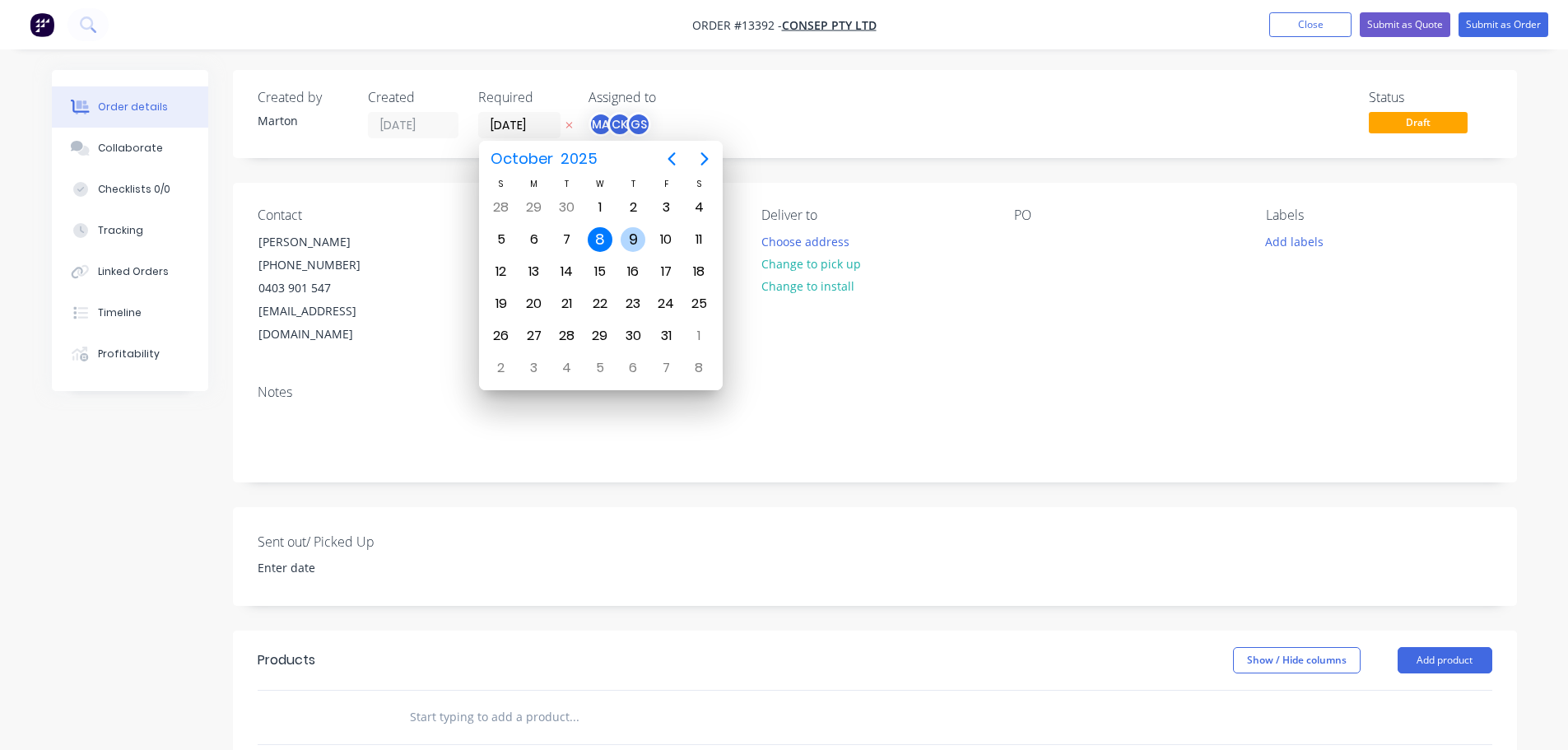
click at [630, 248] on div "9" at bounding box center [633, 240] width 25 height 25
type input "[DATE]"
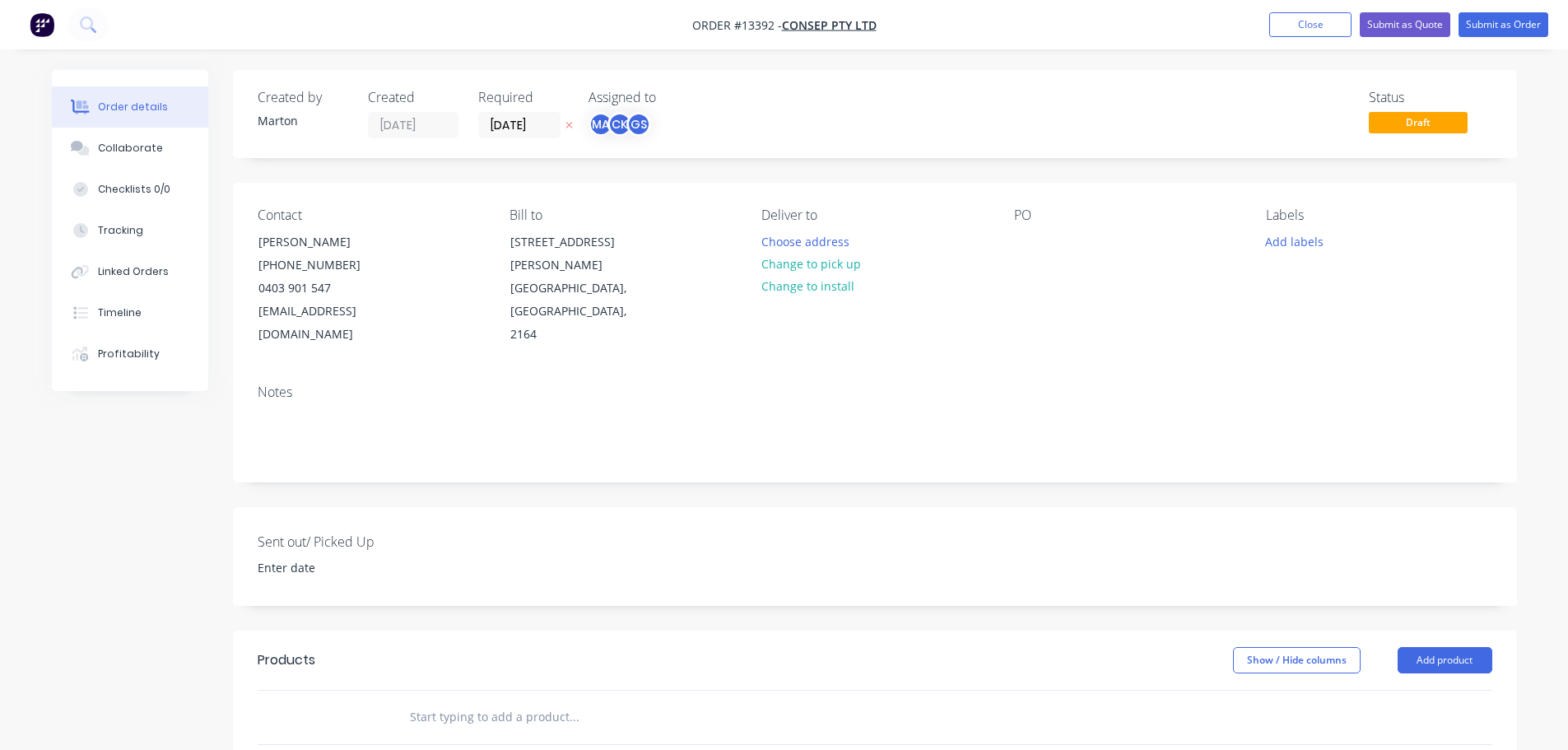
click at [853, 88] on div "Created by [PERSON_NAME] Created [DATE] Required [DATE] Assigned to MA CK GS St…" at bounding box center [875, 114] width 1284 height 88
click at [811, 243] on button "Choose address" at bounding box center [805, 240] width 105 height 22
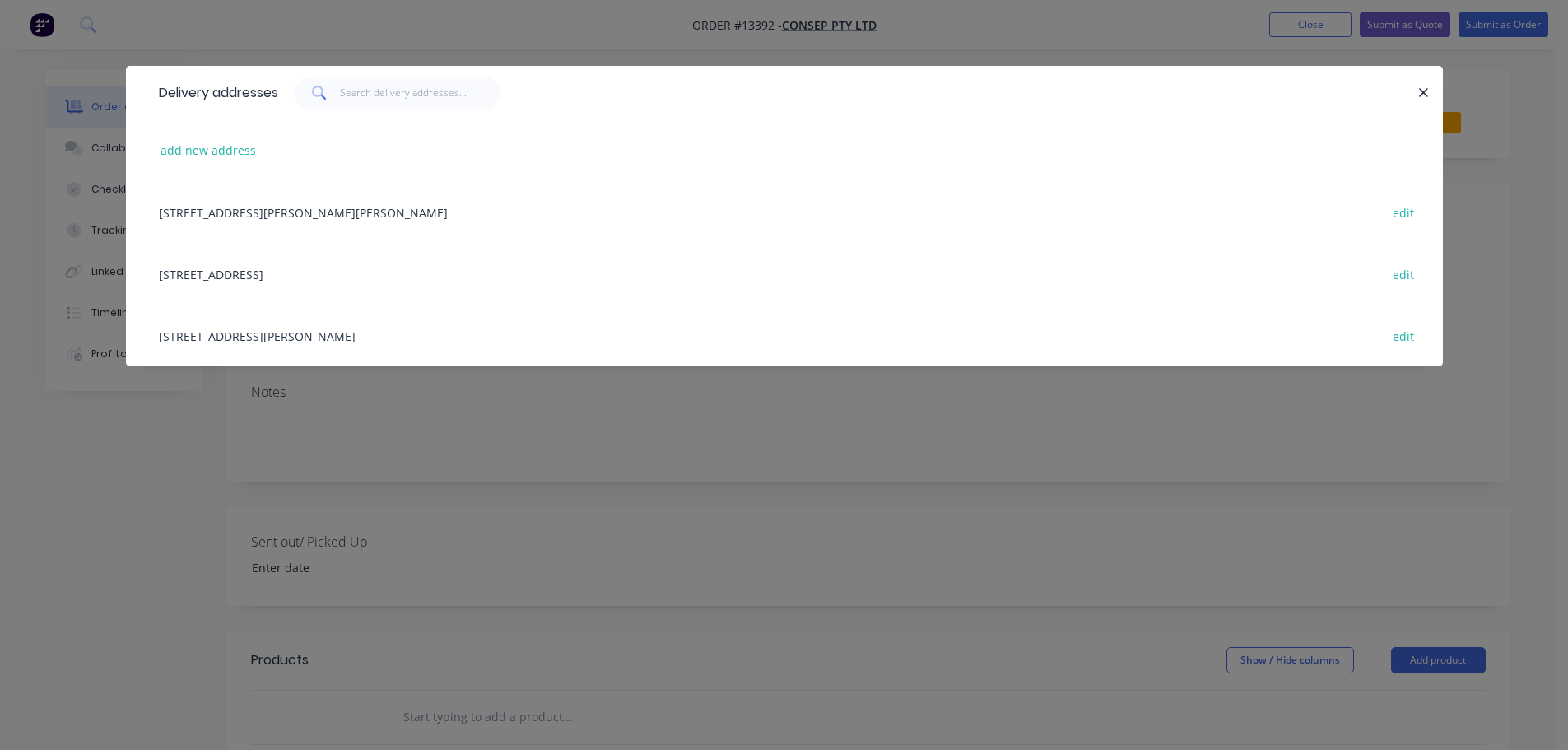
click at [242, 336] on div "[STREET_ADDRESS][PERSON_NAME] edit" at bounding box center [784, 336] width 1267 height 61
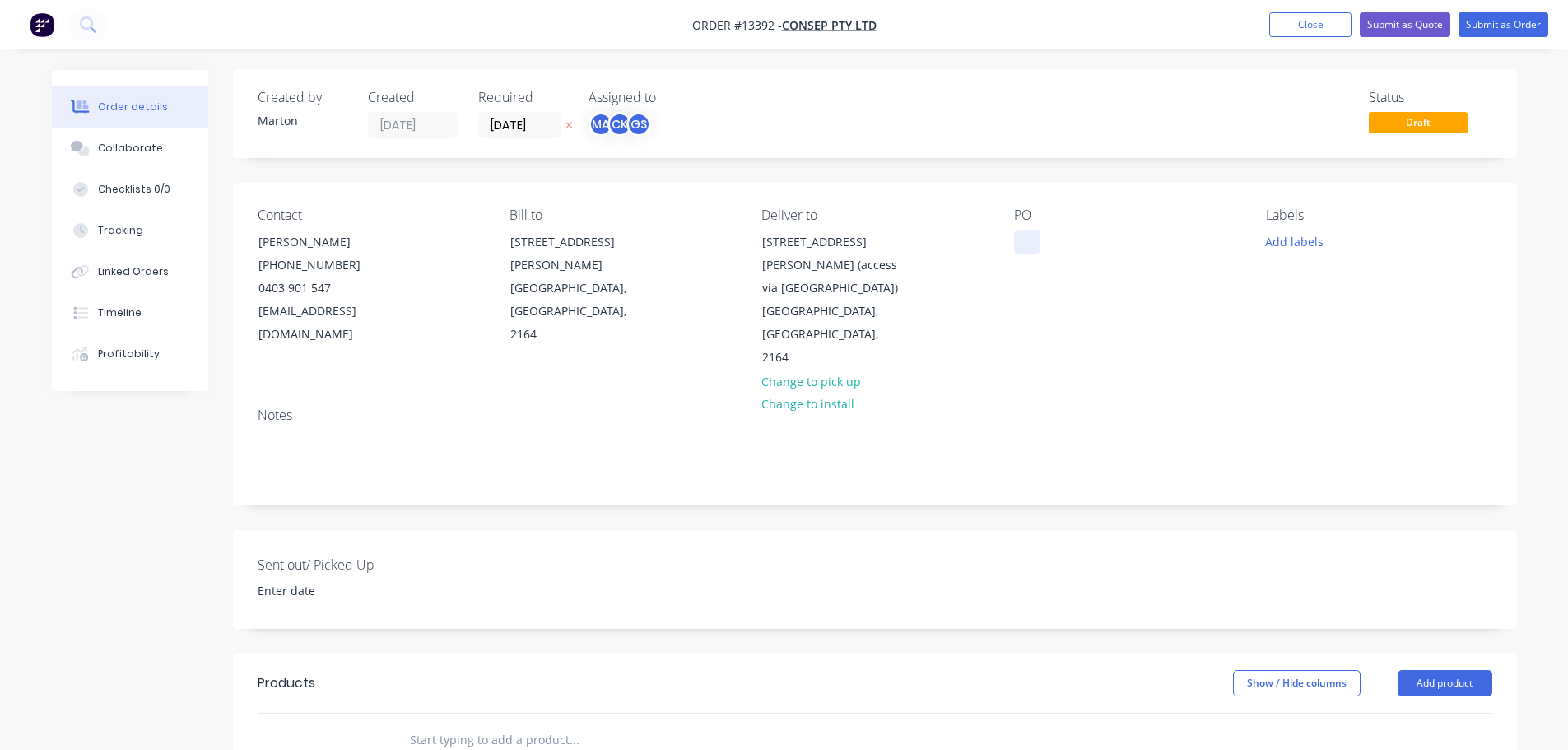
click at [1032, 249] on div at bounding box center [1027, 241] width 27 height 24
click at [1030, 245] on div at bounding box center [1027, 241] width 27 height 24
click at [1050, 243] on div "C1Po172444" at bounding box center [1061, 241] width 93 height 24
click at [1057, 530] on div "Sent out/ Picked Up" at bounding box center [875, 579] width 1284 height 99
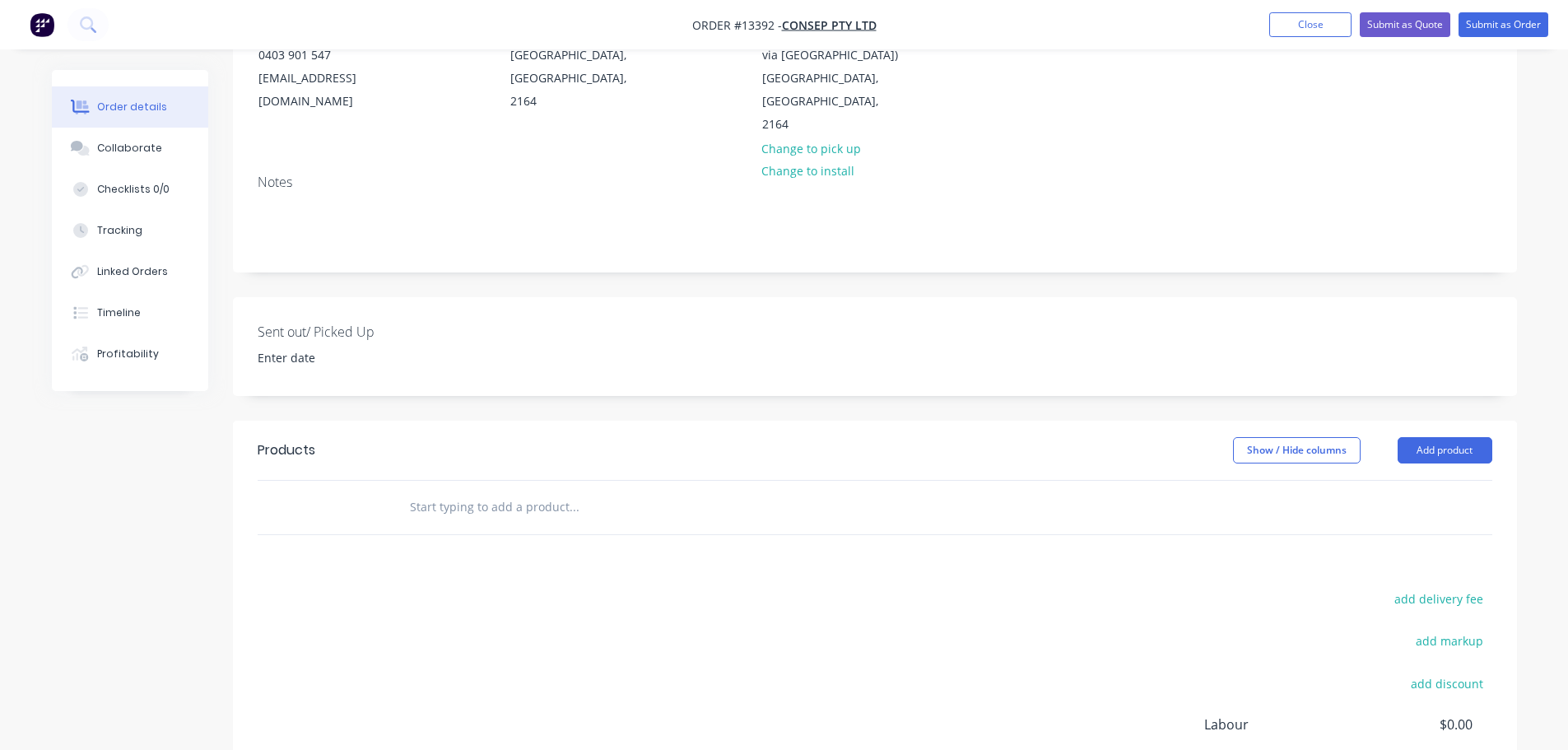
scroll to position [247, 0]
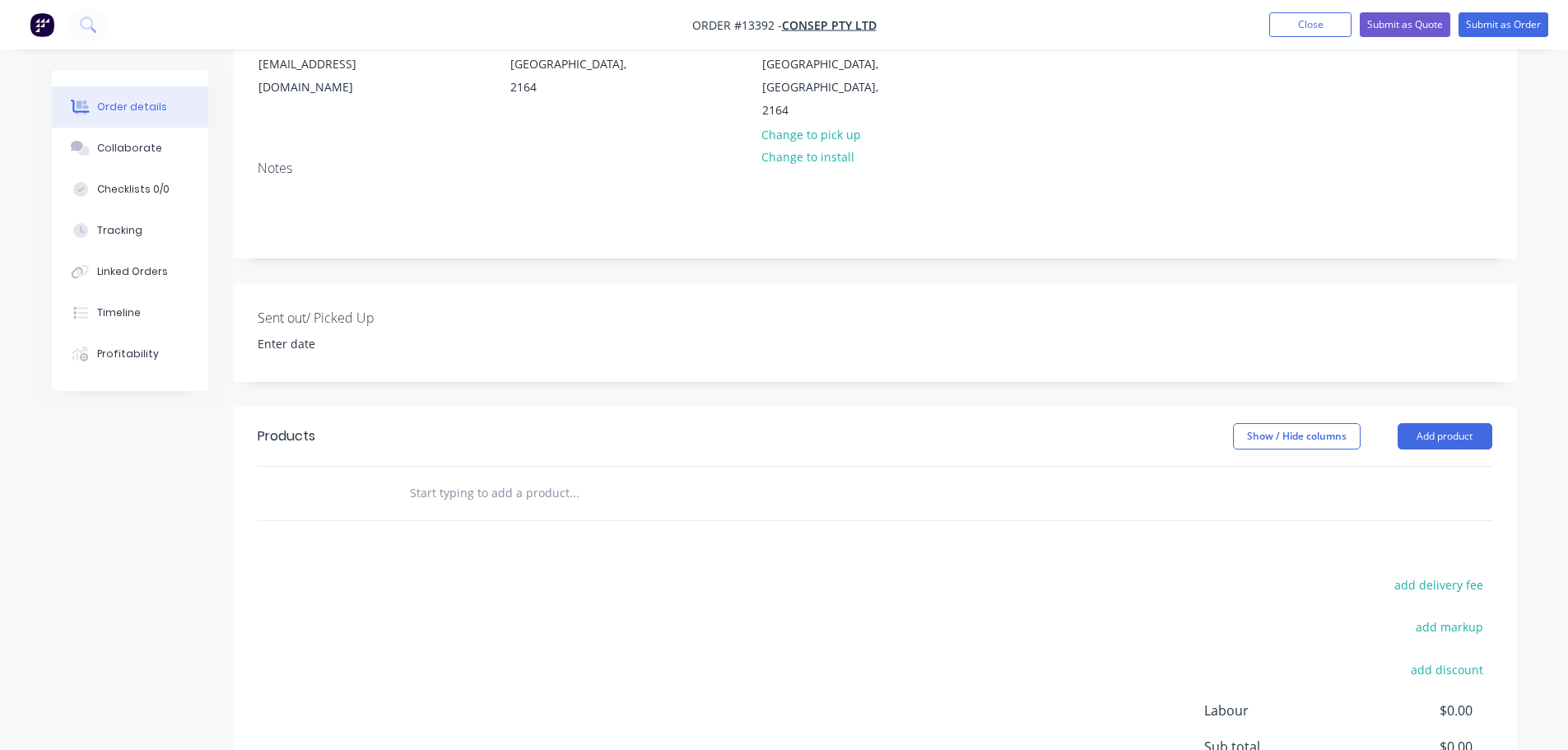
click at [515, 477] on input "text" at bounding box center [574, 493] width 329 height 33
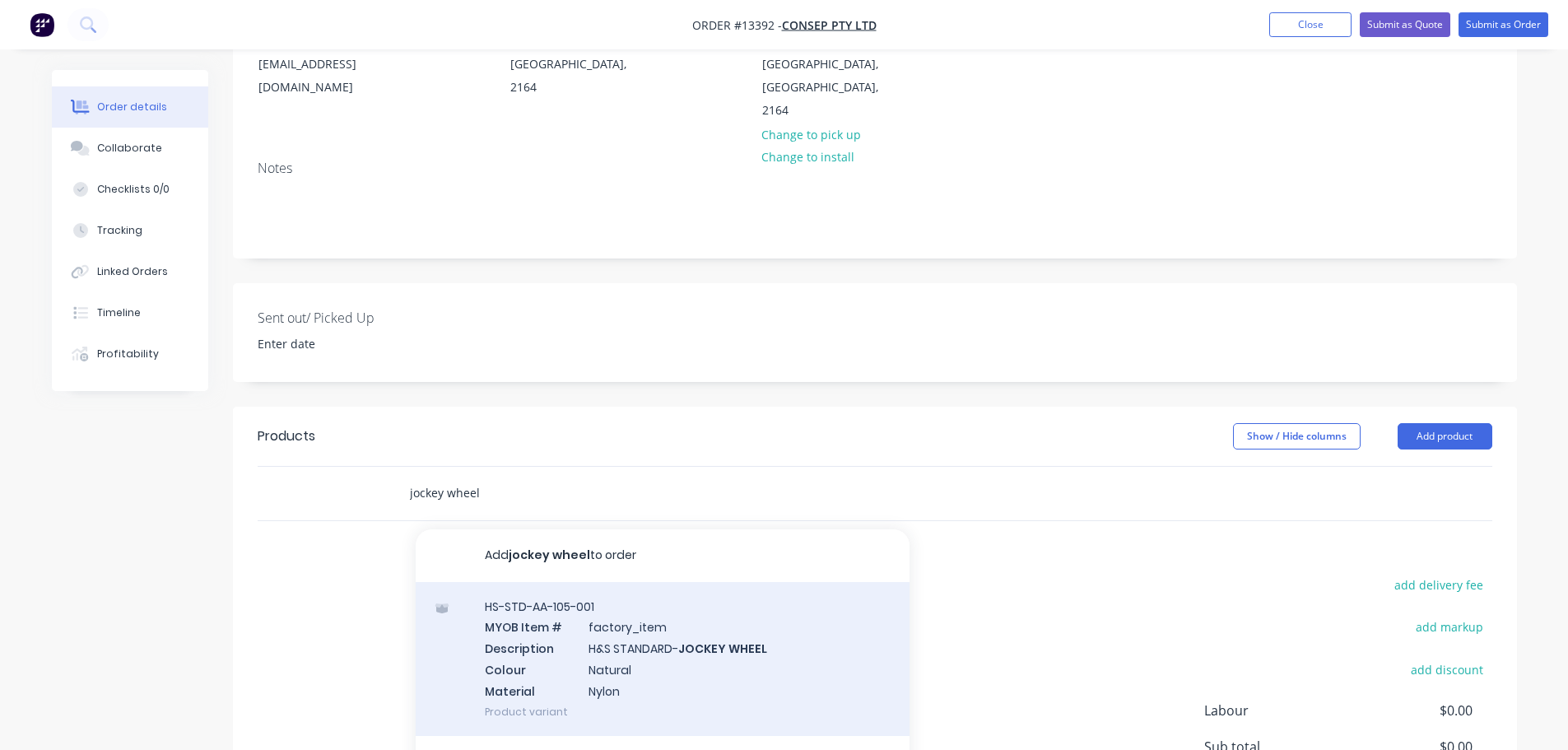
type input "jockey wheel"
click at [694, 595] on div "HS-STD-AA-105-001 MYOB Item # factory_item Description H&S STANDARD- JOCKEY WHE…" at bounding box center [662, 659] width 494 height 154
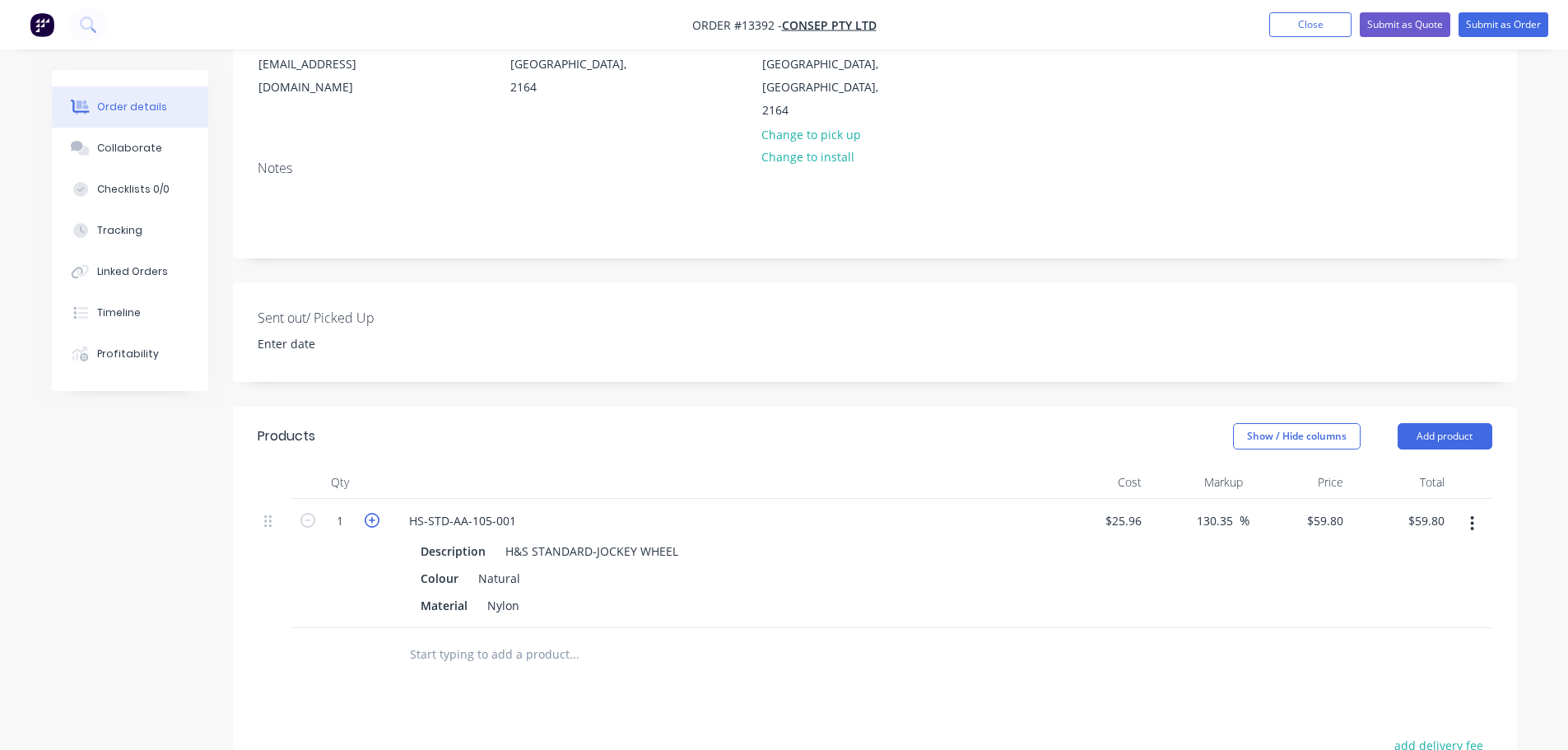
click at [371, 512] on icon "button" at bounding box center [372, 520] width 15 height 15
type input "2"
type input "$119.60"
click at [371, 512] on icon "button" at bounding box center [372, 520] width 15 height 15
type input "3"
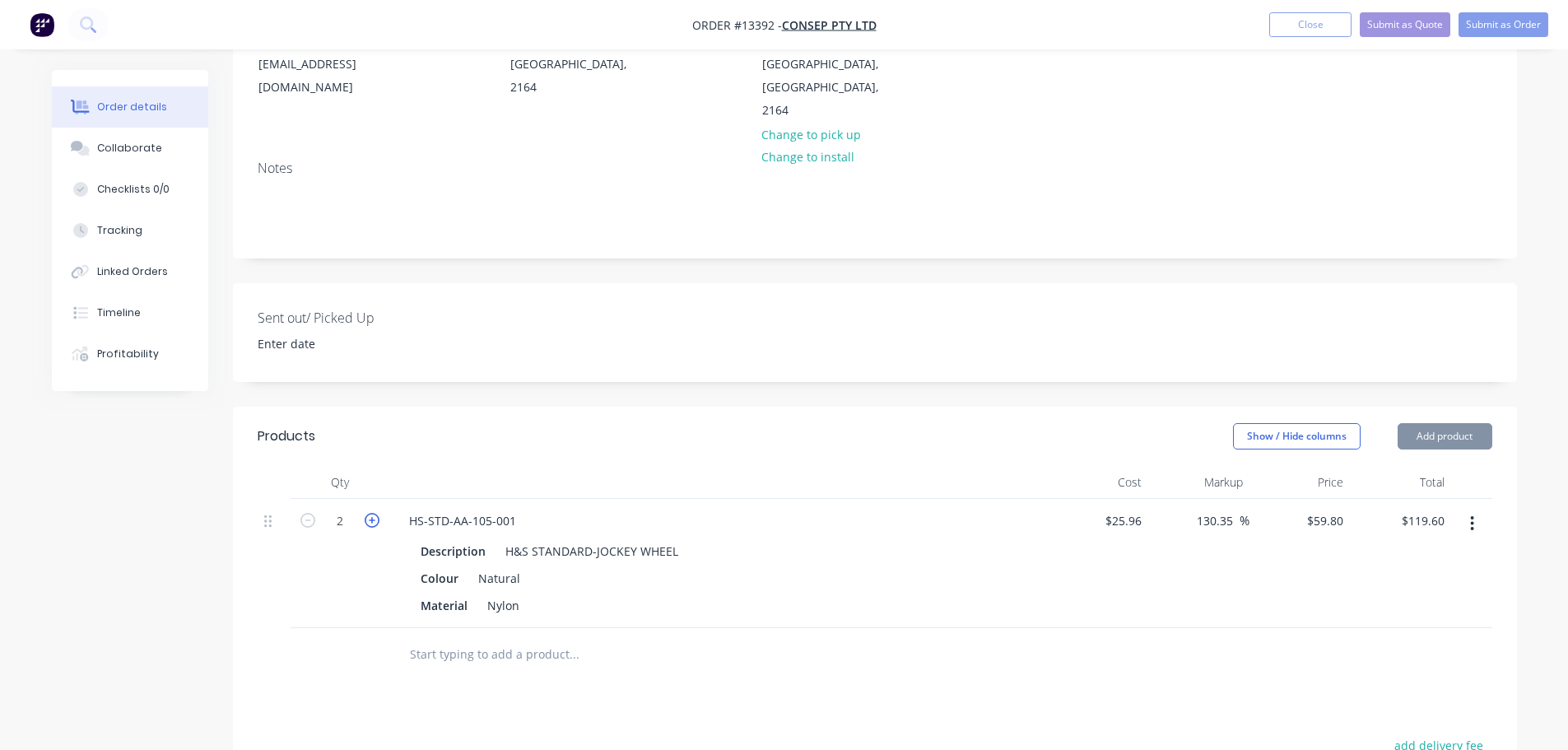
type input "$179.40"
click at [371, 512] on icon "button" at bounding box center [372, 520] width 15 height 15
type input "4"
type input "$239.20"
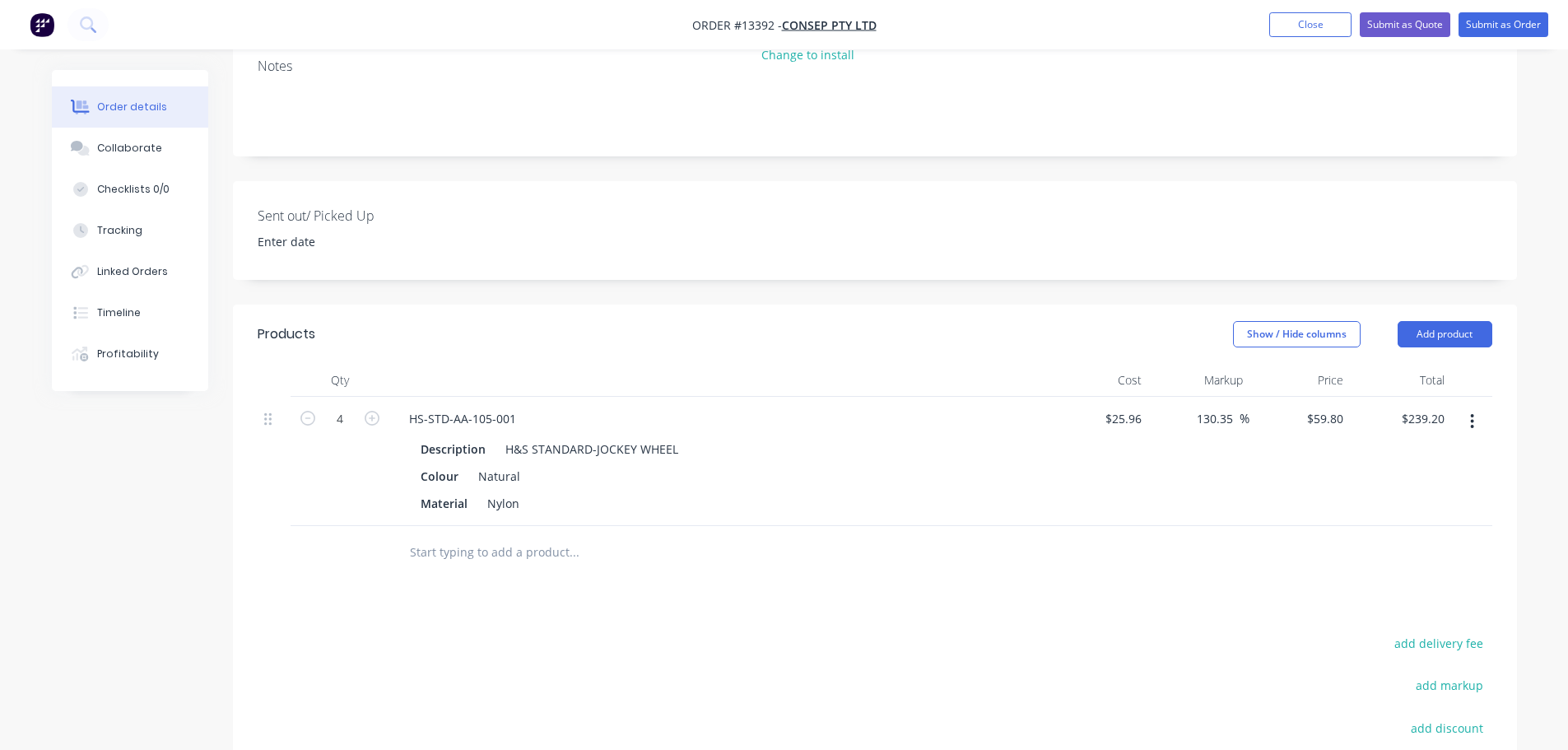
scroll to position [306, 0]
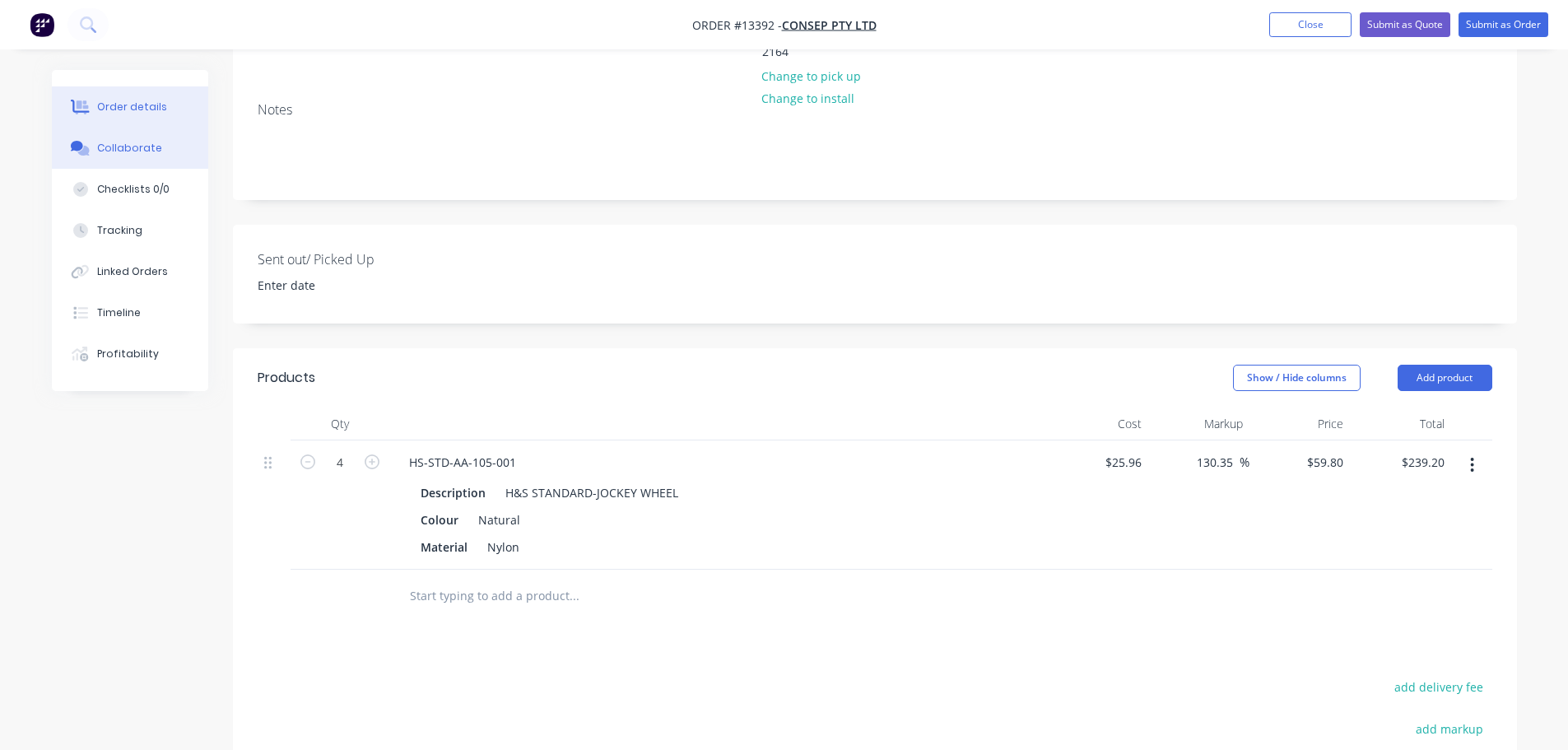
click at [120, 150] on div "Collaborate" at bounding box center [130, 148] width 65 height 15
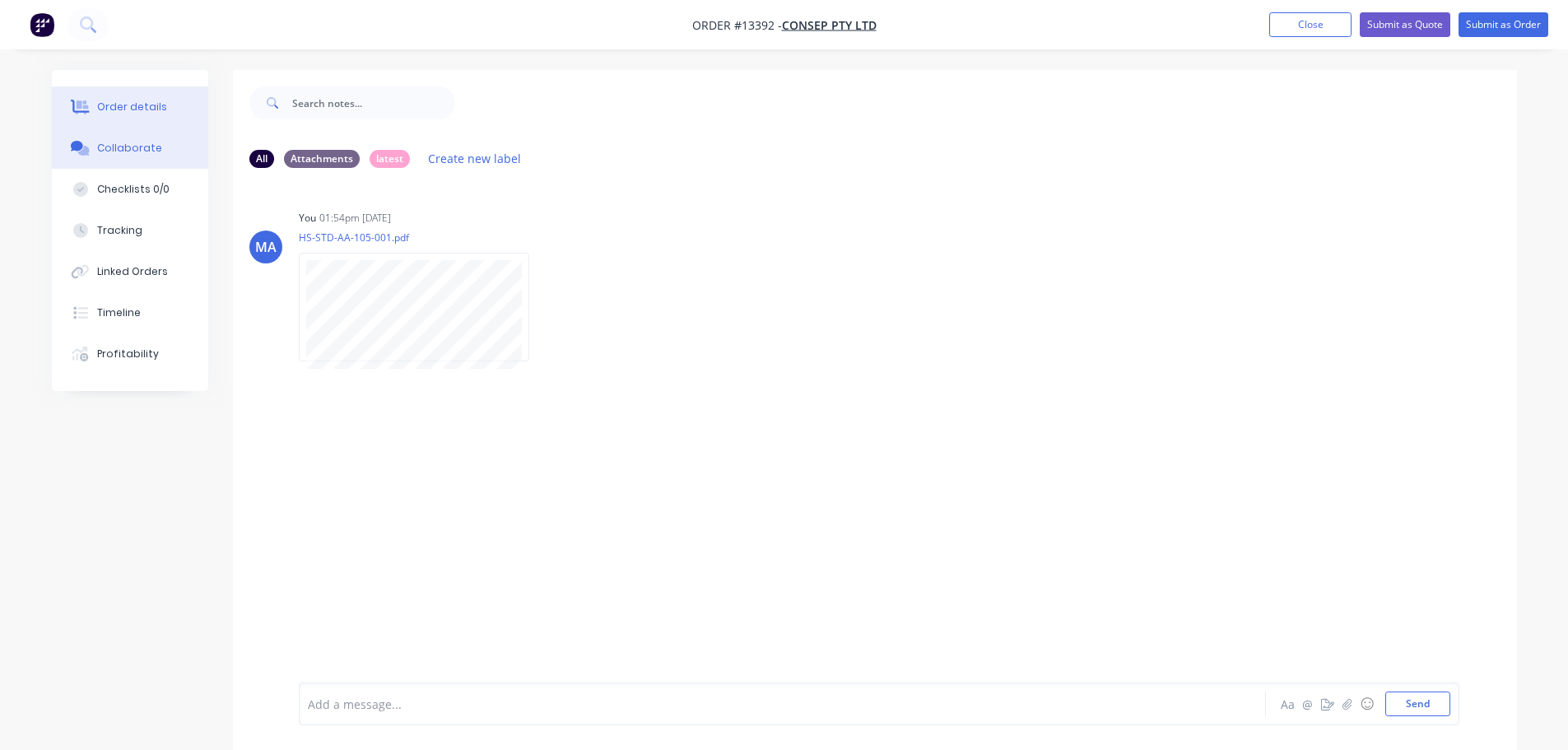
click at [164, 112] on button "Order details" at bounding box center [130, 107] width 156 height 42
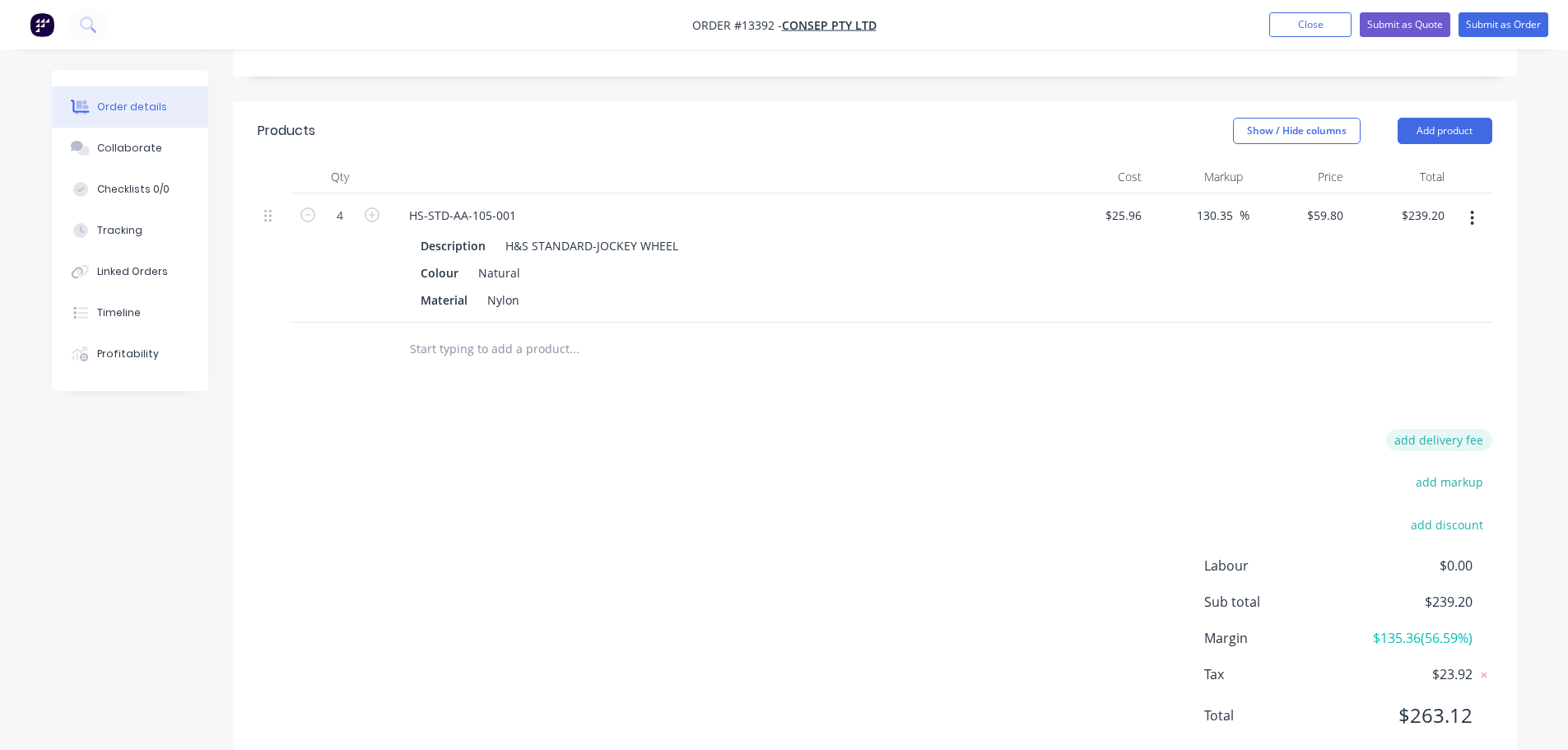
click at [1439, 429] on button "add delivery fee" at bounding box center [1439, 439] width 106 height 22
type input "25"
click at [1032, 451] on div "Delivery fee Delivery fee Delivery fee name (Optional) 25 25 $0 add markup add …" at bounding box center [875, 591] width 1234 height 314
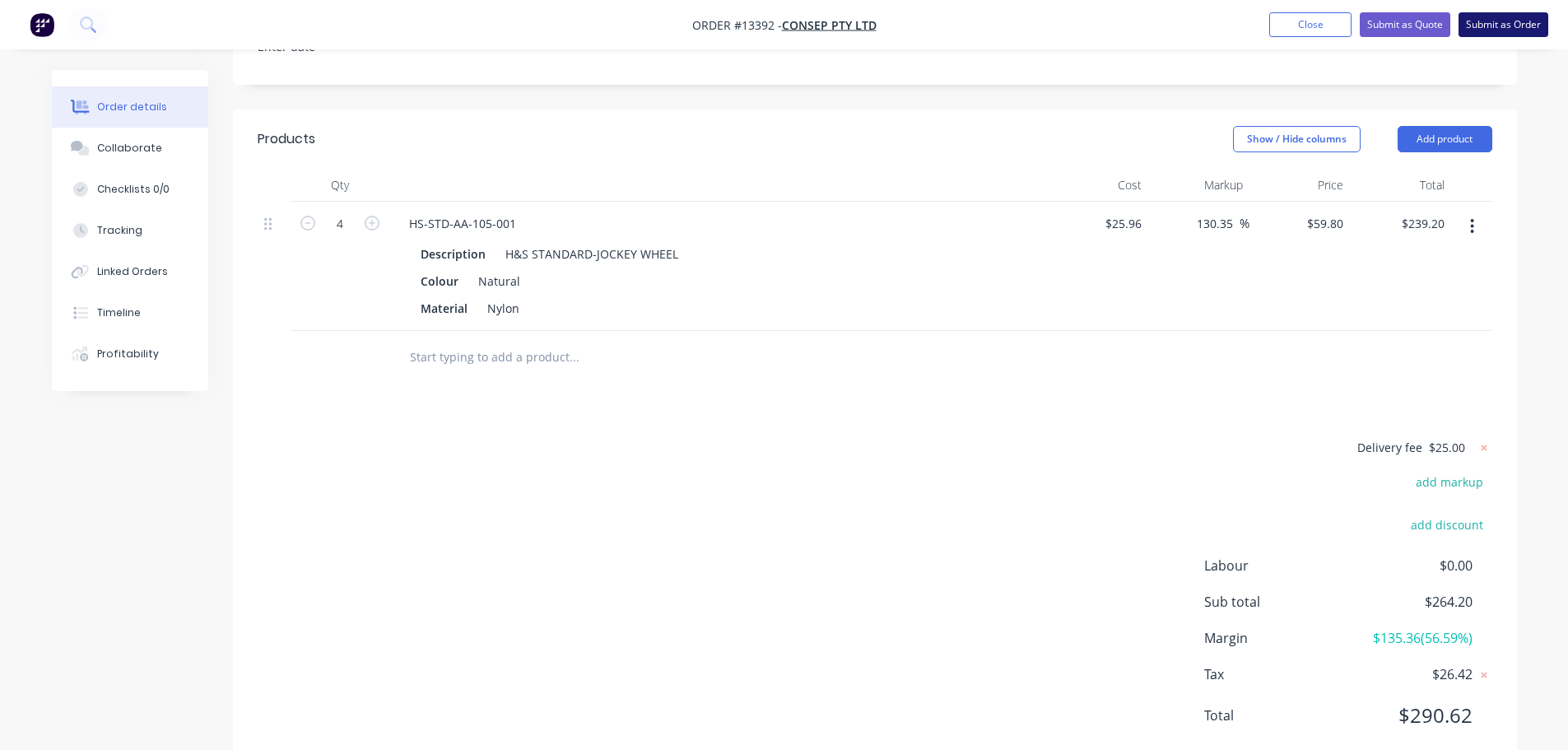
click at [1489, 22] on button "Submit as Order" at bounding box center [1503, 25] width 90 height 25
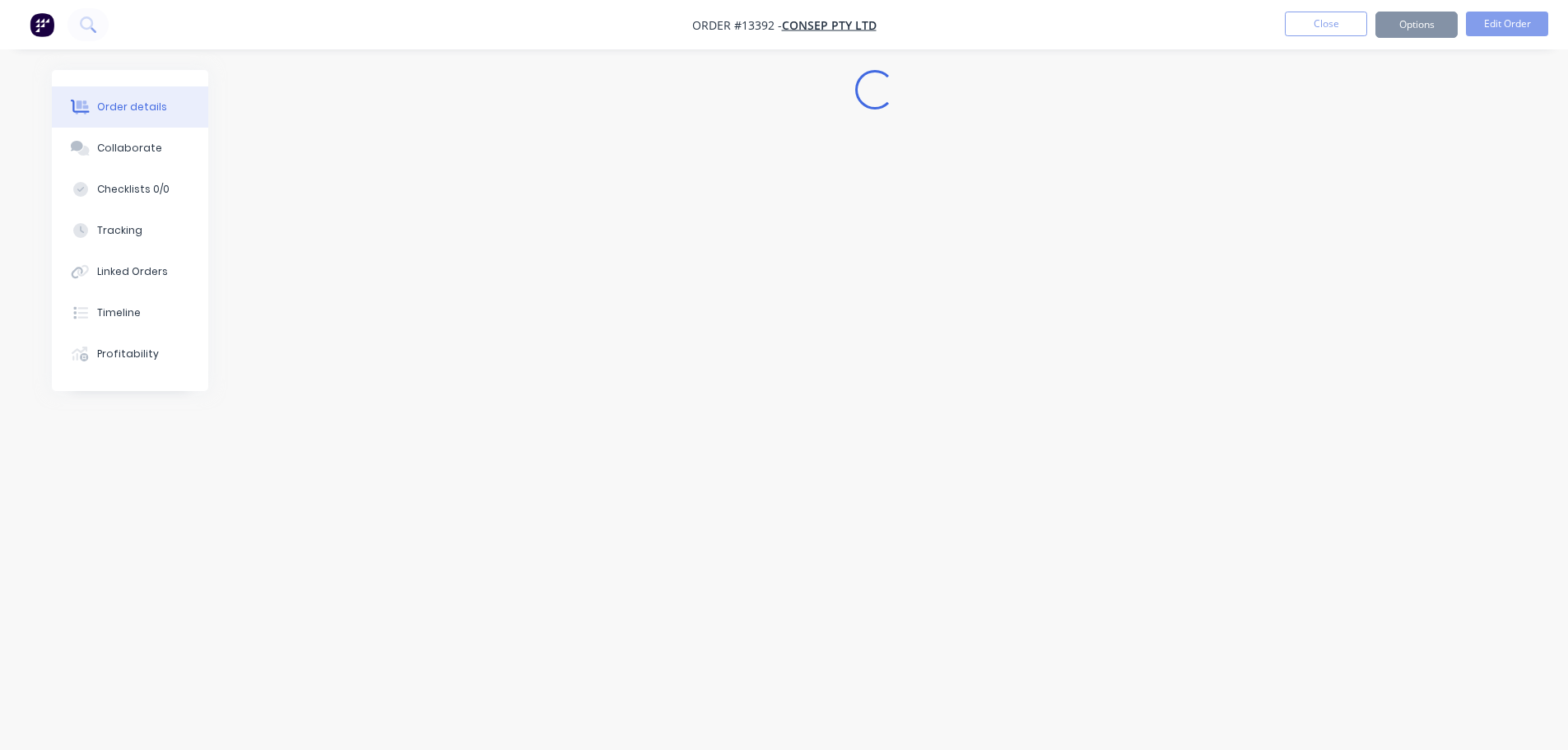
scroll to position [0, 0]
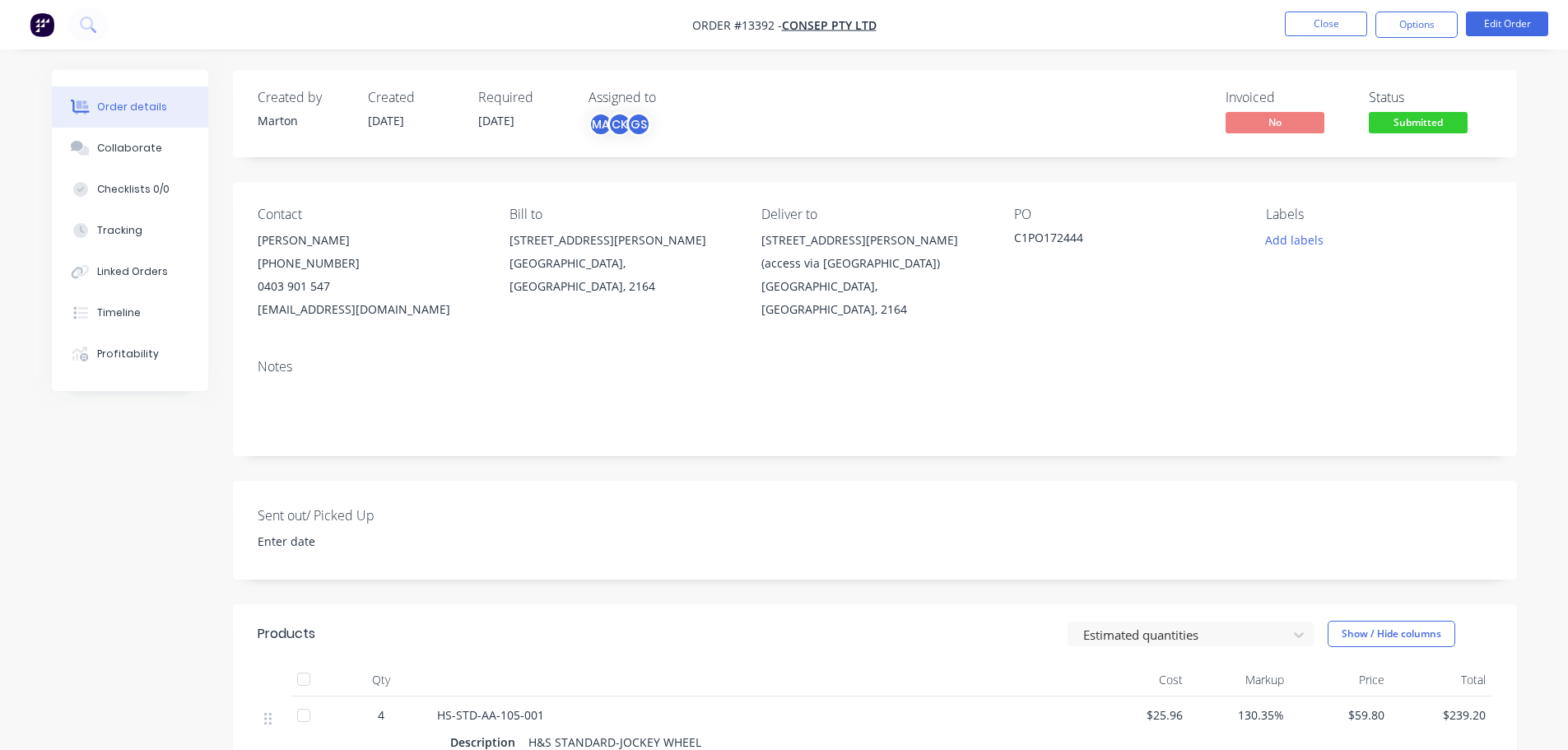
click at [1424, 122] on span "Submitted" at bounding box center [1418, 122] width 99 height 21
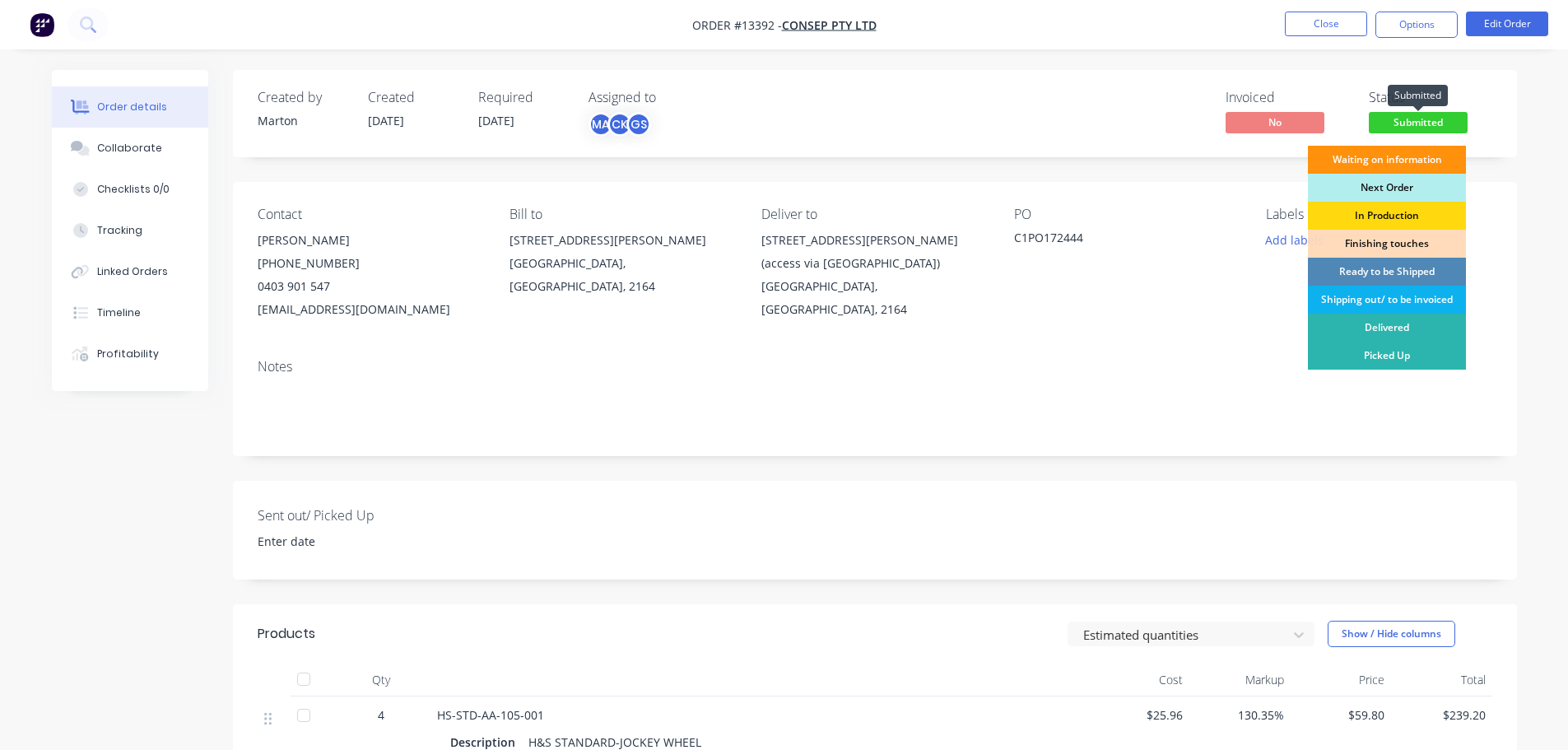
click at [1424, 122] on span "Submitted" at bounding box center [1418, 122] width 99 height 21
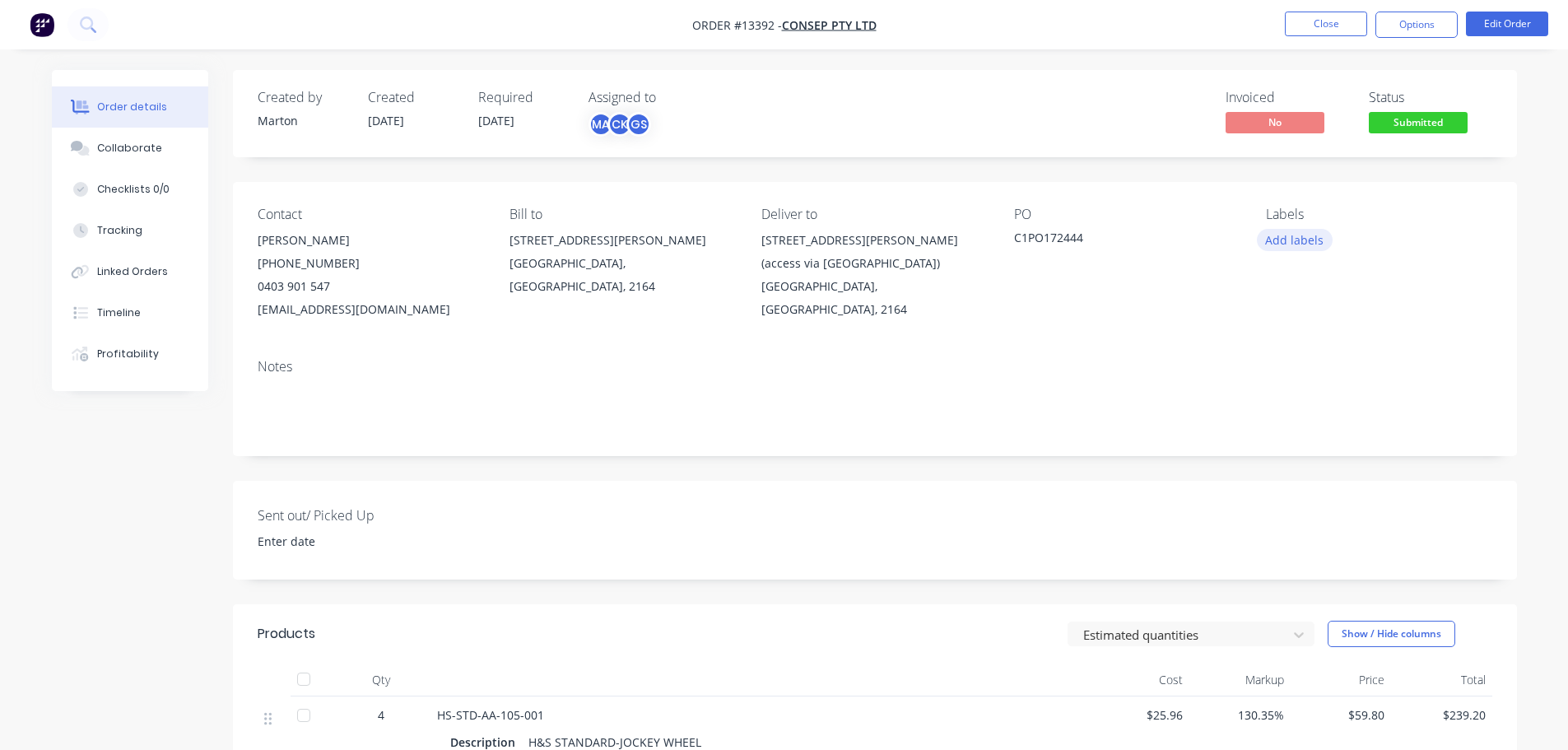
click at [1302, 248] on button "Add labels" at bounding box center [1294, 239] width 76 height 22
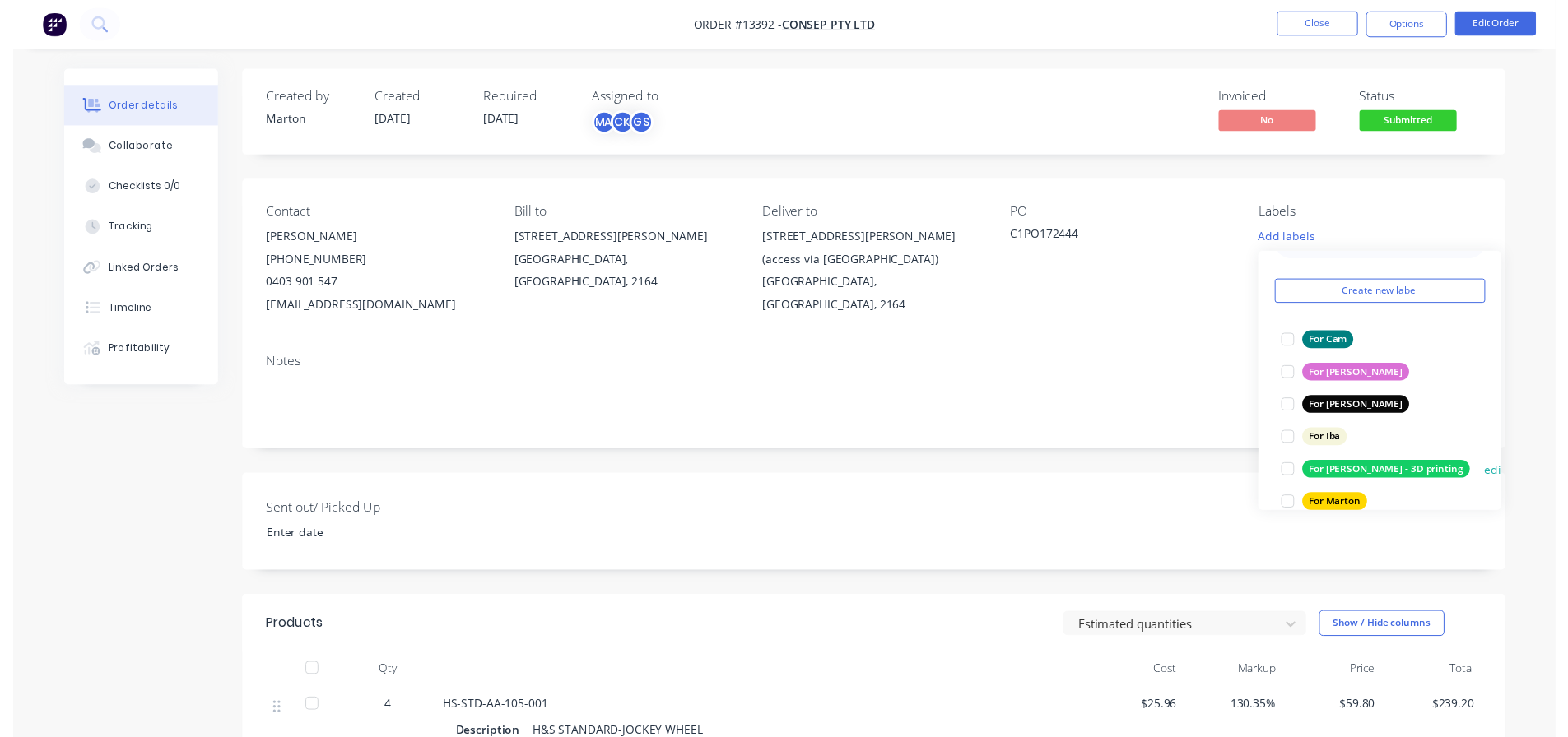
scroll to position [82, 0]
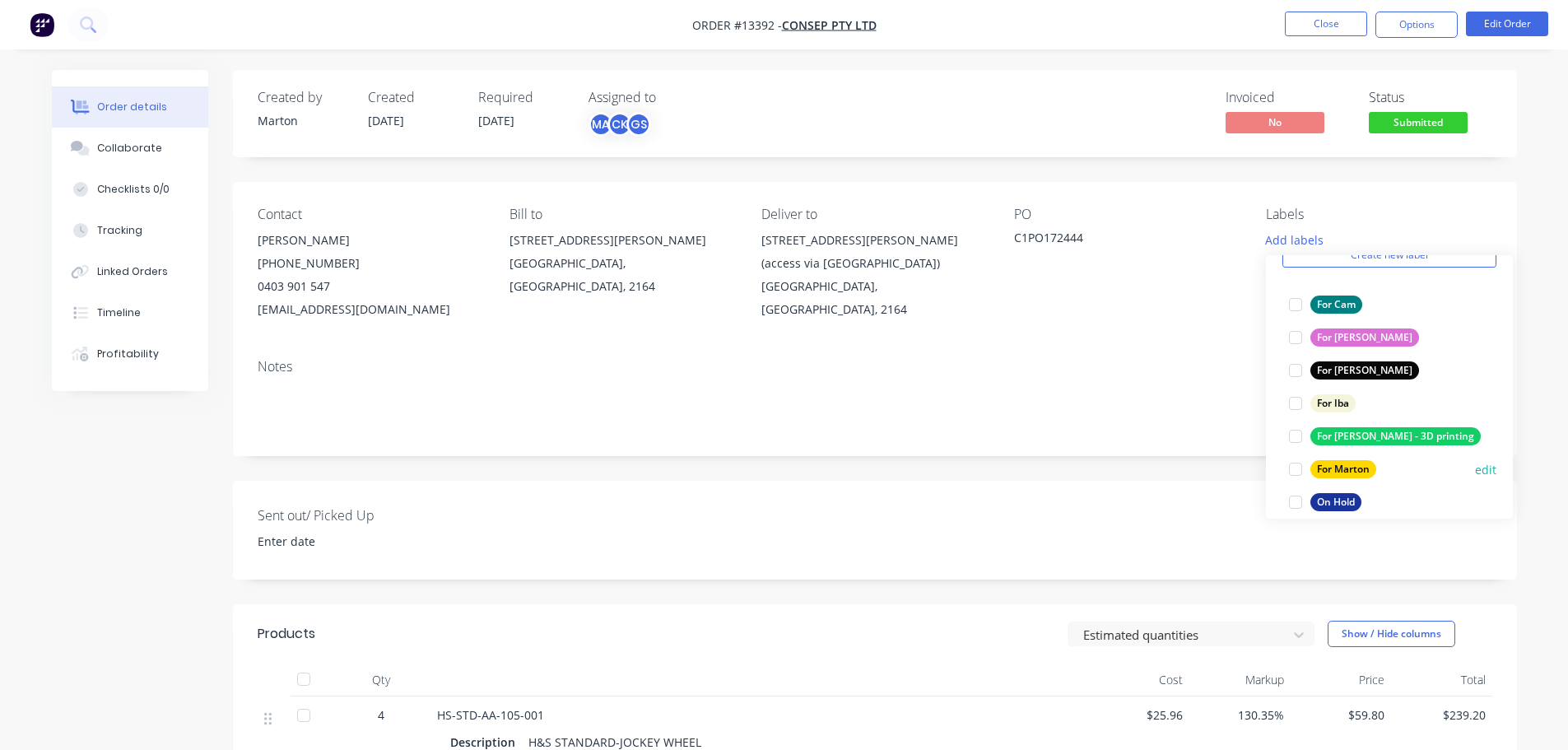
click at [1289, 463] on div at bounding box center [1296, 469] width 33 height 33
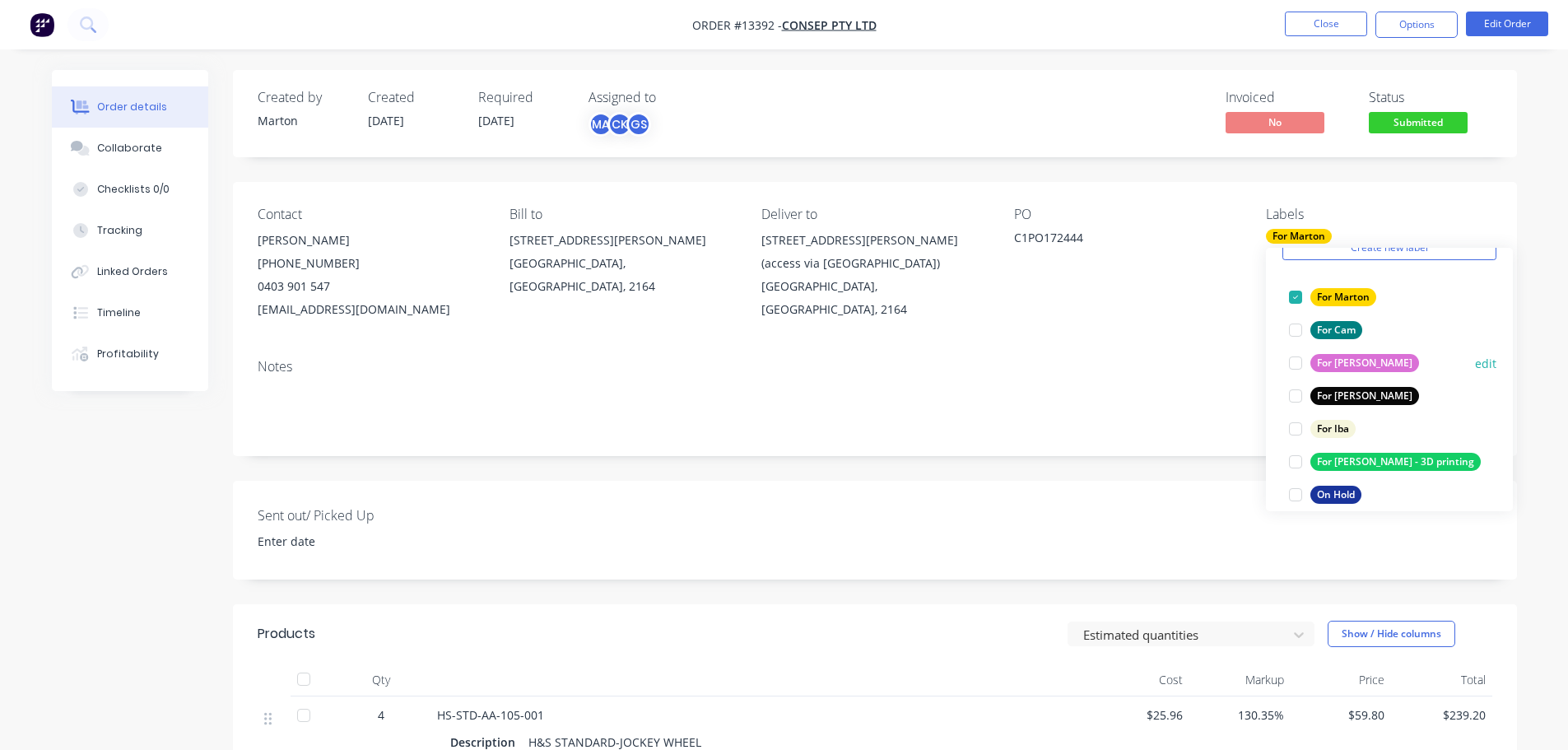
click at [1300, 395] on div at bounding box center [1296, 396] width 33 height 33
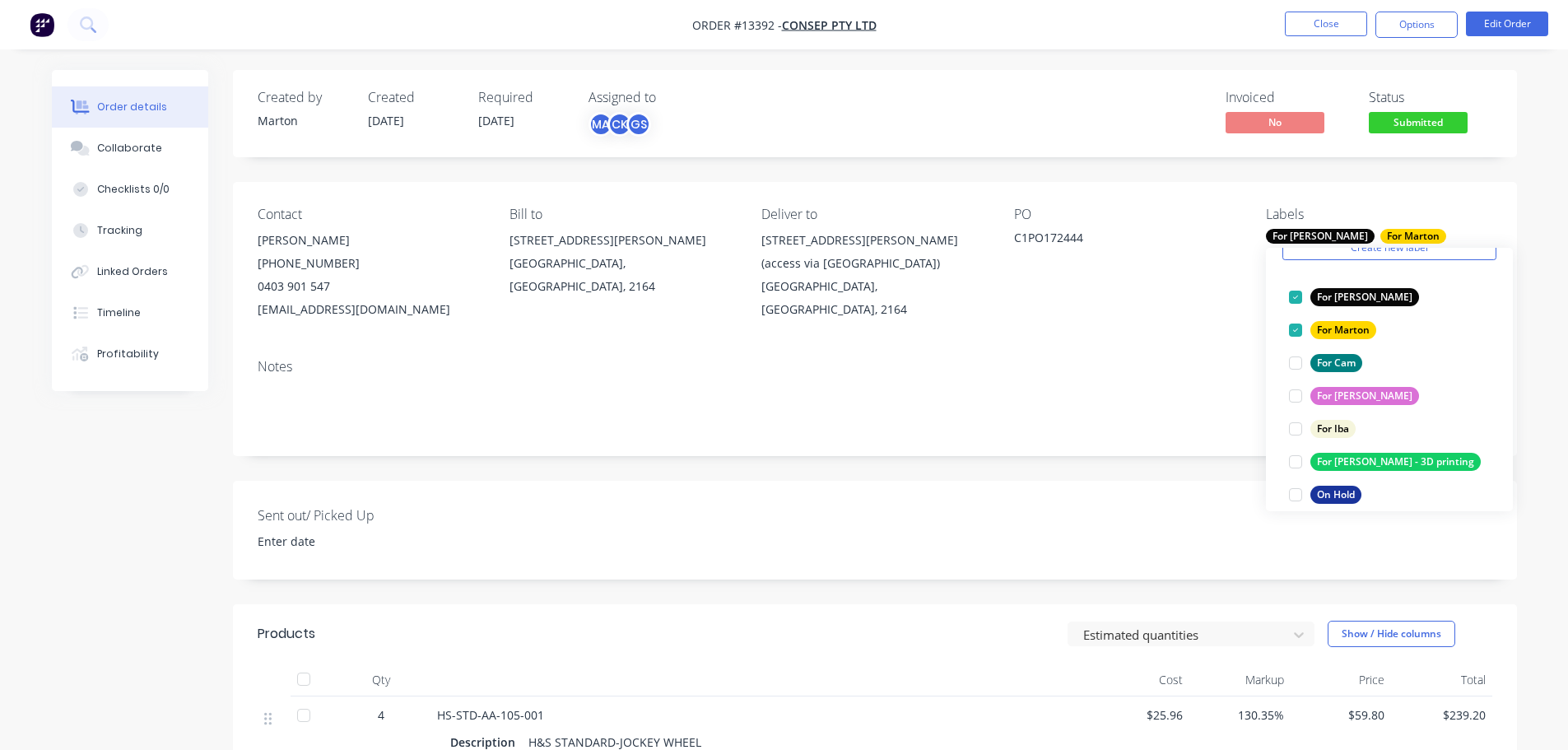
click at [1154, 326] on div "Contact [PERSON_NAME] [PHONE_NUMBER] [EMAIL_ADDRESS][DOMAIN_NAME] Bill to [STRE…" at bounding box center [875, 263] width 1284 height 164
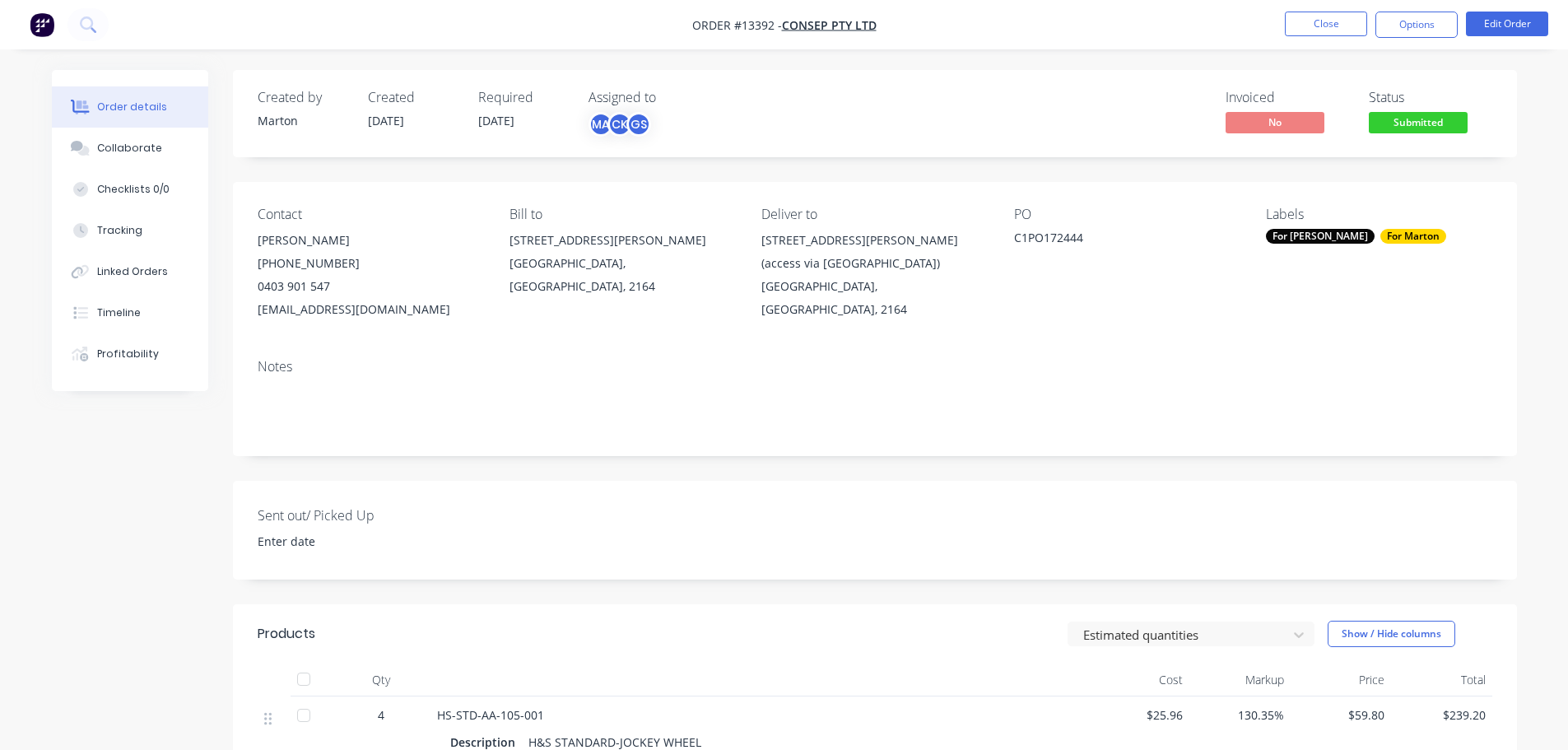
click at [1424, 114] on span "Submitted" at bounding box center [1418, 122] width 99 height 21
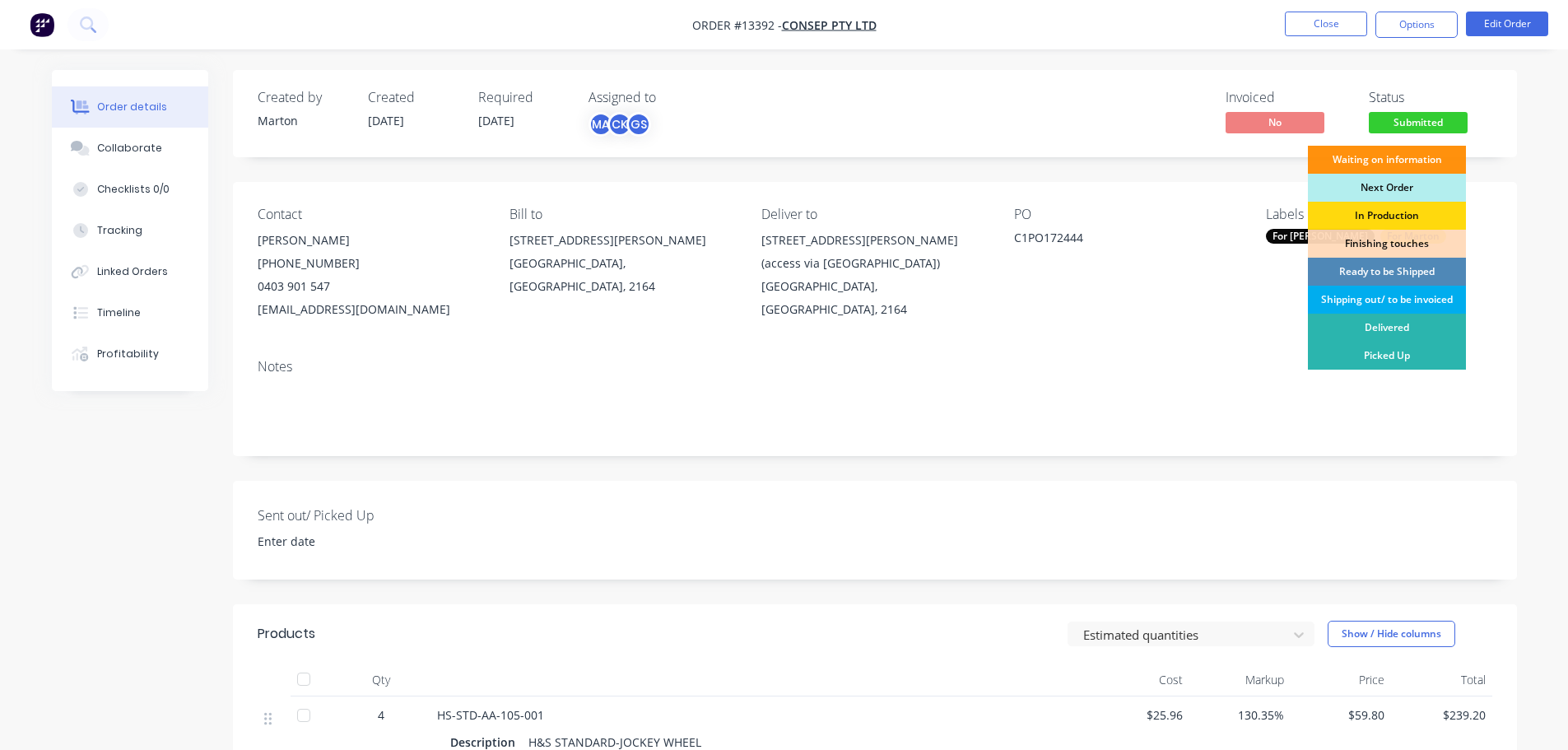
click at [1385, 294] on div "Shipping out/ to be invoiced" at bounding box center [1387, 300] width 158 height 28
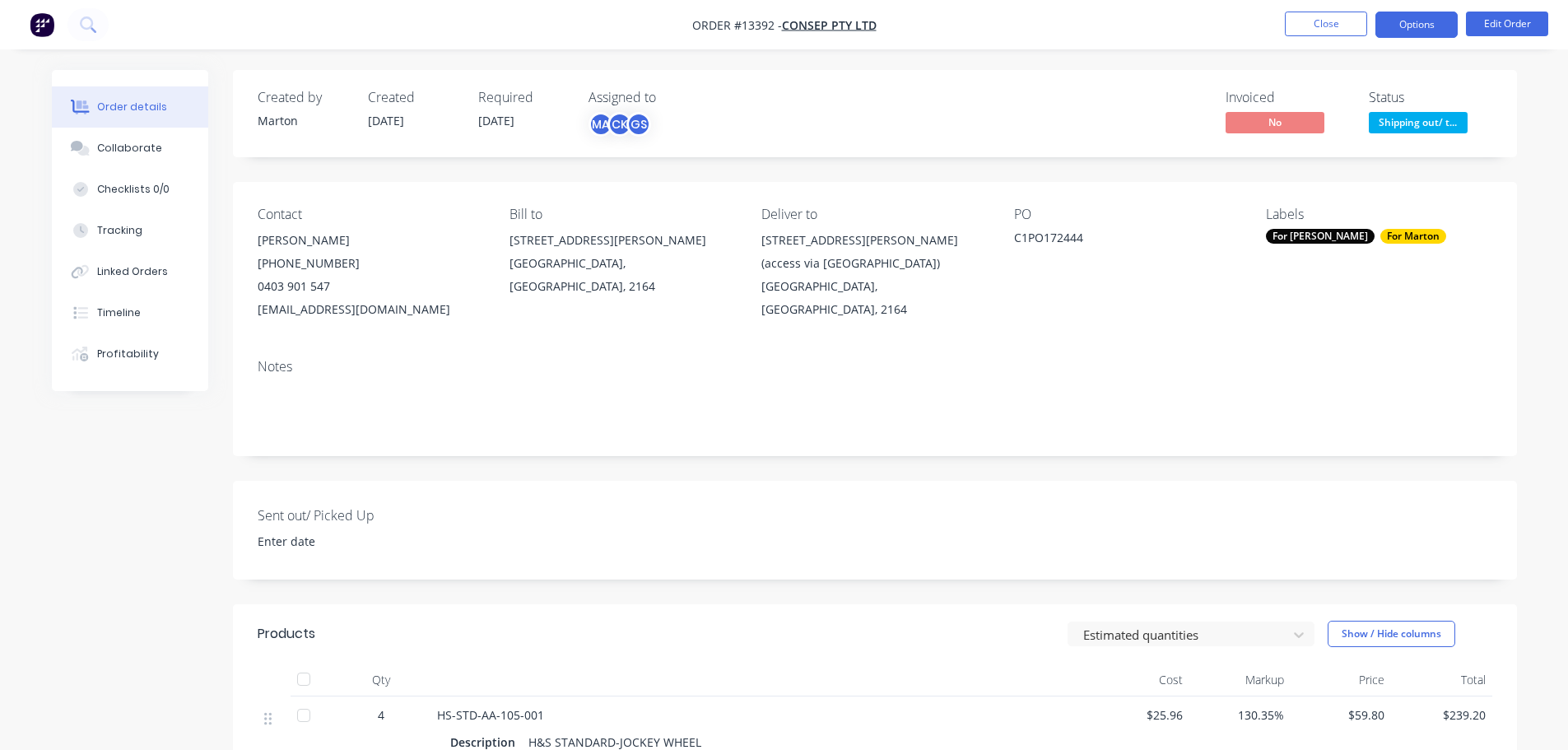
click at [1413, 24] on button "Options" at bounding box center [1416, 25] width 82 height 27
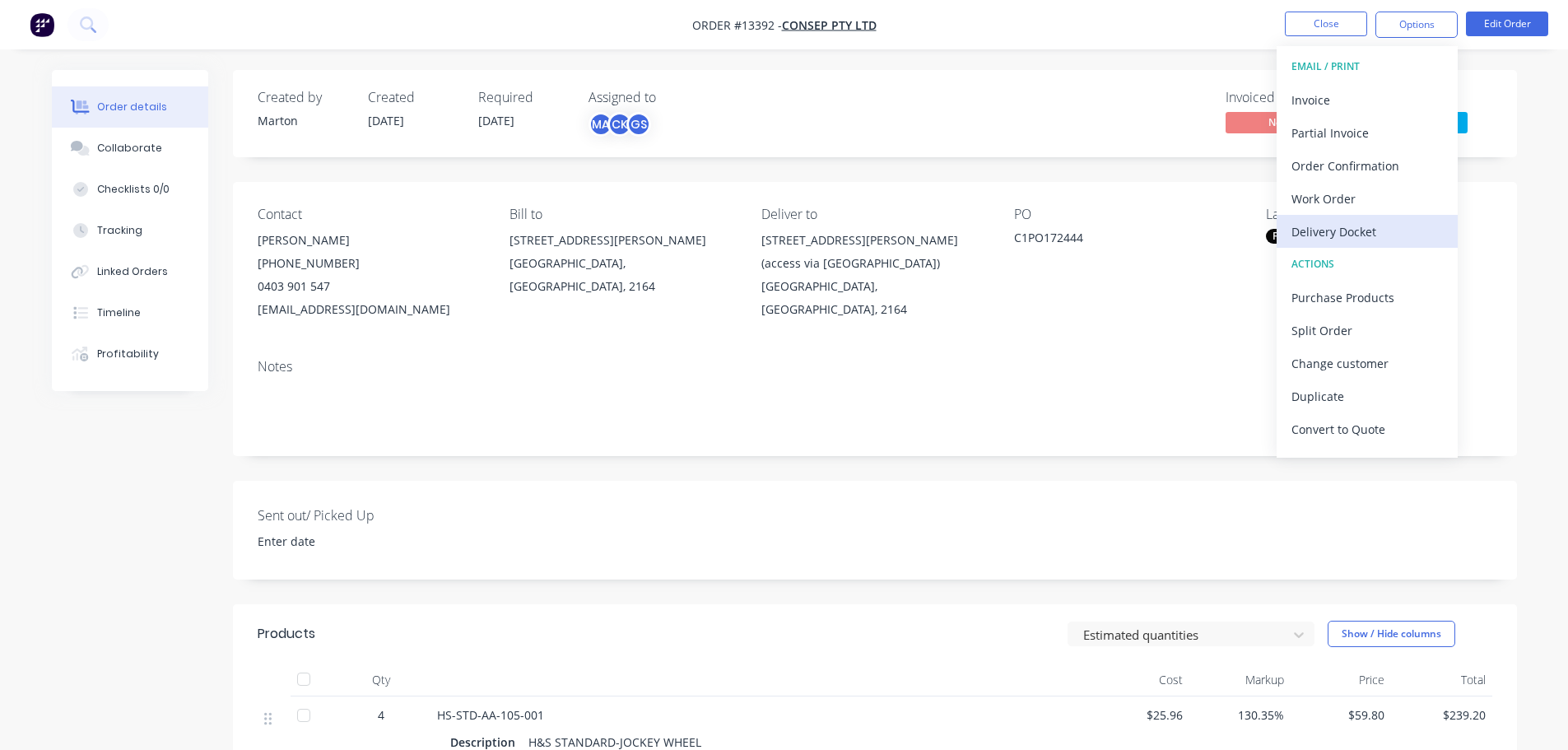
click at [1340, 228] on div "Delivery Docket" at bounding box center [1367, 232] width 151 height 24
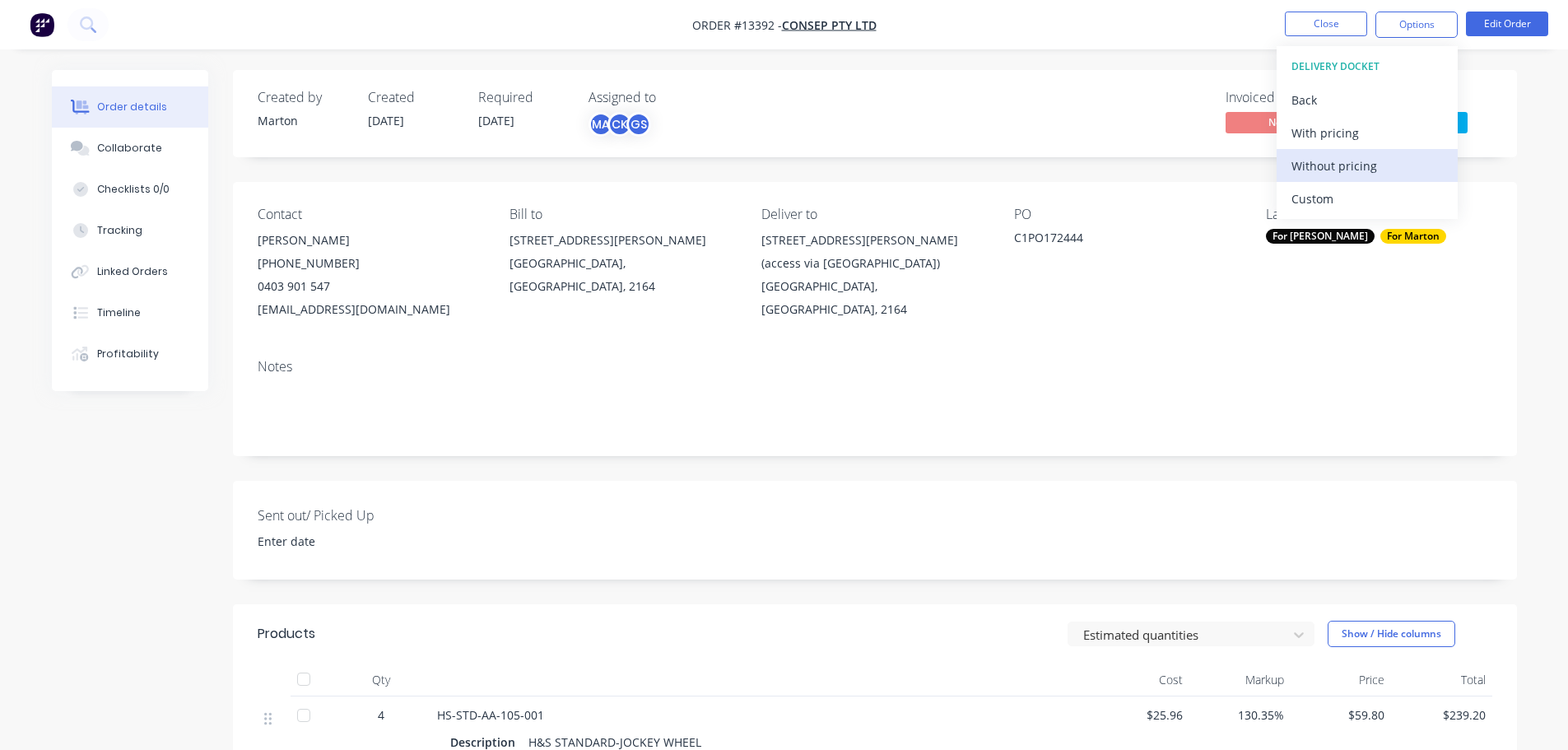
click at [1342, 169] on div "Without pricing" at bounding box center [1367, 165] width 151 height 24
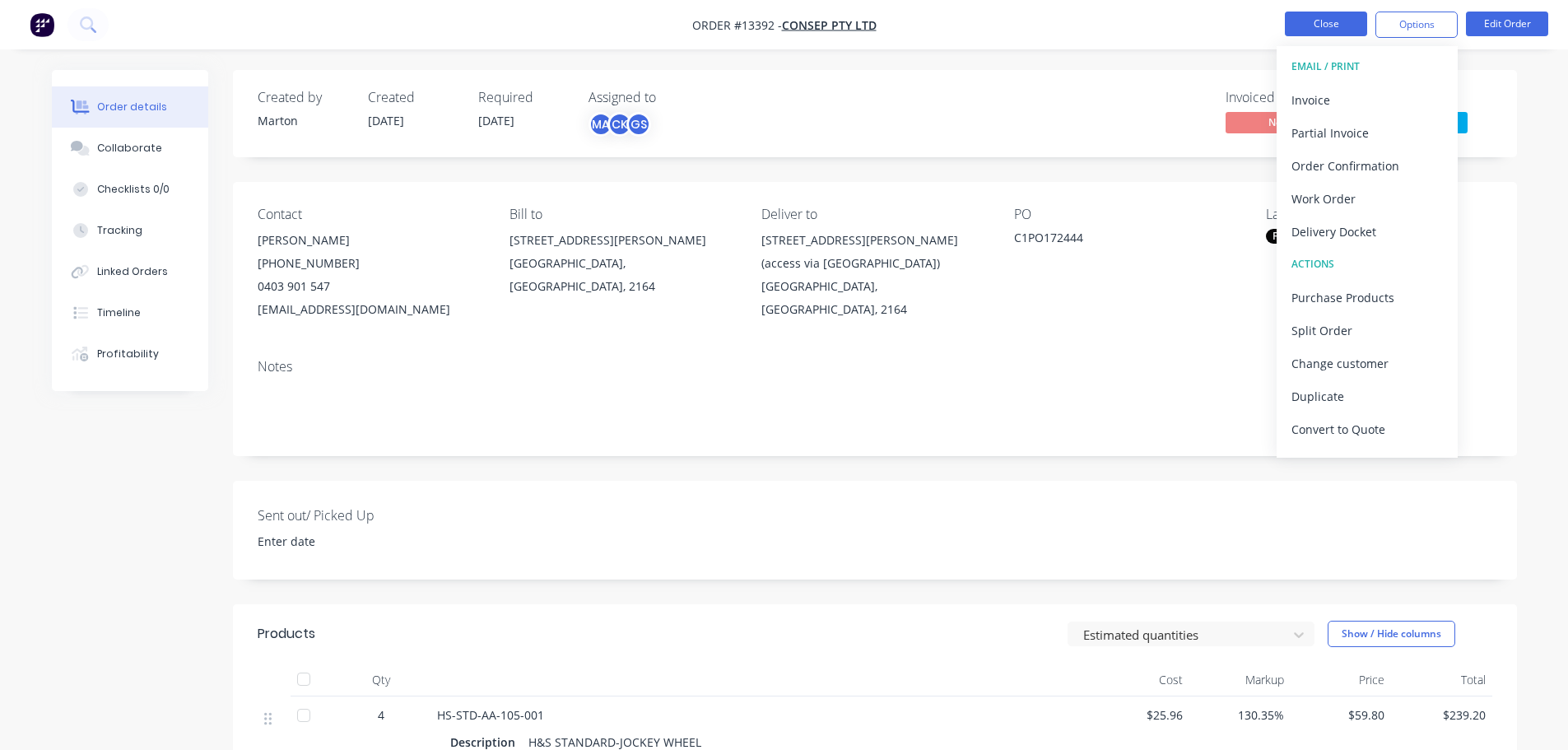
click at [1317, 30] on button "Close" at bounding box center [1325, 24] width 82 height 25
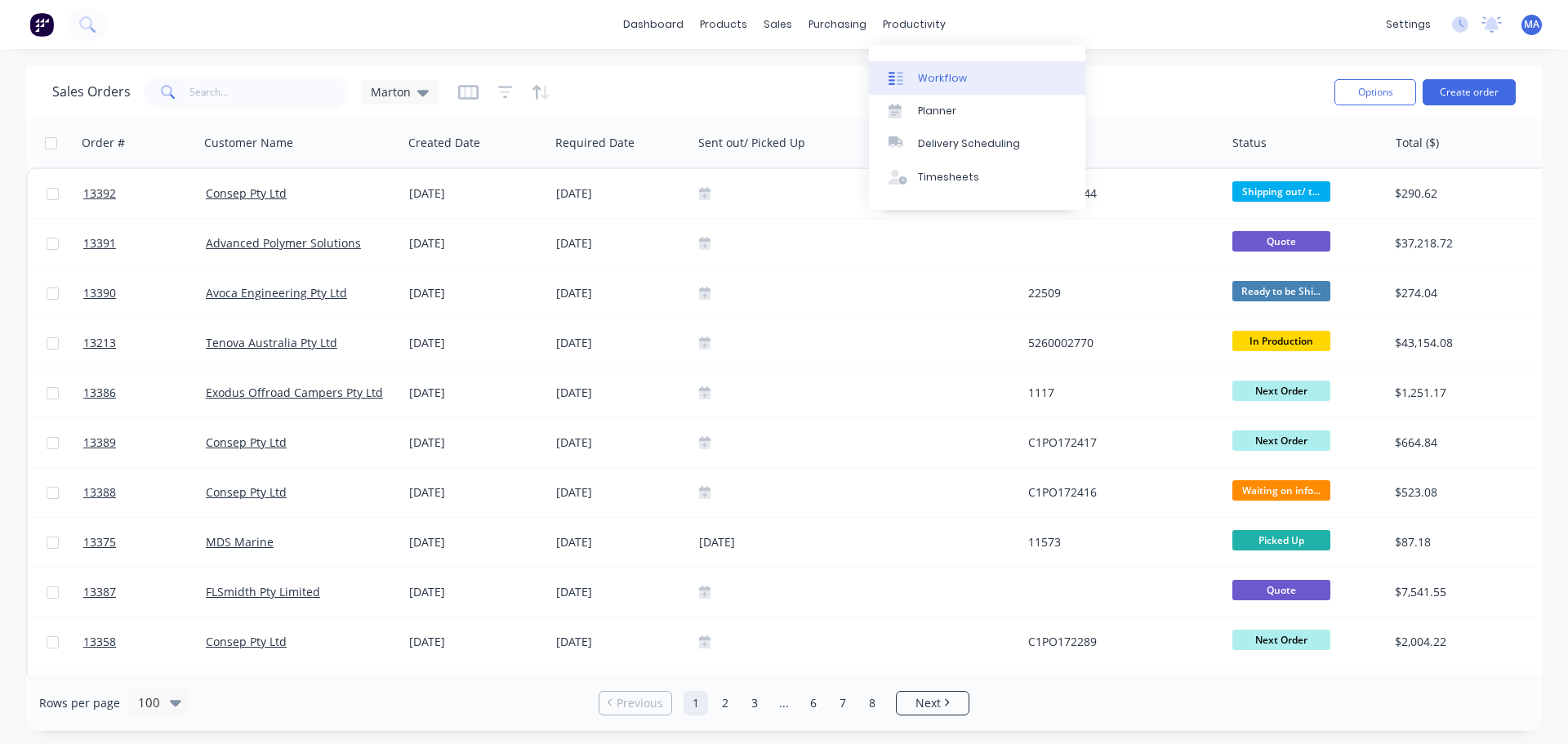
click at [920, 89] on link "Workflow" at bounding box center [976, 77] width 217 height 33
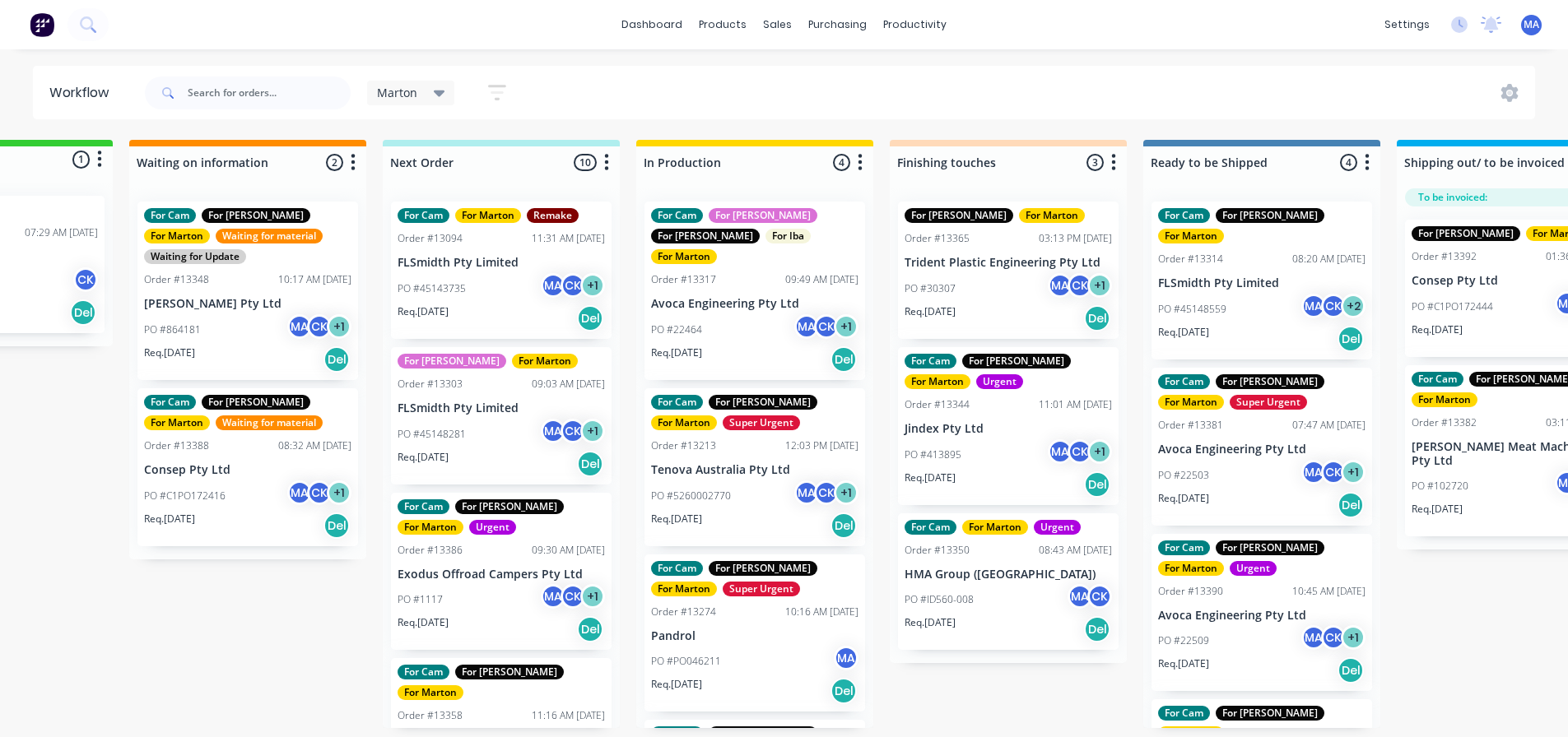
scroll to position [0, 699]
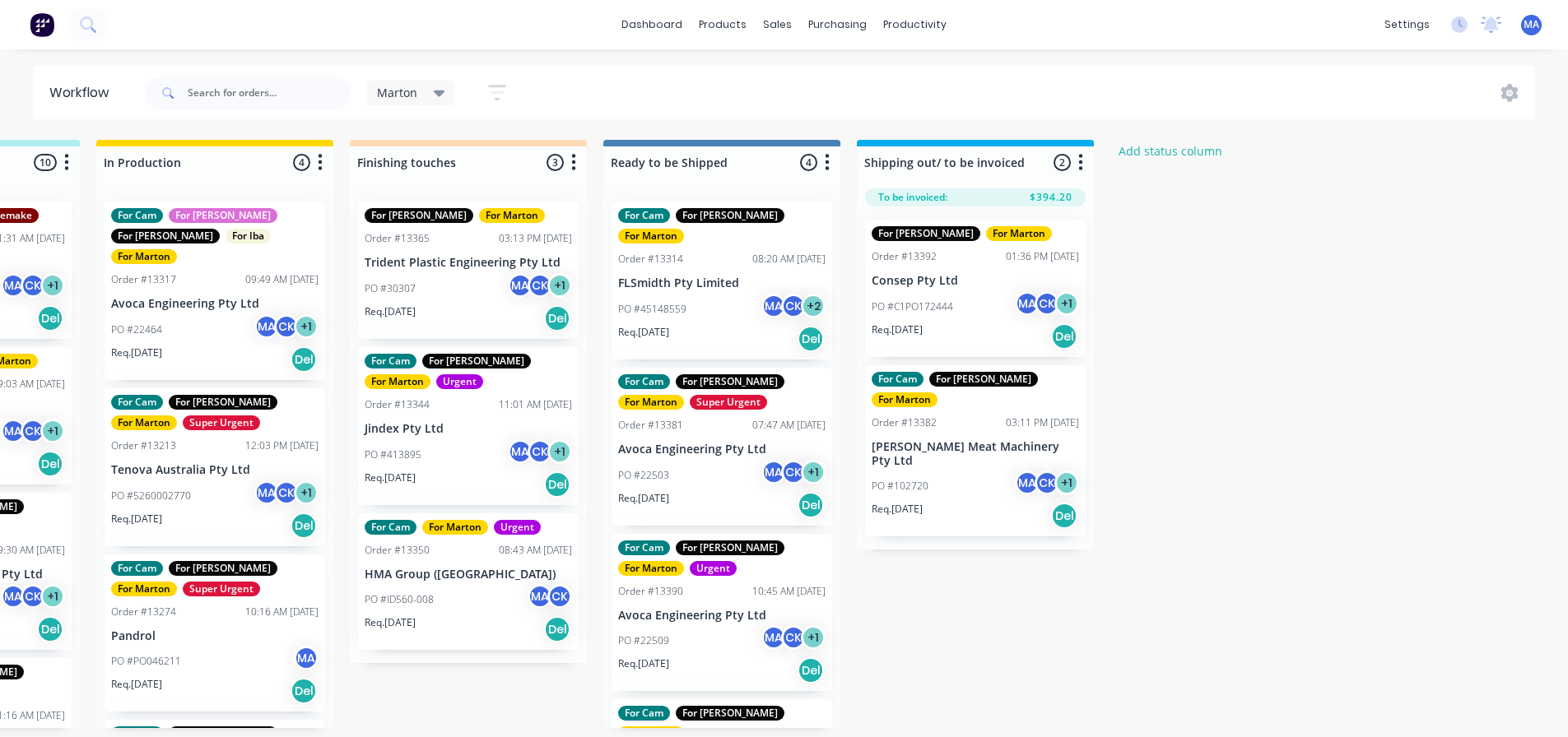
click at [962, 308] on div "PO #C1PO172444 MA CK + 1" at bounding box center [975, 307] width 208 height 32
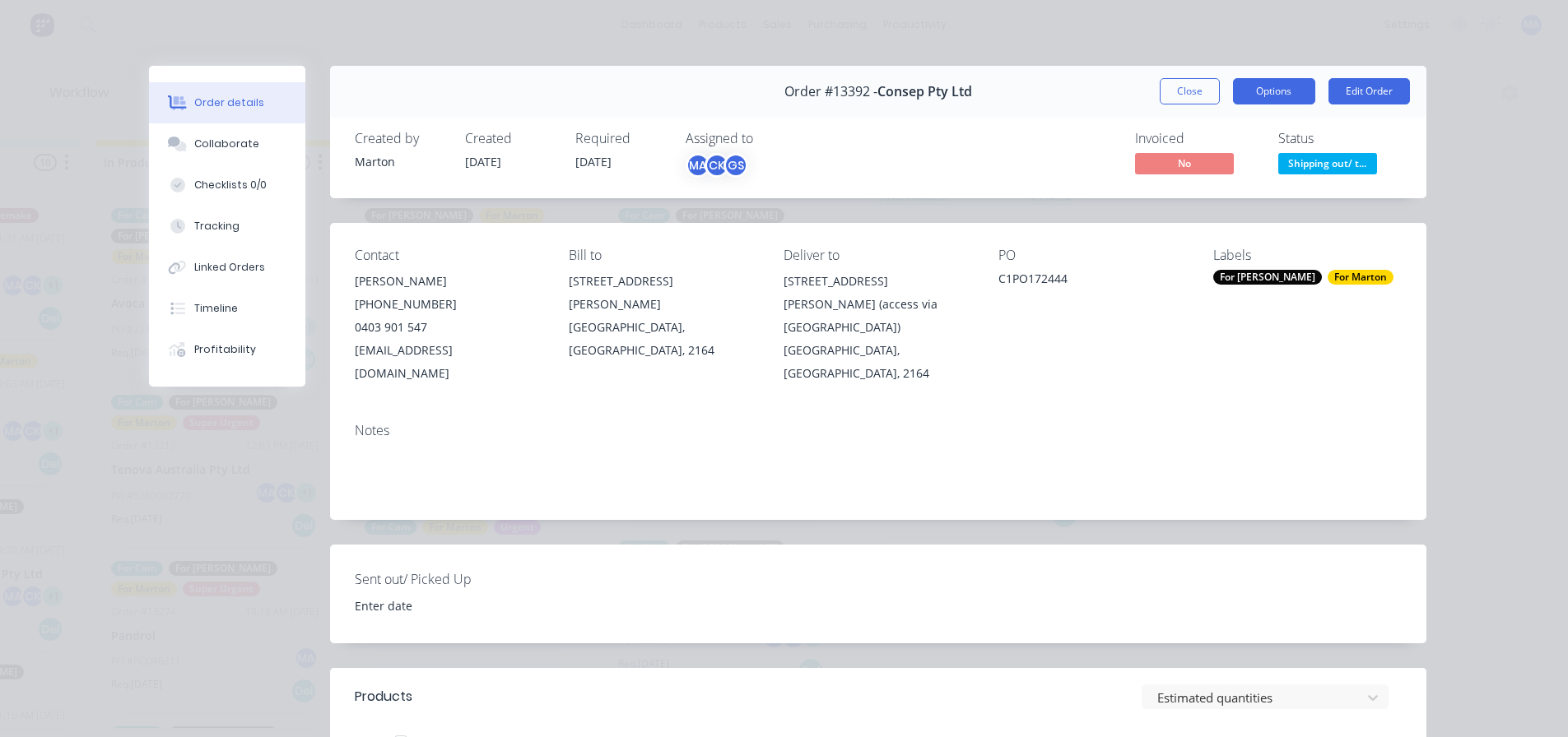
click at [1273, 94] on button "Options" at bounding box center [1273, 91] width 82 height 27
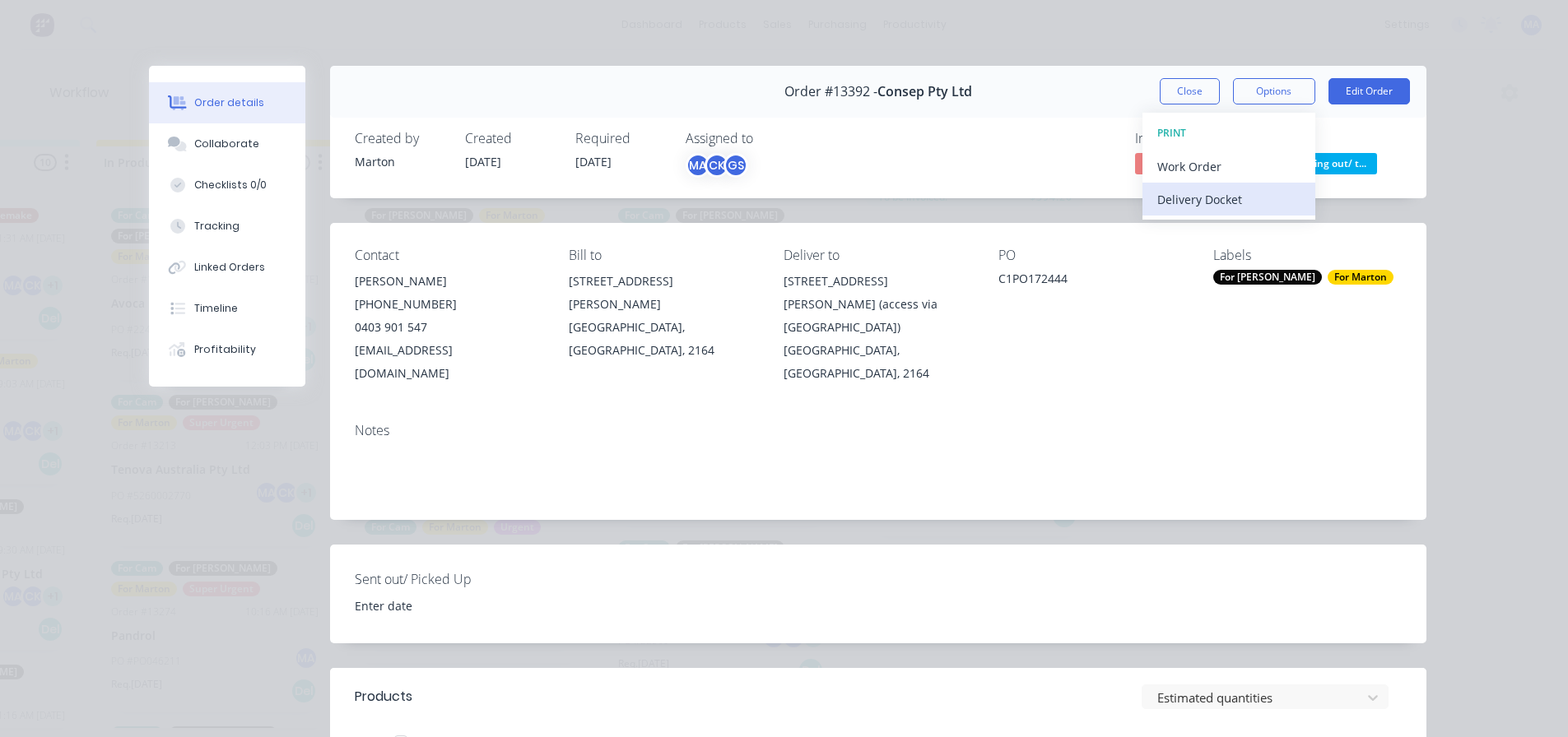
click at [1205, 191] on div "Delivery Docket" at bounding box center [1228, 199] width 143 height 24
click at [1203, 203] on div "Standard" at bounding box center [1228, 199] width 143 height 24
click at [1012, 84] on div "Order #13392 - Consep Pty Ltd Close Options Edit Order" at bounding box center [878, 91] width 1096 height 51
click at [1183, 90] on button "Close" at bounding box center [1189, 91] width 60 height 27
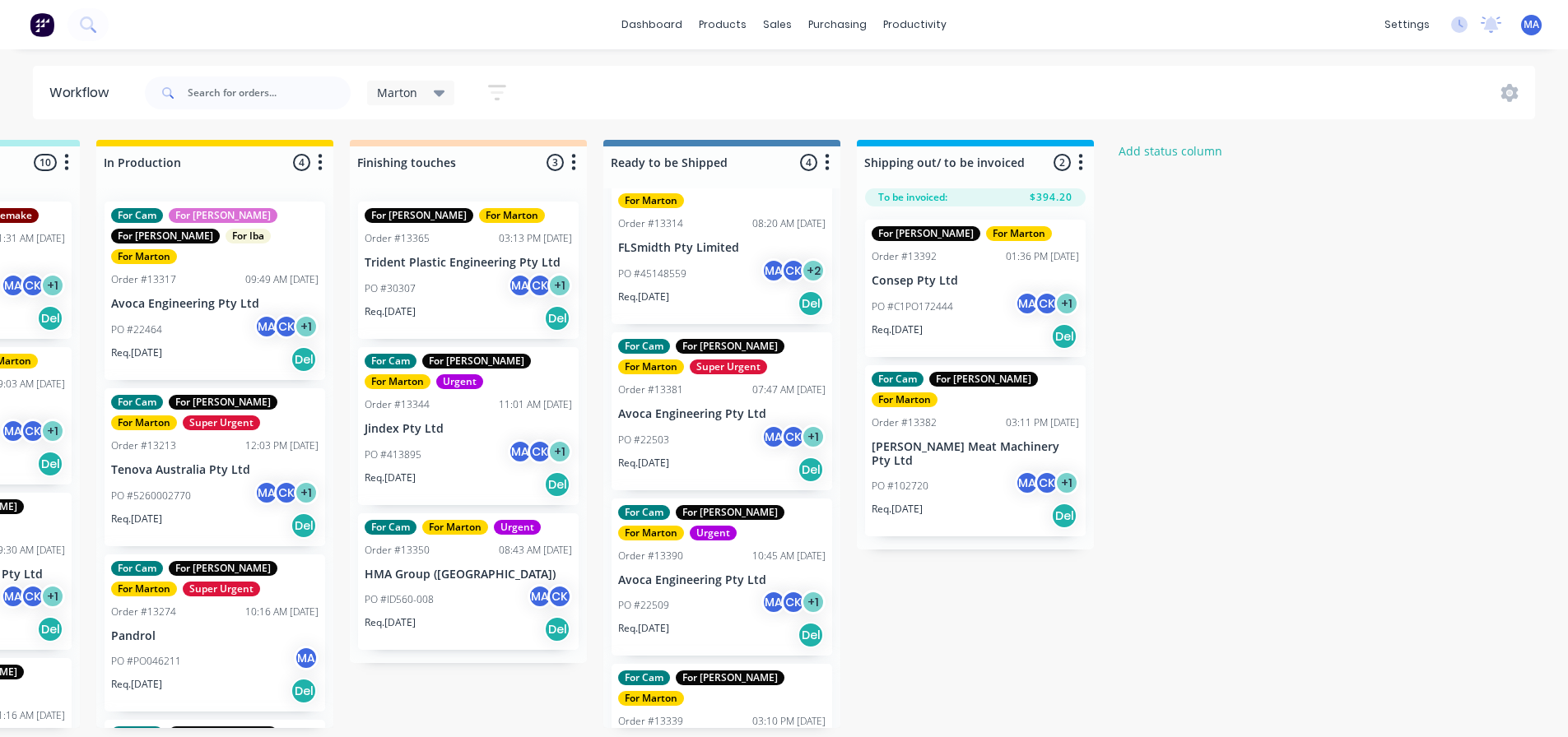
scroll to position [89, 0]
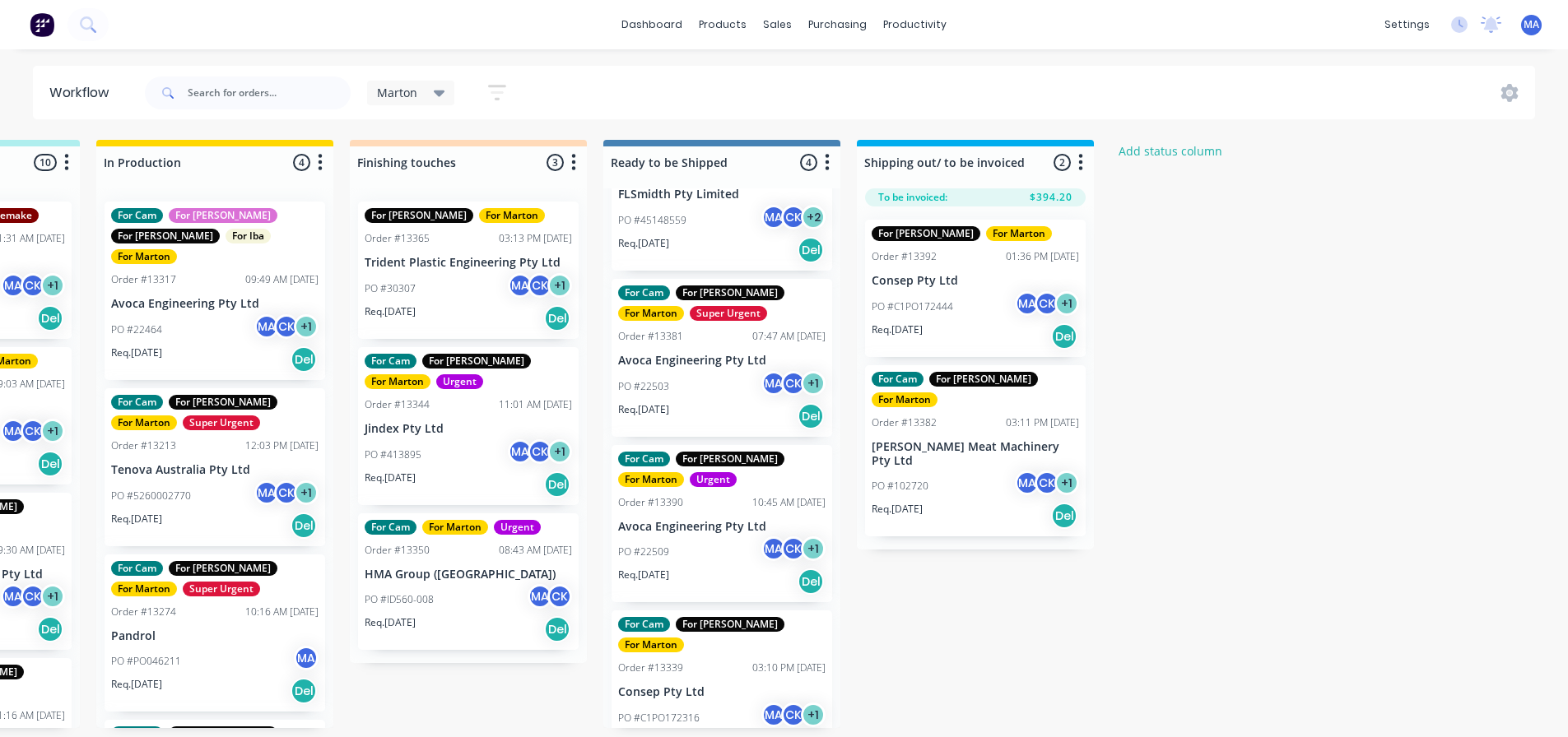
click at [707, 702] on div "PO #C1PO172316 MA CK + 1" at bounding box center [722, 718] width 208 height 32
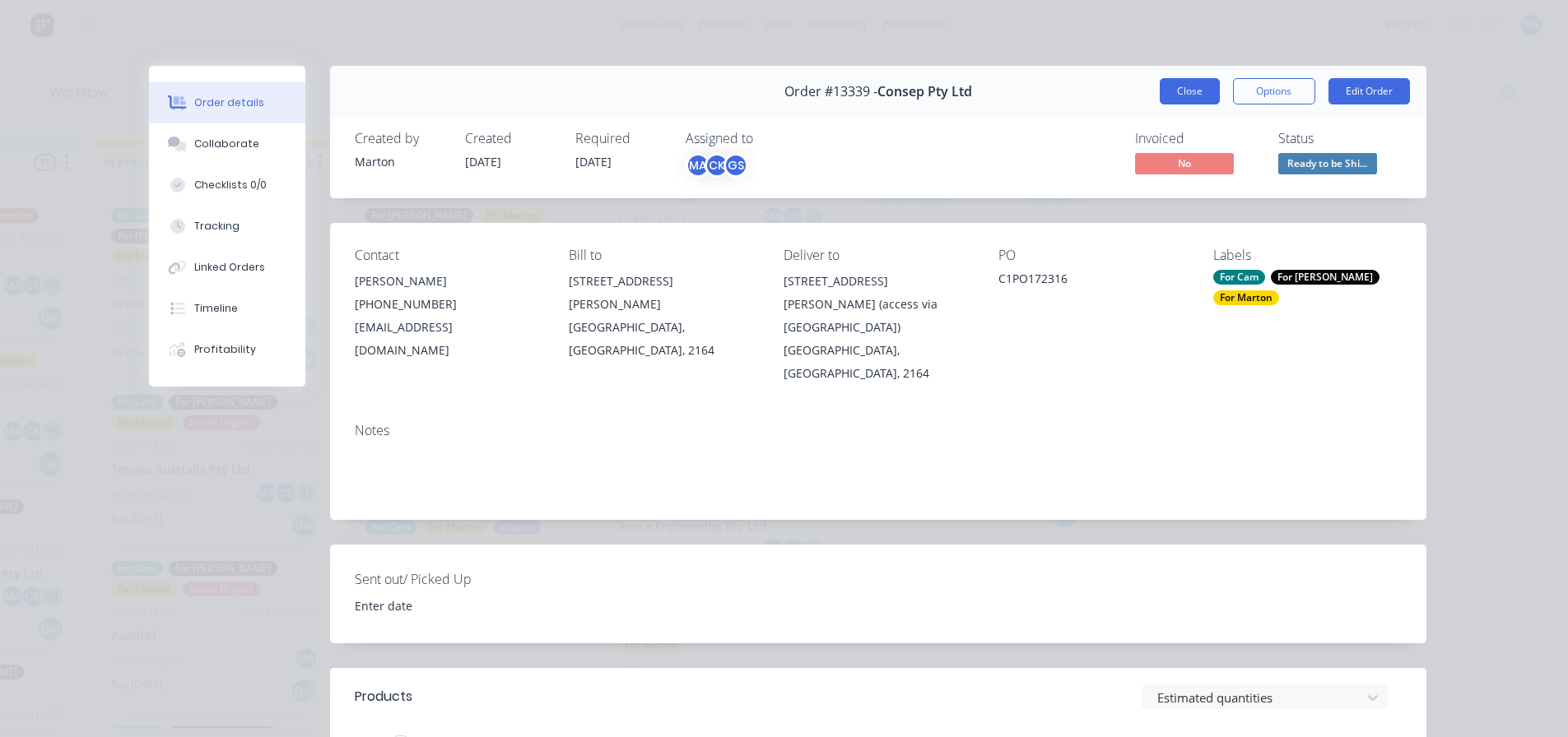
click at [1176, 91] on button "Close" at bounding box center [1189, 91] width 60 height 27
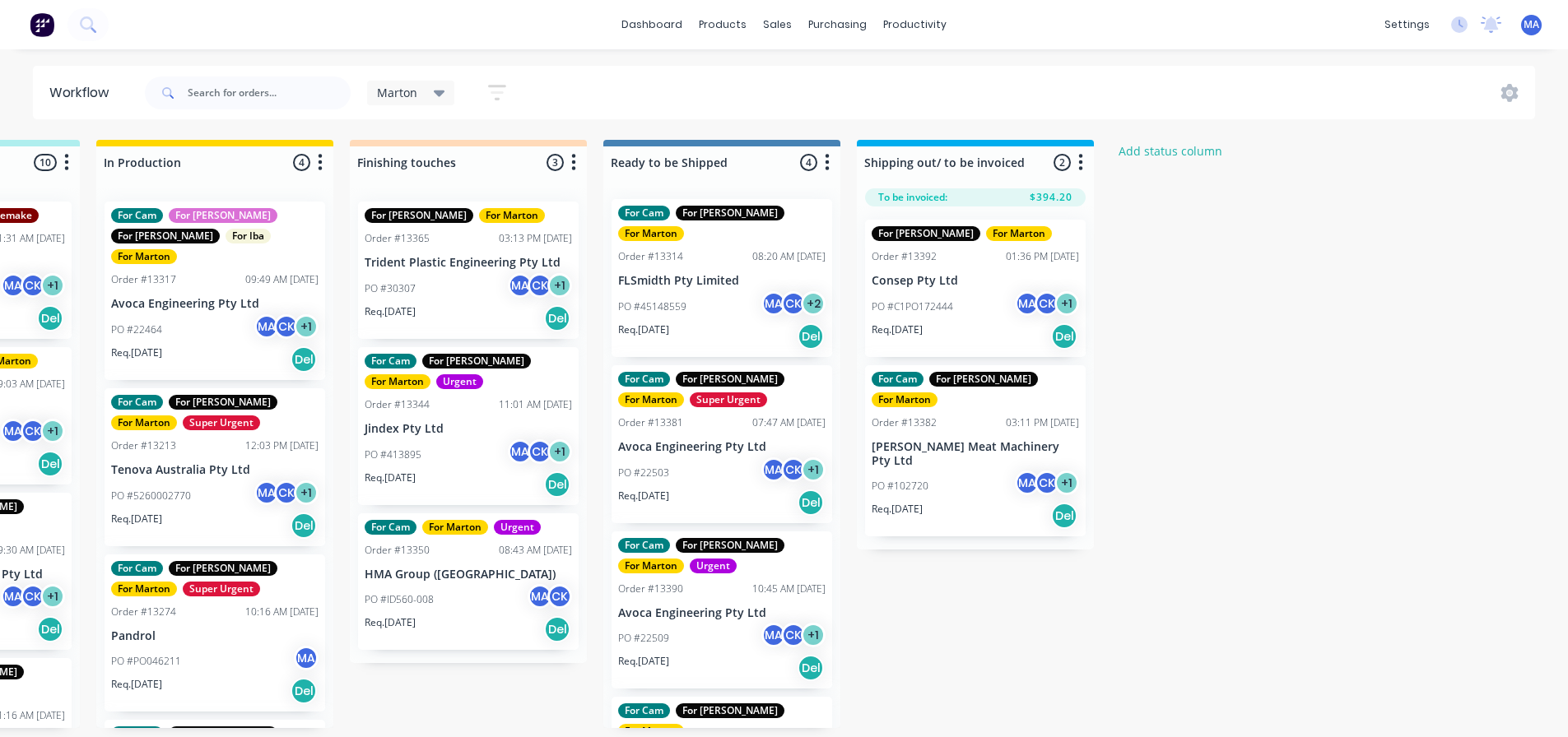
scroll to position [0, 0]
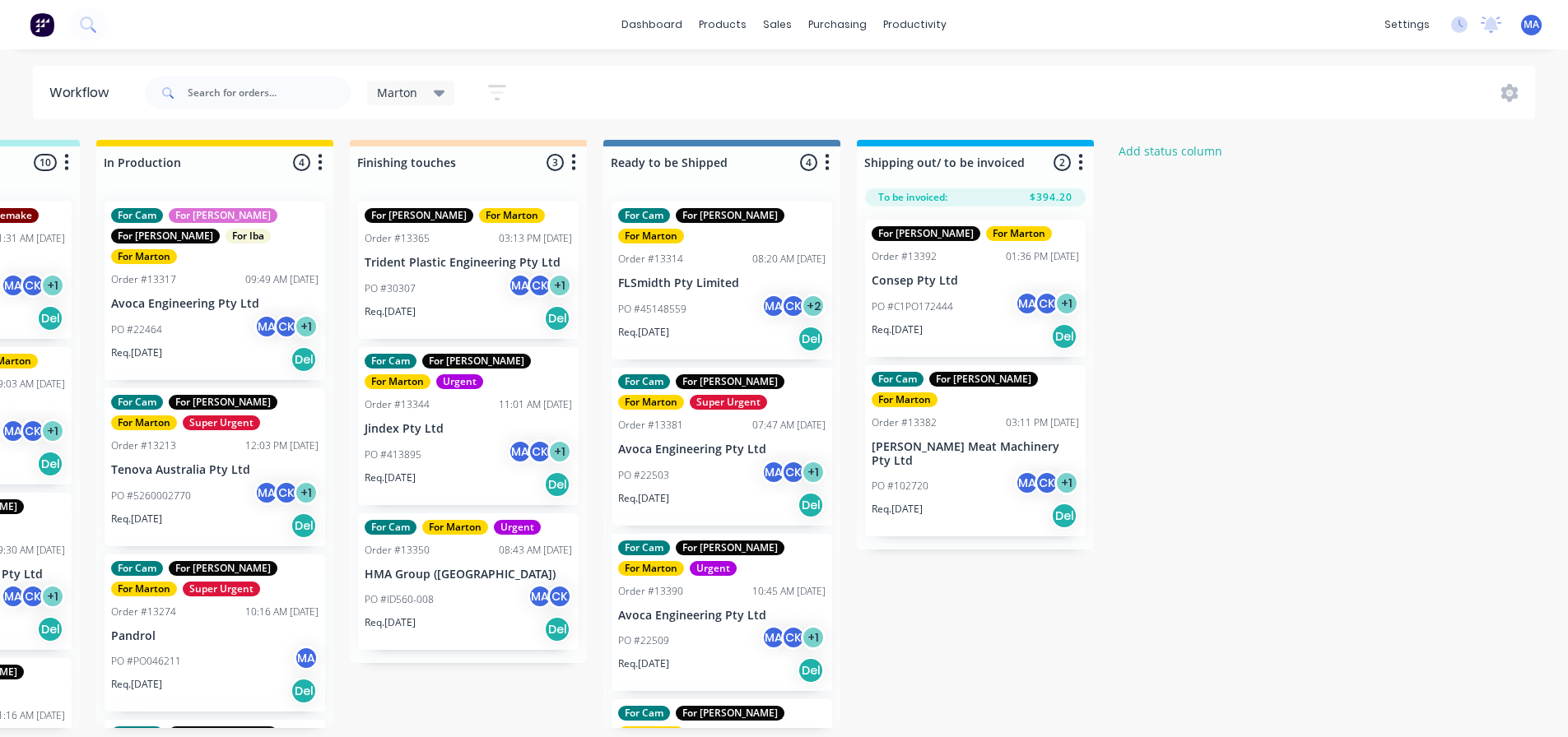
click at [713, 294] on div "PO #45148559 MA CK + 2" at bounding box center [722, 310] width 208 height 32
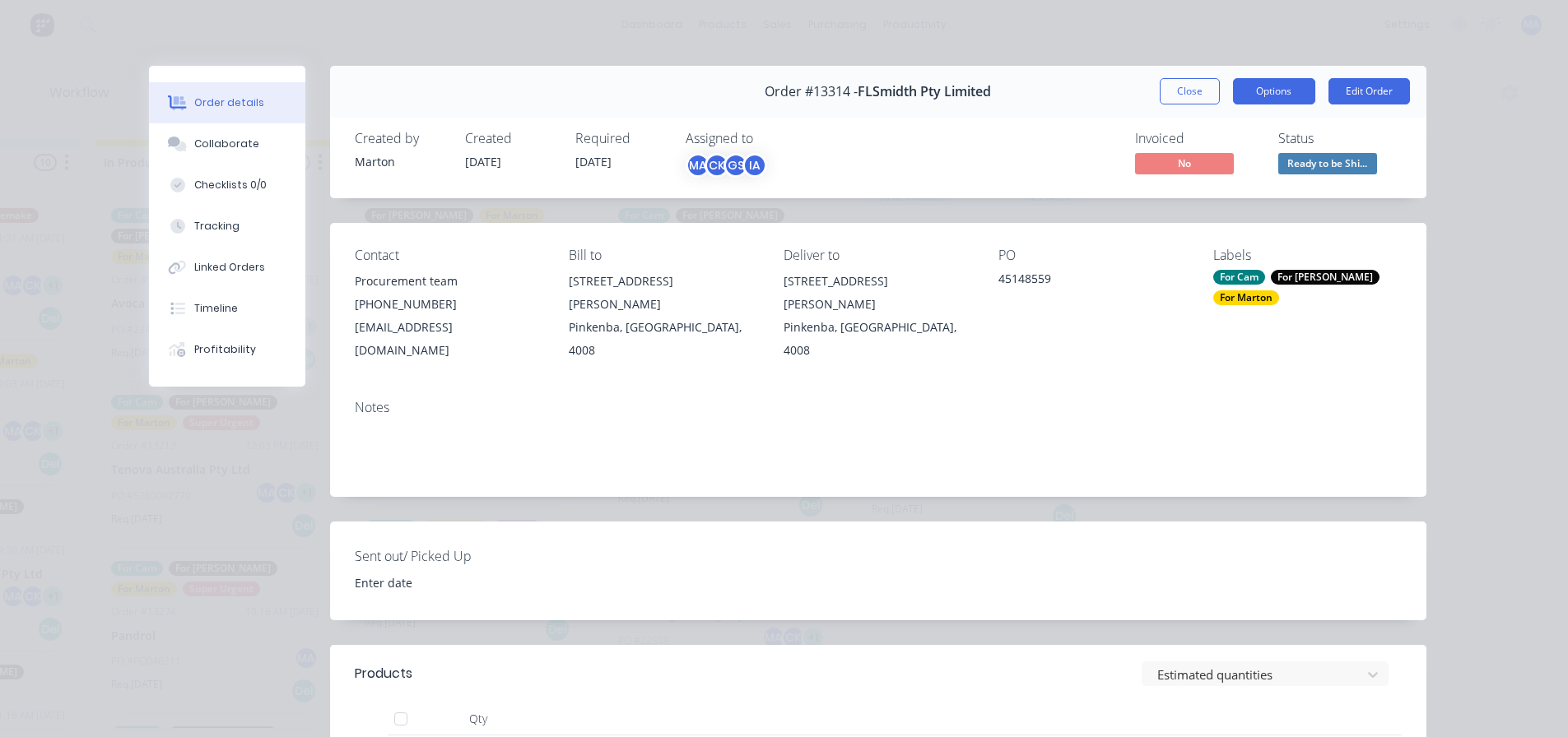
click at [1258, 102] on button "Options" at bounding box center [1273, 91] width 82 height 27
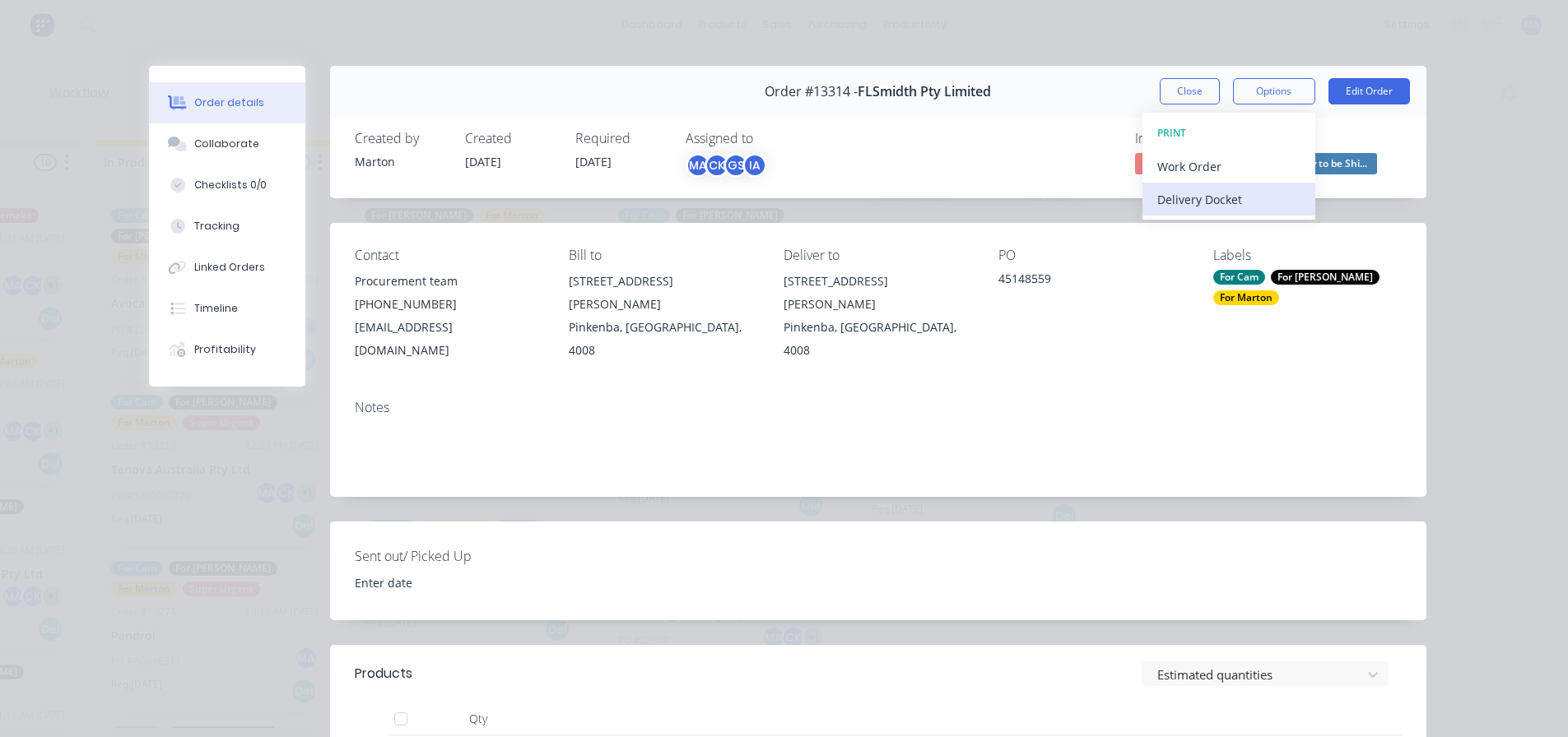
click at [1193, 199] on div "Delivery Docket" at bounding box center [1228, 199] width 143 height 24
click at [1193, 199] on div "Standard" at bounding box center [1228, 199] width 143 height 24
click at [1057, 108] on div "Order #13314 - FLSmidth Pty Limited Close Options DELIVERY DOCKET Back Standard…" at bounding box center [878, 91] width 1096 height 51
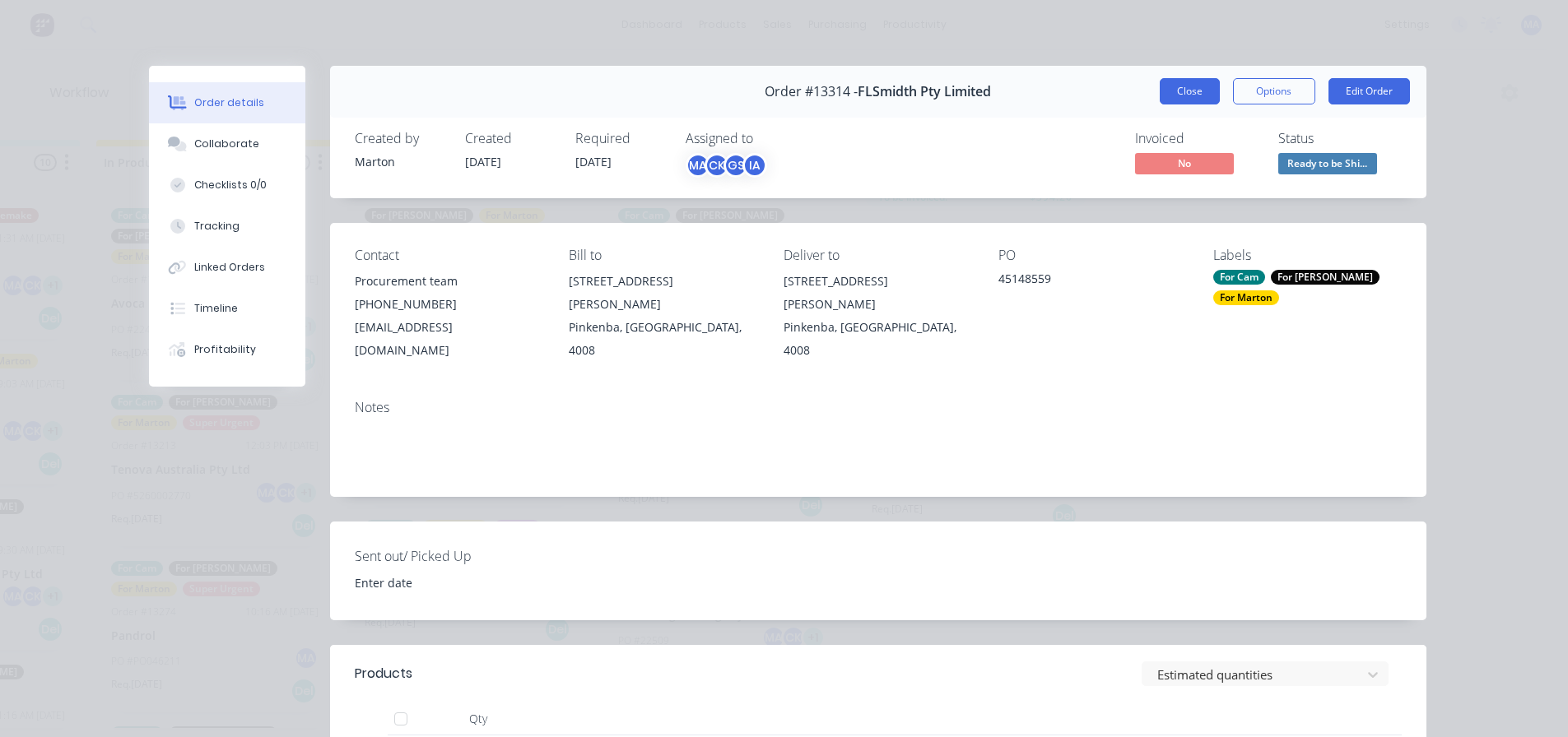
click at [1166, 90] on button "Close" at bounding box center [1189, 91] width 60 height 27
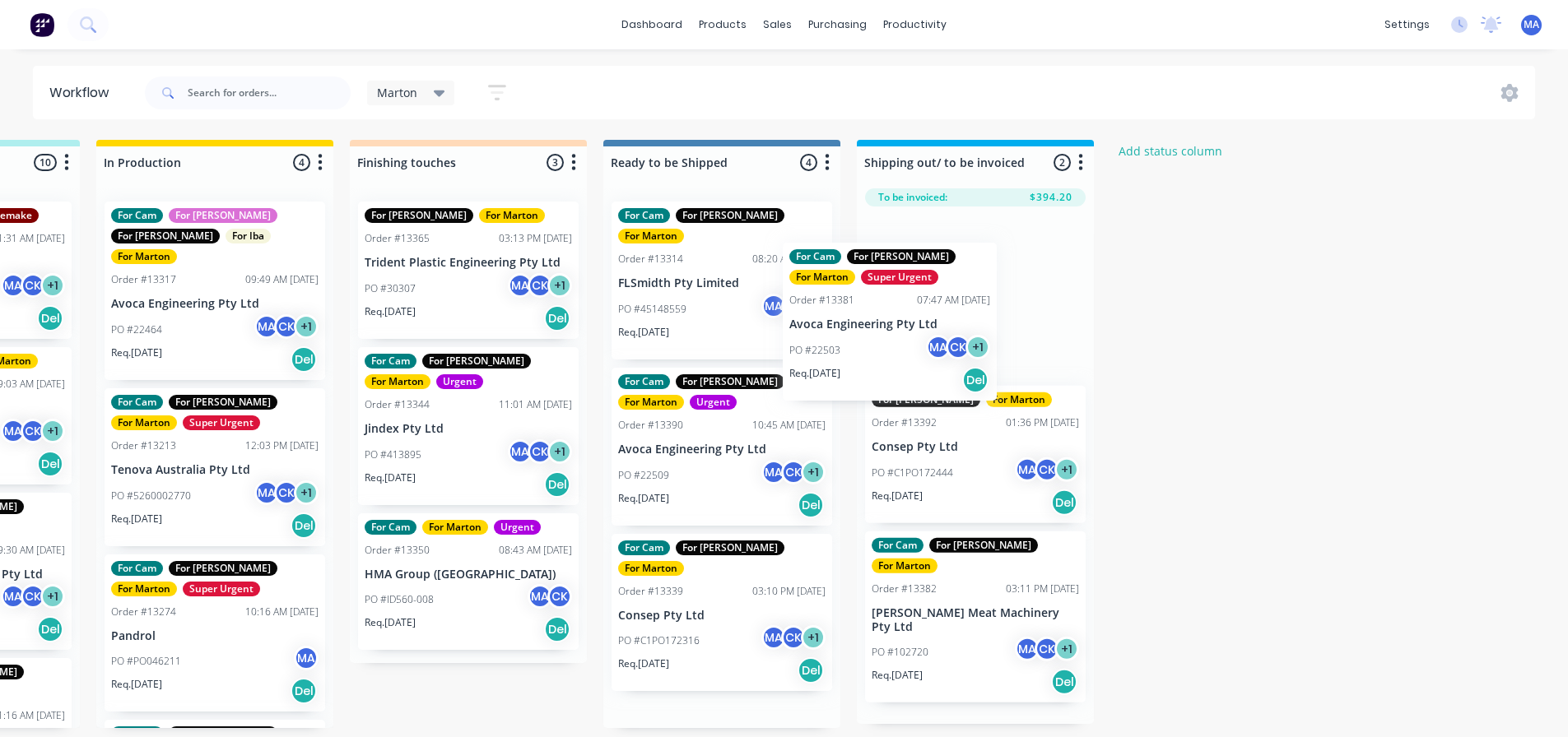
drag, startPoint x: 703, startPoint y: 432, endPoint x: 882, endPoint y: 328, distance: 207.0
click at [882, 328] on div "Submitted 1 Status colour #32CD32 hex #32CD32 Save Cancel Summaries Total order…" at bounding box center [422, 433] width 2267 height 588
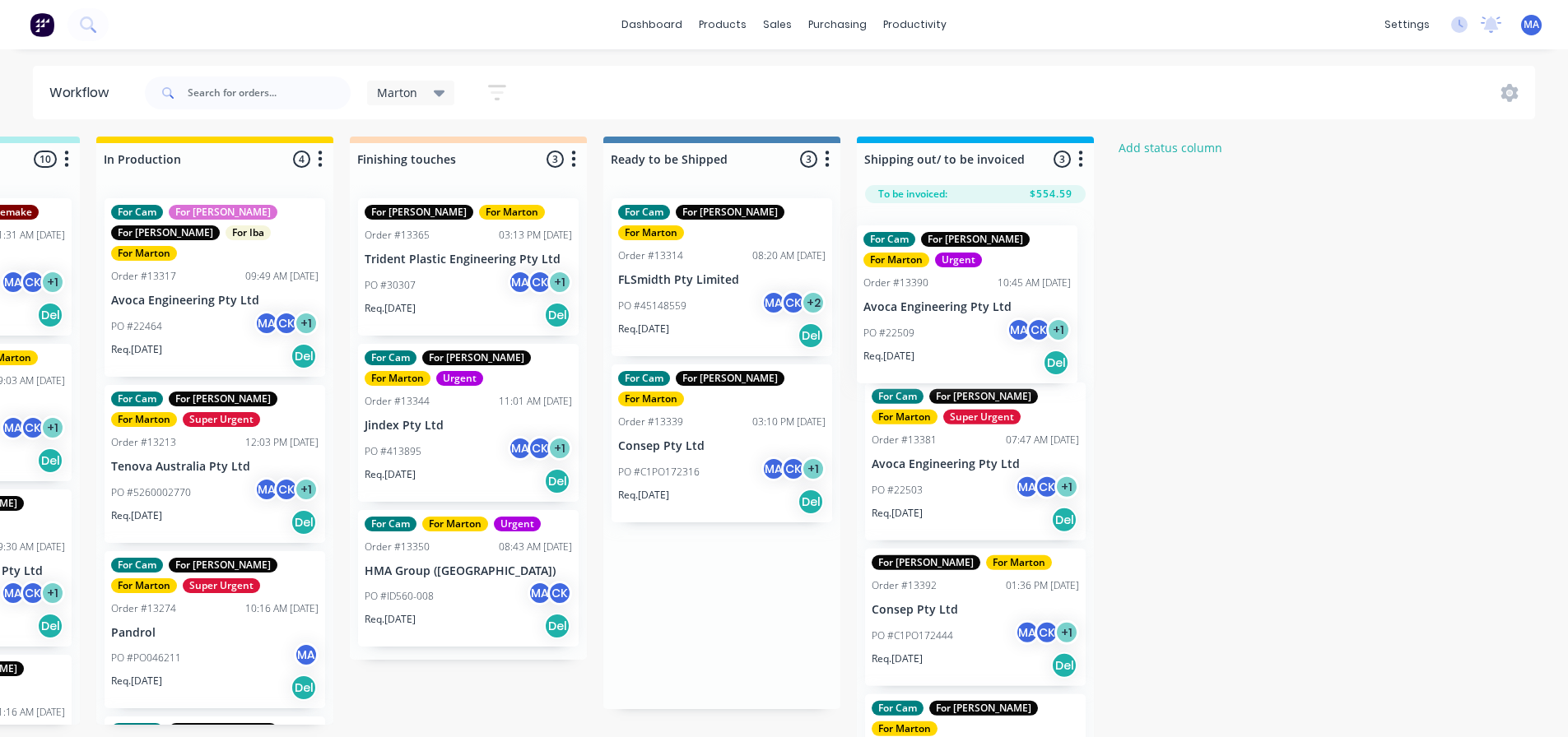
drag, startPoint x: 672, startPoint y: 439, endPoint x: 921, endPoint y: 320, distance: 276.0
click at [921, 320] on div "Submitted 1 Status colour #32CD32 hex #32CD32 Save Cancel Summaries Total order…" at bounding box center [422, 439] width 2267 height 606
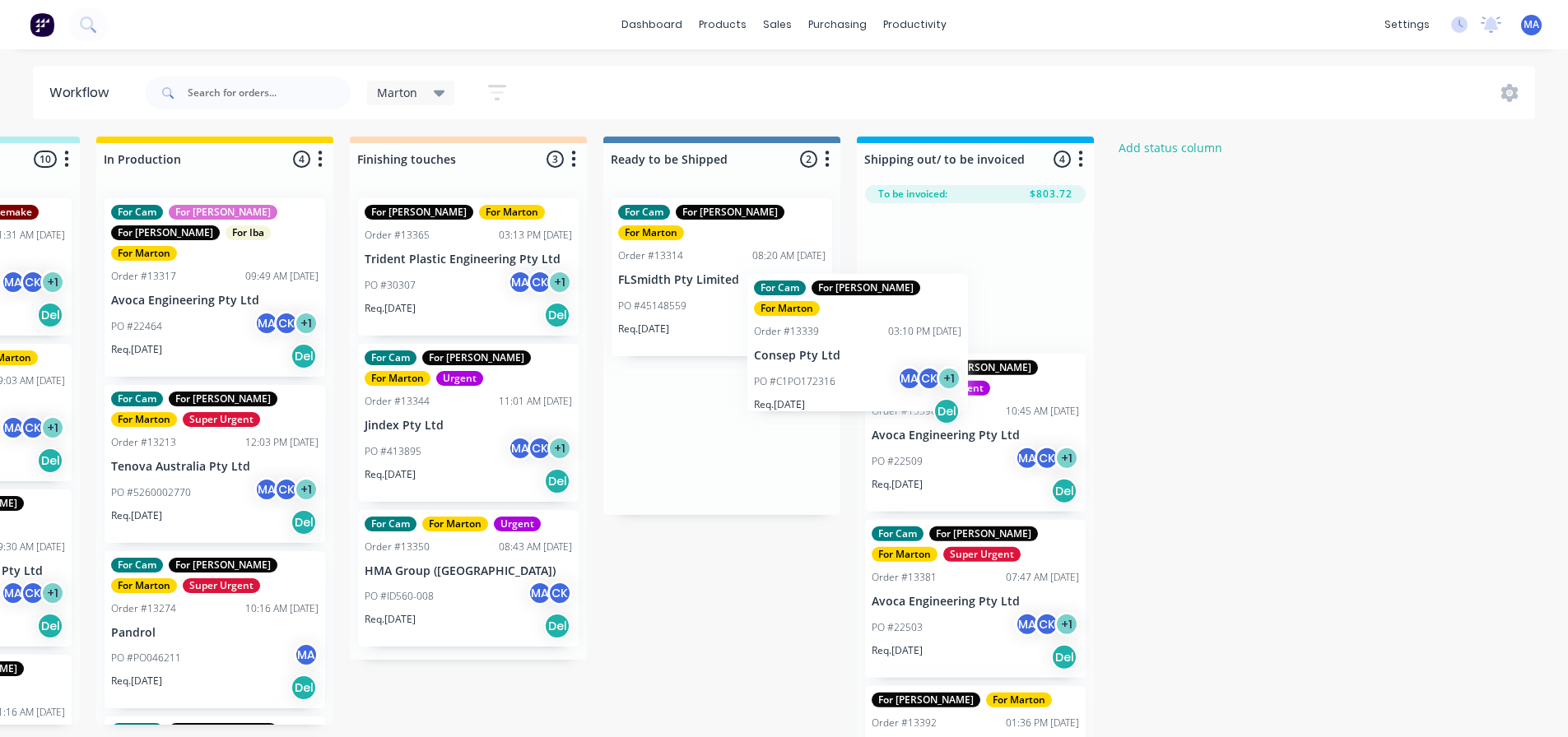
drag, startPoint x: 704, startPoint y: 422, endPoint x: 920, endPoint y: 313, distance: 241.9
click at [920, 313] on div "Submitted 1 Status colour #32CD32 hex #32CD32 Save Cancel Summaries Total order…" at bounding box center [422, 439] width 2267 height 606
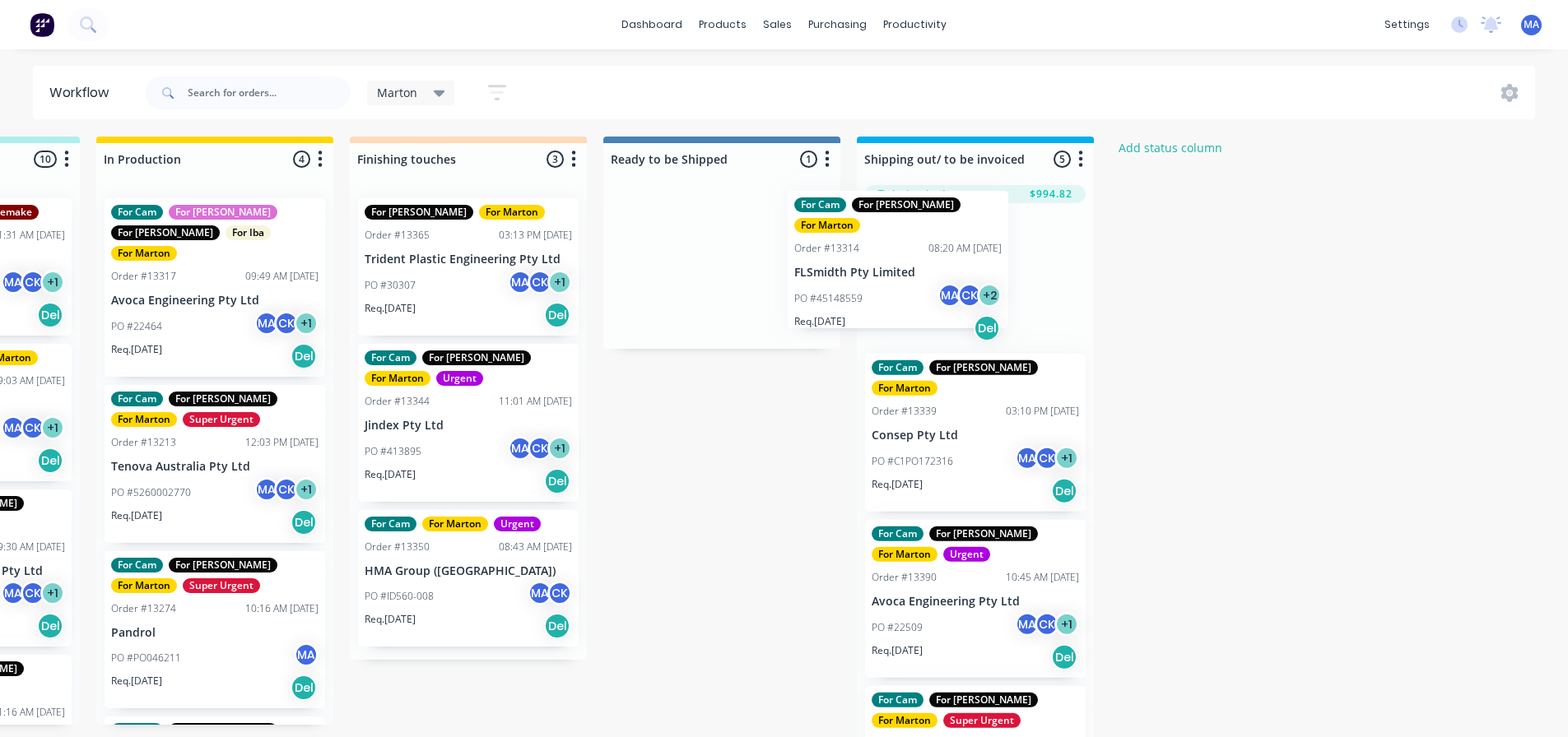
drag, startPoint x: 715, startPoint y: 271, endPoint x: 902, endPoint y: 263, distance: 187.2
click at [902, 263] on div "Submitted 1 Status colour #32CD32 hex #32CD32 Save Cancel Summaries Total order…" at bounding box center [422, 439] width 2267 height 606
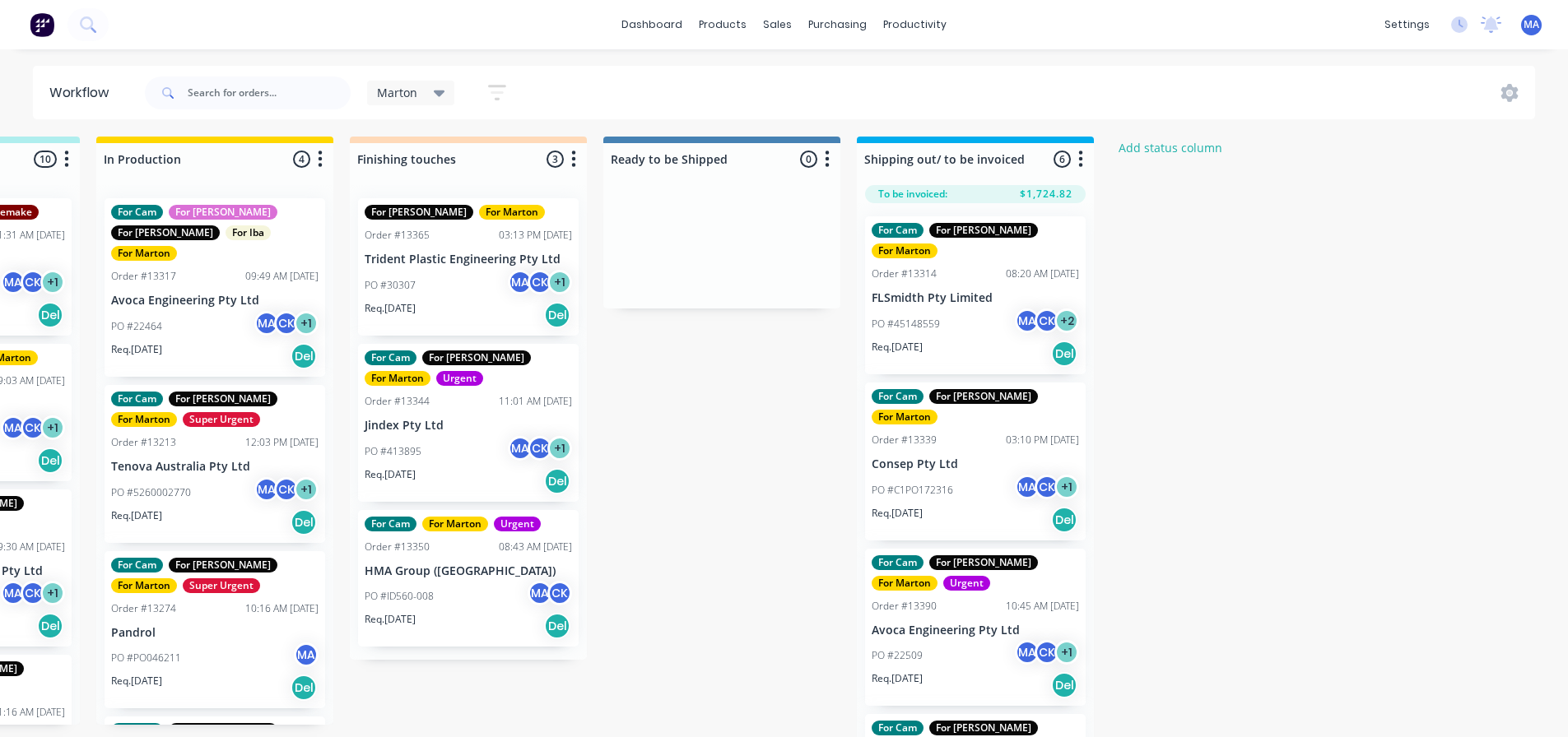
click at [419, 436] on div "PO #413895 MA CK + 1" at bounding box center [468, 451] width 208 height 32
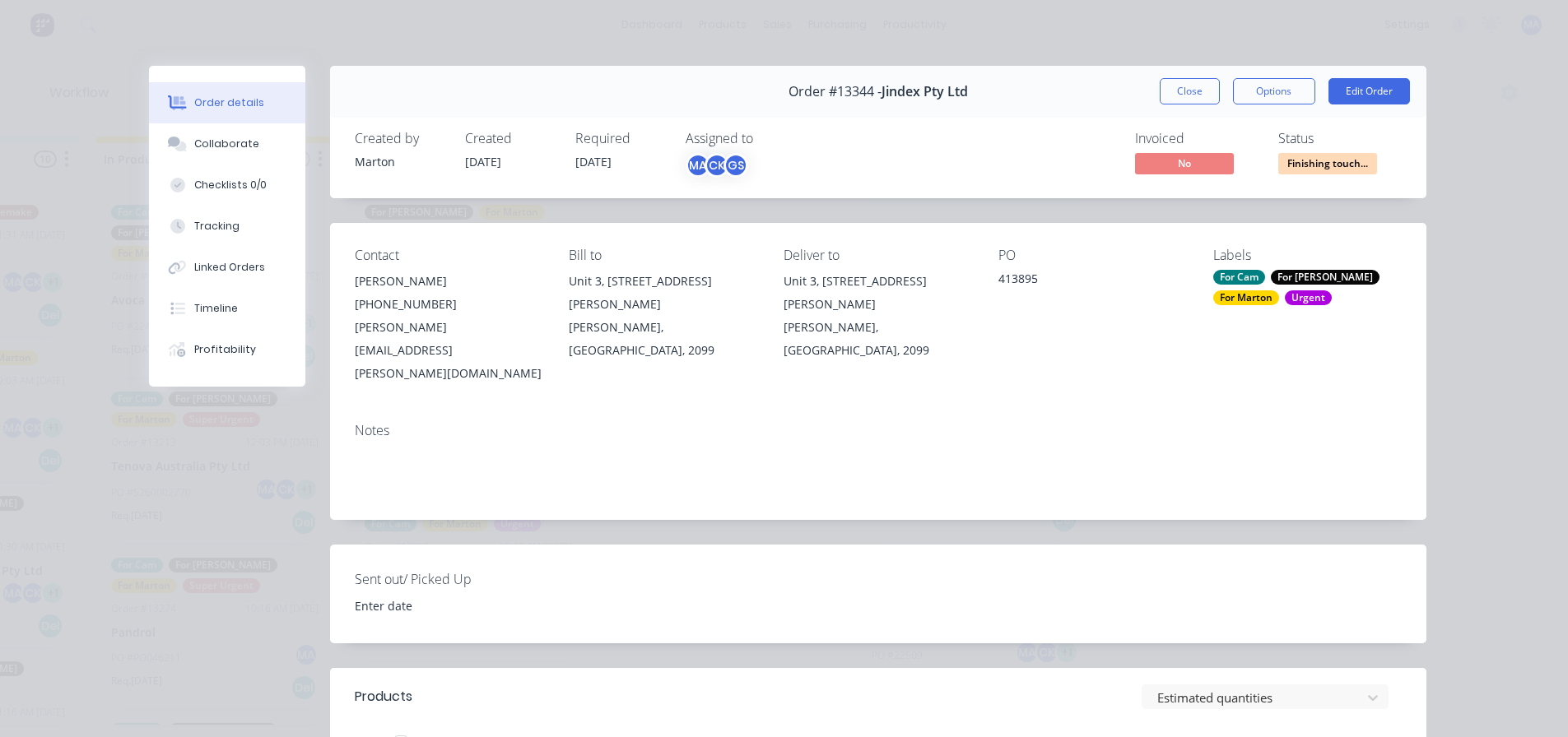
click at [1214, 100] on div "Close Options Edit Order" at bounding box center [1284, 91] width 250 height 27
click at [1203, 92] on button "Close" at bounding box center [1189, 91] width 60 height 27
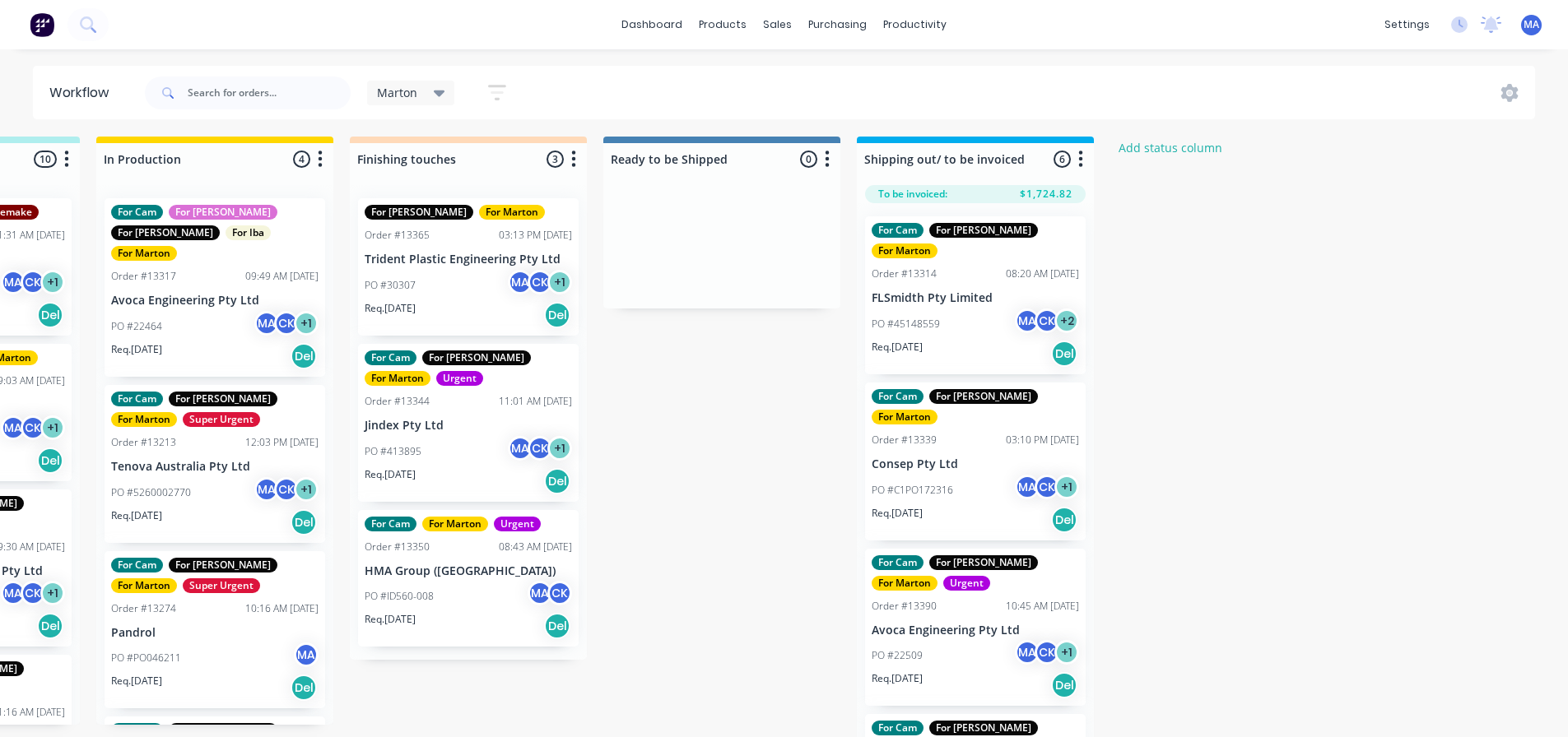
click at [435, 264] on p "Trident Plastic Engineering Pty Ltd" at bounding box center [468, 259] width 208 height 14
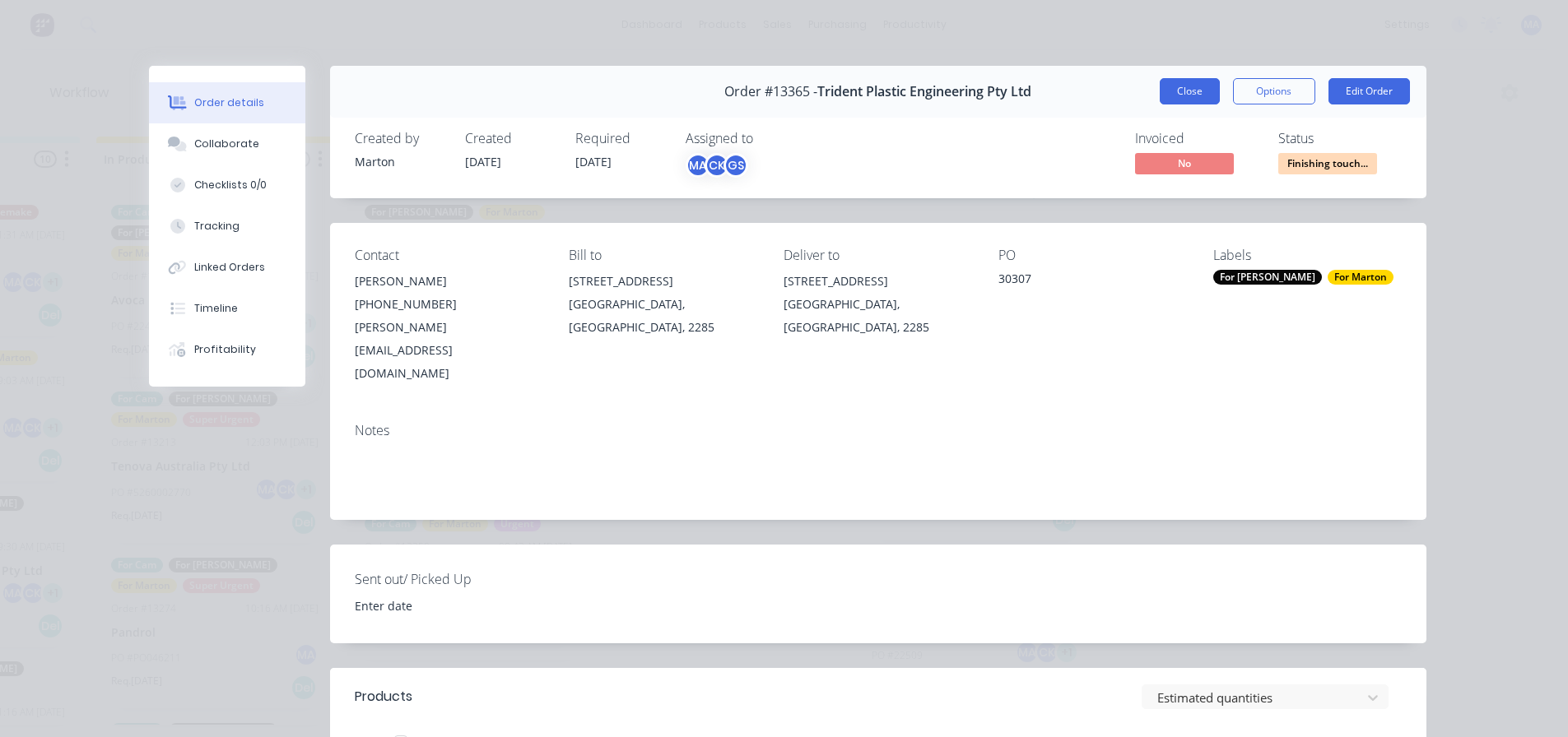
click at [1174, 90] on button "Close" at bounding box center [1189, 91] width 60 height 27
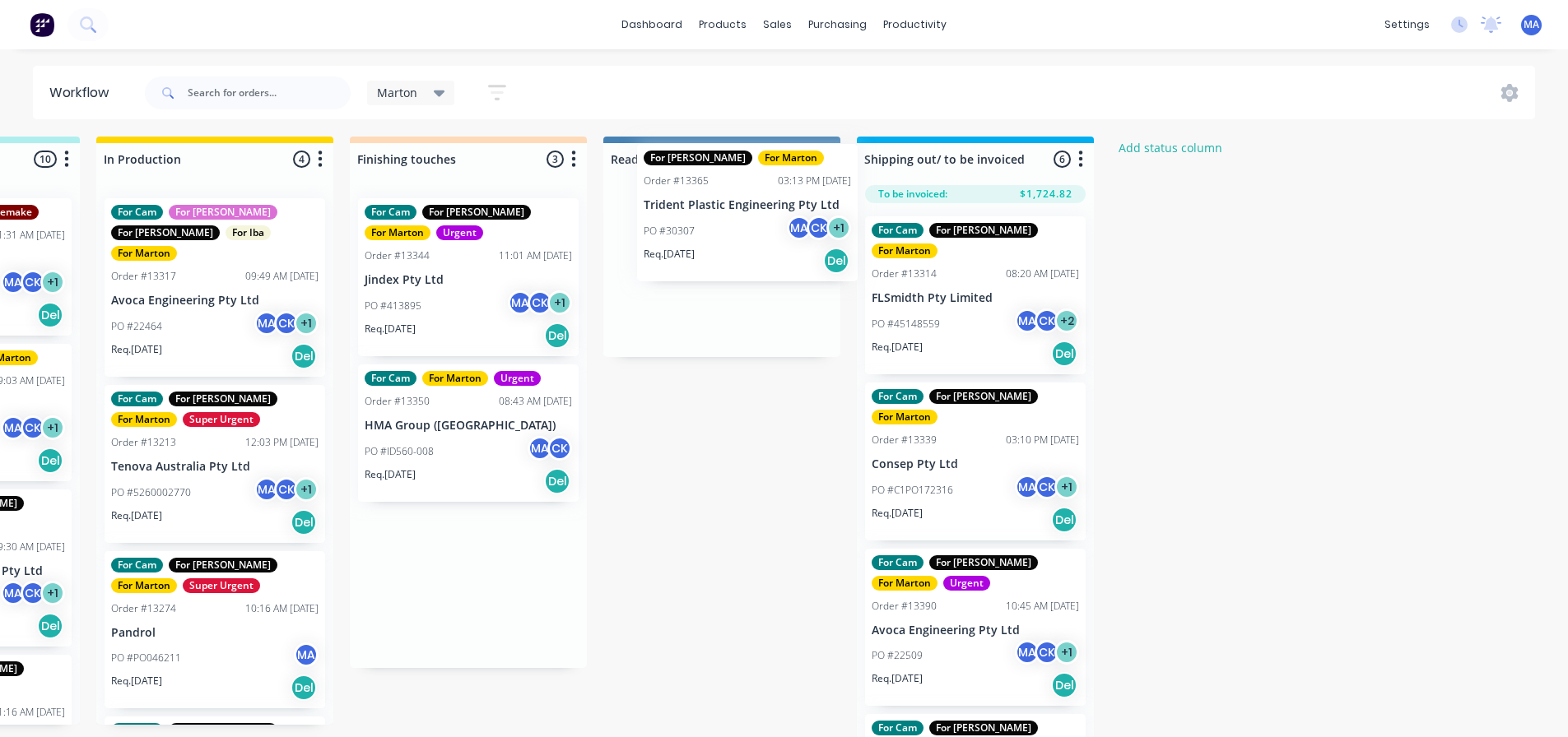
drag, startPoint x: 481, startPoint y: 271, endPoint x: 737, endPoint y: 222, distance: 260.6
click at [737, 222] on div "Submitted 1 Status colour #32CD32 hex #32CD32 Save Cancel Summaries Total order…" at bounding box center [422, 439] width 2267 height 606
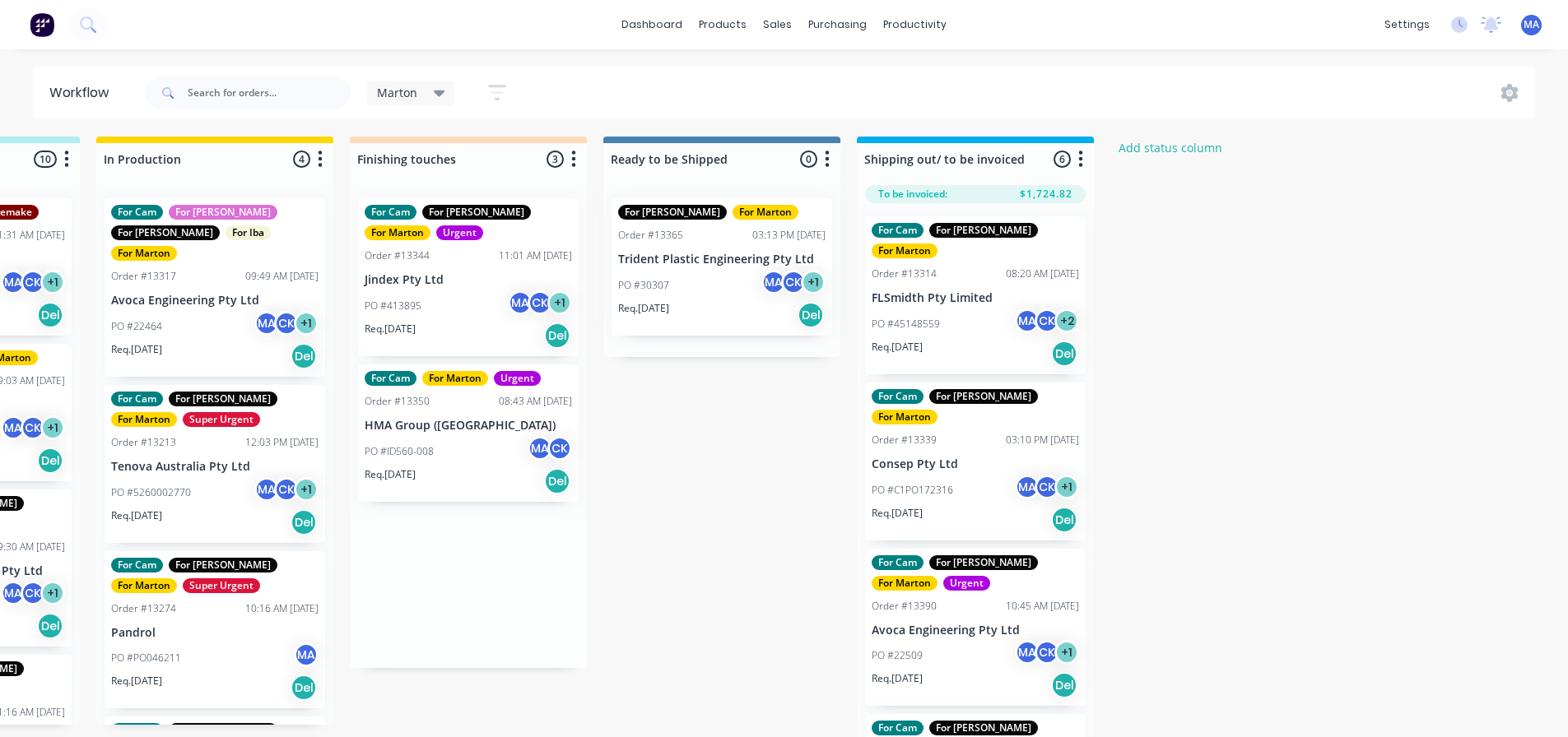
click at [728, 268] on div at bounding box center [721, 271] width 237 height 172
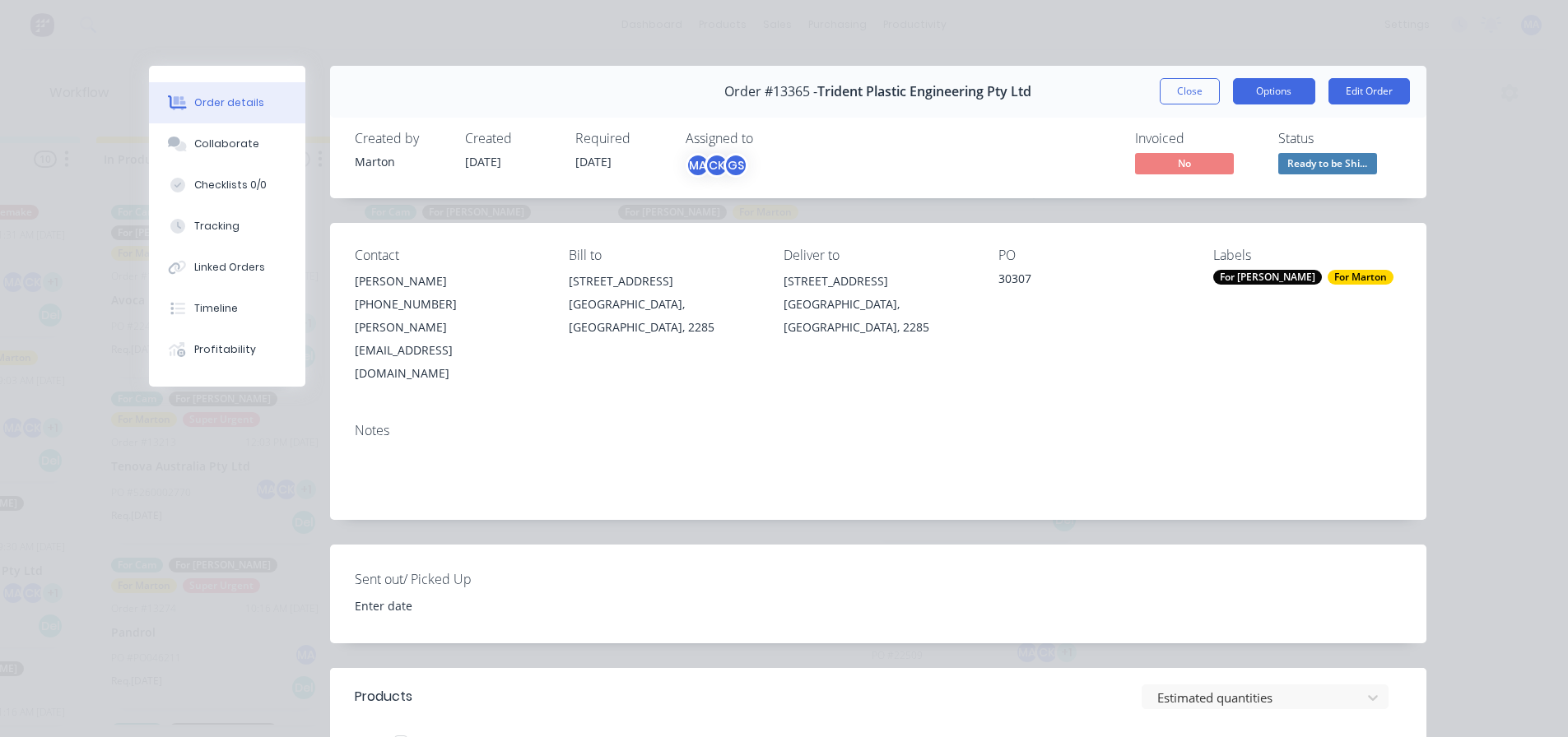
click at [1248, 80] on button "Options" at bounding box center [1273, 91] width 82 height 27
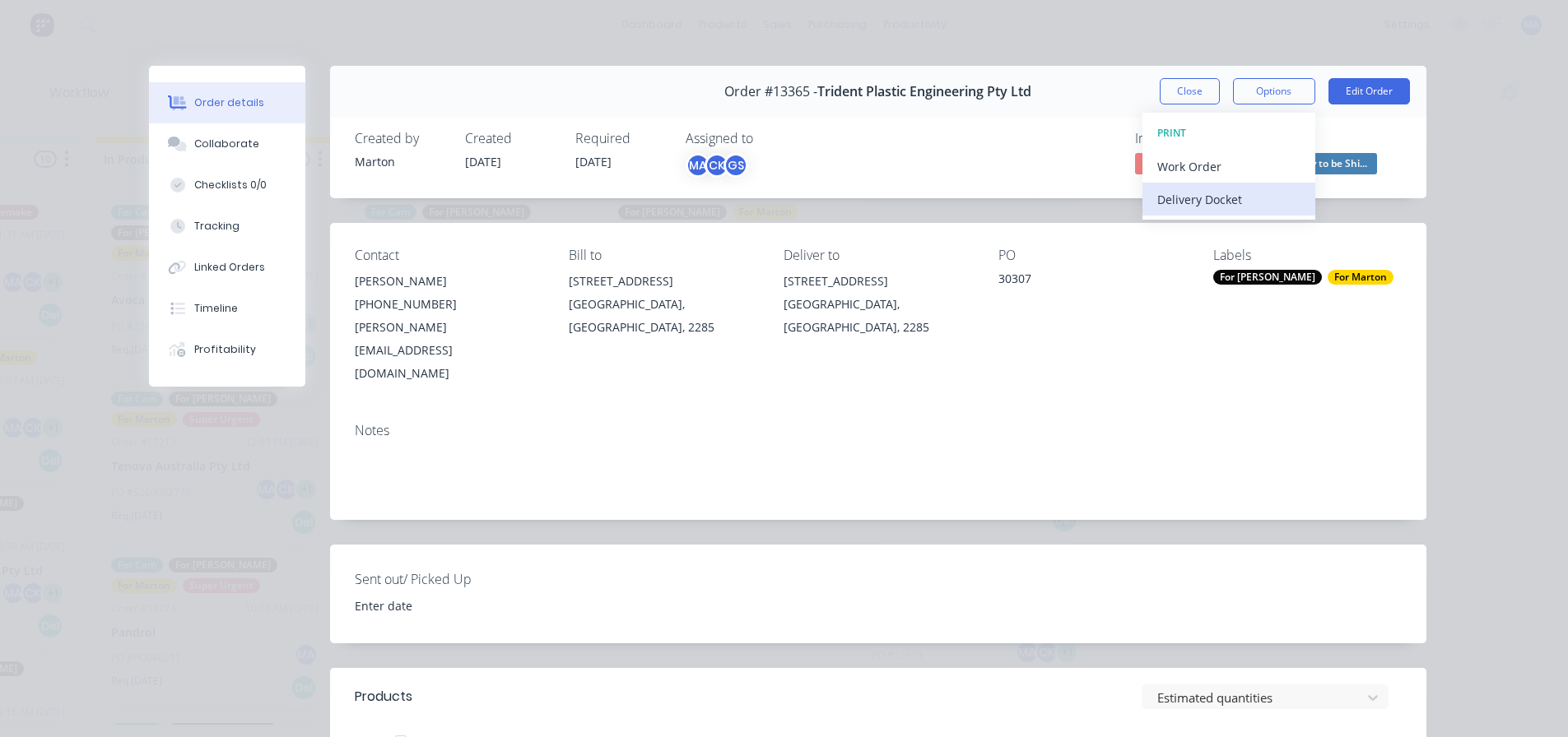
click at [1178, 201] on div "Delivery Docket" at bounding box center [1228, 199] width 143 height 24
click at [1178, 201] on div "Standard" at bounding box center [1228, 199] width 143 height 24
click at [1179, 90] on button "Close" at bounding box center [1189, 91] width 60 height 27
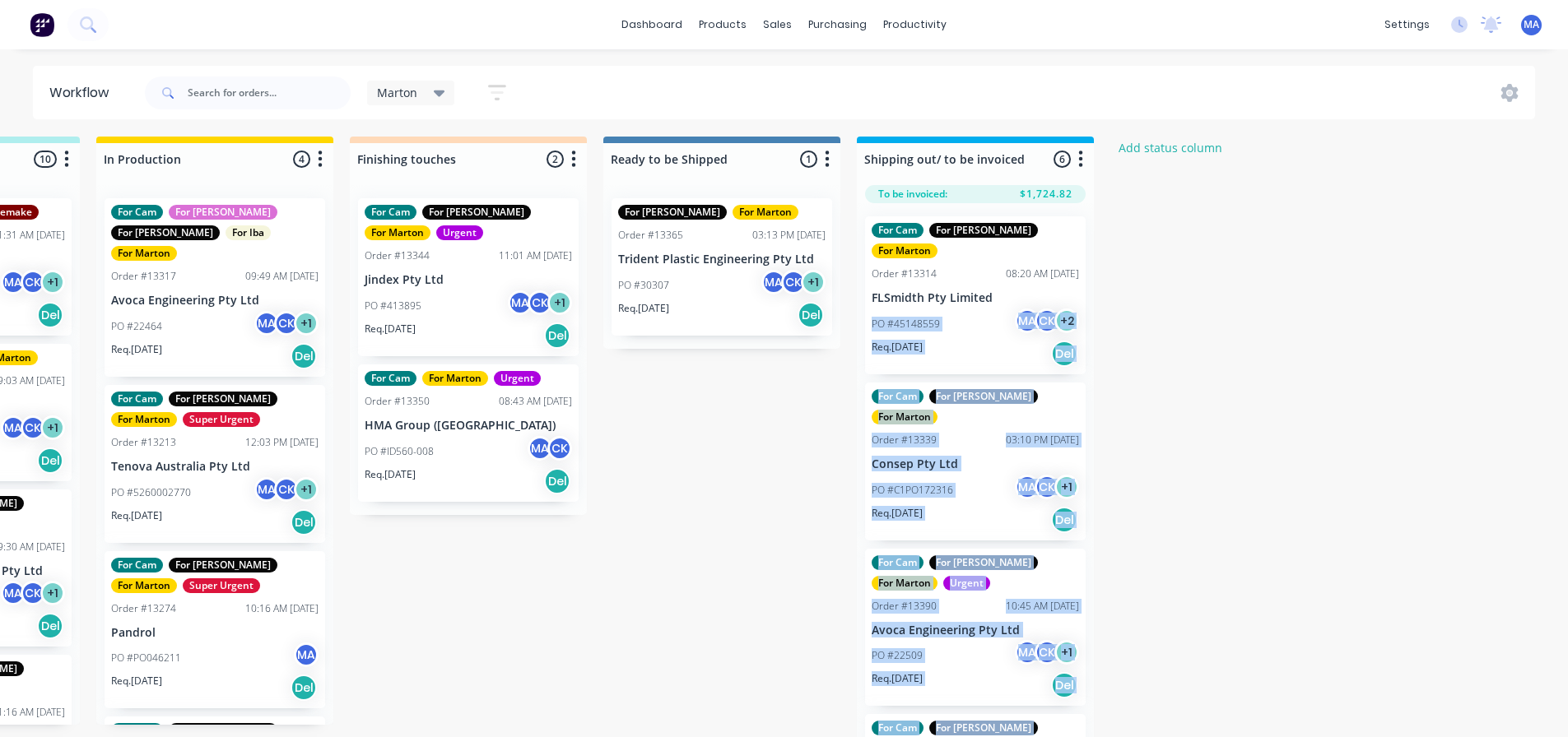
drag, startPoint x: 713, startPoint y: 281, endPoint x: 1034, endPoint y: 284, distance: 321.0
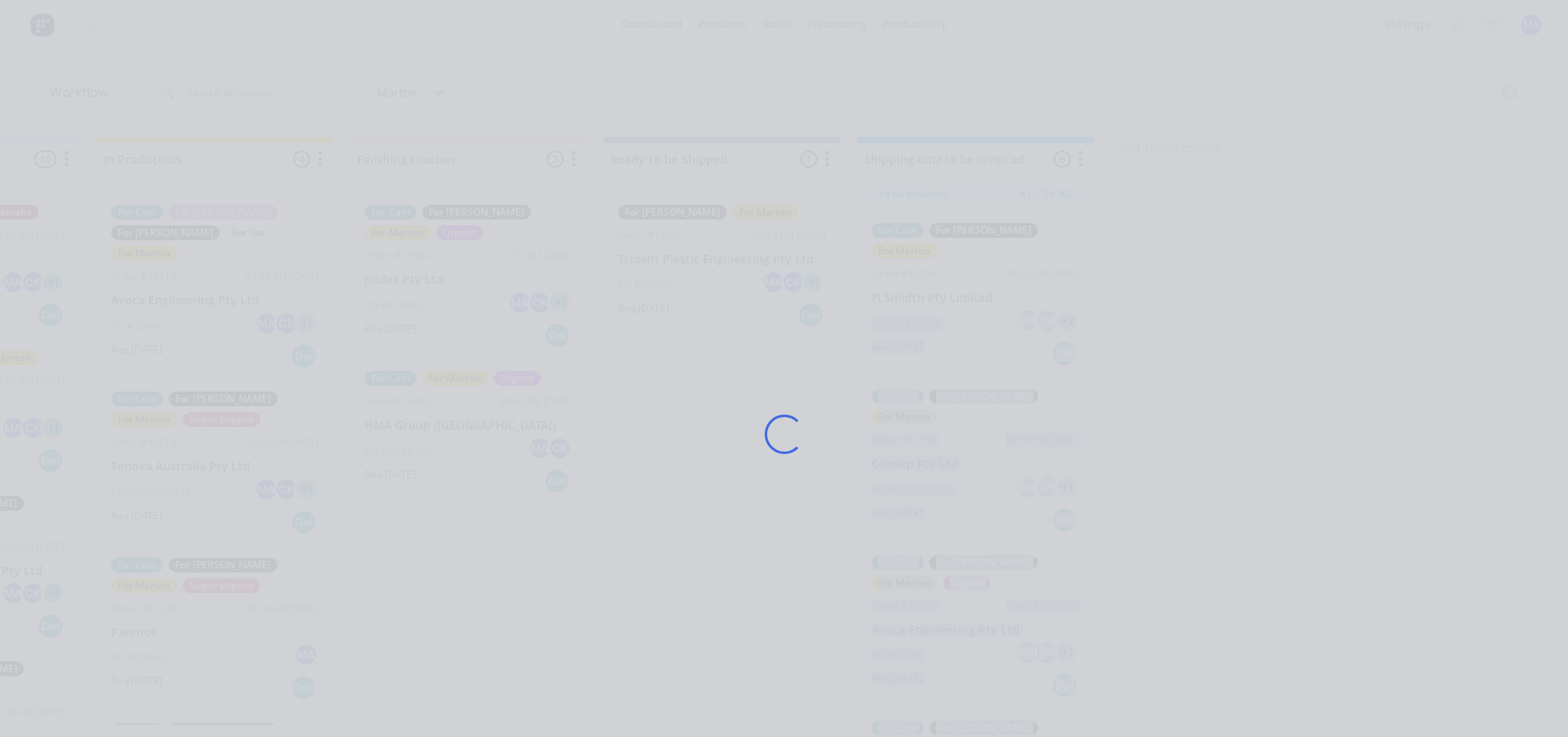
click at [1242, 255] on div "Loading..." at bounding box center [785, 434] width 1317 height 737
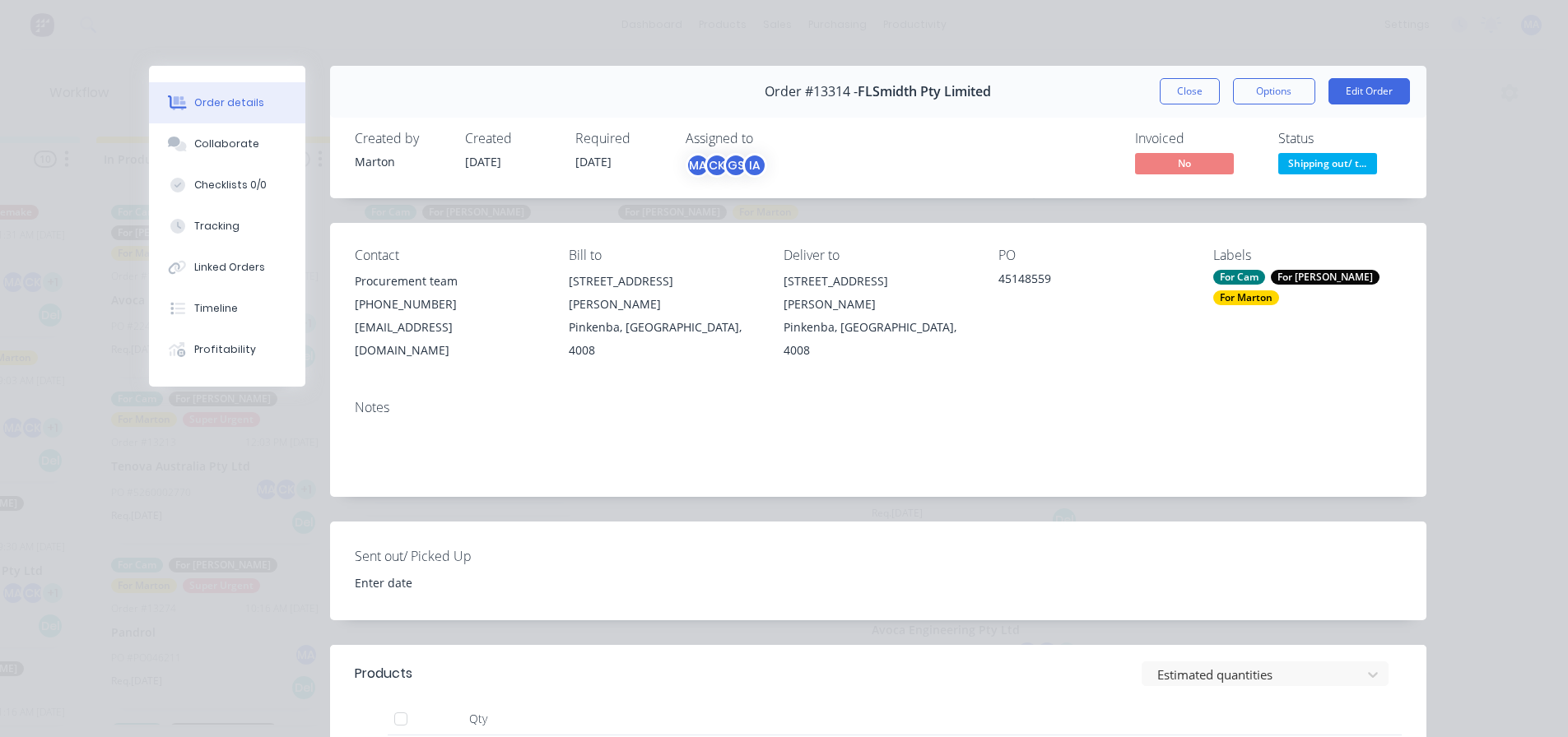
click at [1204, 85] on button "Close" at bounding box center [1189, 91] width 60 height 27
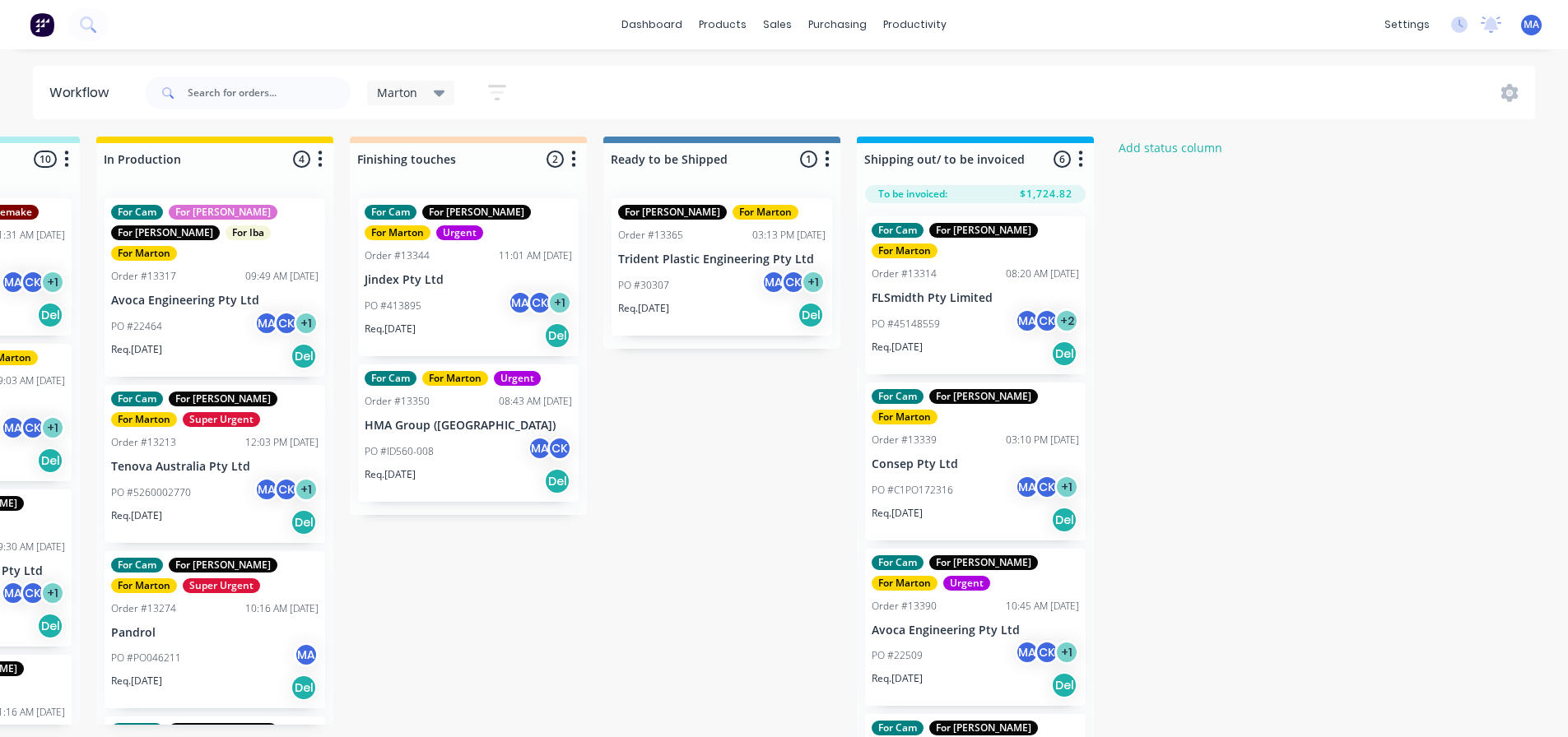
click at [749, 490] on div "Submitted 1 Status colour #32CD32 hex #32CD32 Save Cancel Summaries Total order…" at bounding box center [422, 439] width 2267 height 606
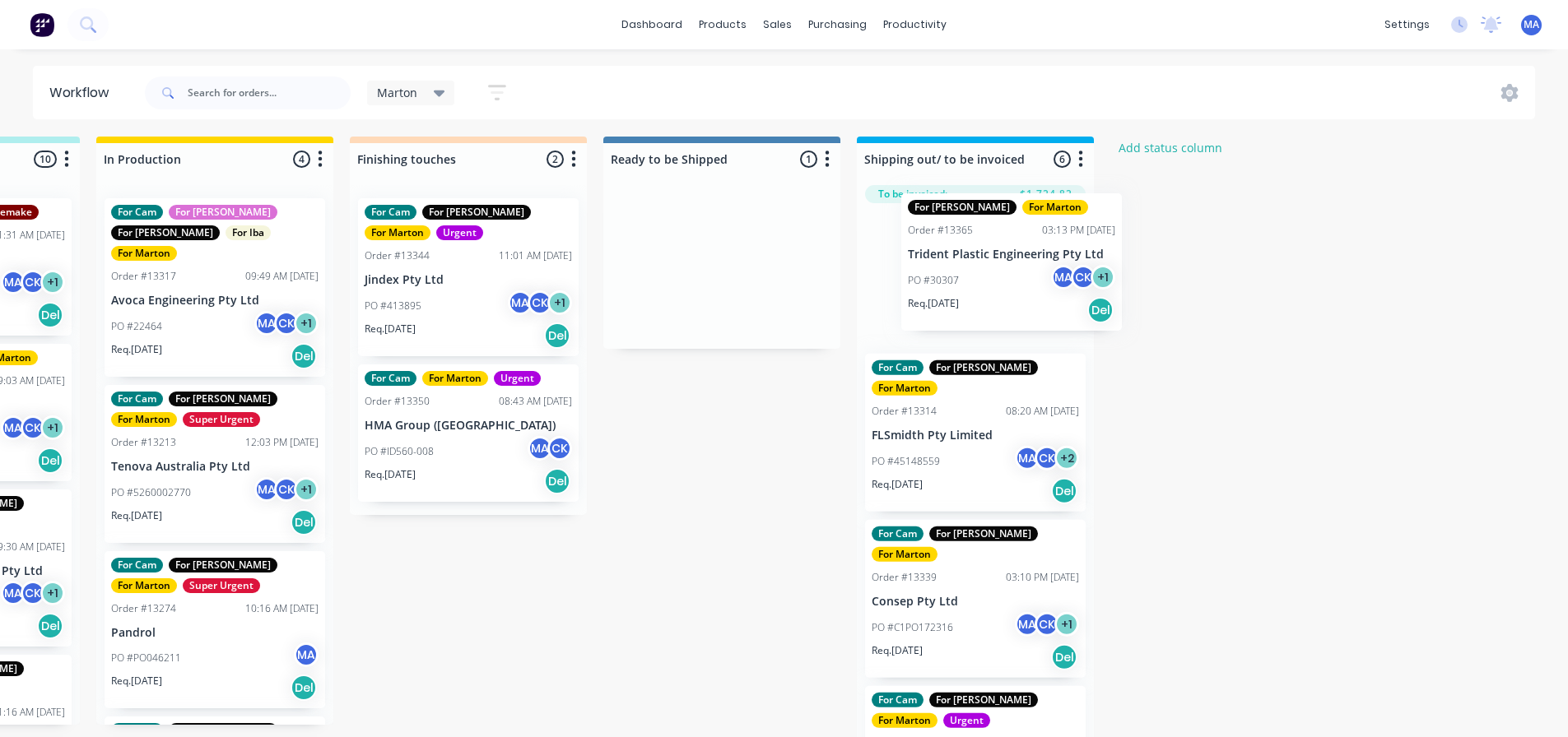
drag, startPoint x: 712, startPoint y: 300, endPoint x: 993, endPoint y: 295, distance: 281.0
click at [993, 295] on div "Submitted 1 Status colour #32CD32 hex #32CD32 Save Cancel Summaries Total order…" at bounding box center [422, 439] width 2267 height 606
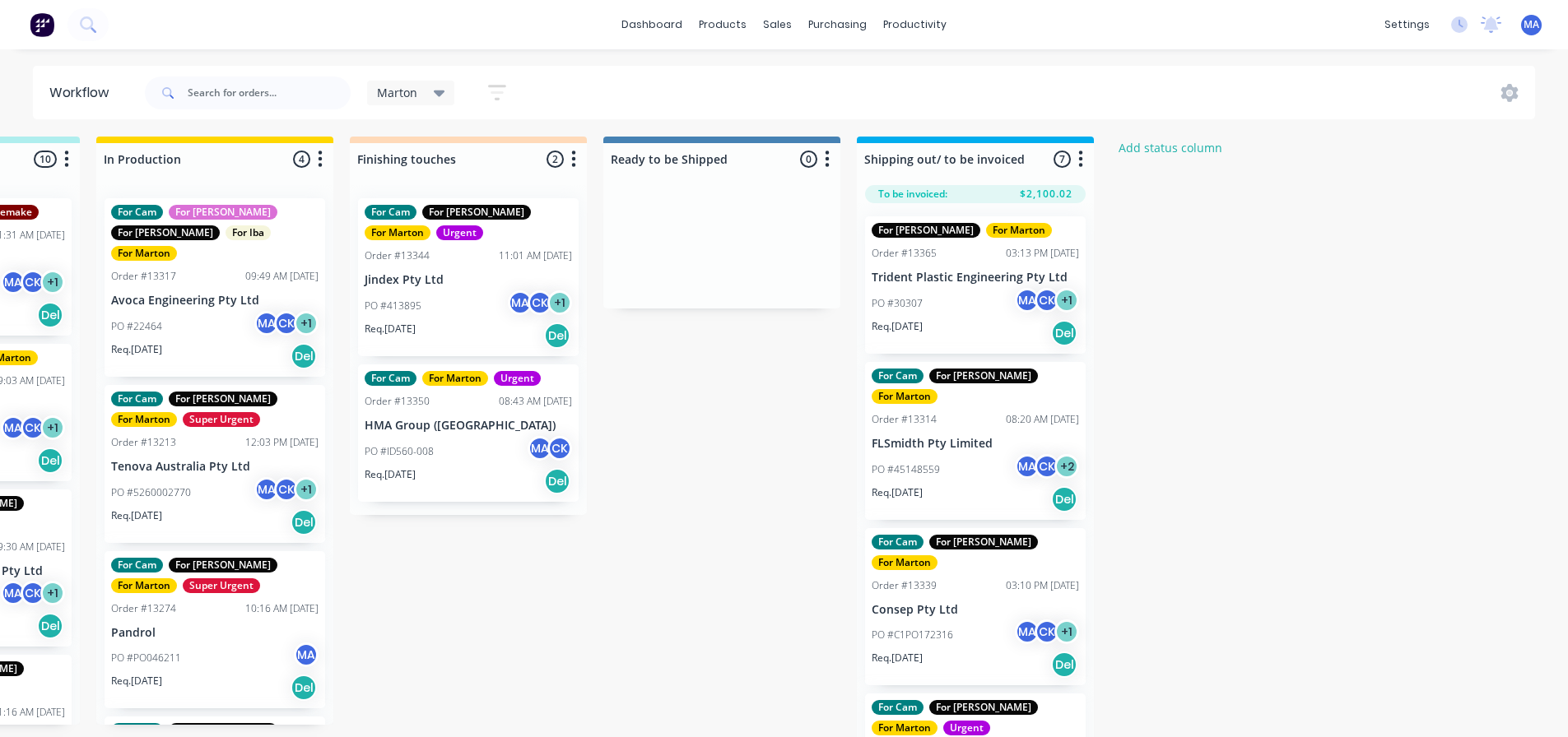
click at [971, 295] on div "PO #30307 MA CK + 1" at bounding box center [975, 304] width 208 height 32
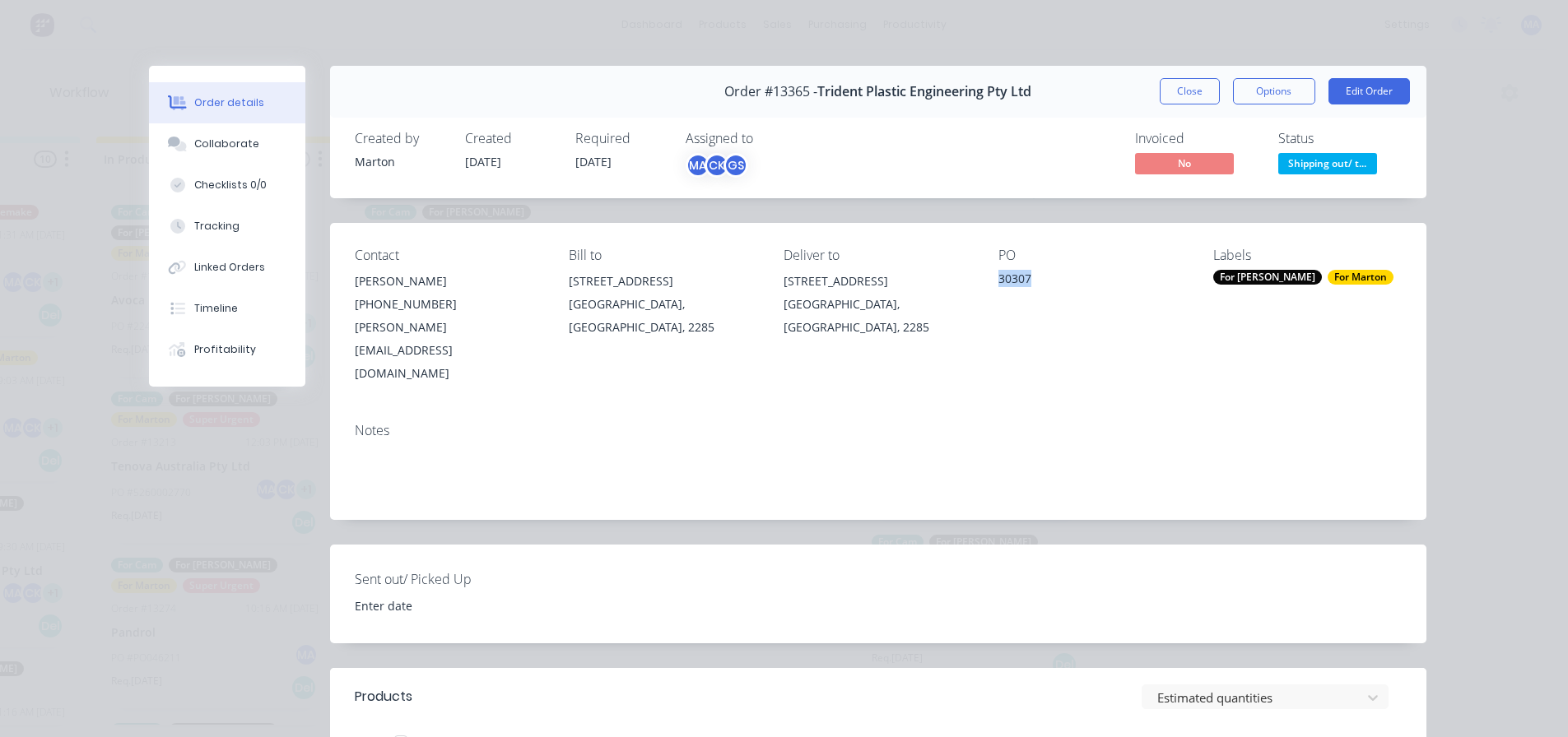
drag, startPoint x: 1024, startPoint y: 279, endPoint x: 973, endPoint y: 286, distance: 51.5
click at [978, 286] on div "Contact [PERSON_NAME] [PHONE_NUMBER] [PERSON_NAME][EMAIL_ADDRESS][DOMAIN_NAME] …" at bounding box center [878, 316] width 1096 height 187
copy div "30307"
click at [1183, 89] on button "Close" at bounding box center [1189, 91] width 60 height 27
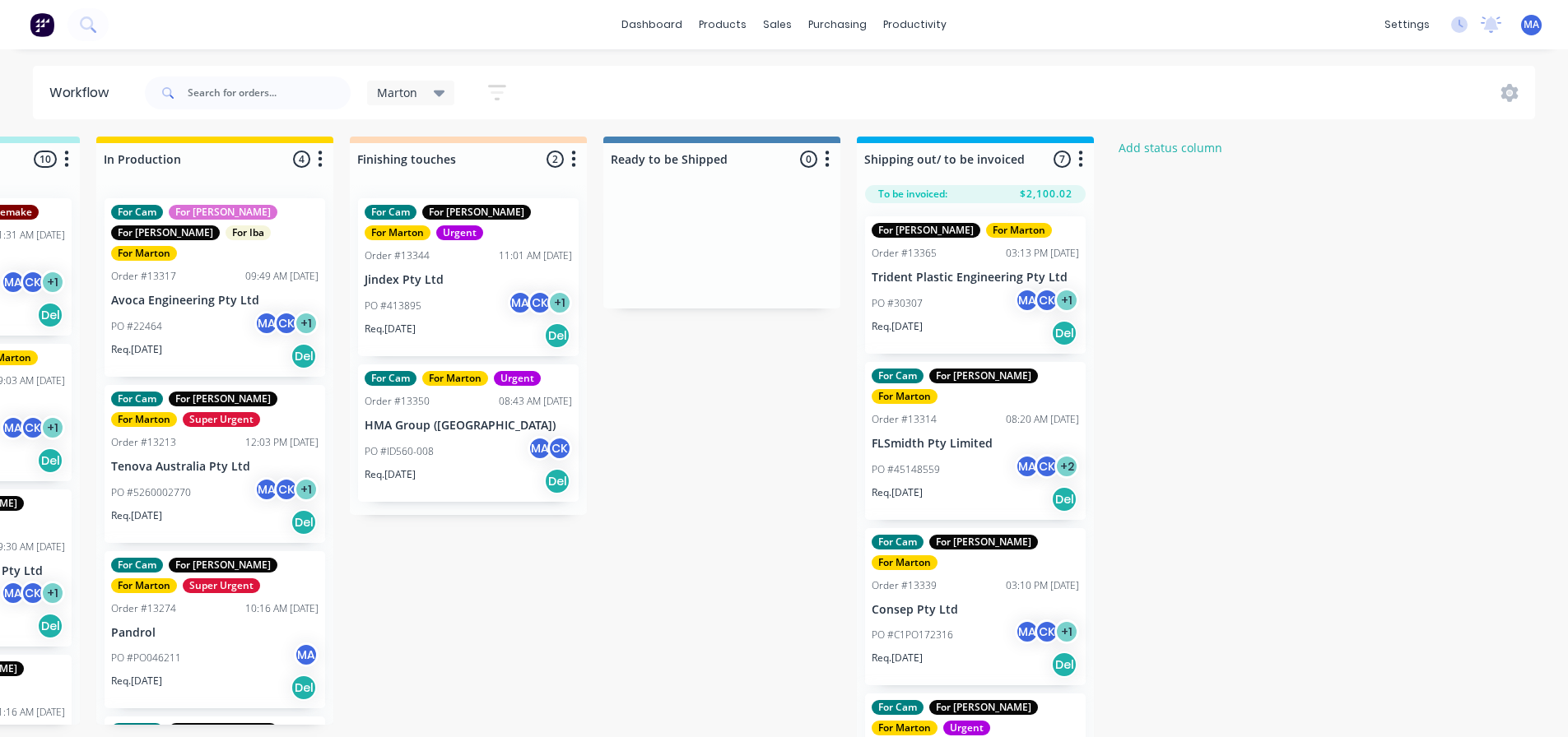
click at [214, 508] on div "Req. [DATE] Del" at bounding box center [215, 522] width 208 height 28
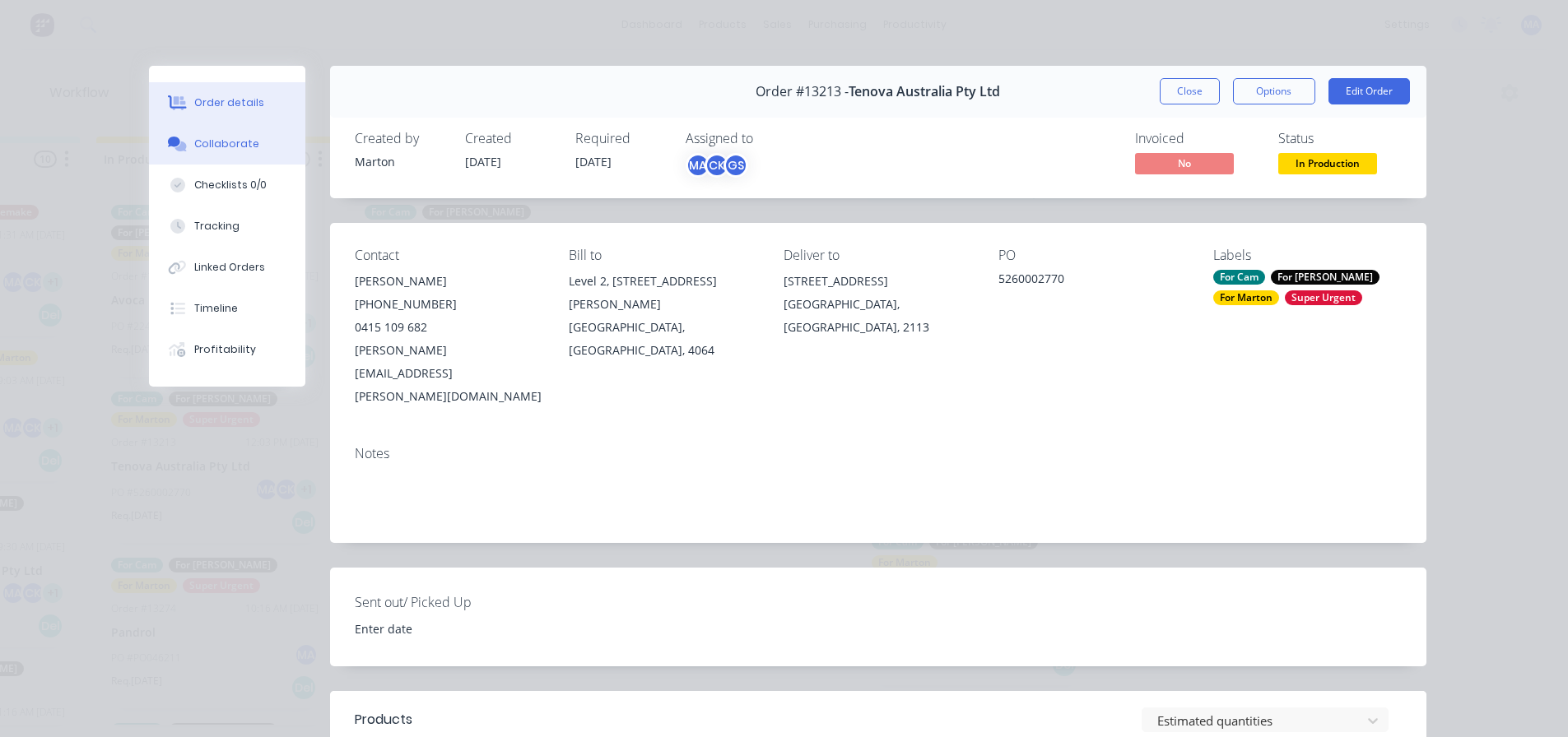
click at [201, 150] on div "Collaborate" at bounding box center [227, 144] width 65 height 15
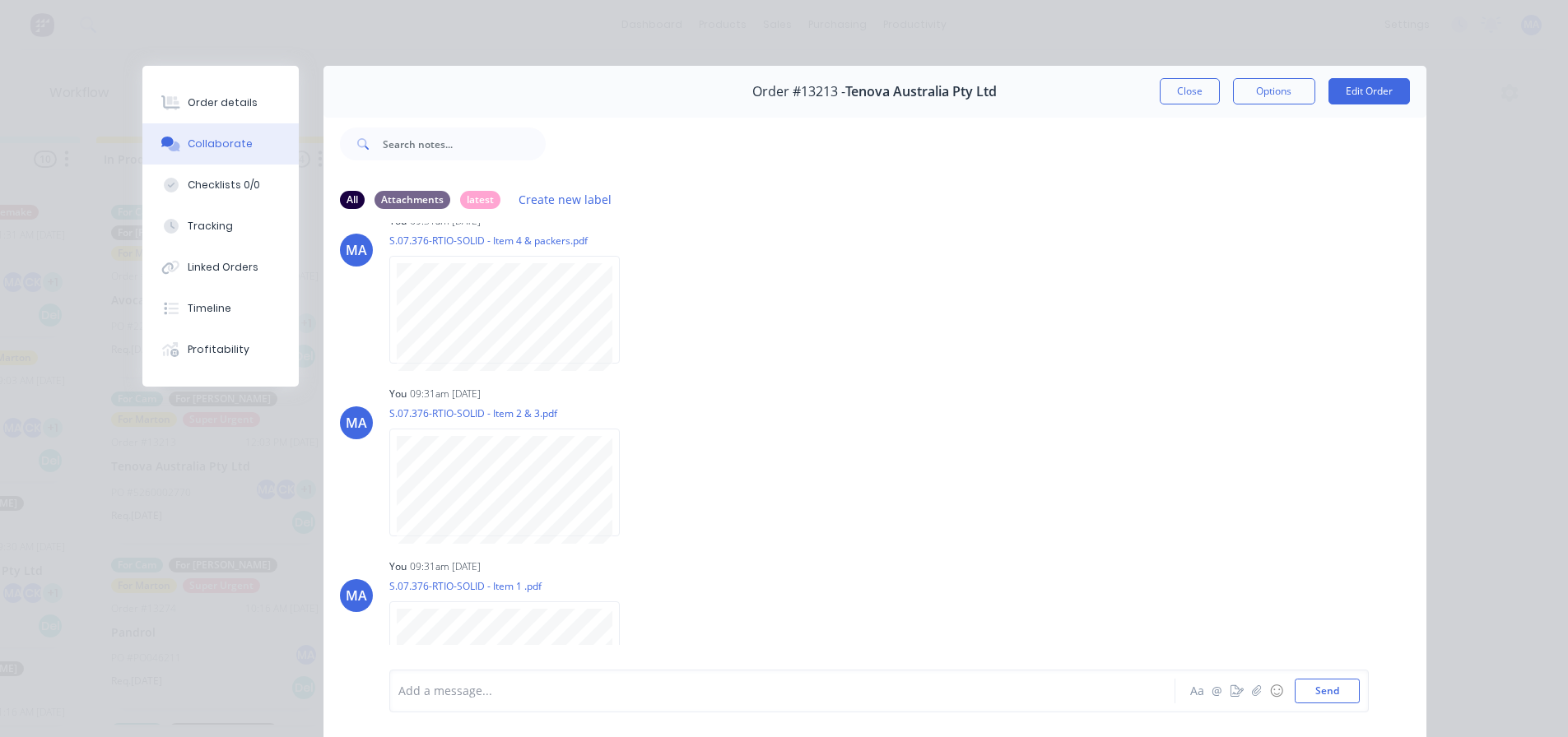
scroll to position [76, 0]
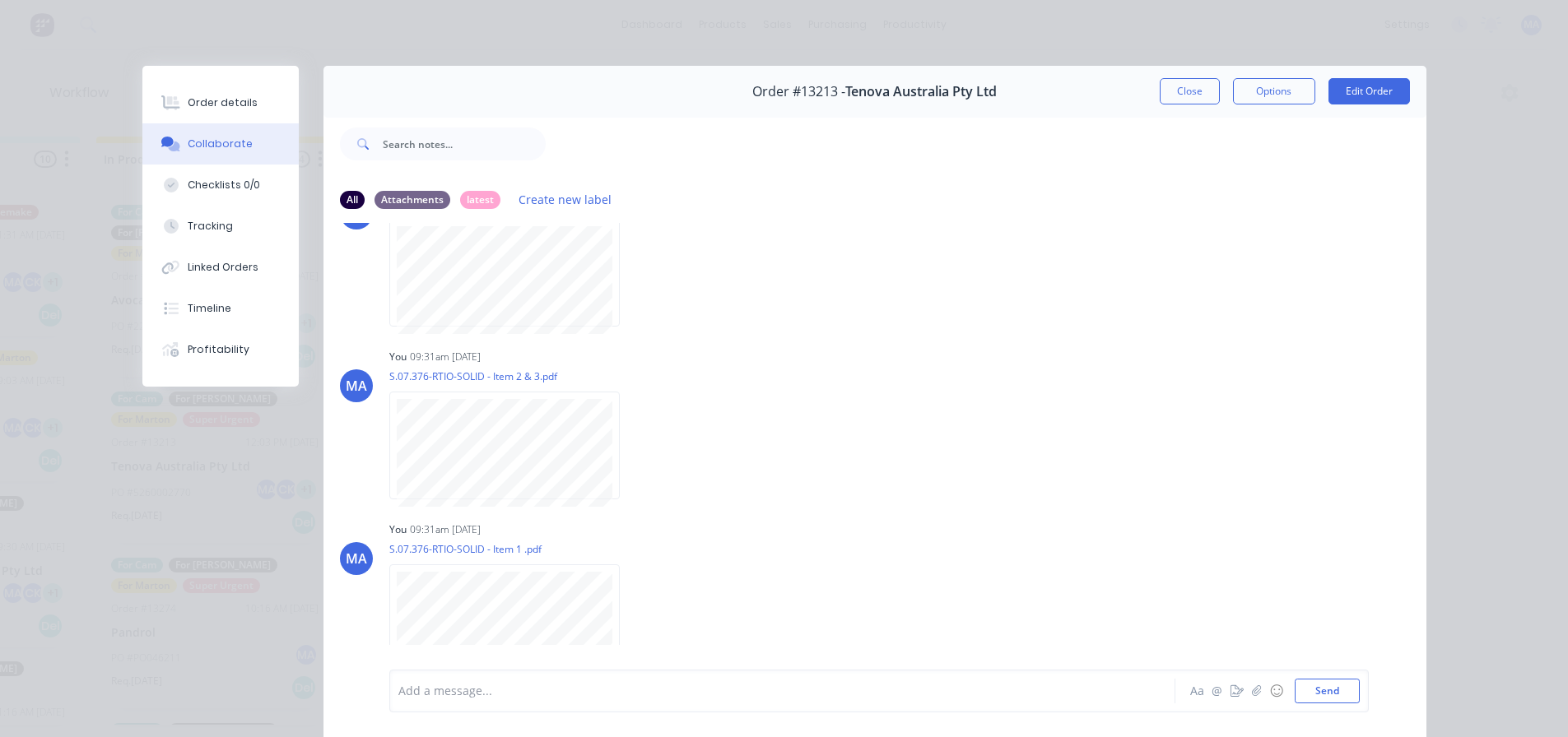
click at [1187, 95] on button "Close" at bounding box center [1189, 91] width 60 height 27
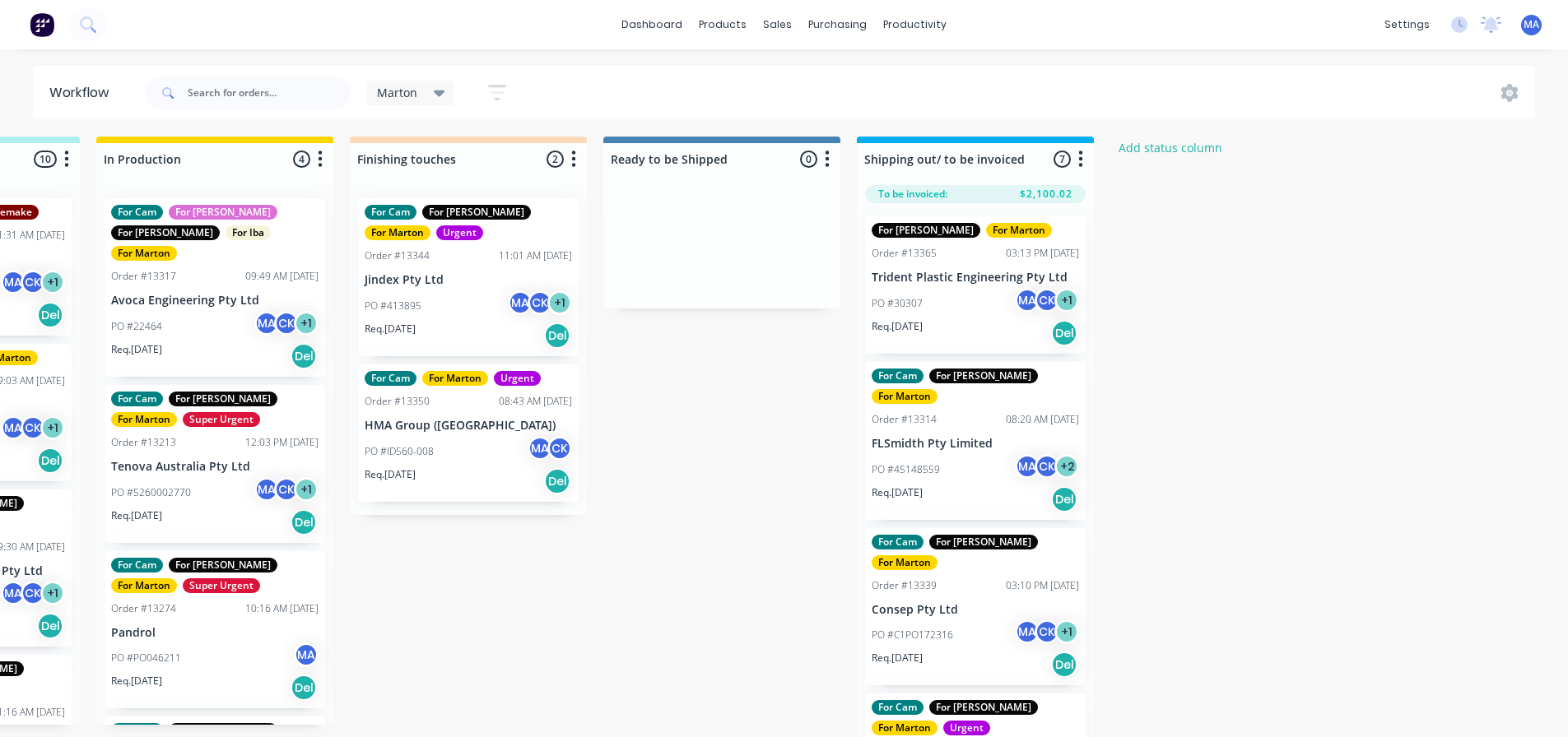
click at [1039, 85] on div "Marton Save new view None edit Marton (Default) edit For Cam edit For [PERSON_N…" at bounding box center [838, 92] width 1394 height 49
click at [716, 502] on div "Submitted 1 Status colour #32CD32 hex #32CD32 Save Cancel Summaries Total order…" at bounding box center [422, 439] width 2267 height 606
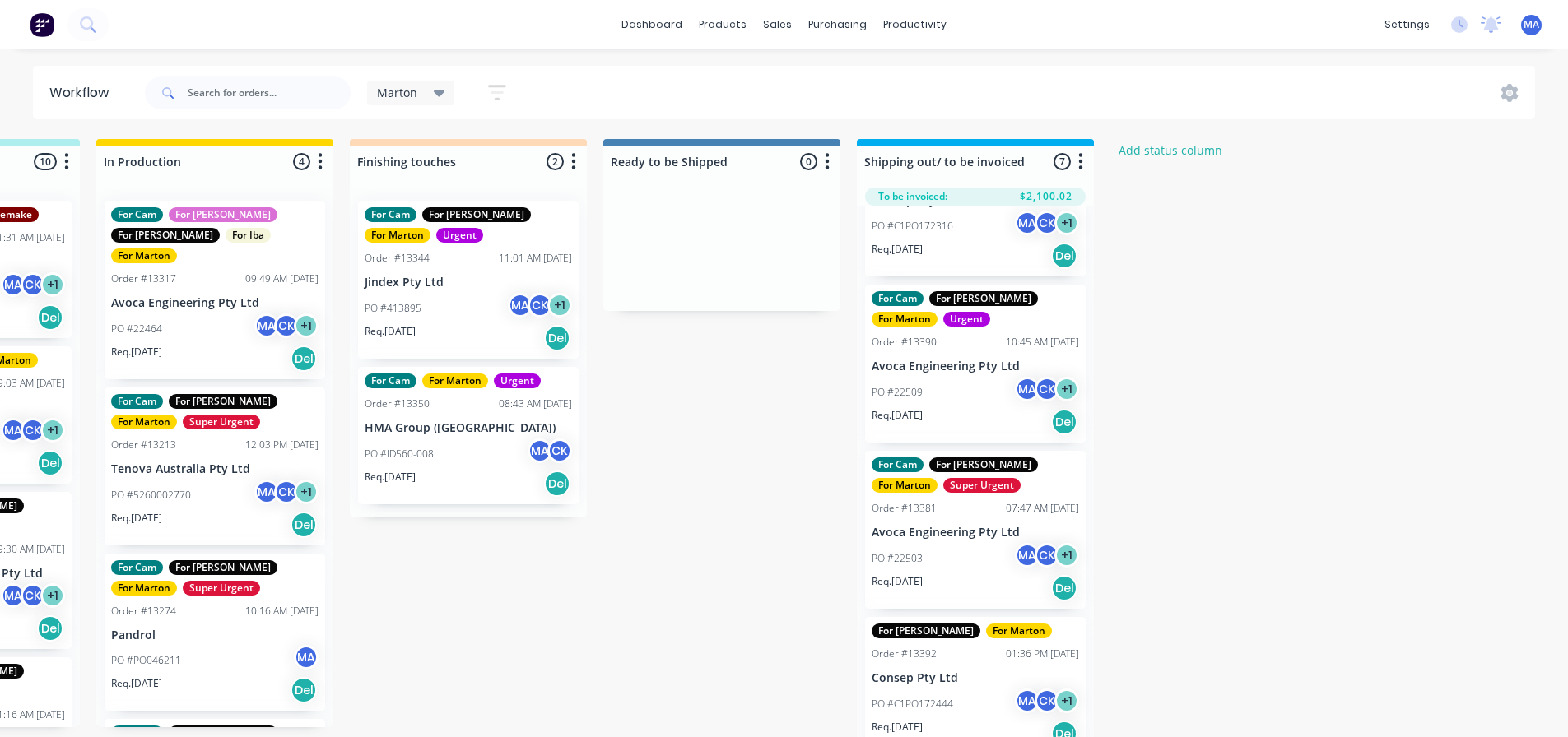
scroll to position [0, 699]
click at [750, 486] on div "Submitted 1 Status colour #32CD32 hex #32CD32 Save Cancel Summaries Total order…" at bounding box center [422, 442] width 2267 height 606
click at [195, 463] on p "Tenova Australia Pty Ltd" at bounding box center [215, 470] width 208 height 14
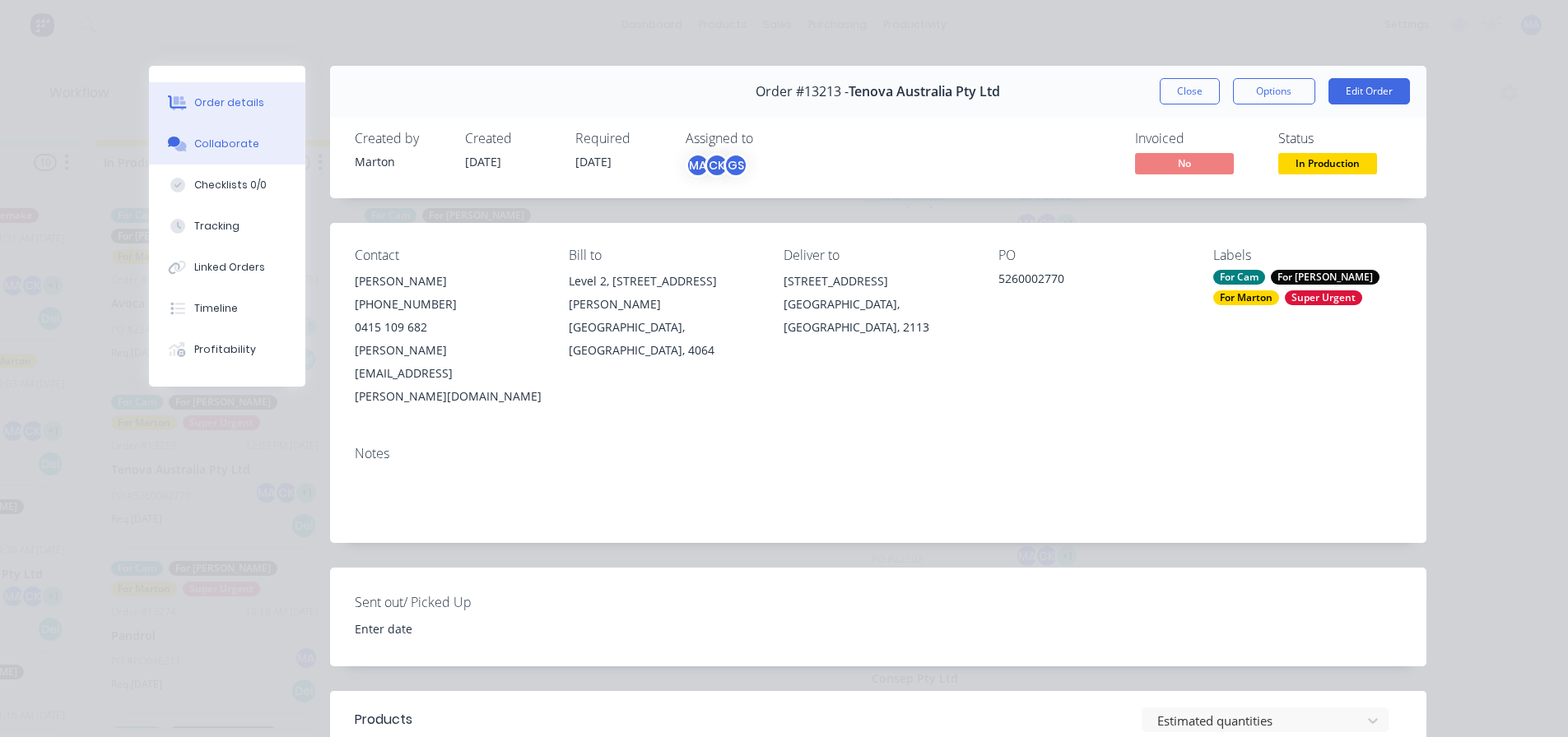
click at [224, 156] on button "Collaborate" at bounding box center [227, 144] width 156 height 41
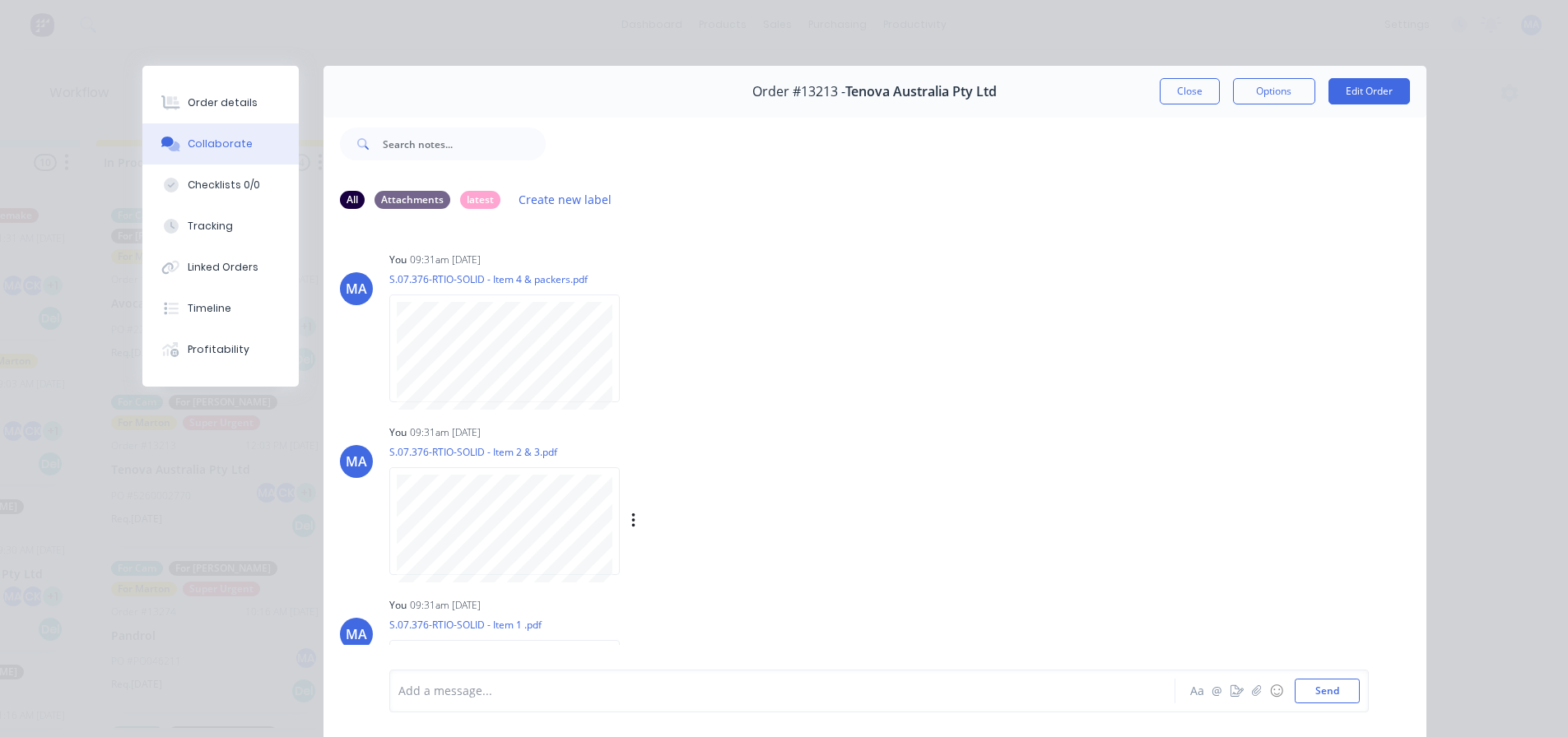
scroll to position [76, 0]
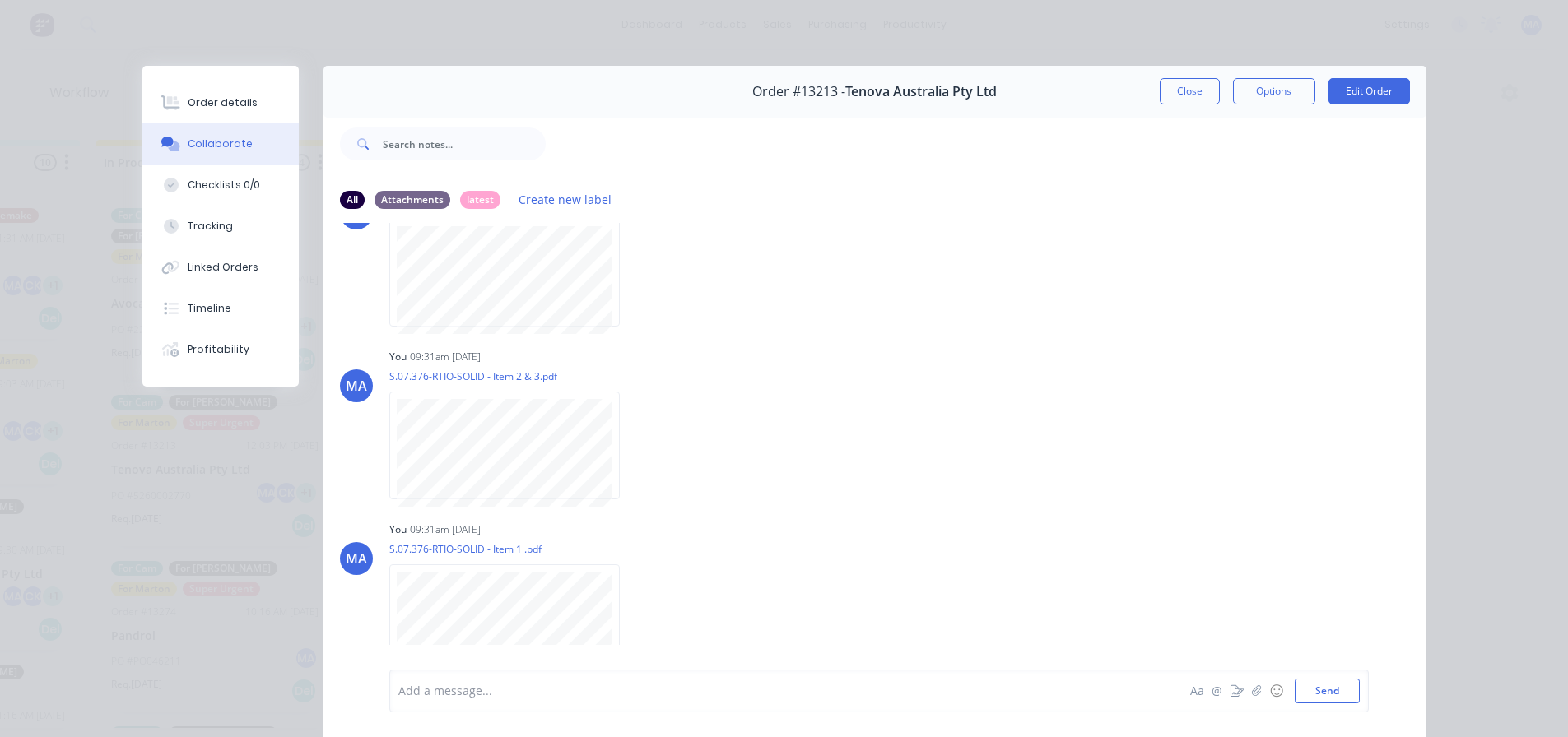
drag, startPoint x: 1175, startPoint y: 88, endPoint x: 1050, endPoint y: 65, distance: 127.1
click at [1175, 86] on button "Close" at bounding box center [1189, 91] width 60 height 27
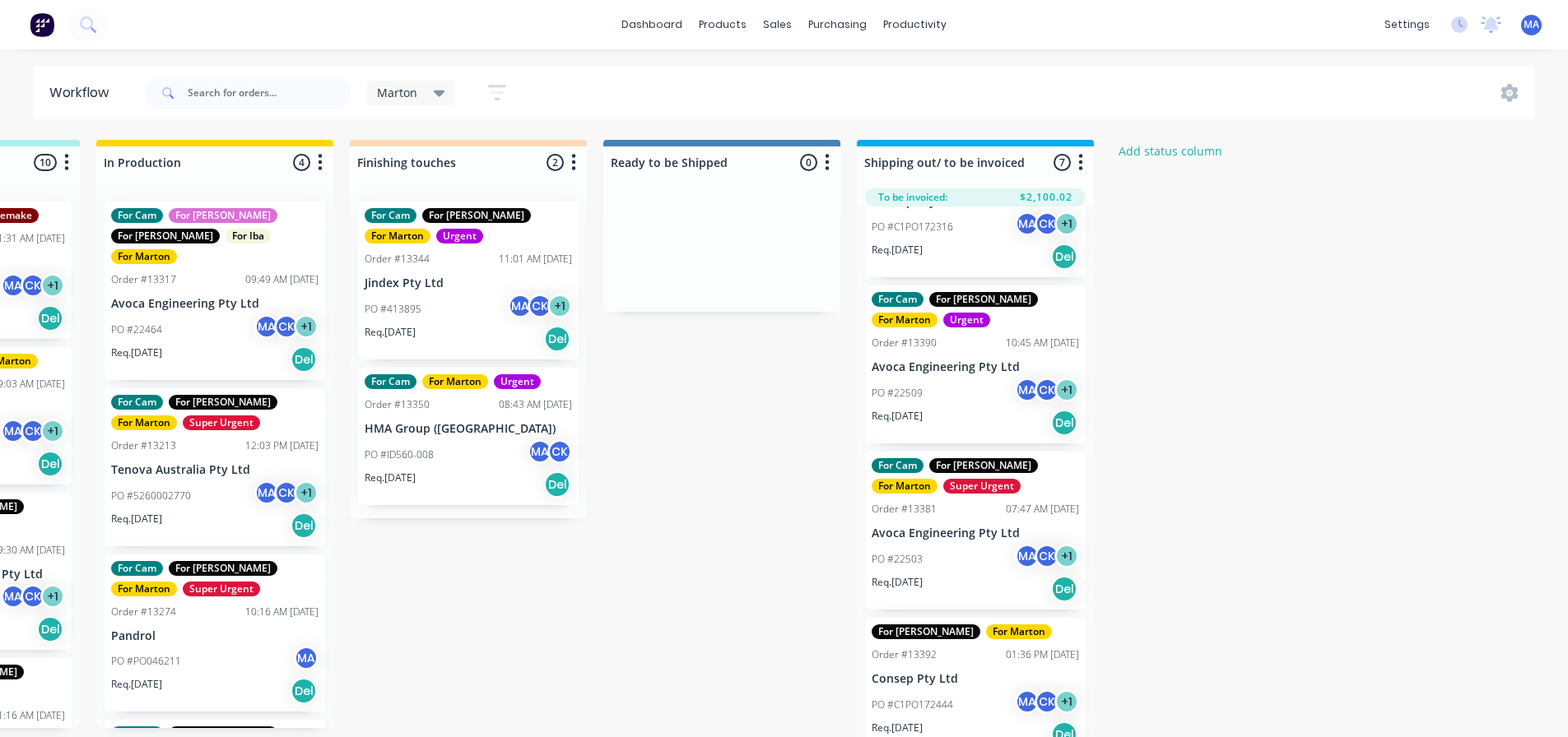
click at [868, 61] on html "dashboard products sales purchasing productivity dashboard products Product Cat…" at bounding box center [85, 319] width 1568 height 638
